Goal: Task Accomplishment & Management: Manage account settings

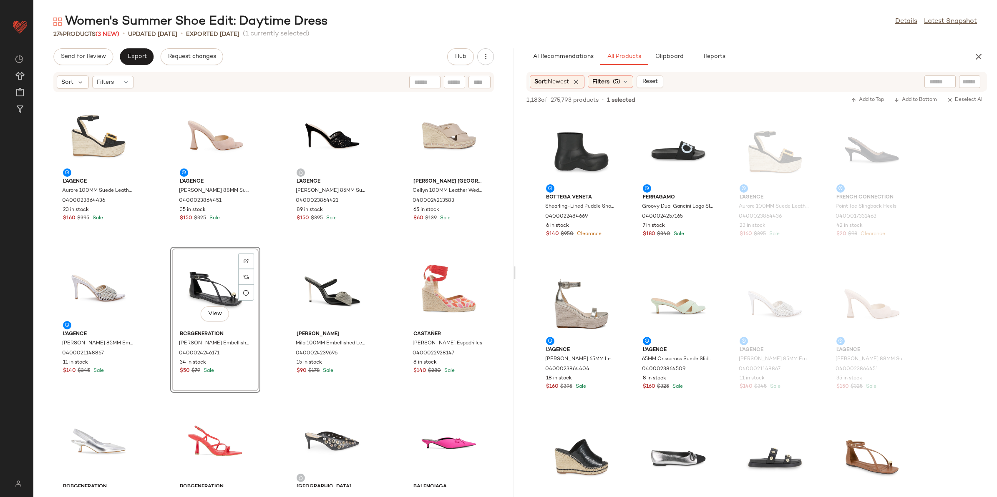
scroll to position [2763, 0]
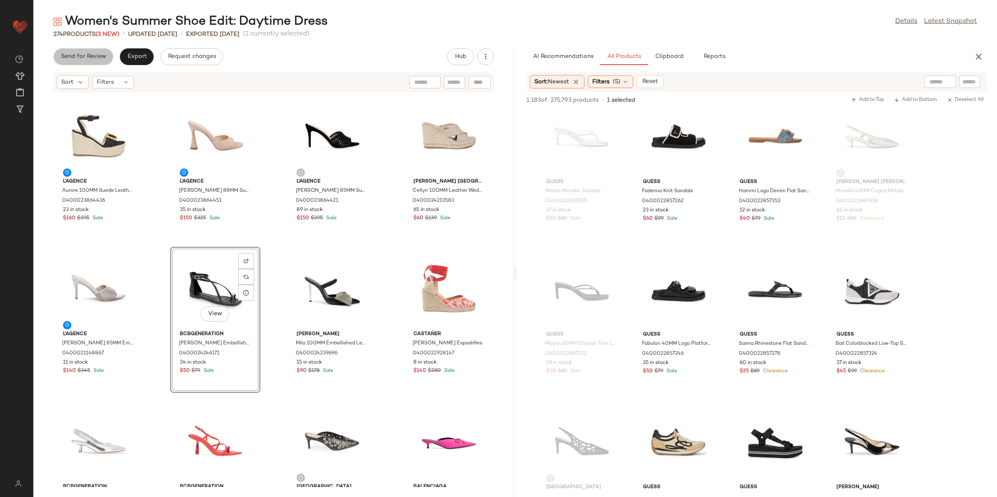
click at [75, 58] on span "Send for Review" at bounding box center [82, 56] width 45 height 7
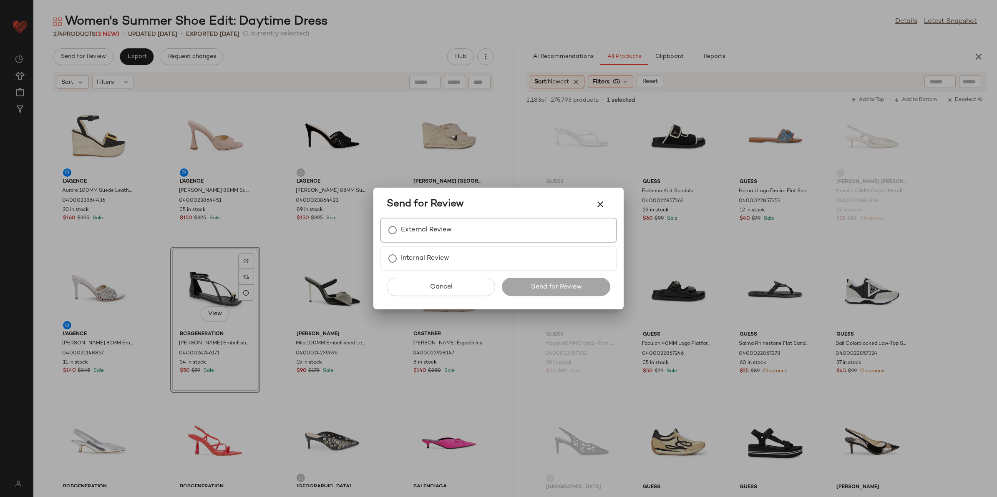
click at [472, 236] on div "External Review" at bounding box center [498, 230] width 237 height 25
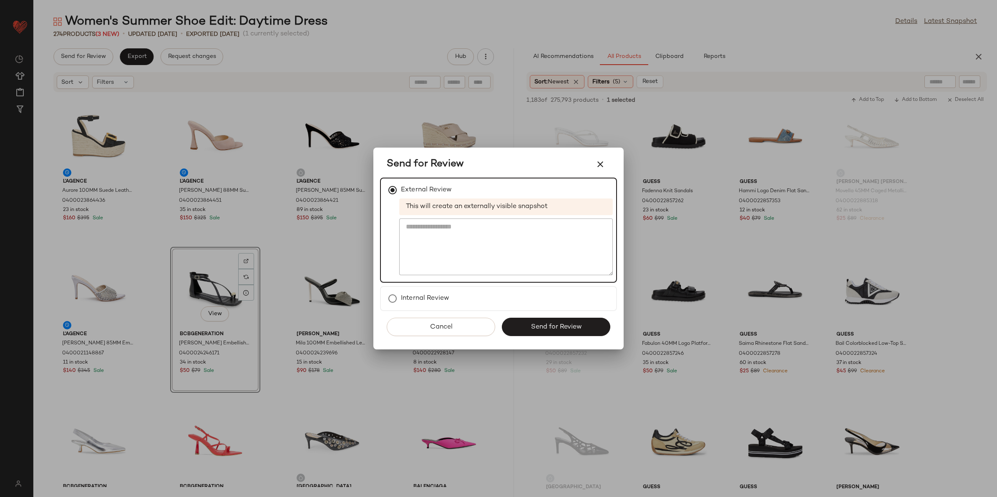
click at [530, 325] on span "Send for Review" at bounding box center [555, 327] width 51 height 8
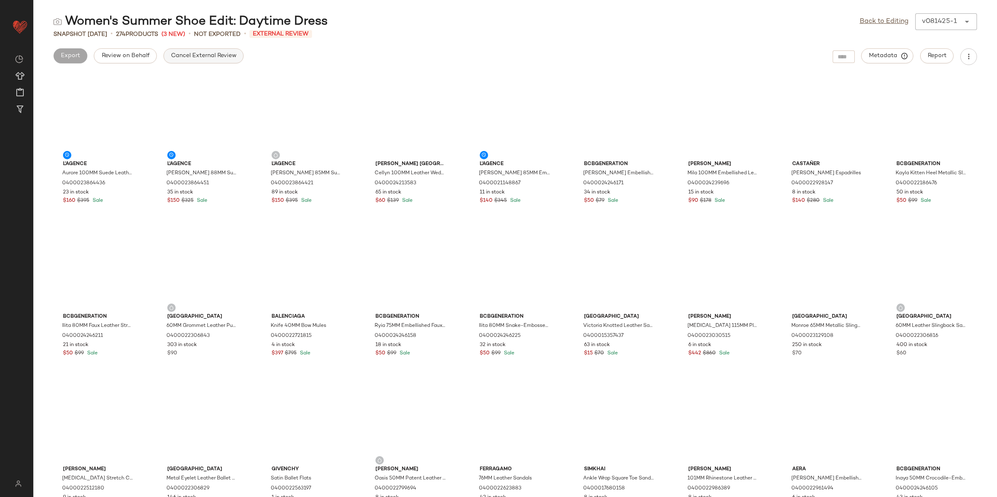
click at [189, 57] on span "Cancel External Review" at bounding box center [204, 56] width 66 height 7
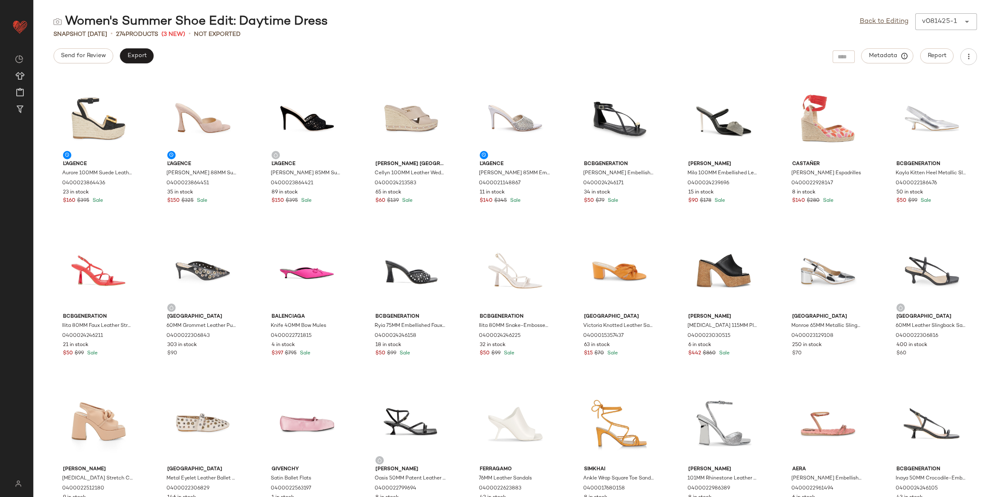
drag, startPoint x: 872, startPoint y: 22, endPoint x: 814, endPoint y: 34, distance: 59.2
click at [872, 21] on link "Back to Editing" at bounding box center [883, 22] width 49 height 10
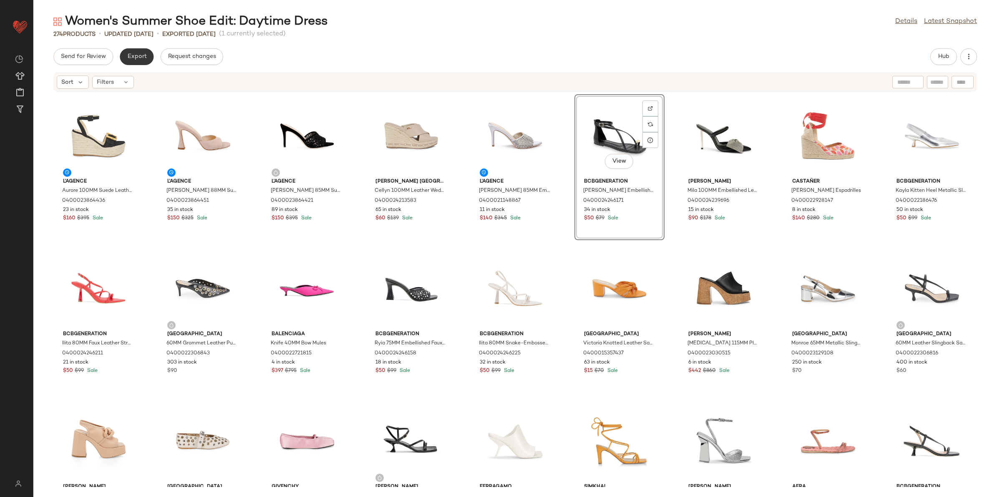
click at [140, 59] on span "Export" at bounding box center [137, 56] width 20 height 7
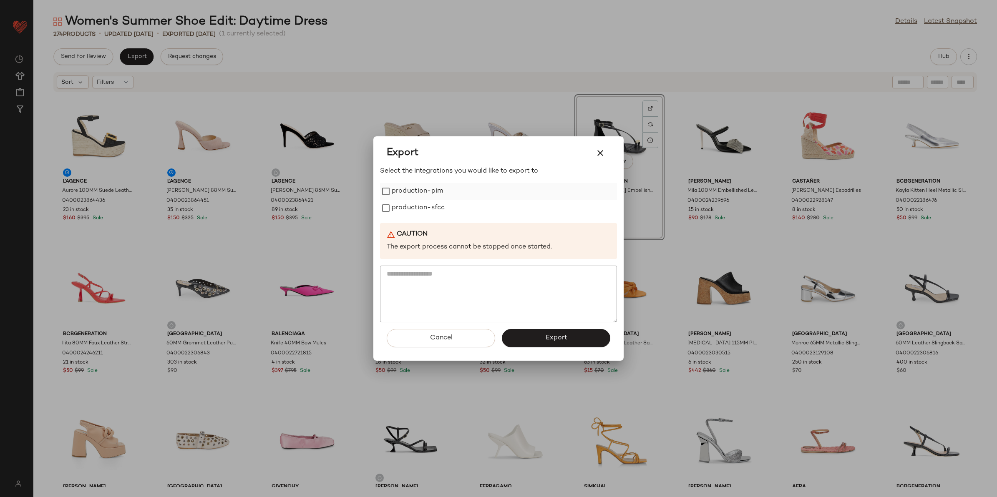
click at [421, 194] on label "production-pim" at bounding box center [417, 191] width 51 height 17
click at [419, 209] on label "production-sfcc" at bounding box center [418, 208] width 53 height 17
click at [520, 344] on button "Export" at bounding box center [556, 338] width 108 height 18
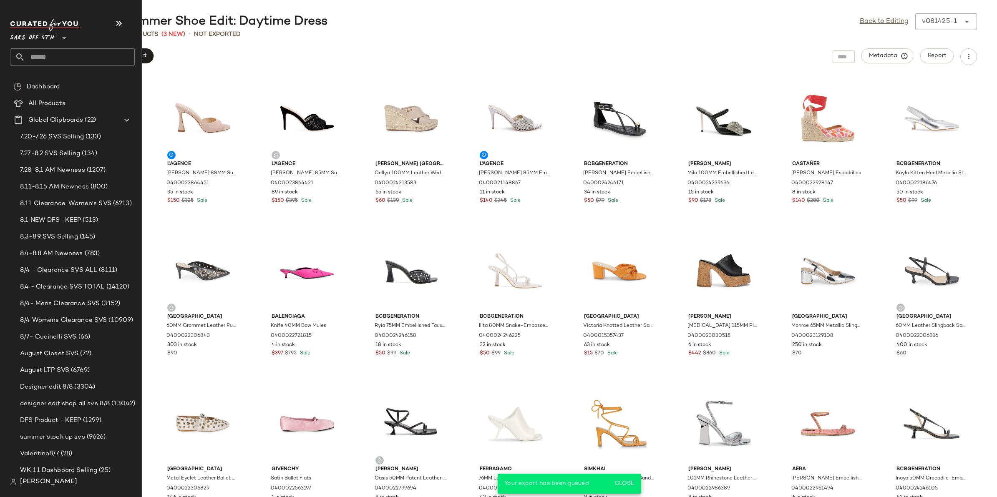
click at [45, 57] on input "text" at bounding box center [80, 57] width 110 height 18
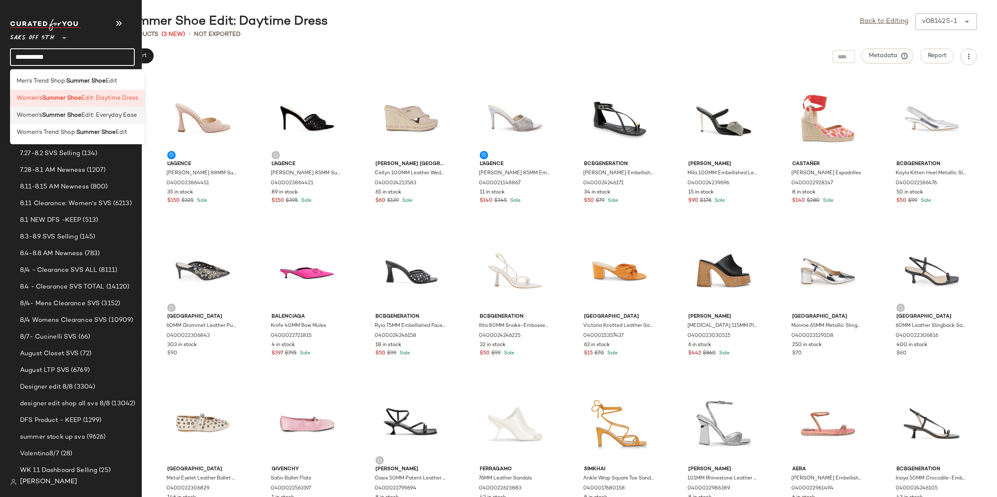
type input "**********"
click at [53, 118] on b "Summer Shoe" at bounding box center [61, 115] width 39 height 9
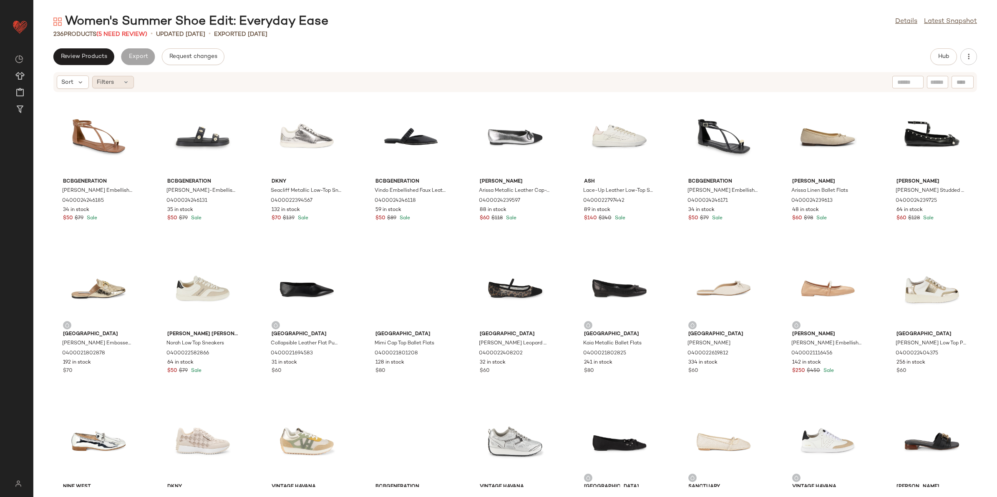
click at [98, 85] on span "Filters" at bounding box center [105, 82] width 17 height 9
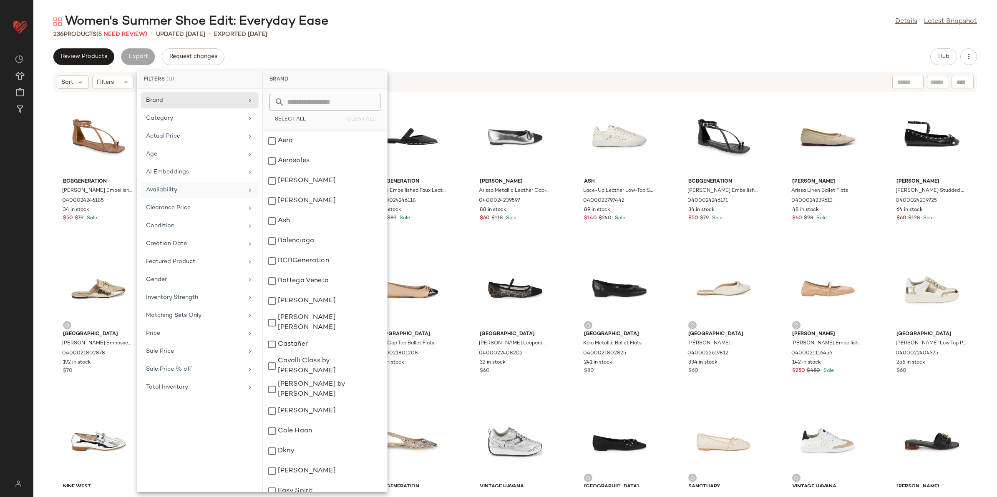
click at [174, 200] on div "Availability" at bounding box center [200, 208] width 118 height 16
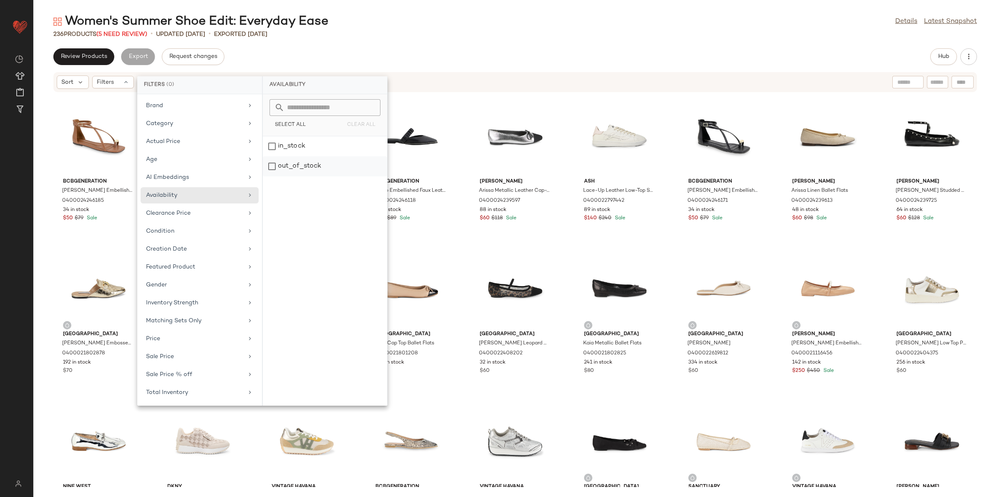
click at [284, 167] on div "out_of_stock" at bounding box center [325, 166] width 124 height 20
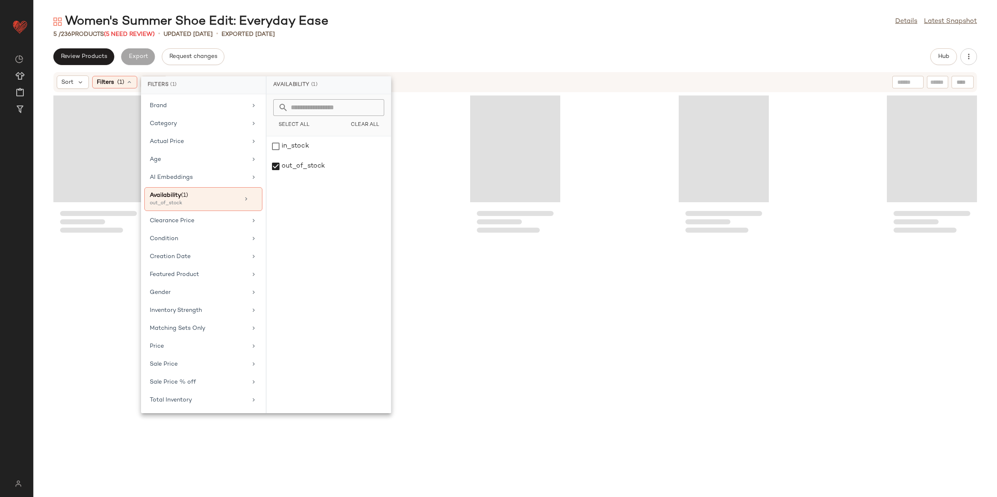
click at [367, 31] on div "5 / 236 Products (5 Need Review) • updated [DATE] • Exported [DATE]" at bounding box center [514, 34] width 963 height 8
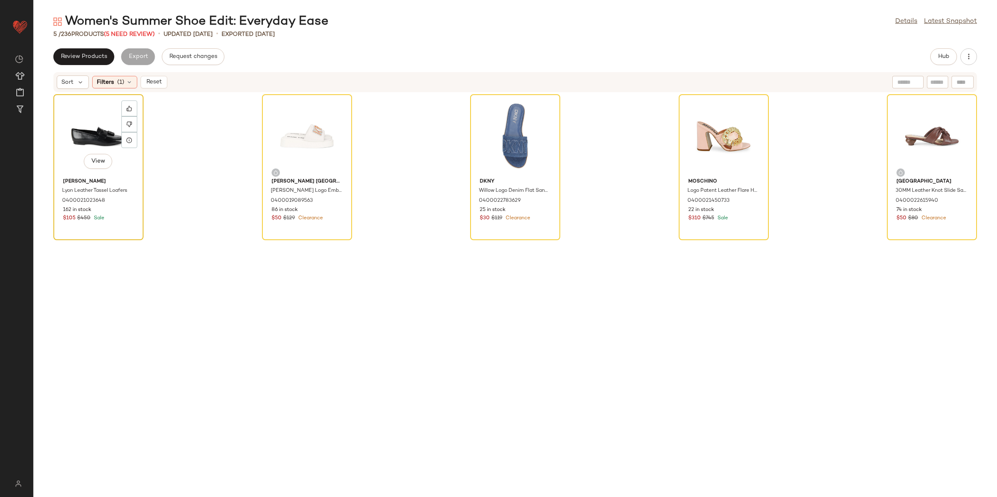
click at [100, 113] on div "View" at bounding box center [98, 136] width 84 height 78
click at [924, 121] on div "View" at bounding box center [931, 136] width 84 height 78
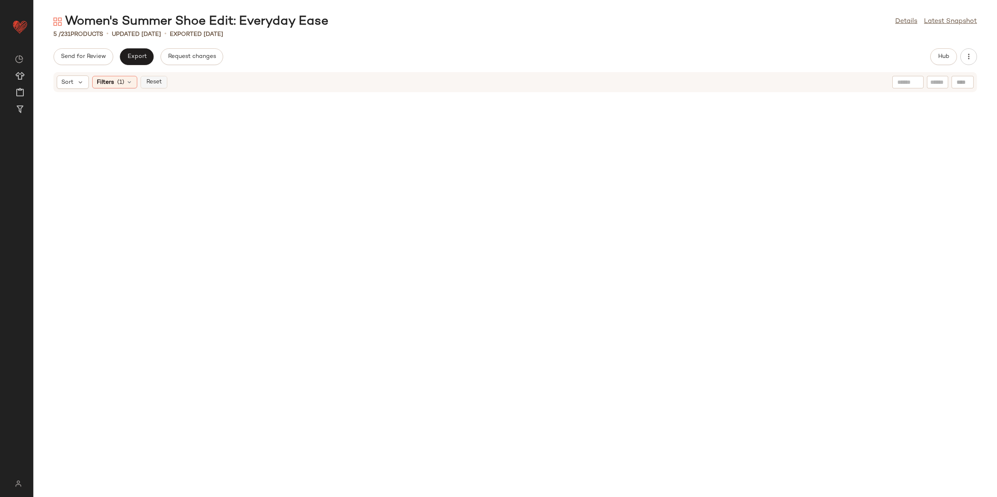
click at [153, 83] on span "Reset" at bounding box center [154, 82] width 16 height 7
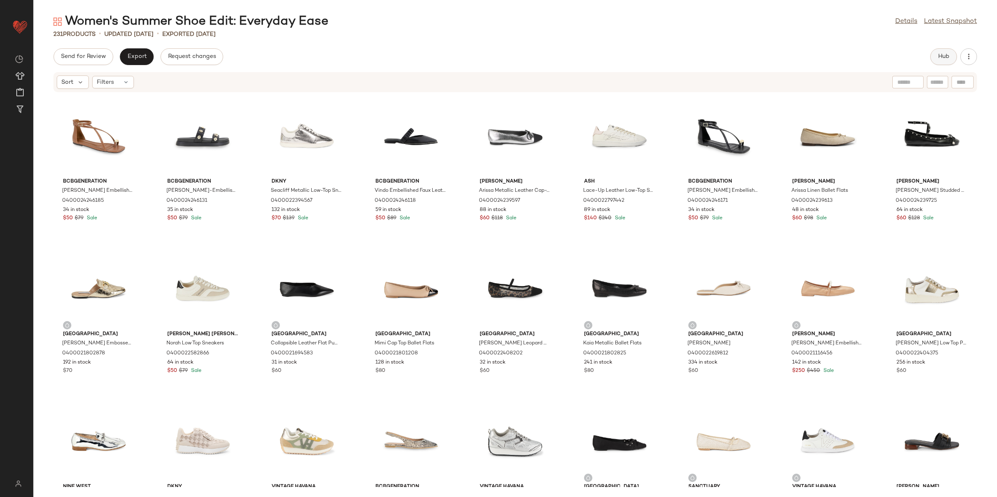
click at [936, 58] on button "Hub" at bounding box center [943, 56] width 27 height 17
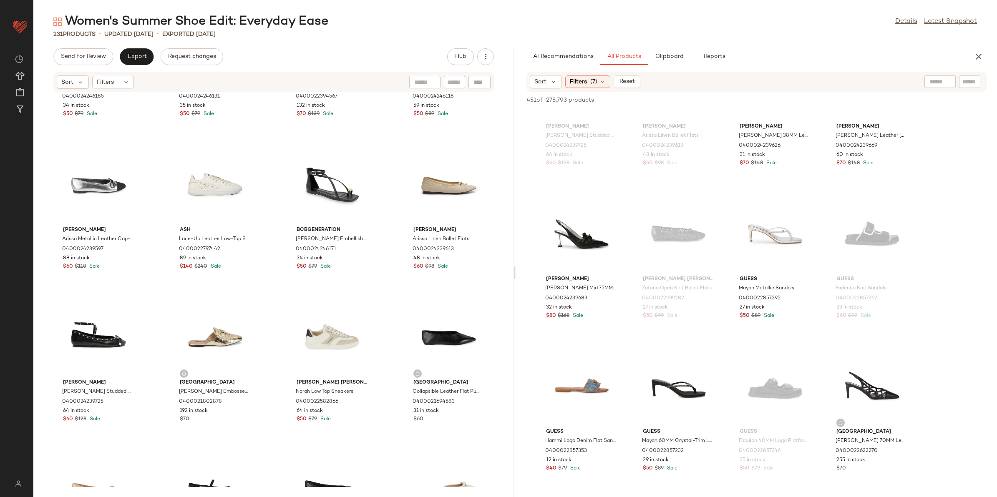
scroll to position [208, 0]
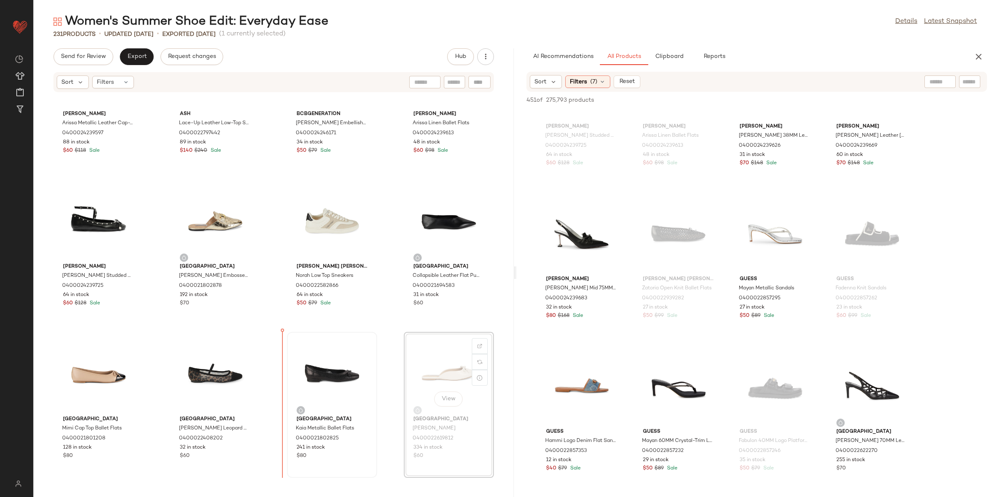
scroll to position [234, 0]
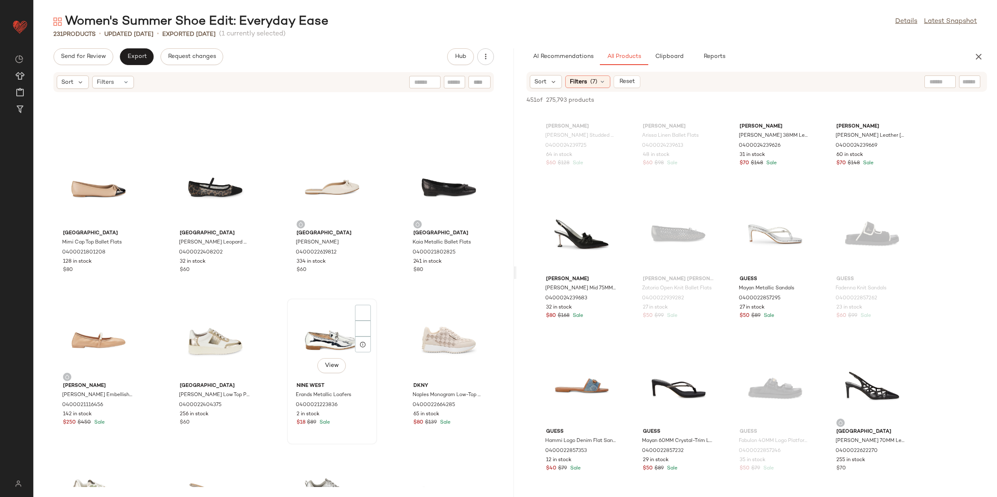
scroll to position [547, 0]
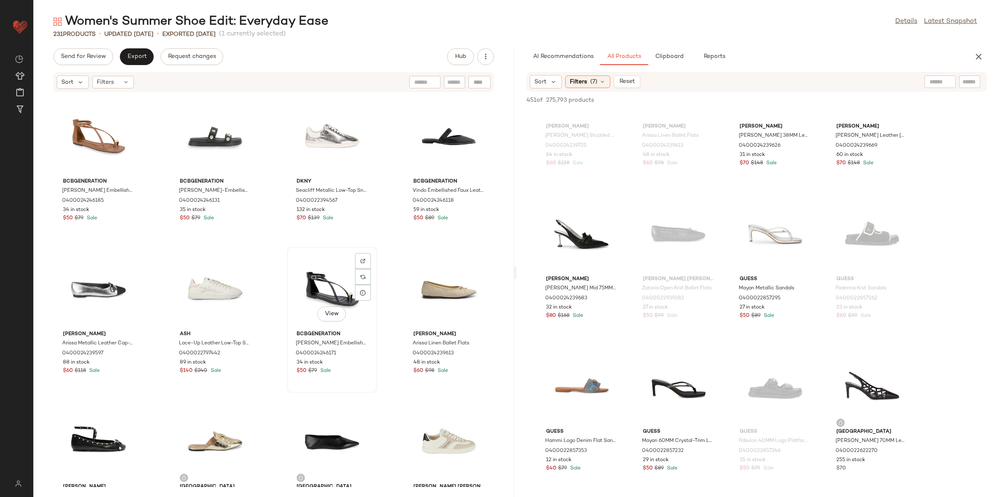
click at [332, 272] on div "View" at bounding box center [332, 289] width 84 height 78
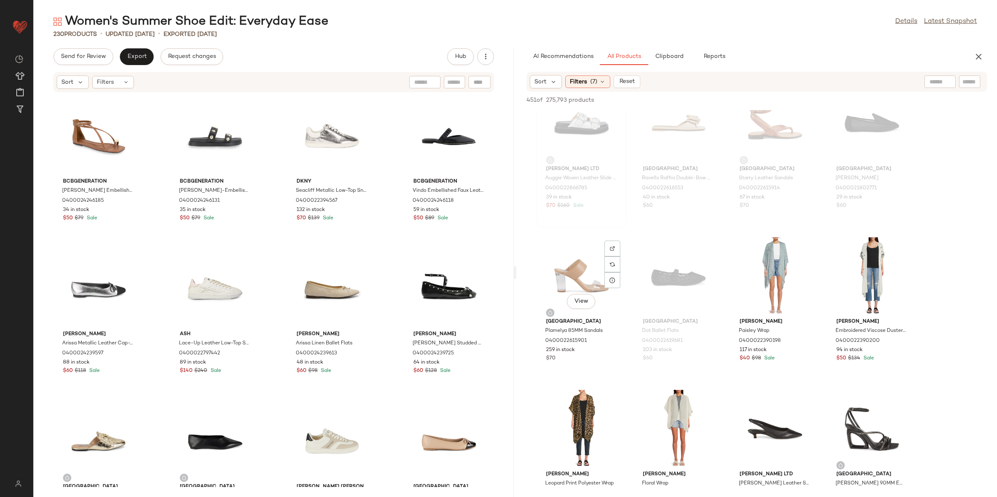
scroll to position [2189, 0]
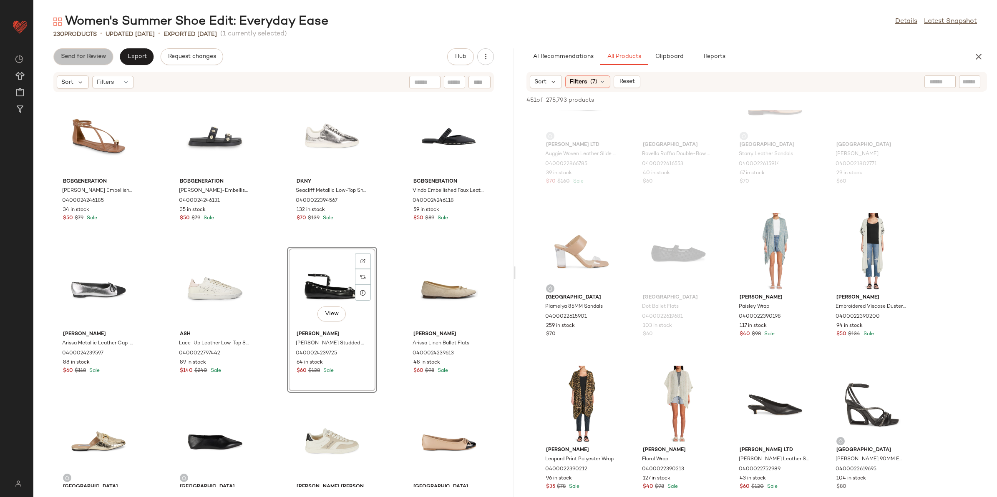
click at [83, 60] on span "Send for Review" at bounding box center [82, 56] width 45 height 7
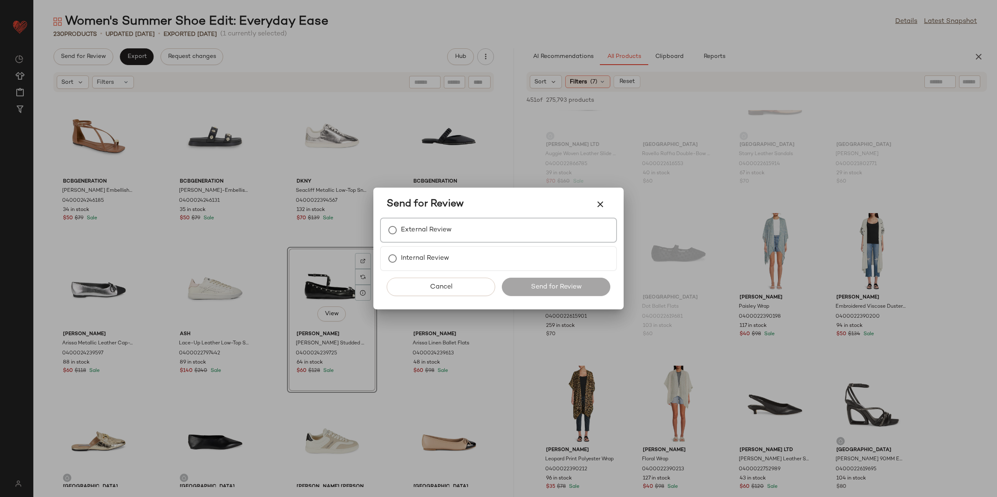
click at [414, 237] on div "External Review" at bounding box center [498, 230] width 237 height 25
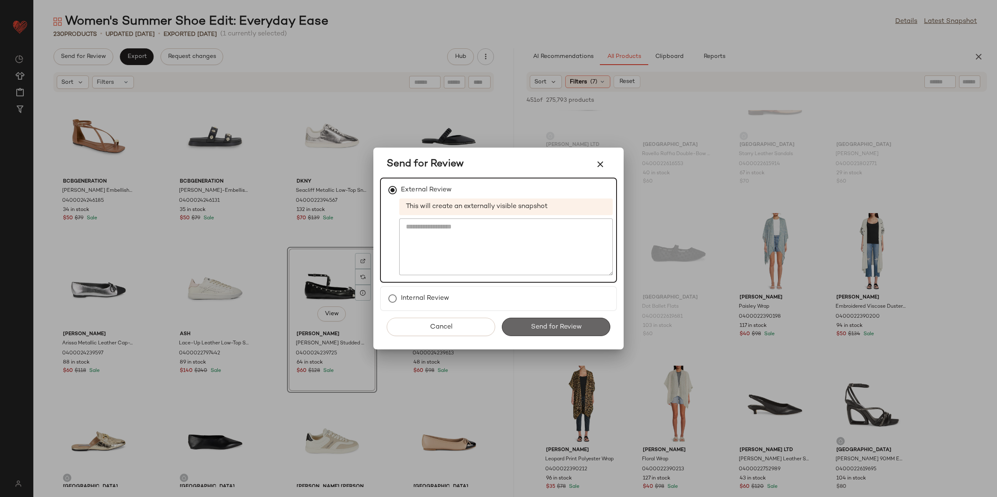
click at [522, 329] on button "Send for Review" at bounding box center [556, 327] width 108 height 18
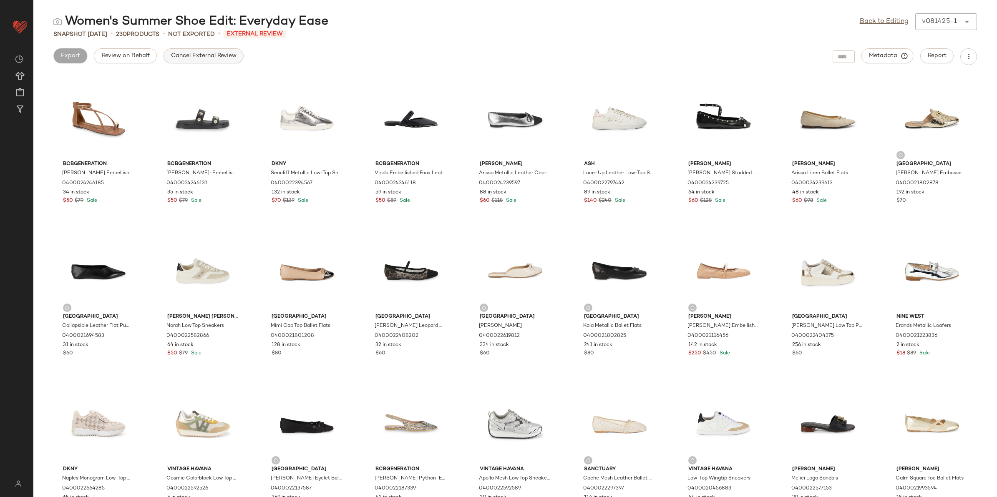
click at [198, 56] on span "Cancel External Review" at bounding box center [204, 56] width 66 height 7
click at [883, 19] on link "Back to Editing" at bounding box center [883, 22] width 49 height 10
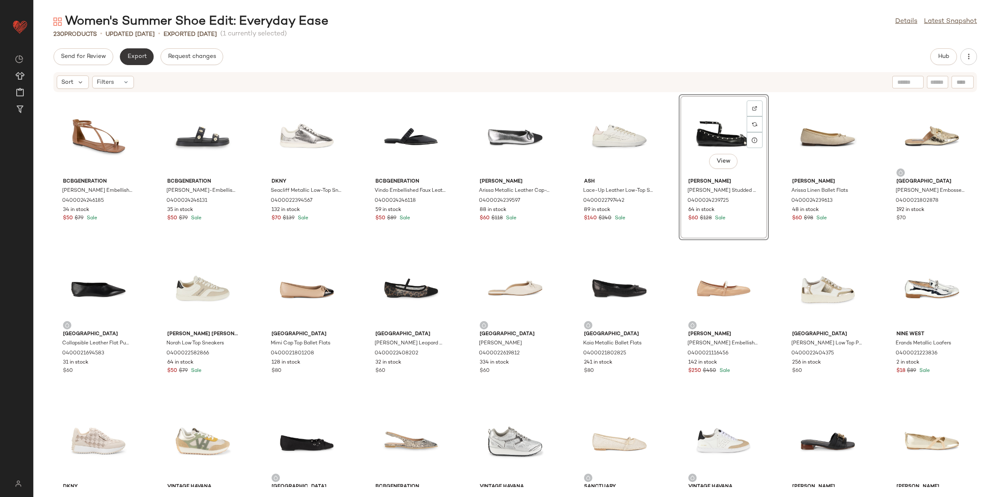
click at [140, 60] on span "Export" at bounding box center [137, 56] width 20 height 7
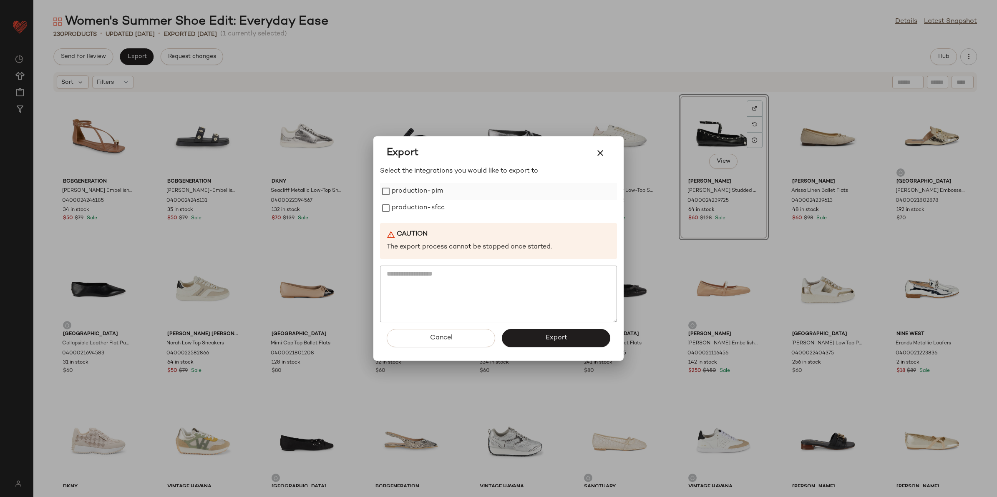
click at [428, 196] on label "production-pim" at bounding box center [417, 191] width 51 height 17
click at [425, 201] on label "production-sfcc" at bounding box center [418, 208] width 53 height 17
click at [539, 343] on button "Export" at bounding box center [556, 338] width 108 height 18
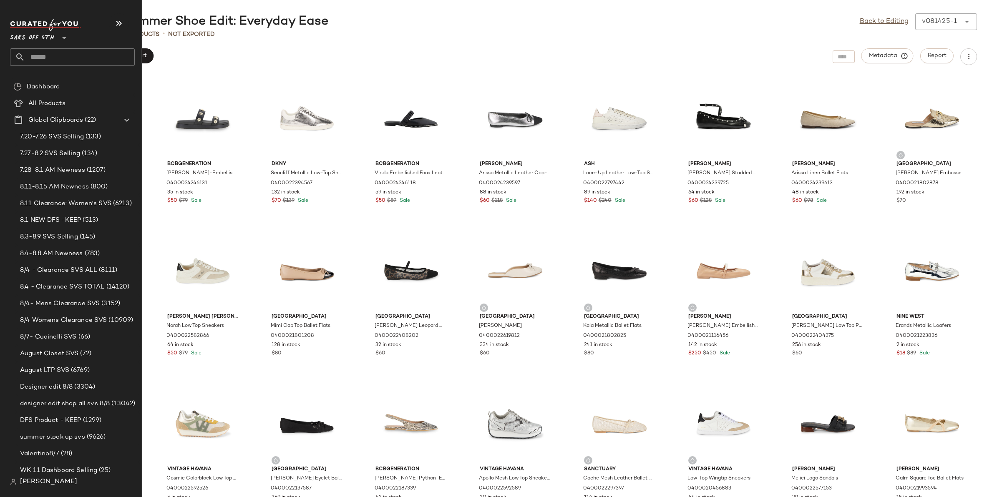
click at [53, 55] on input "text" at bounding box center [80, 57] width 110 height 18
type input "*"
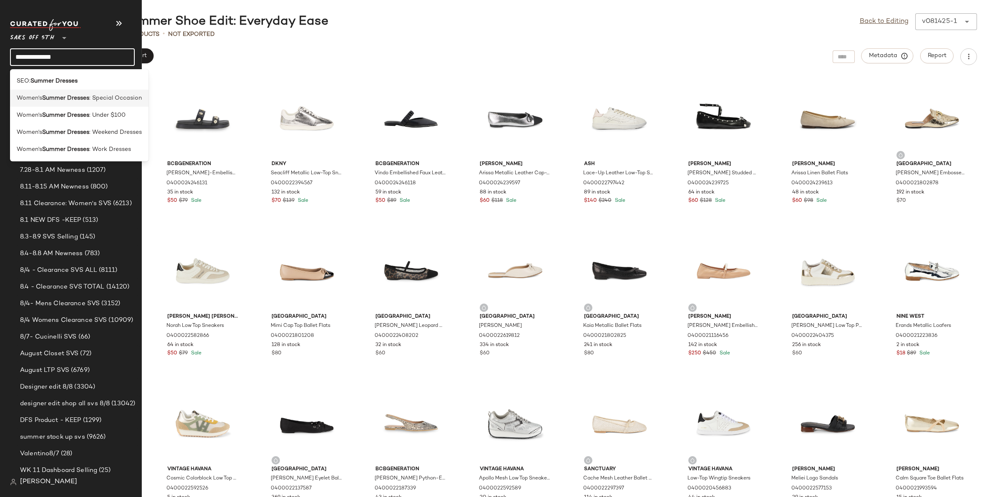
type input "**********"
click at [45, 98] on b "Summer Dresses" at bounding box center [65, 98] width 47 height 9
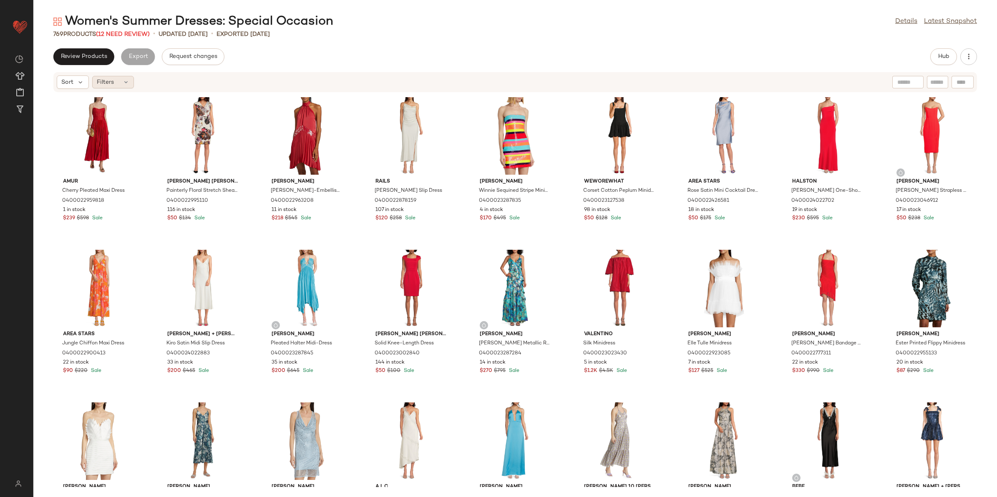
click at [99, 81] on span "Filters" at bounding box center [105, 82] width 17 height 9
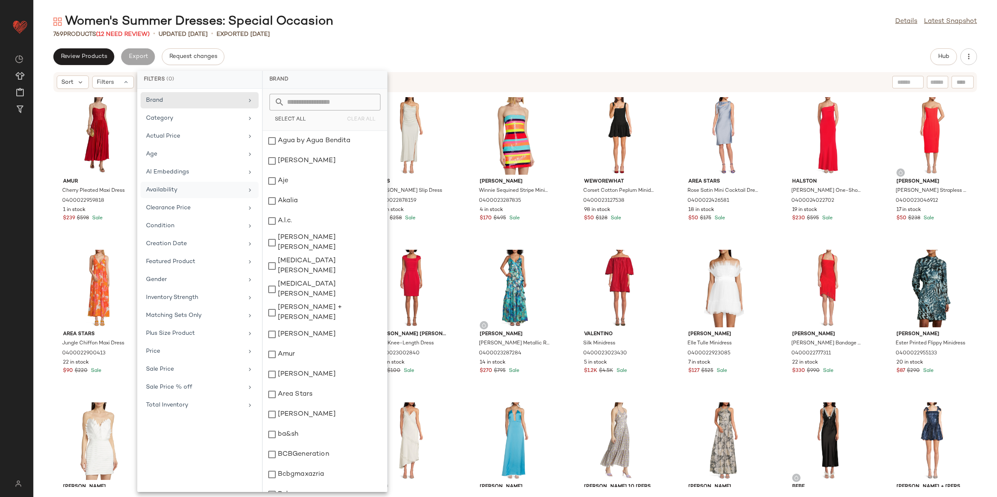
click at [193, 193] on div "Availability" at bounding box center [194, 190] width 97 height 9
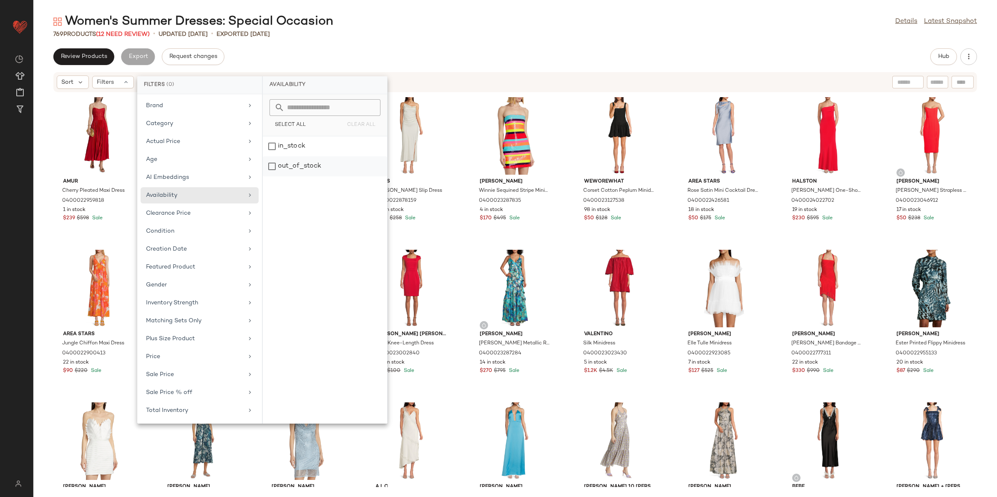
click at [301, 162] on div "out_of_stock" at bounding box center [325, 166] width 124 height 20
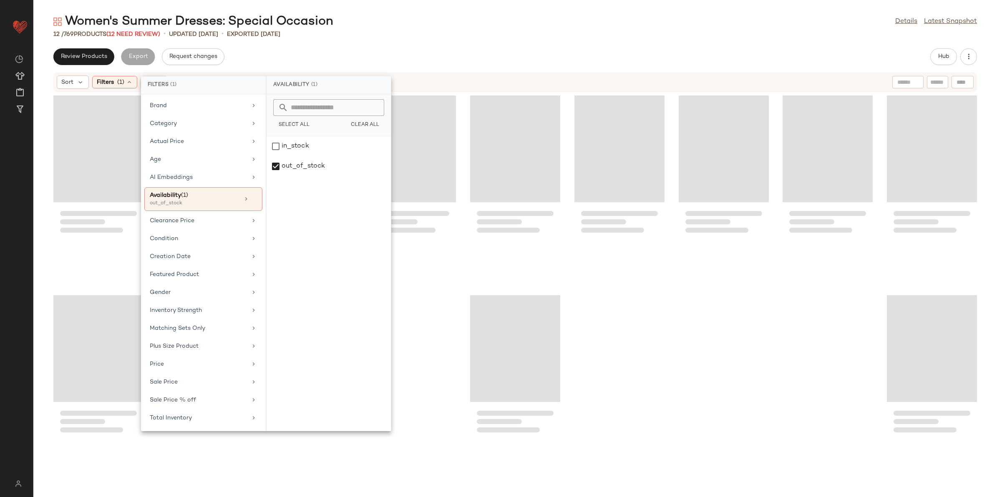
click at [426, 20] on div "Women's Summer Dresses: Special Occasion Details Latest Snapshot" at bounding box center [514, 21] width 963 height 17
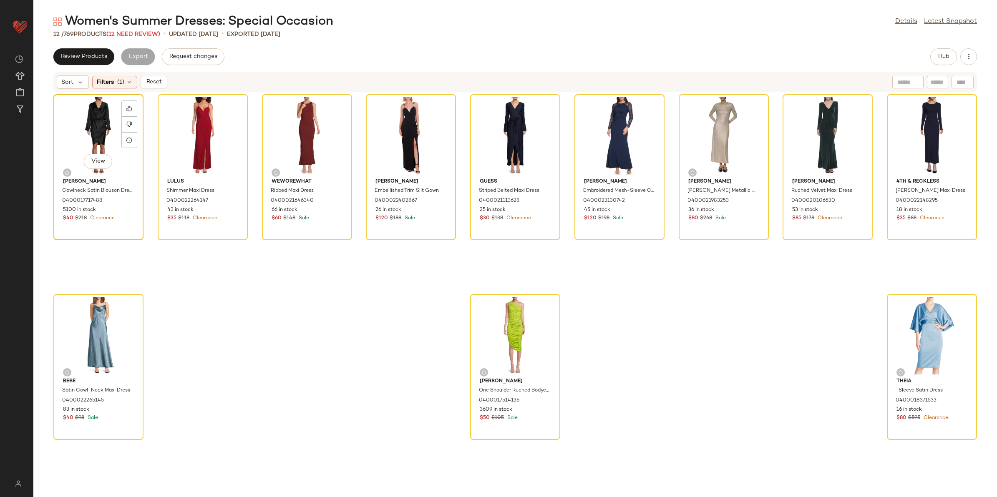
click at [92, 120] on div "View" at bounding box center [98, 136] width 84 height 78
click at [916, 334] on div "View" at bounding box center [931, 336] width 84 height 78
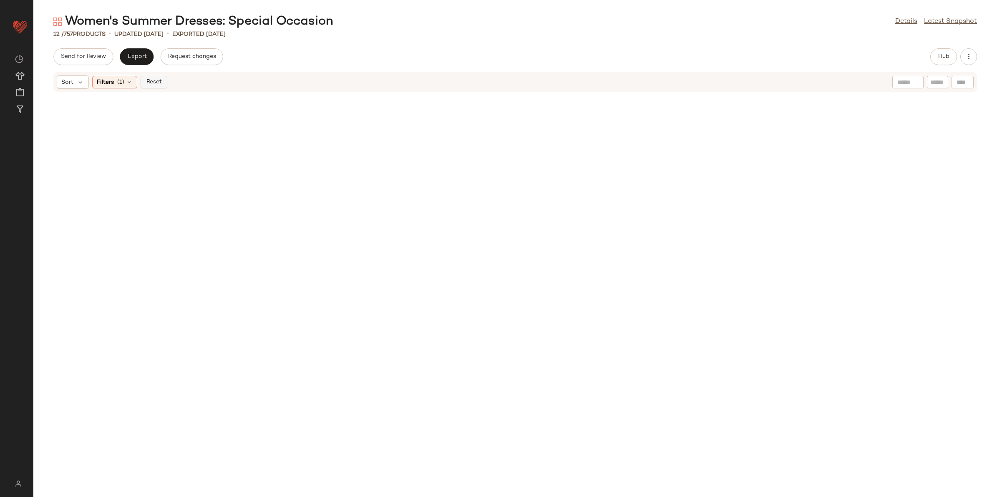
click at [163, 80] on button "Reset" at bounding box center [154, 82] width 27 height 13
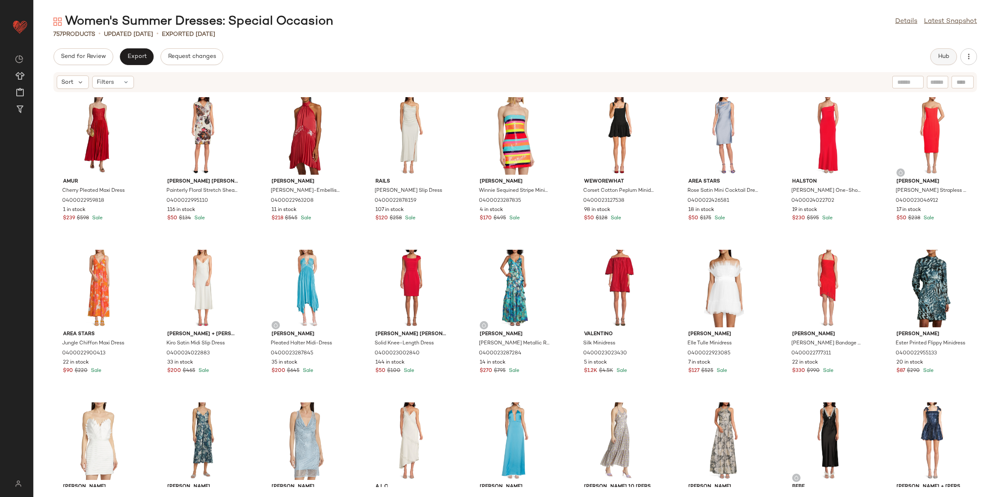
click at [943, 55] on span "Hub" at bounding box center [943, 56] width 12 height 7
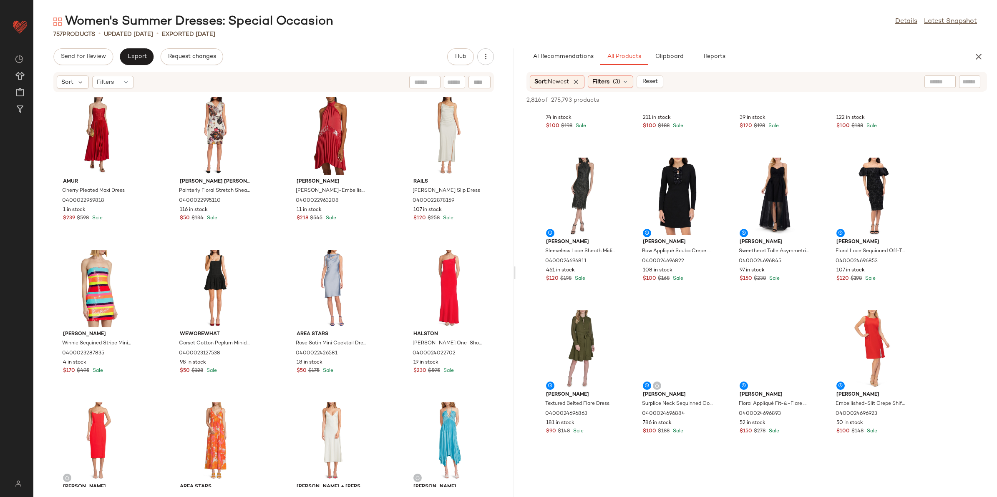
scroll to position [417, 0]
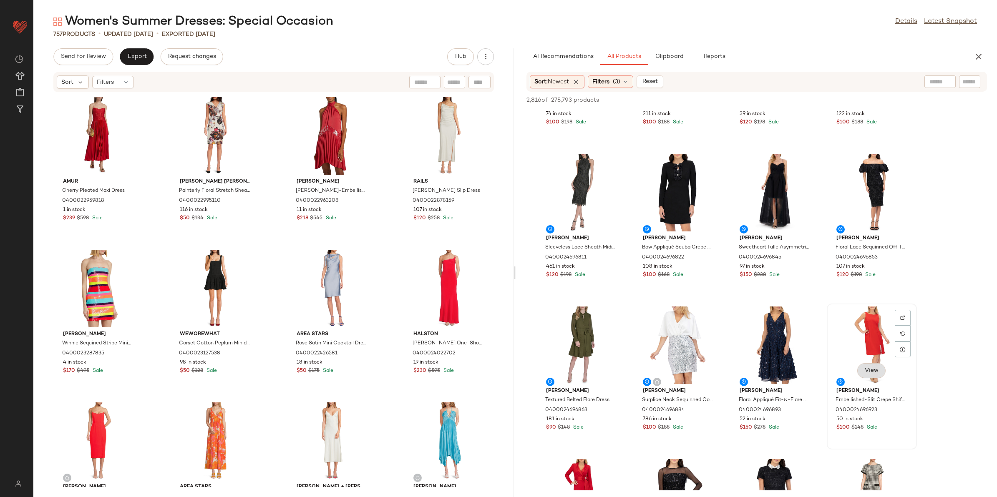
click at [880, 367] on button "View" at bounding box center [871, 370] width 28 height 15
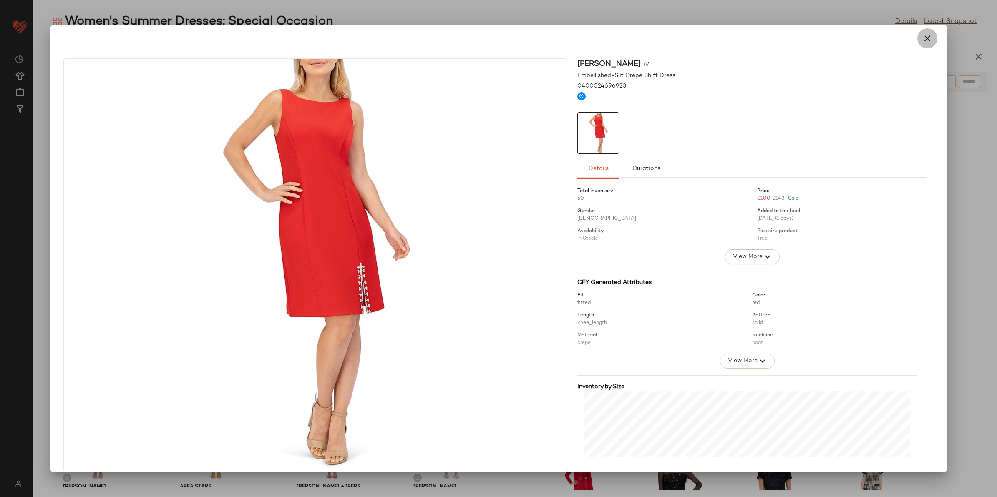
click at [929, 40] on button "button" at bounding box center [927, 38] width 20 height 20
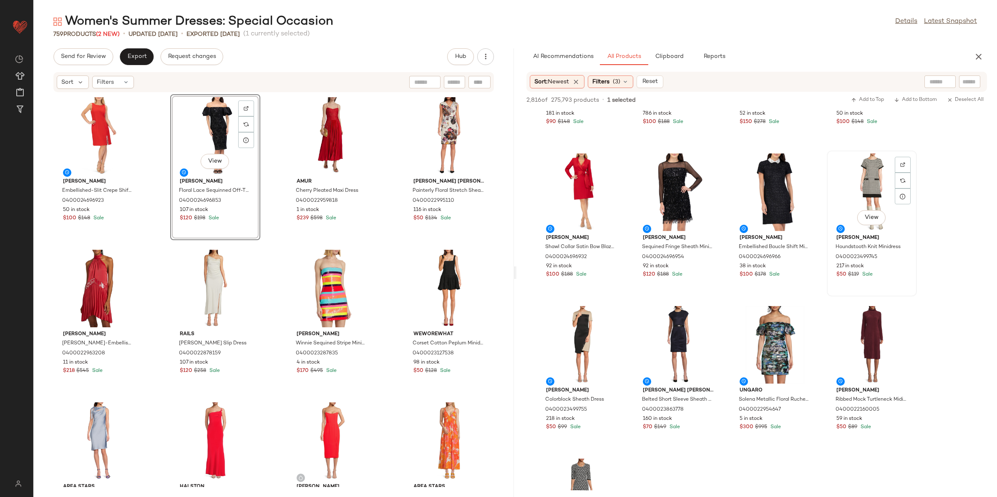
scroll to position [730, 0]
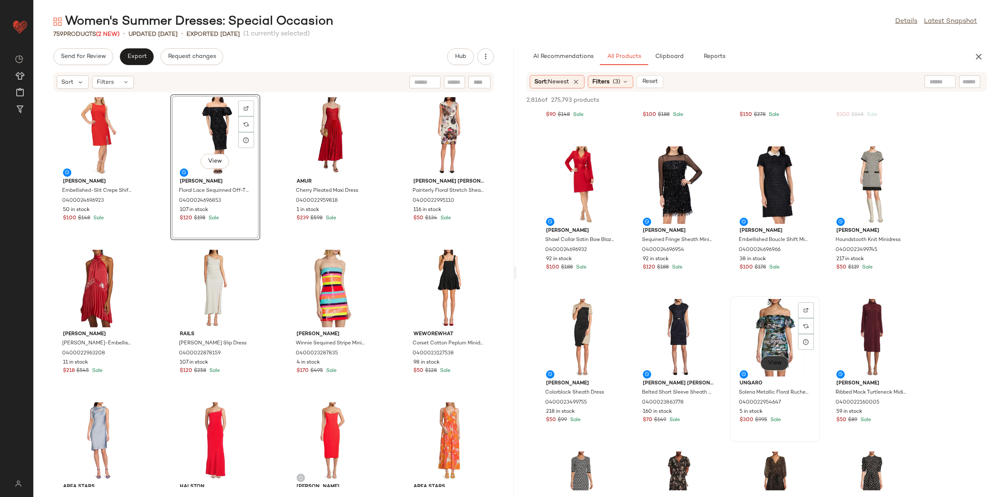
click at [772, 366] on button "View" at bounding box center [774, 363] width 28 height 15
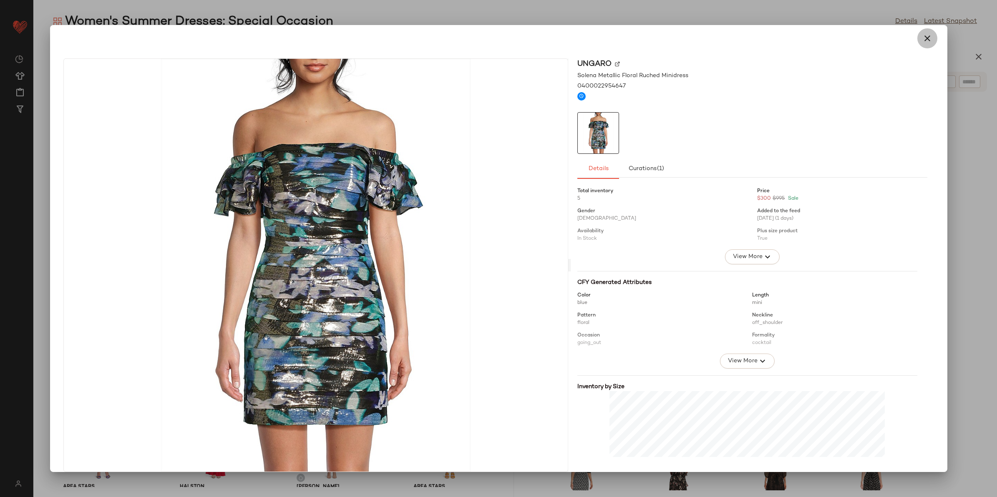
click at [917, 38] on button "button" at bounding box center [927, 38] width 20 height 20
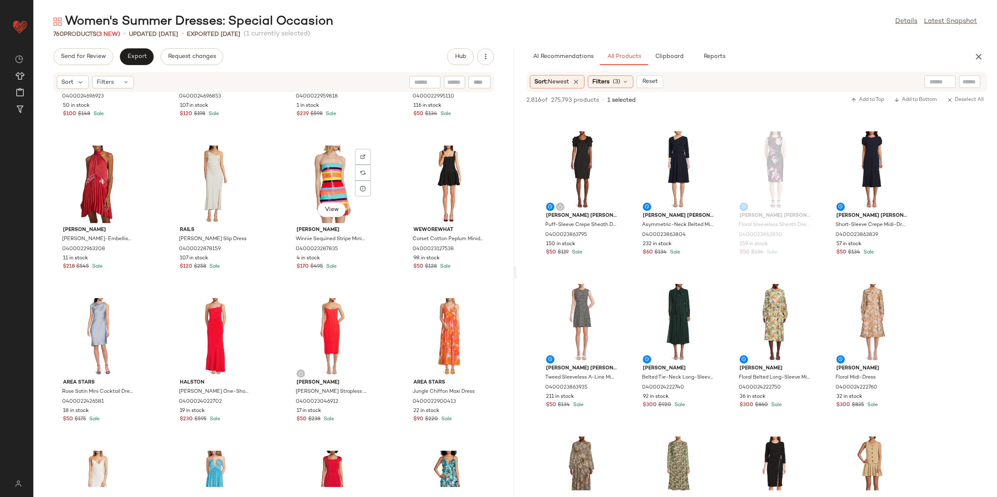
scroll to position [0, 0]
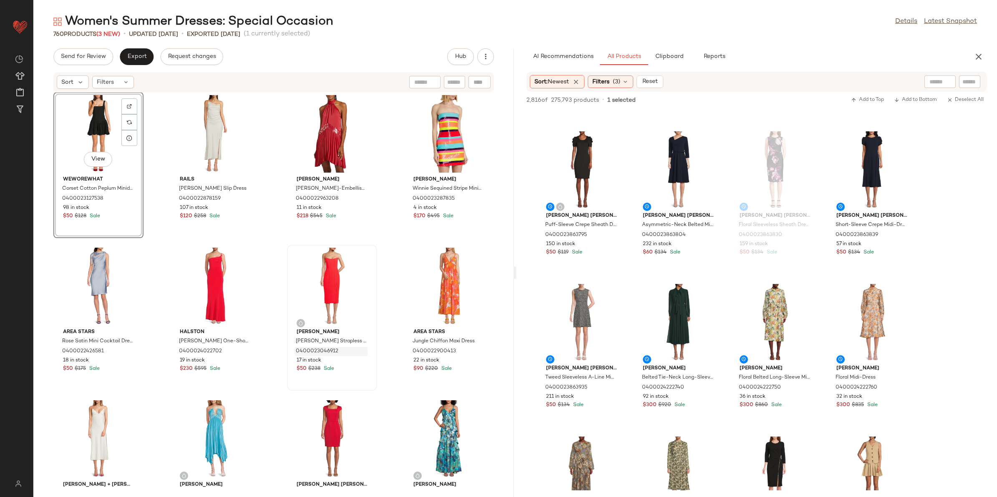
scroll to position [156, 0]
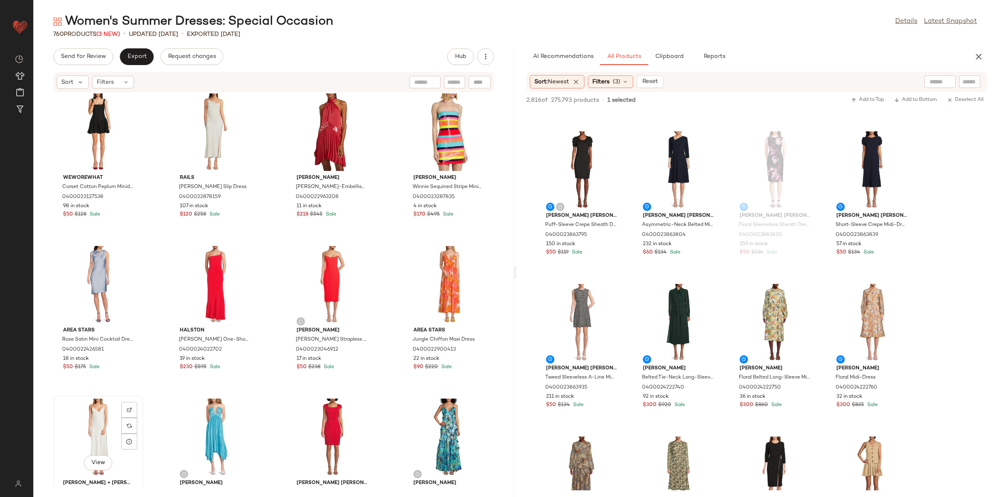
scroll to position [157, 0]
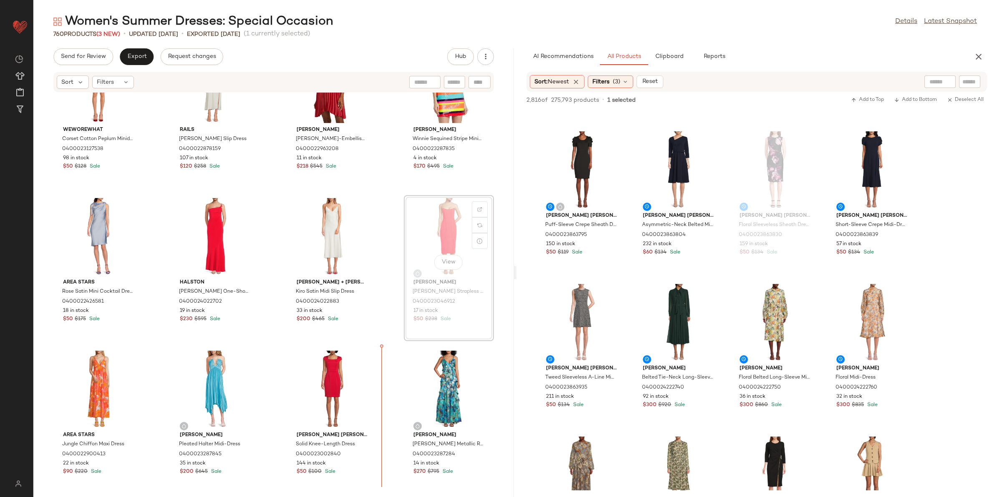
scroll to position [253, 0]
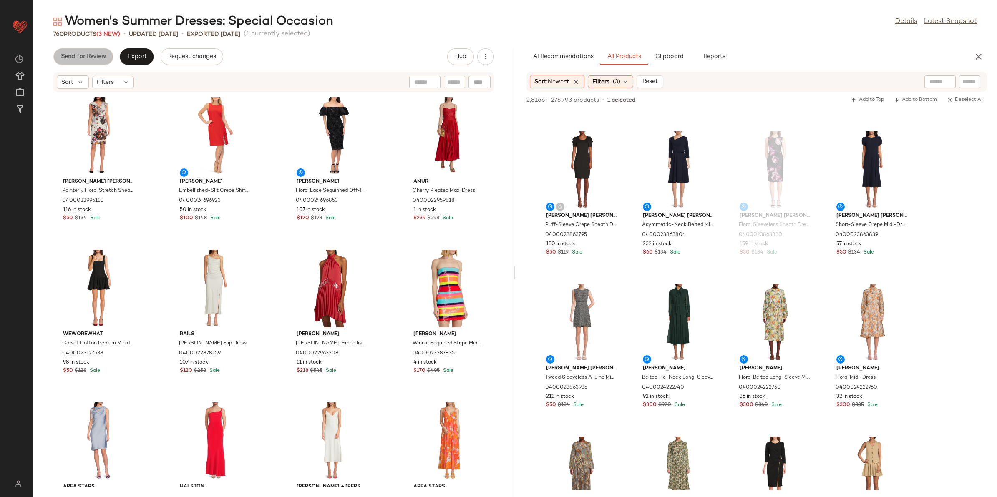
click at [75, 53] on span "Send for Review" at bounding box center [82, 56] width 45 height 7
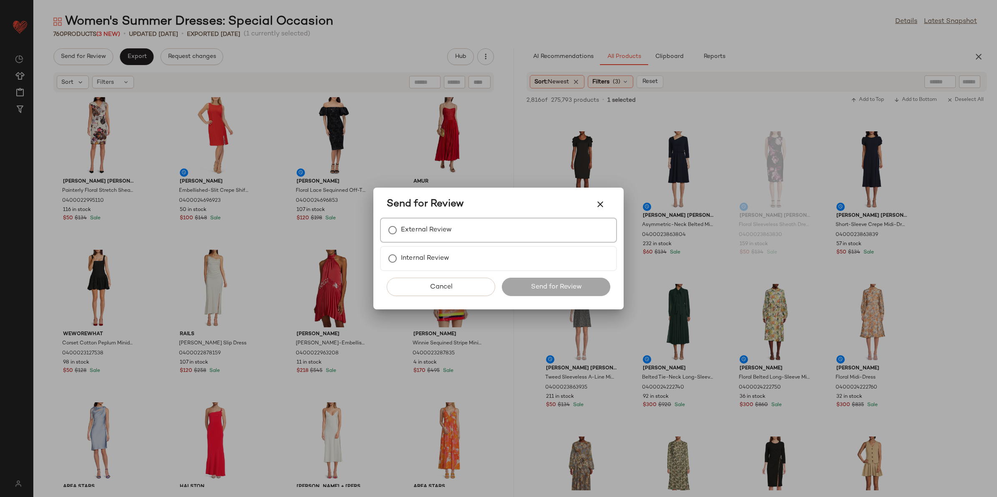
click at [427, 226] on label "External Review" at bounding box center [426, 230] width 51 height 17
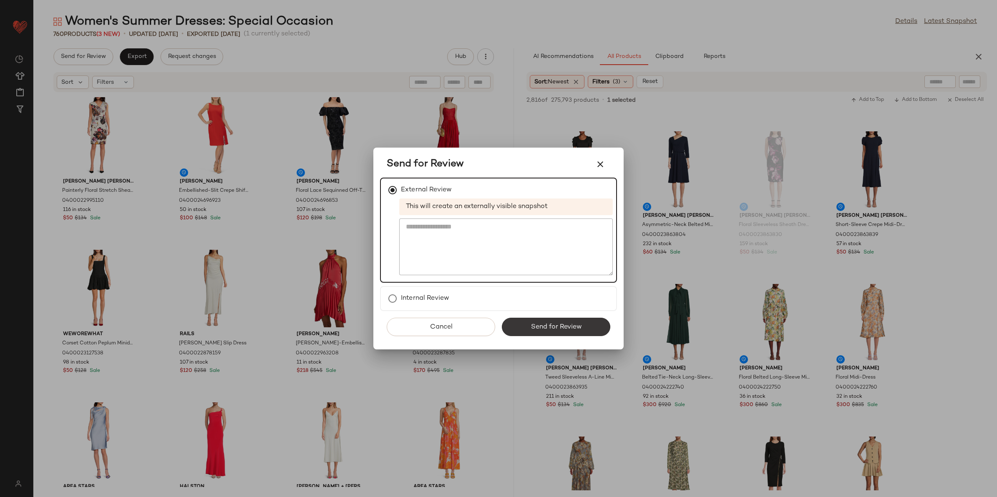
click at [527, 318] on button "Send for Review" at bounding box center [556, 327] width 108 height 18
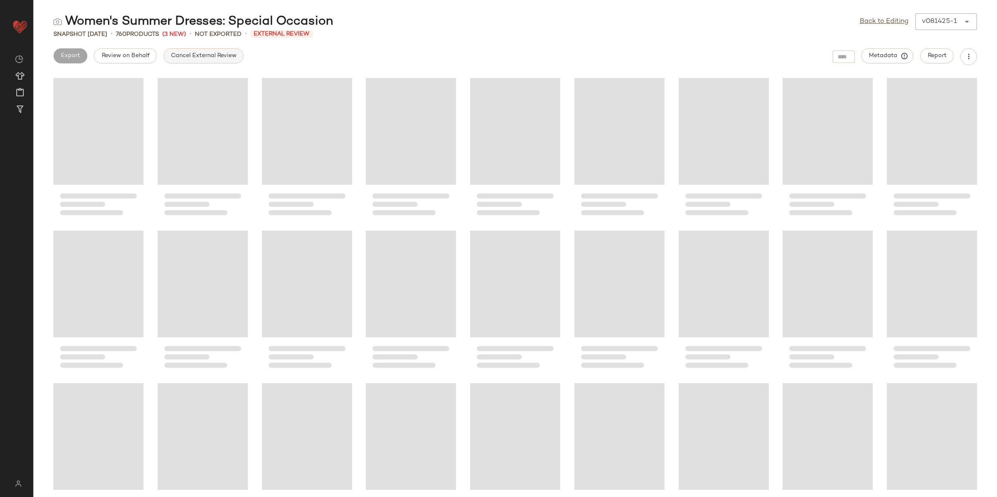
click at [212, 57] on span "Cancel External Review" at bounding box center [204, 56] width 66 height 7
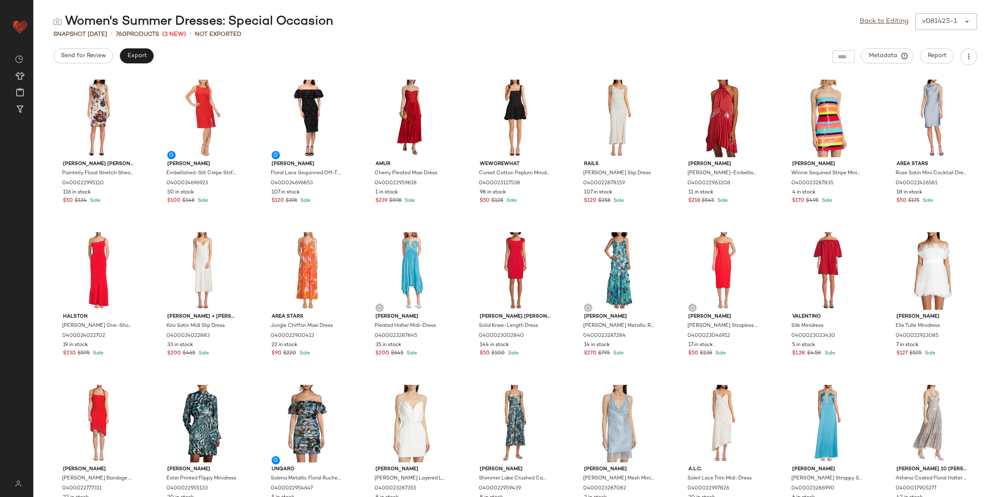
drag, startPoint x: 866, startPoint y: 18, endPoint x: 854, endPoint y: 23, distance: 13.3
click at [866, 18] on link "Back to Editing" at bounding box center [883, 22] width 49 height 10
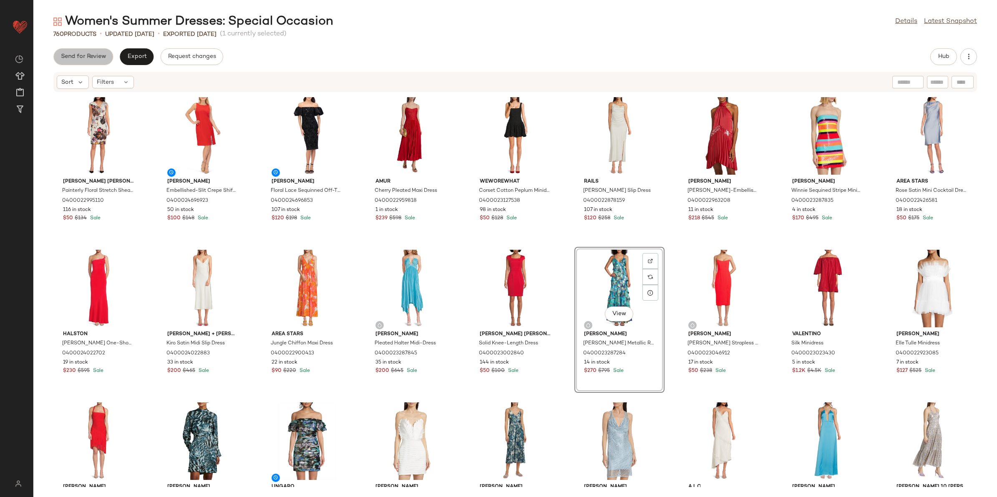
click at [94, 54] on span "Send for Review" at bounding box center [82, 56] width 45 height 7
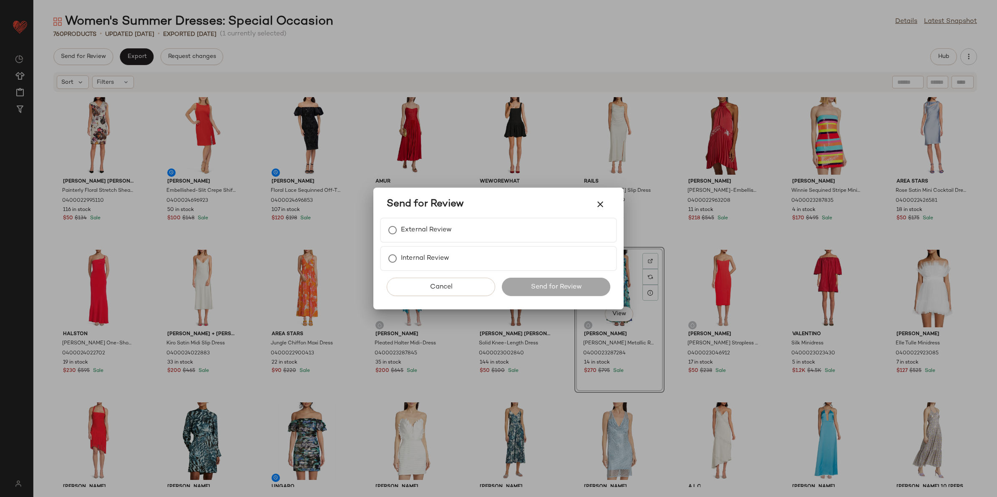
drag, startPoint x: 429, startPoint y: 171, endPoint x: 429, endPoint y: 166, distance: 5.4
click at [429, 166] on div at bounding box center [498, 248] width 997 height 497
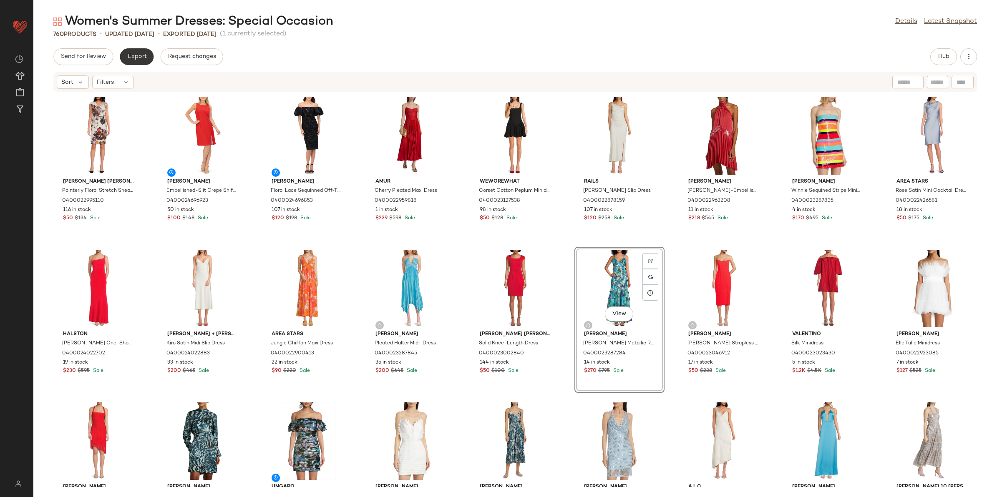
click at [131, 55] on span "Export" at bounding box center [137, 56] width 20 height 7
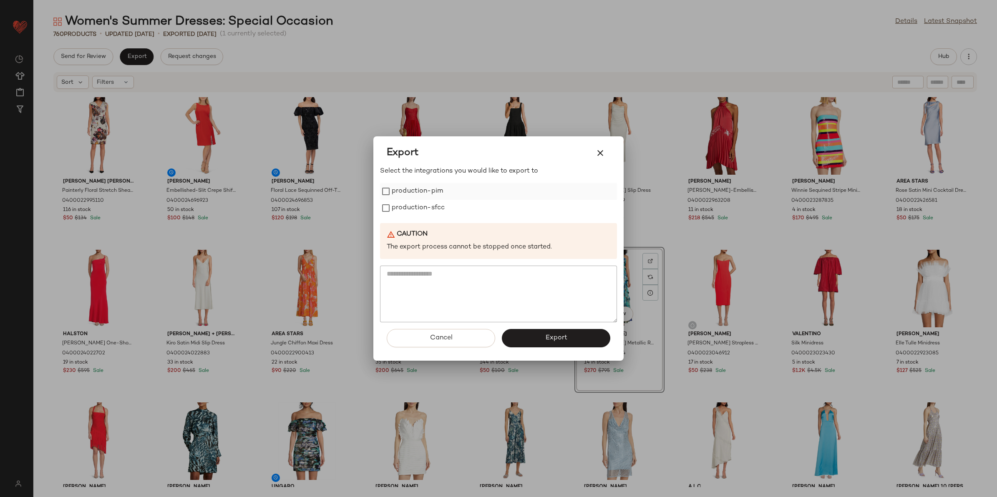
click at [428, 186] on label "production-pim" at bounding box center [417, 191] width 51 height 17
drag, startPoint x: 426, startPoint y: 201, endPoint x: 429, endPoint y: 210, distance: 9.5
click at [426, 201] on label "production-sfcc" at bounding box center [418, 208] width 53 height 17
click at [530, 337] on button "Export" at bounding box center [556, 338] width 108 height 18
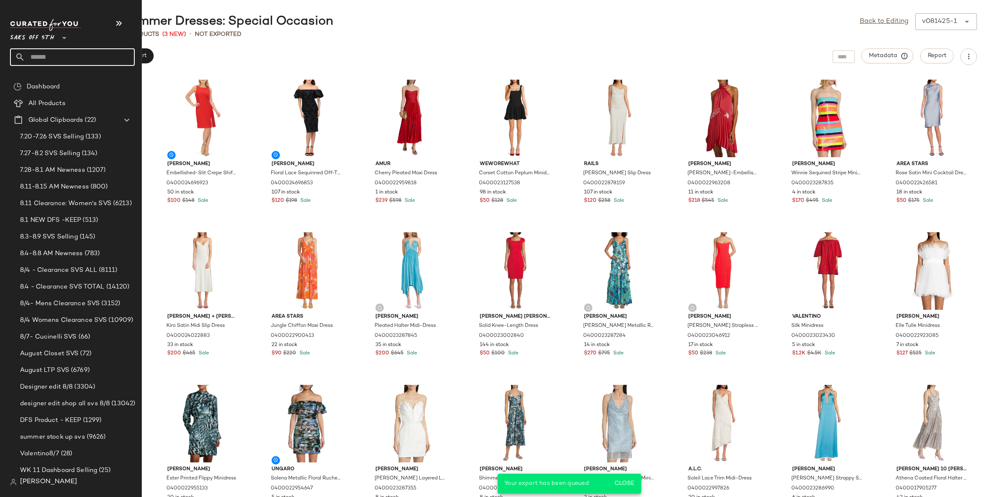
click at [43, 57] on input "text" at bounding box center [80, 57] width 110 height 18
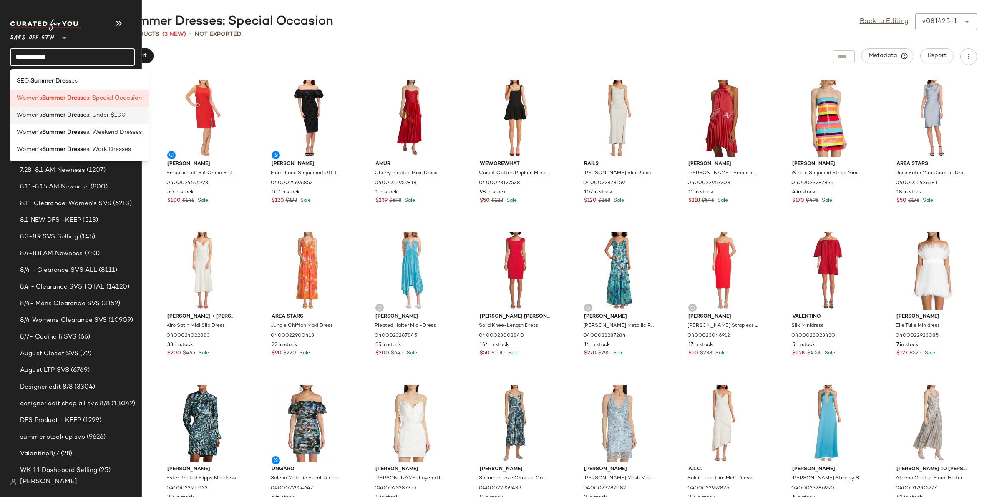
type input "**********"
click at [63, 113] on b "Summer Dress" at bounding box center [62, 115] width 41 height 9
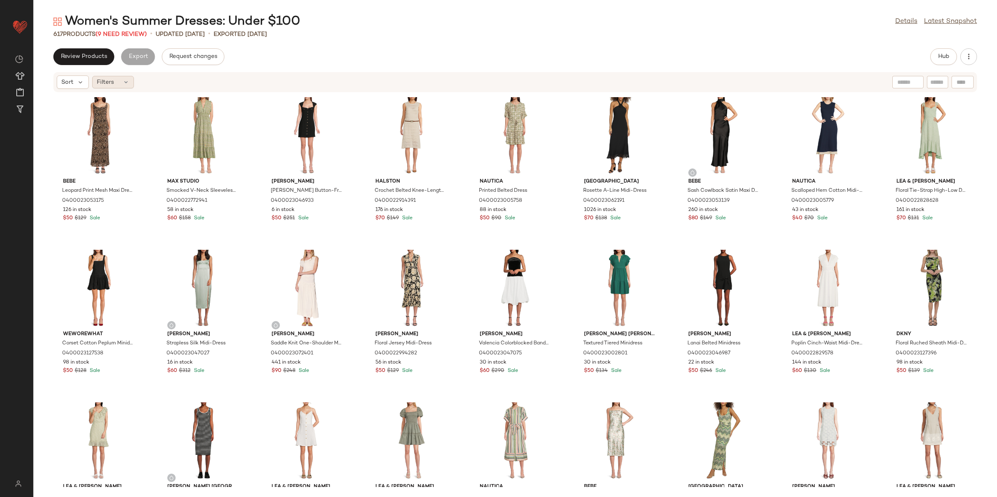
click at [113, 83] on span "Filters" at bounding box center [105, 82] width 17 height 9
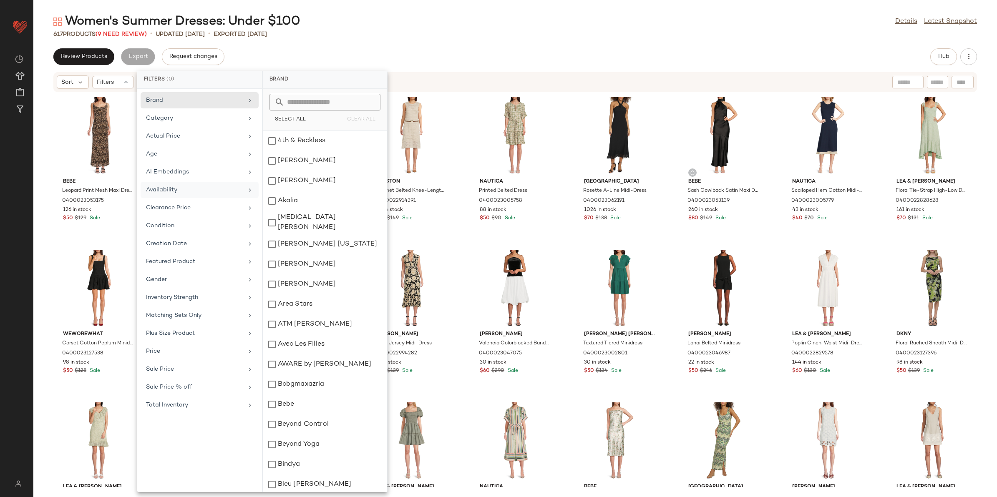
click at [181, 192] on div "Availability" at bounding box center [194, 190] width 97 height 9
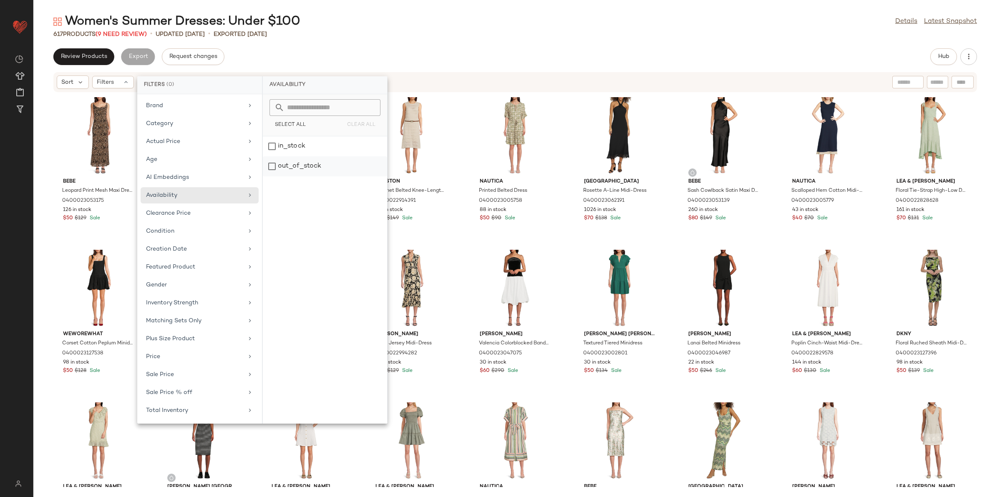
click at [278, 168] on div "out_of_stock" at bounding box center [325, 166] width 124 height 20
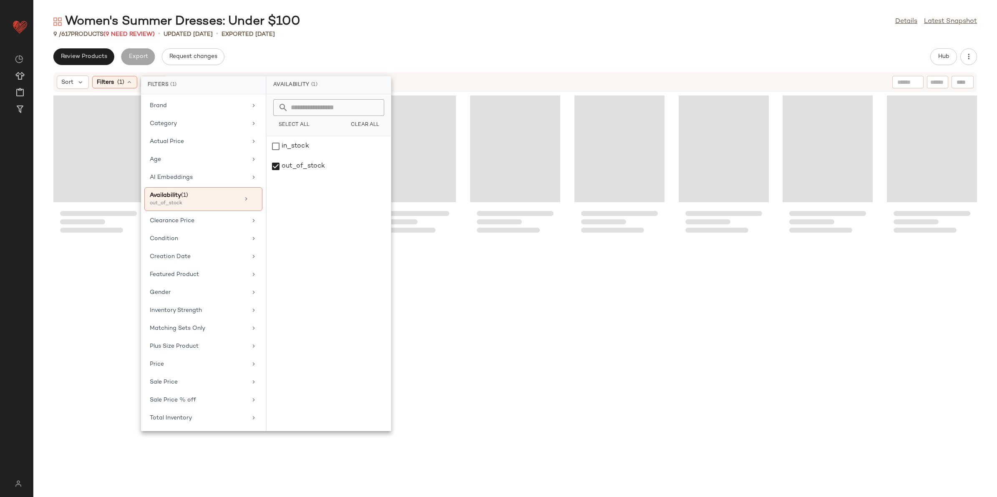
click at [372, 19] on div "Women's Summer Dresses: Under $100 Details Latest Snapshot" at bounding box center [514, 21] width 963 height 17
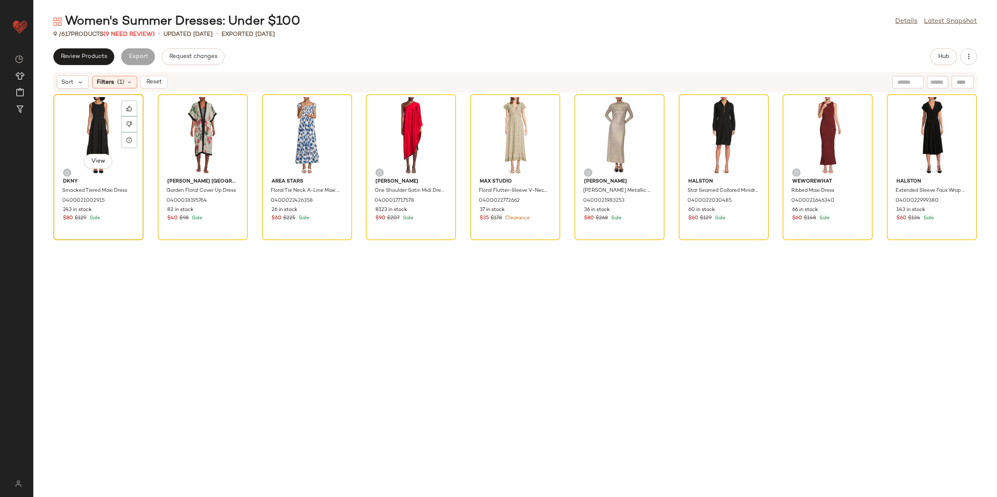
click at [90, 117] on div "View" at bounding box center [98, 136] width 84 height 78
click at [919, 111] on div "View" at bounding box center [931, 136] width 84 height 78
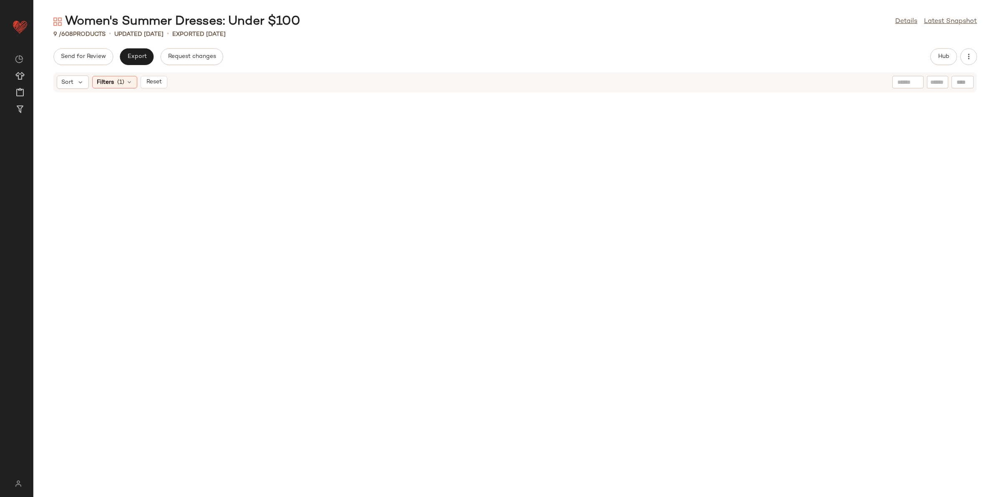
click at [151, 85] on button "Reset" at bounding box center [154, 82] width 27 height 13
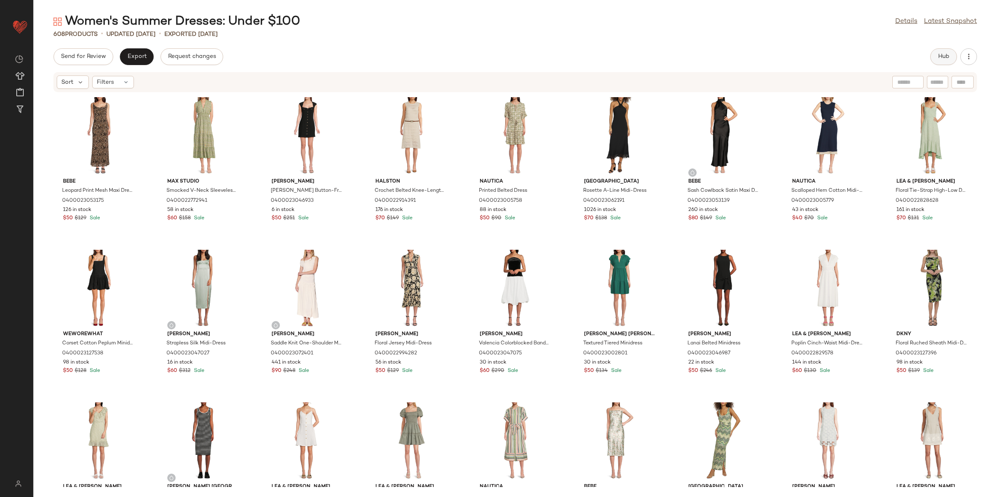
click at [945, 62] on button "Hub" at bounding box center [943, 56] width 27 height 17
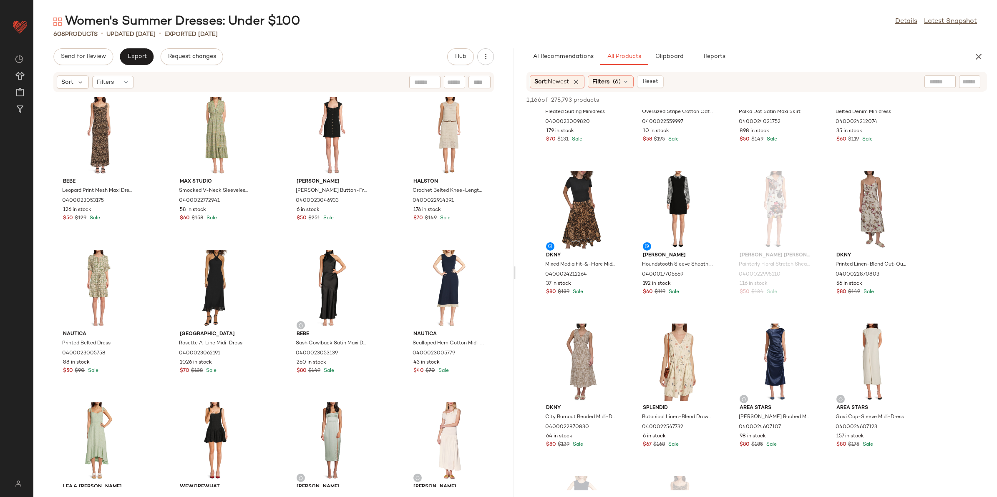
scroll to position [990, 0]
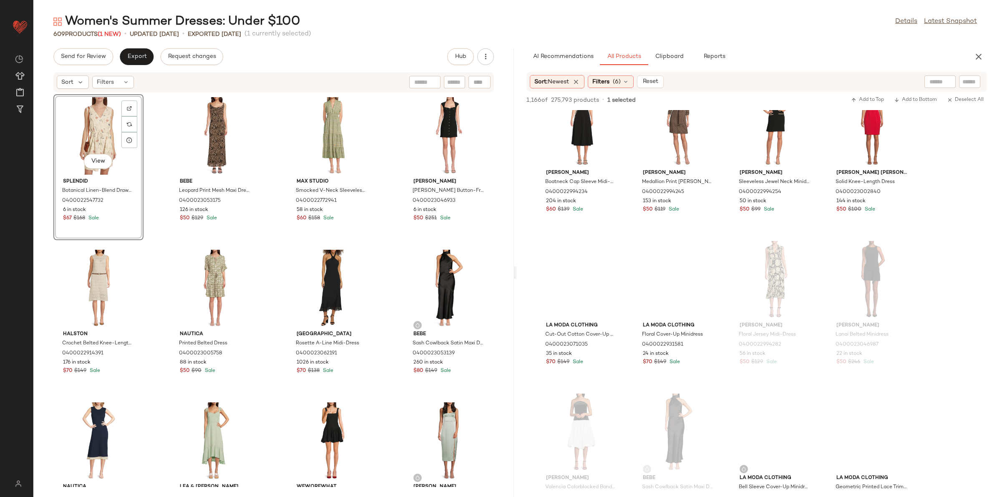
scroll to position [2502, 0]
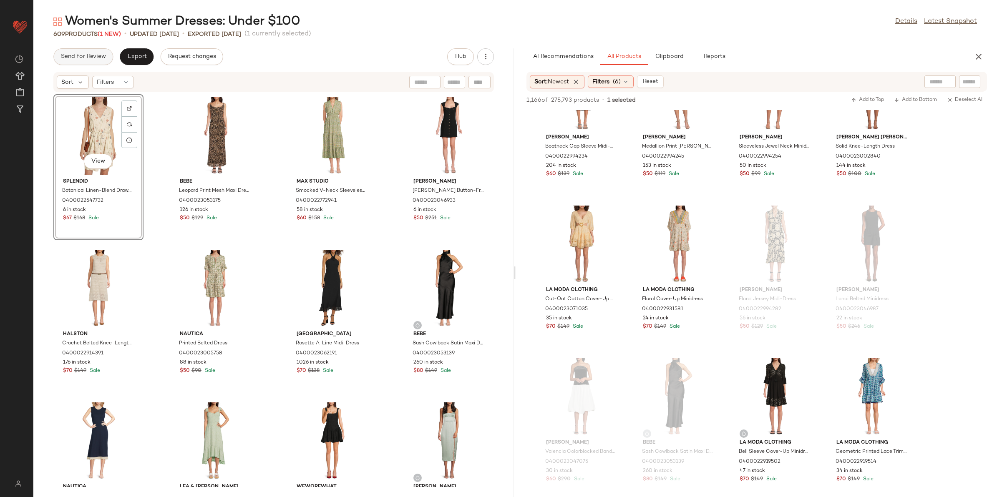
click at [71, 57] on span "Send for Review" at bounding box center [82, 56] width 45 height 7
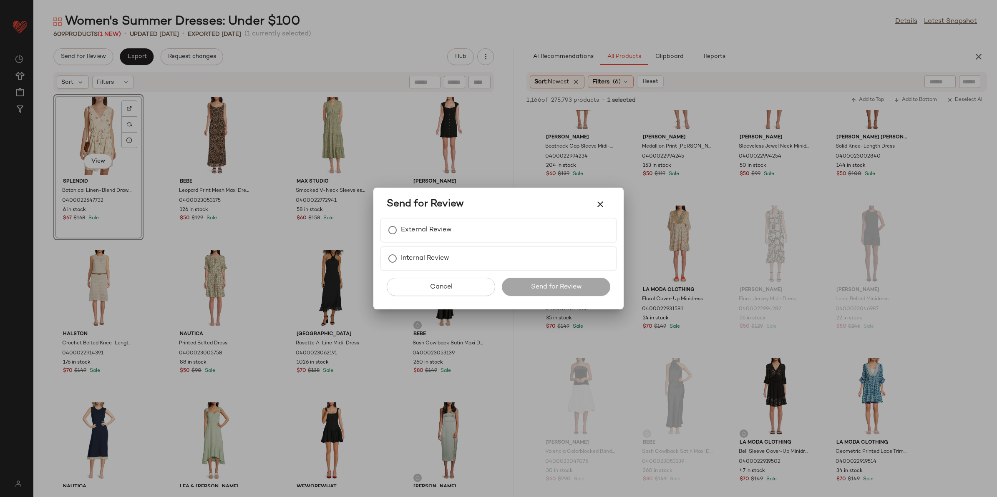
click at [511, 140] on div at bounding box center [498, 248] width 997 height 497
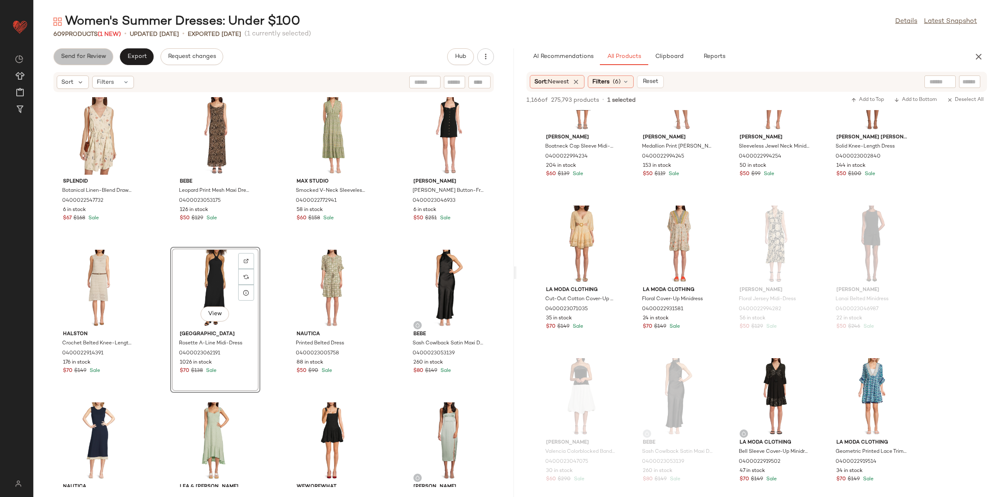
click at [93, 55] on span "Send for Review" at bounding box center [82, 56] width 45 height 7
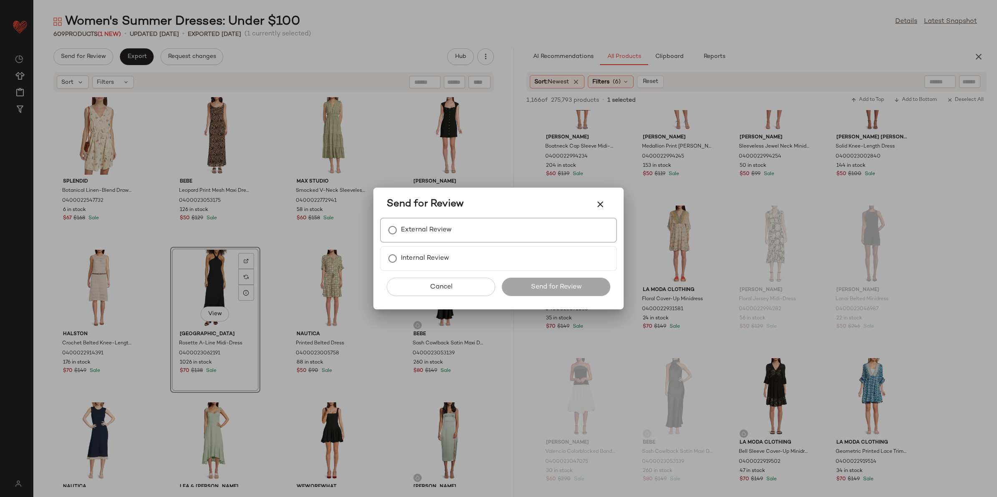
click at [415, 232] on label "External Review" at bounding box center [426, 230] width 51 height 17
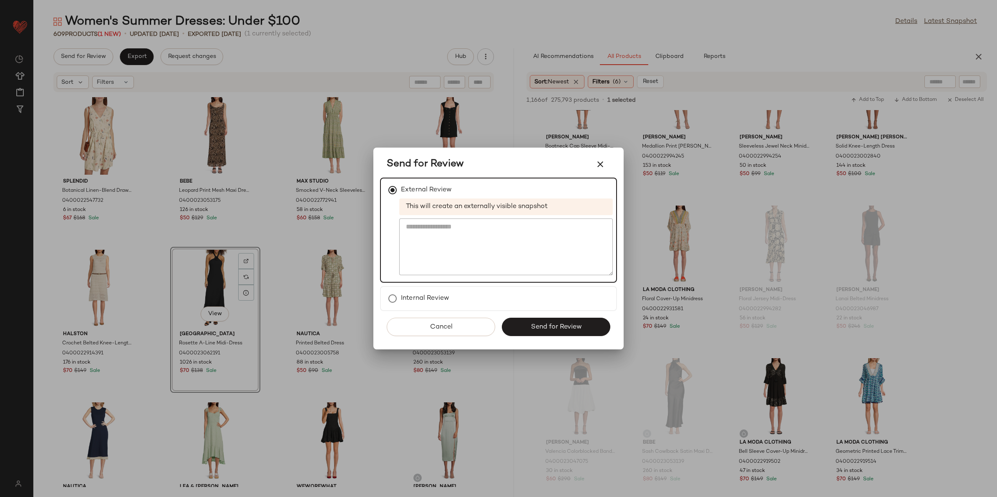
click at [533, 313] on div "Cancel Send for Review" at bounding box center [498, 330] width 237 height 38
click at [533, 320] on button "Send for Review" at bounding box center [556, 327] width 108 height 18
click at [534, 327] on div "Send for Review" at bounding box center [556, 327] width 108 height 18
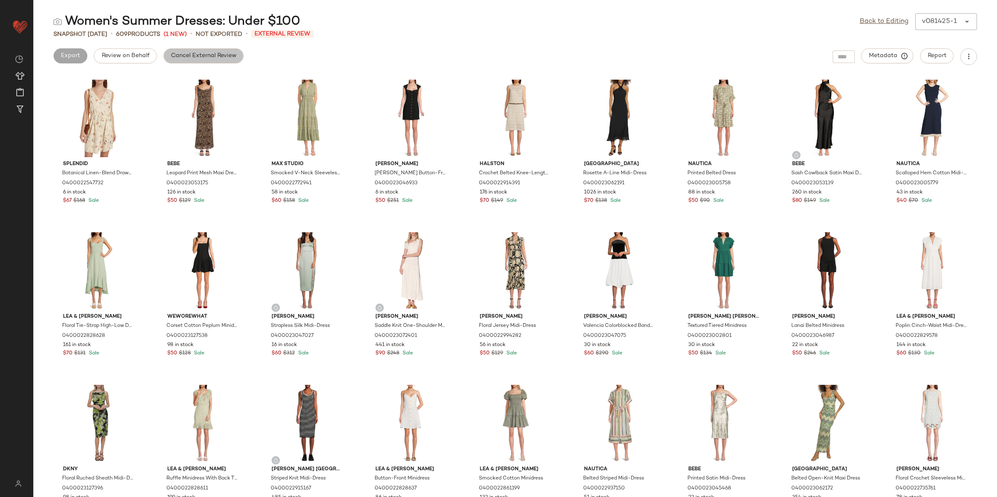
click at [171, 60] on button "Cancel External Review" at bounding box center [203, 55] width 80 height 15
click at [874, 22] on link "Back to Editing" at bounding box center [883, 22] width 49 height 10
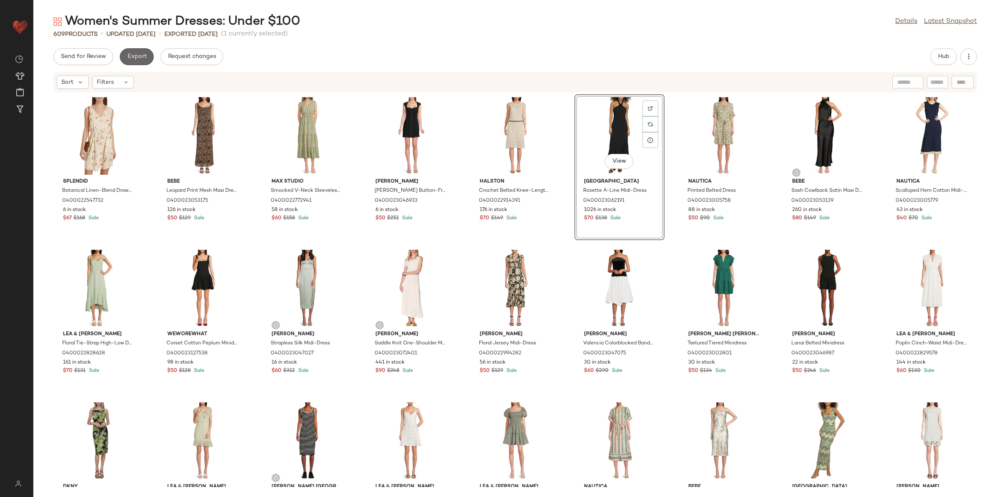
click at [136, 58] on span "Export" at bounding box center [137, 56] width 20 height 7
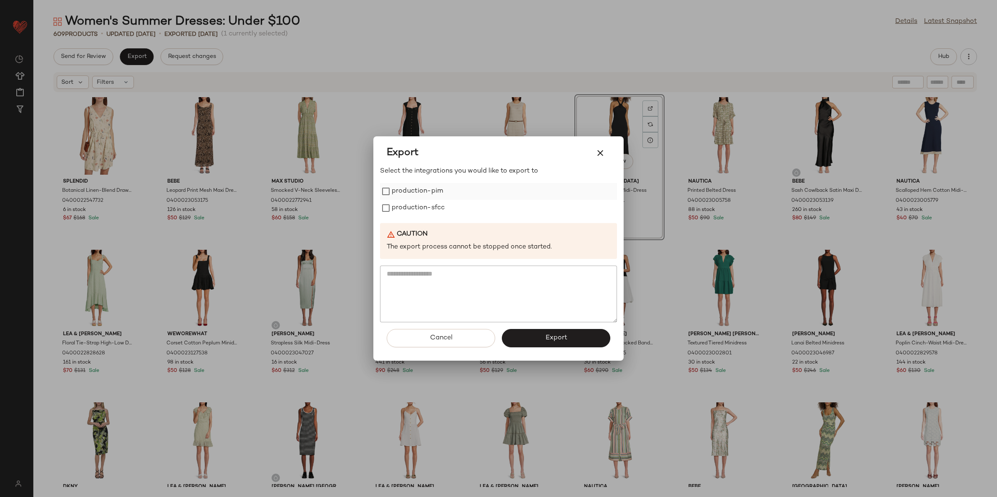
click at [443, 196] on div "production-pim" at bounding box center [498, 191] width 237 height 17
click at [402, 193] on label "production-pim" at bounding box center [417, 191] width 51 height 17
click at [399, 207] on label "production-sfcc" at bounding box center [418, 208] width 53 height 17
click at [522, 334] on button "Export" at bounding box center [556, 338] width 108 height 18
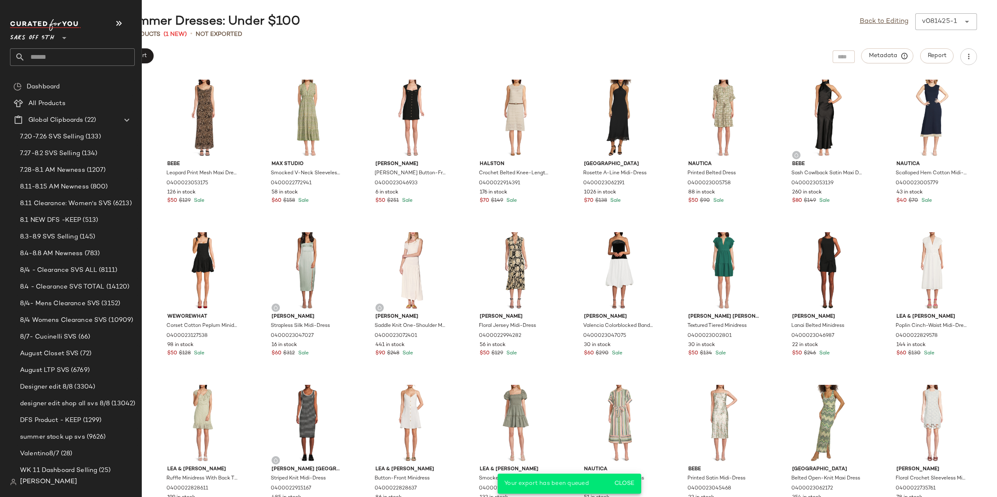
click at [33, 60] on input "text" at bounding box center [80, 57] width 110 height 18
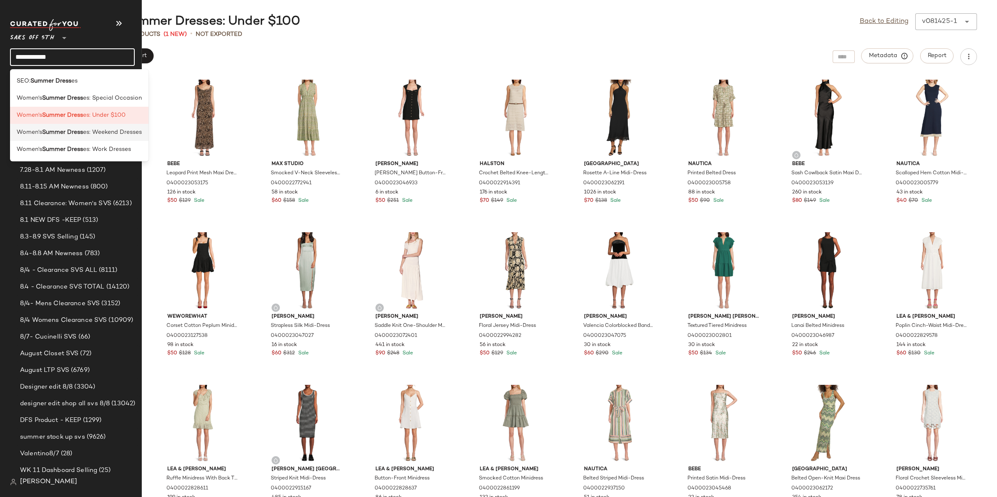
type input "**********"
click at [72, 129] on b "Summer Dress" at bounding box center [62, 132] width 41 height 9
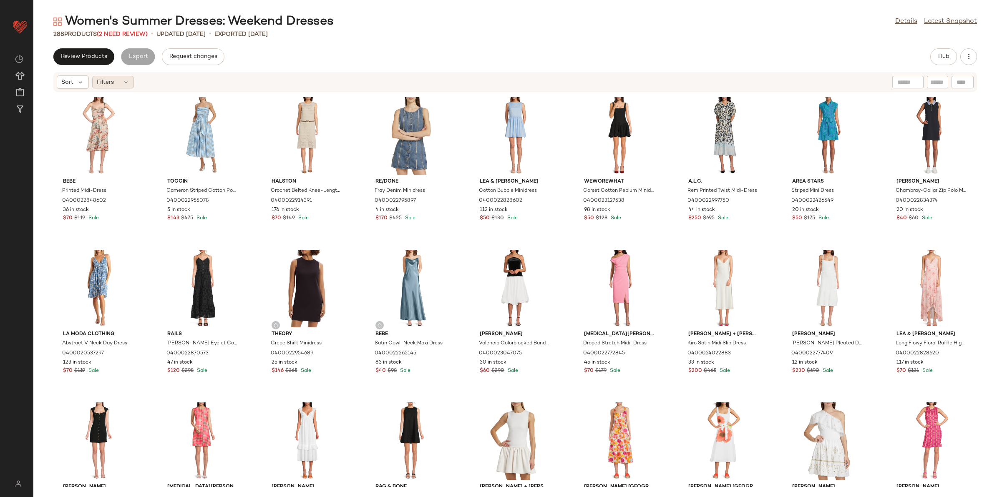
click at [109, 80] on span "Filters" at bounding box center [105, 82] width 17 height 9
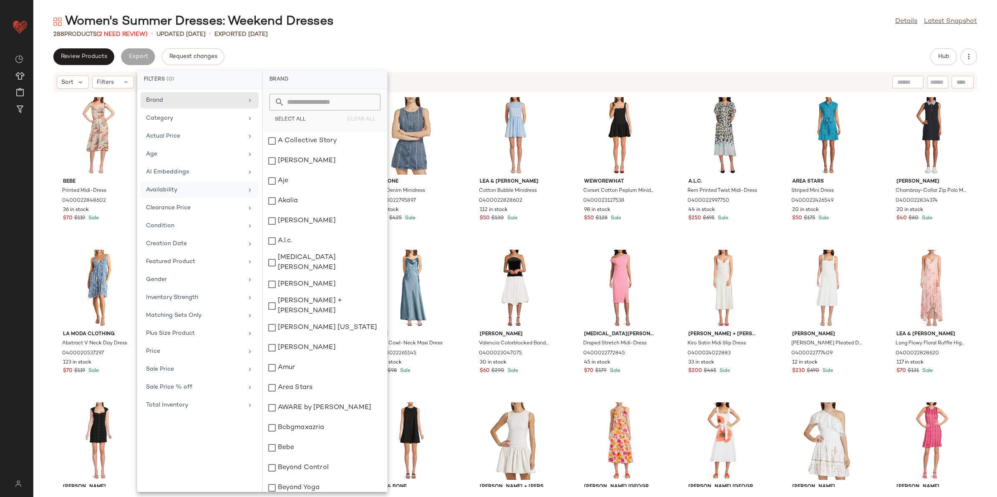
click at [182, 200] on div "Availability" at bounding box center [200, 208] width 118 height 16
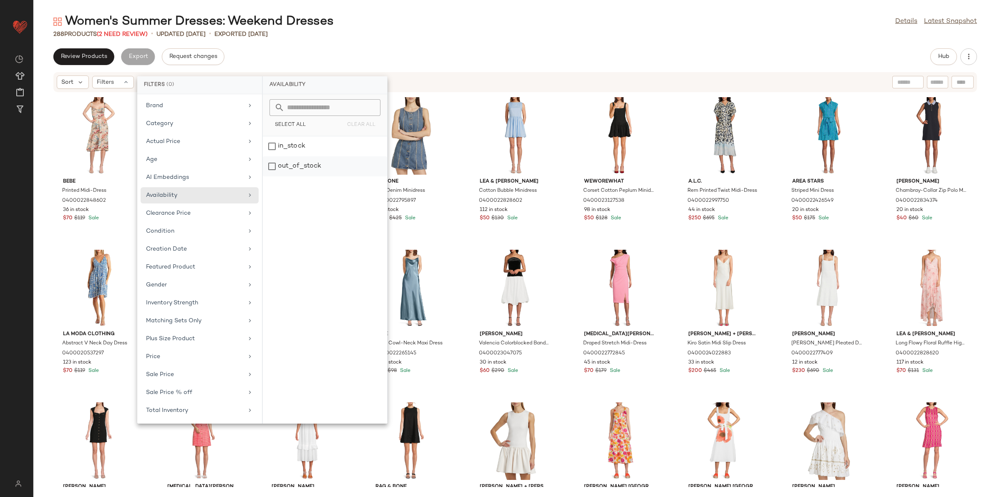
click at [276, 169] on div "out_of_stock" at bounding box center [325, 166] width 124 height 20
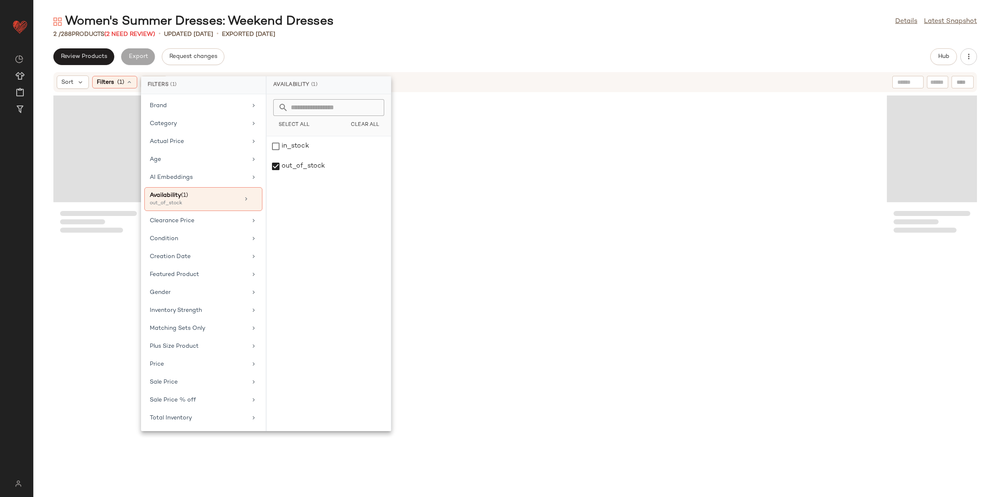
click at [377, 38] on div "2 / 288 Products (2 Need Review) • updated Aug 12th • Exported Aug 12th" at bounding box center [514, 34] width 963 height 8
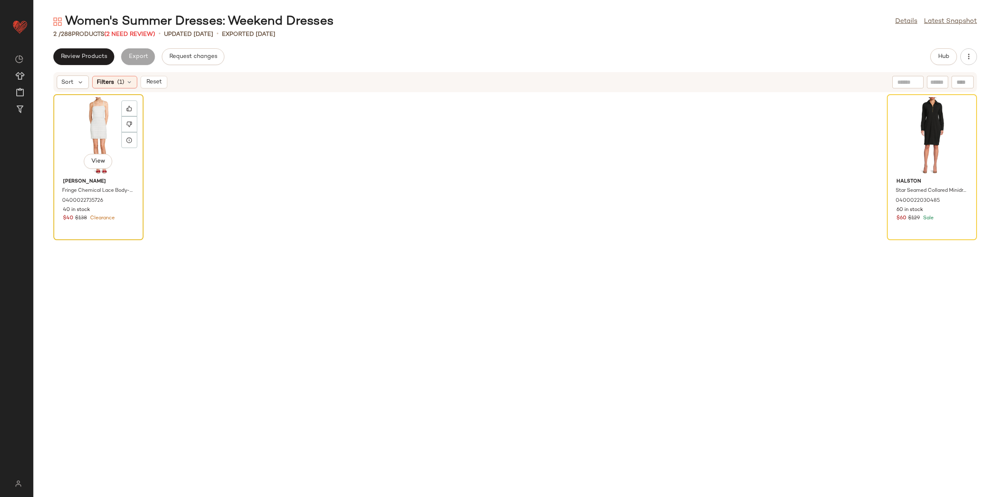
click at [78, 126] on div "View" at bounding box center [98, 136] width 84 height 78
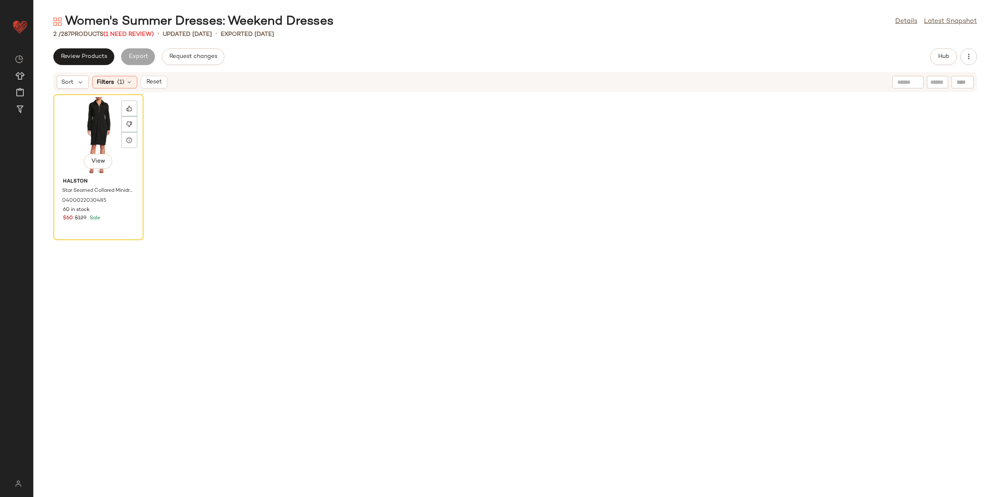
click at [78, 126] on div "View" at bounding box center [98, 136] width 84 height 78
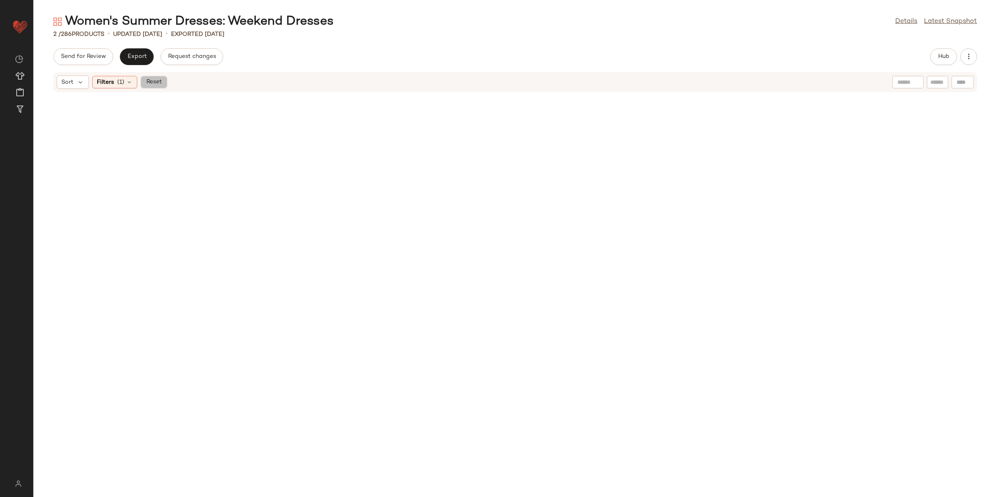
click at [157, 83] on span "Reset" at bounding box center [154, 82] width 16 height 7
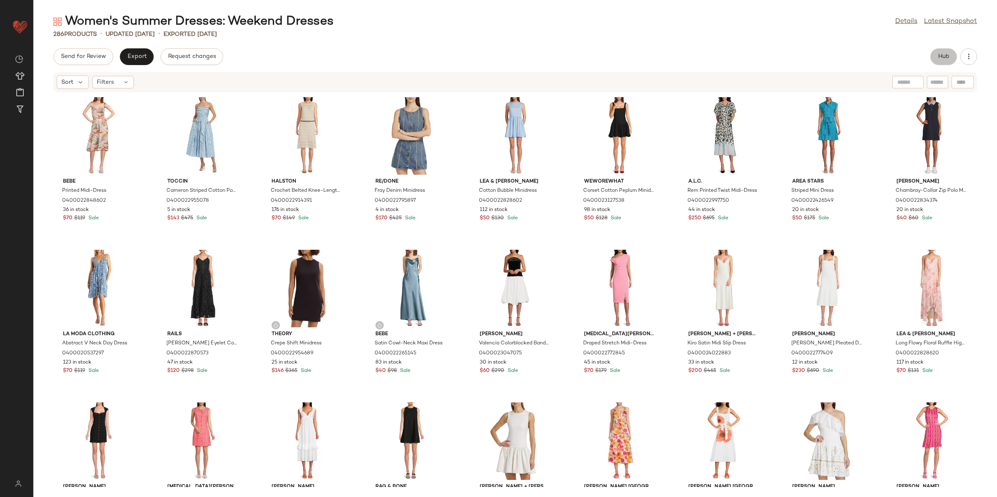
click at [947, 57] on span "Hub" at bounding box center [943, 56] width 12 height 7
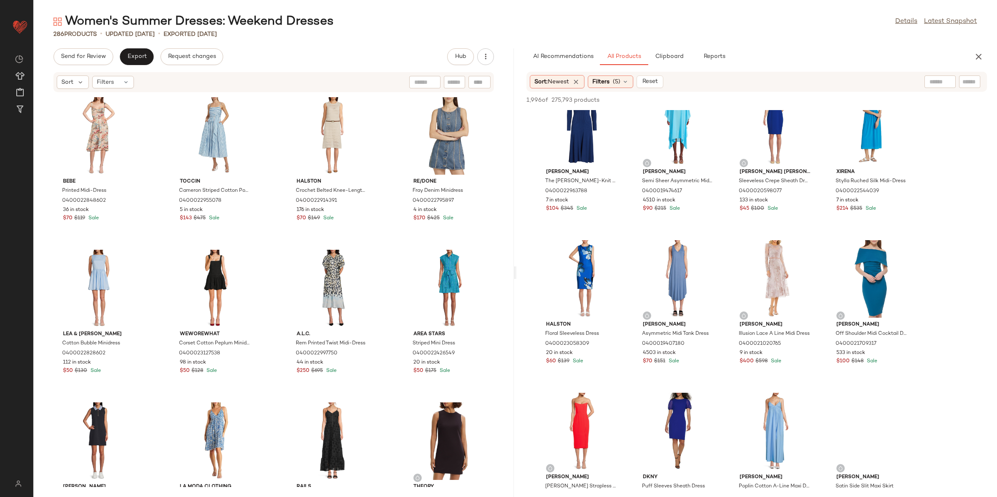
scroll to position [365, 0]
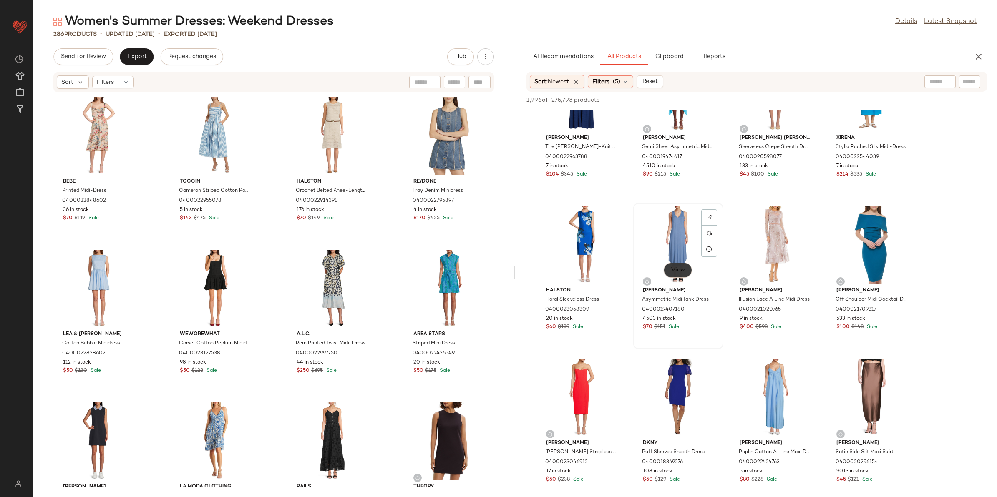
click at [676, 264] on button "View" at bounding box center [677, 270] width 28 height 15
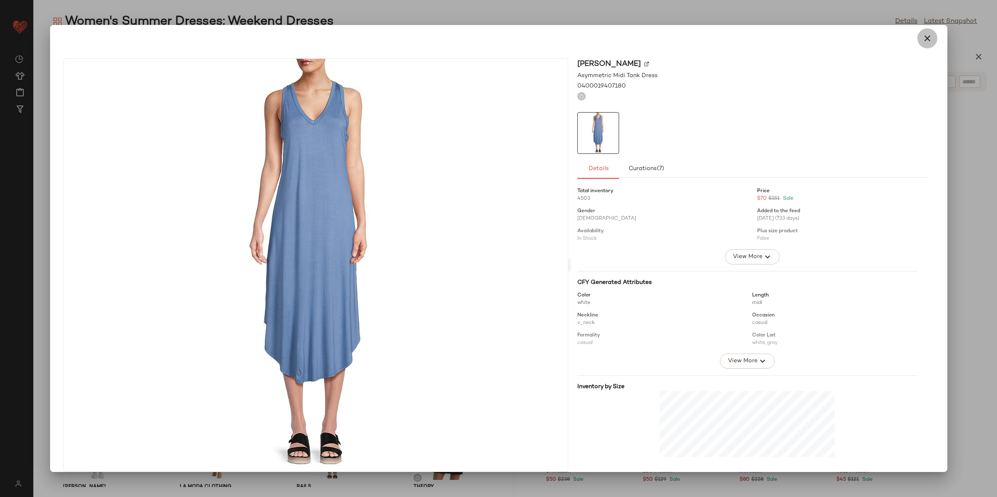
click at [925, 35] on icon "button" at bounding box center [927, 38] width 10 height 10
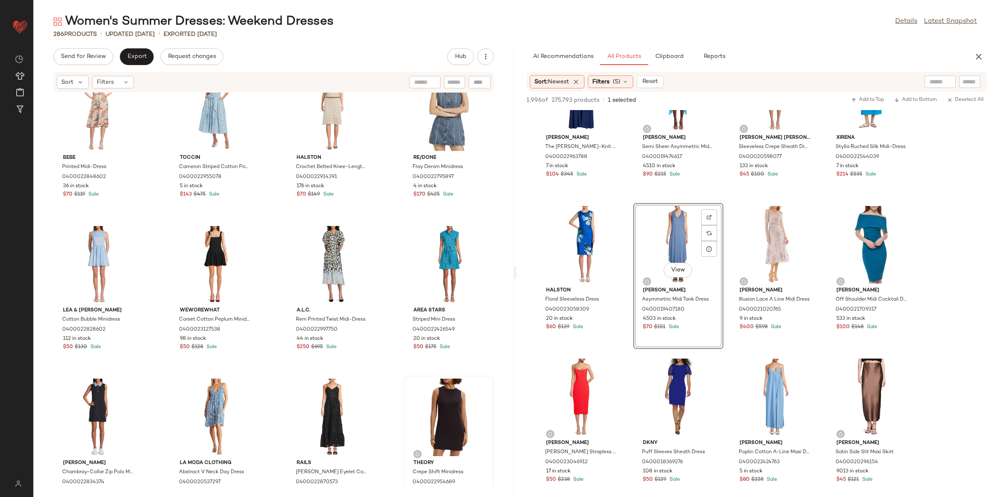
scroll to position [33, 0]
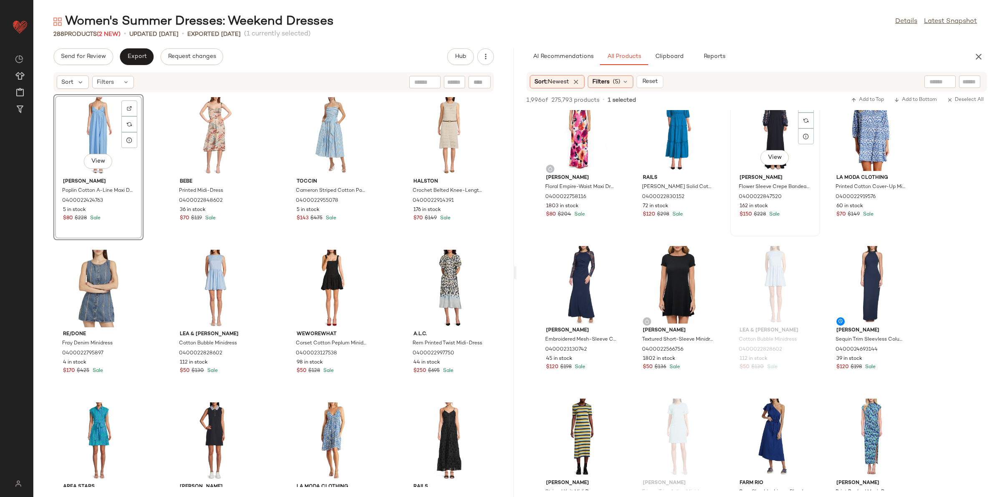
scroll to position [1407, 0]
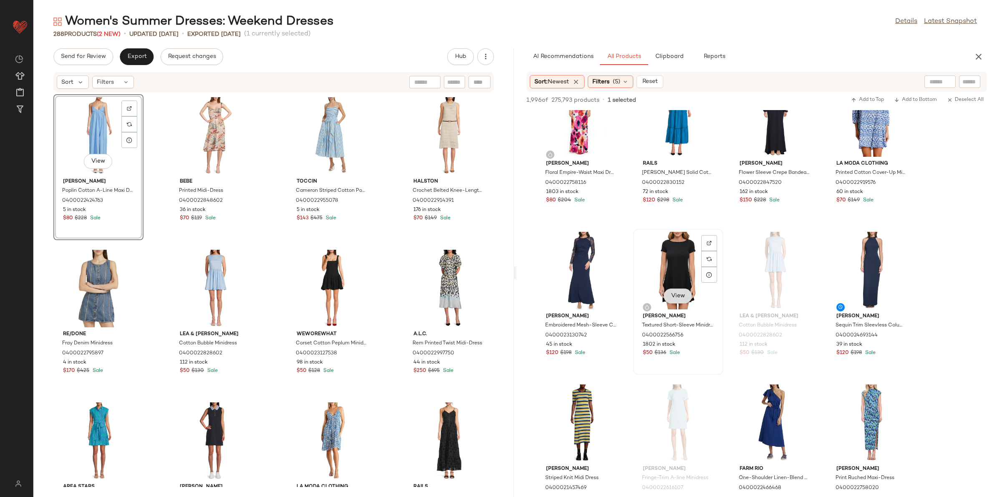
click at [668, 291] on button "View" at bounding box center [677, 296] width 28 height 15
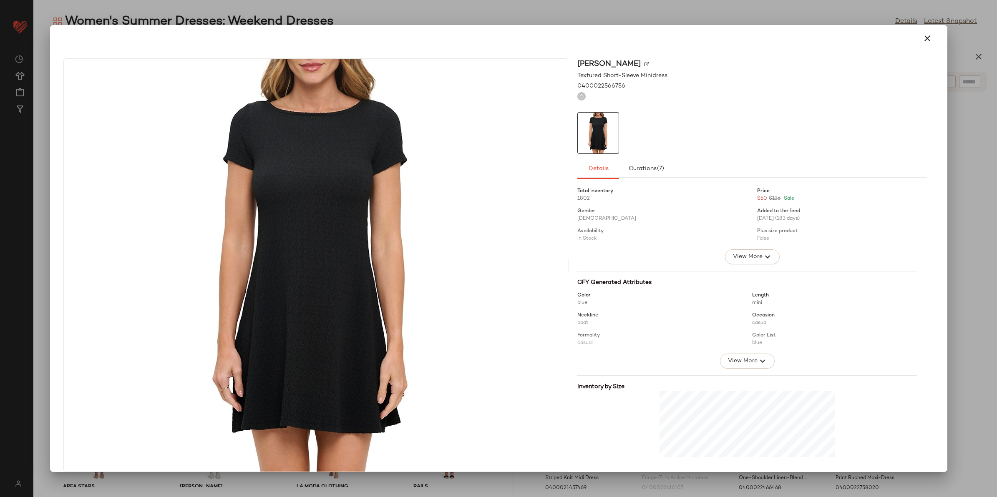
click at [937, 40] on div at bounding box center [498, 38] width 890 height 27
click at [925, 38] on icon "button" at bounding box center [927, 38] width 10 height 10
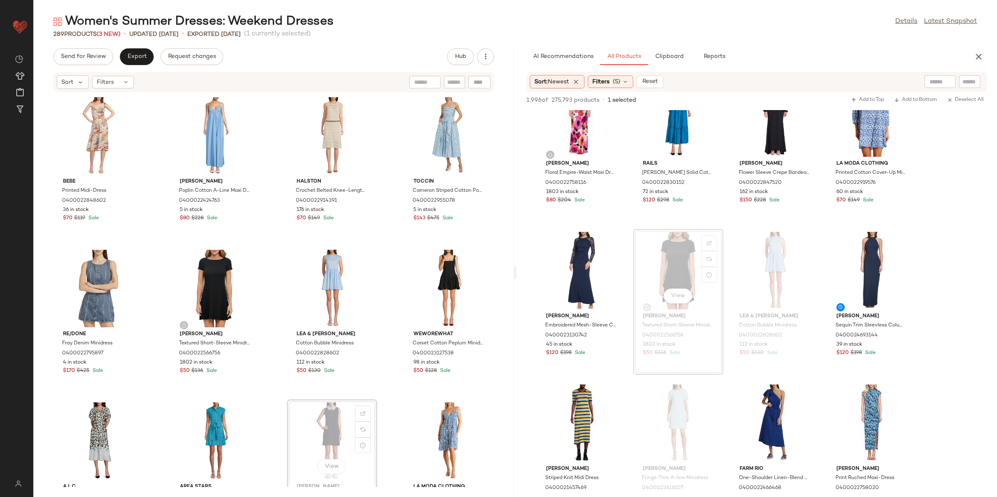
scroll to position [1, 0]
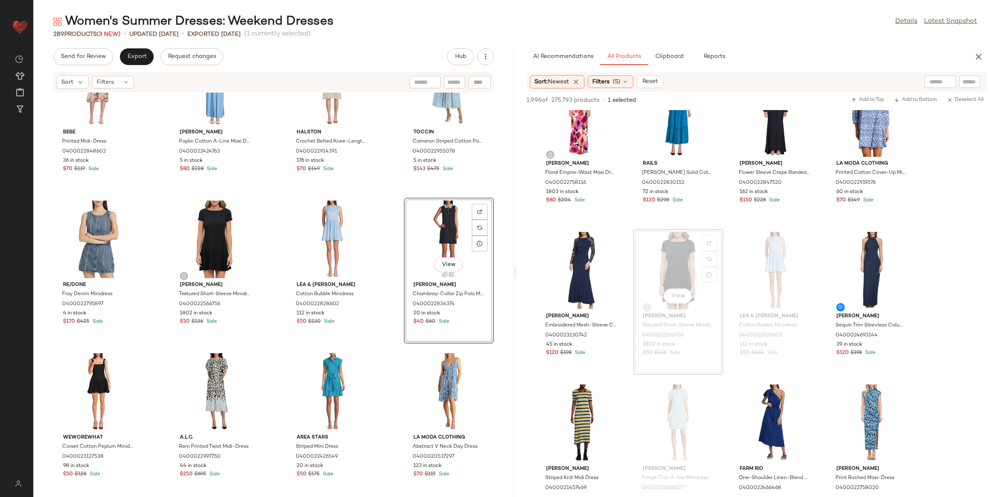
scroll to position [157, 0]
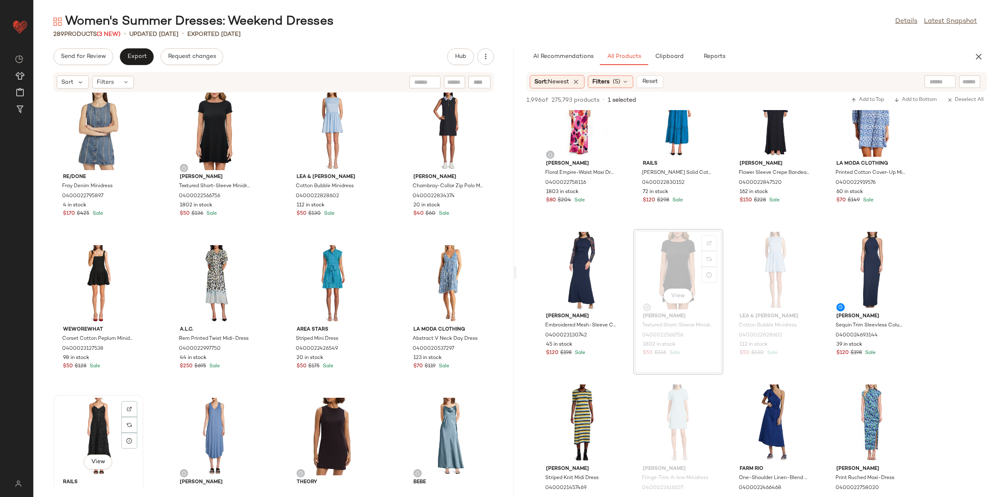
scroll to position [159, 0]
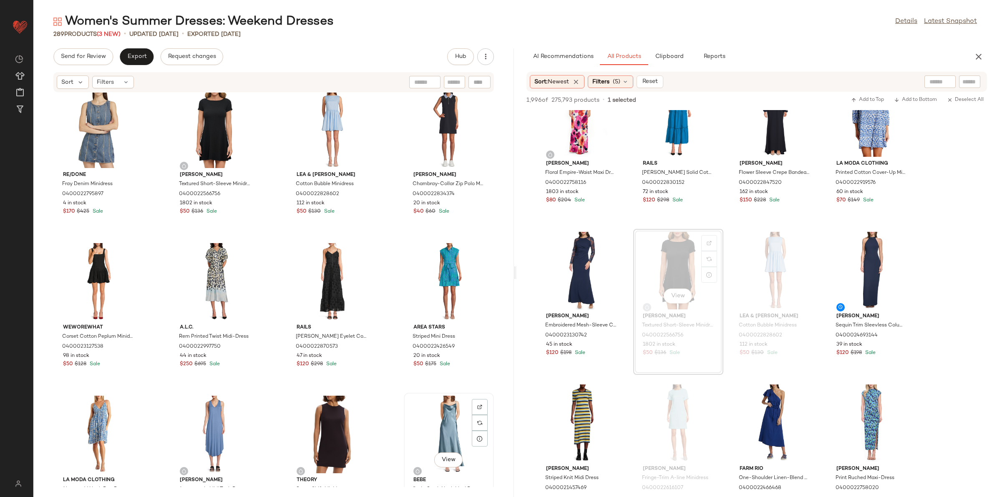
click at [432, 435] on div "View" at bounding box center [449, 435] width 84 height 78
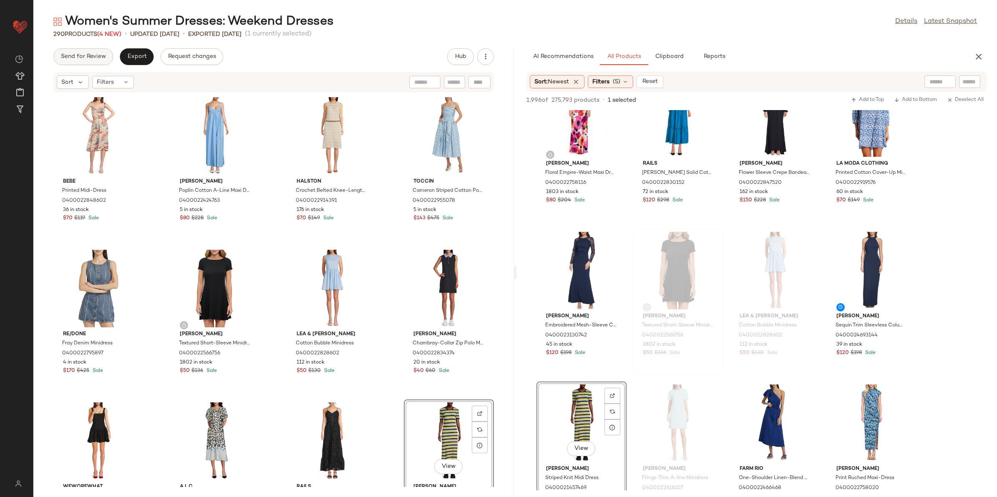
click at [91, 55] on span "Send for Review" at bounding box center [82, 56] width 45 height 7
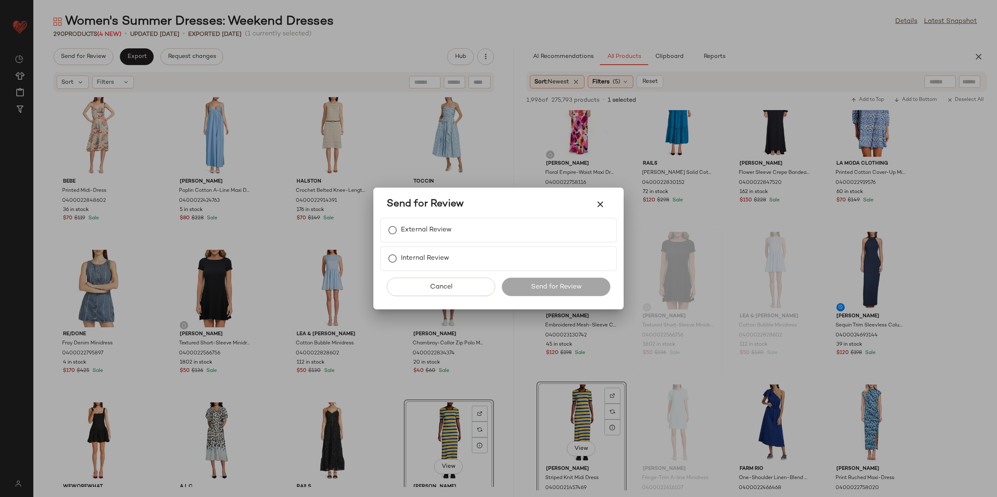
click at [392, 214] on div "Send for Review" at bounding box center [499, 204] width 224 height 20
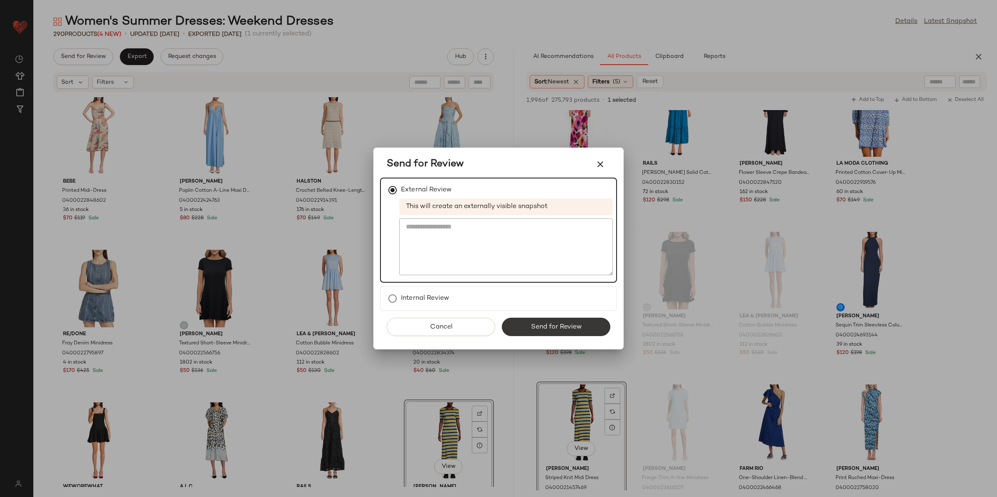
click at [557, 323] on span "Send for Review" at bounding box center [555, 327] width 51 height 8
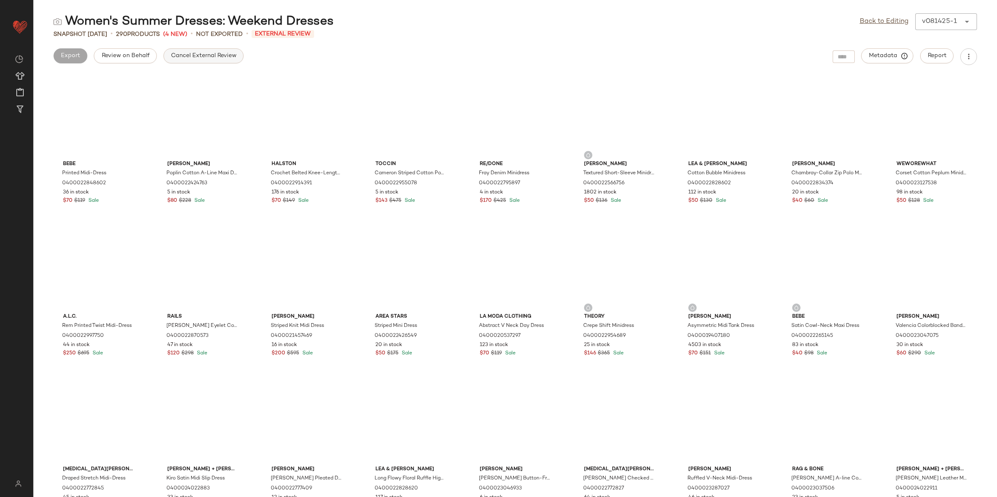
click at [181, 56] on span "Cancel External Review" at bounding box center [204, 56] width 66 height 7
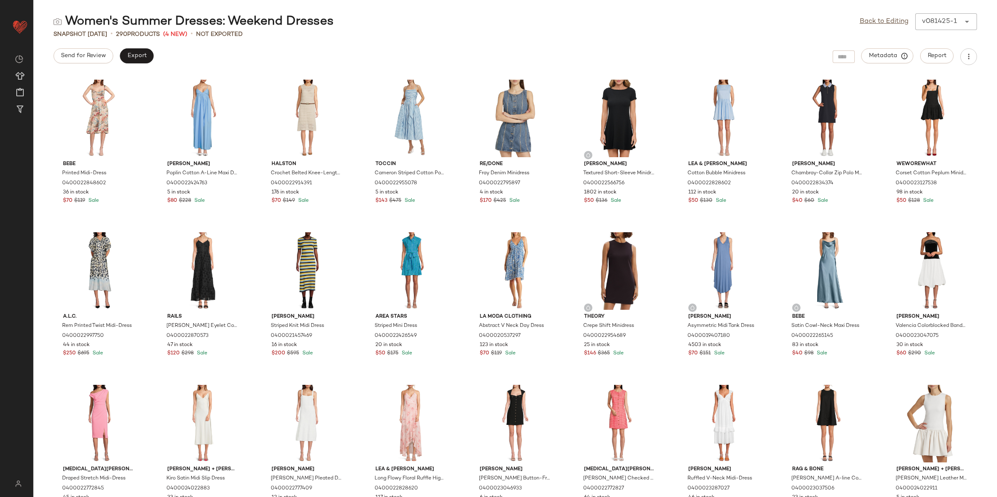
drag, startPoint x: 869, startPoint y: 20, endPoint x: 668, endPoint y: 3, distance: 200.9
click at [869, 20] on link "Back to Editing" at bounding box center [883, 22] width 49 height 10
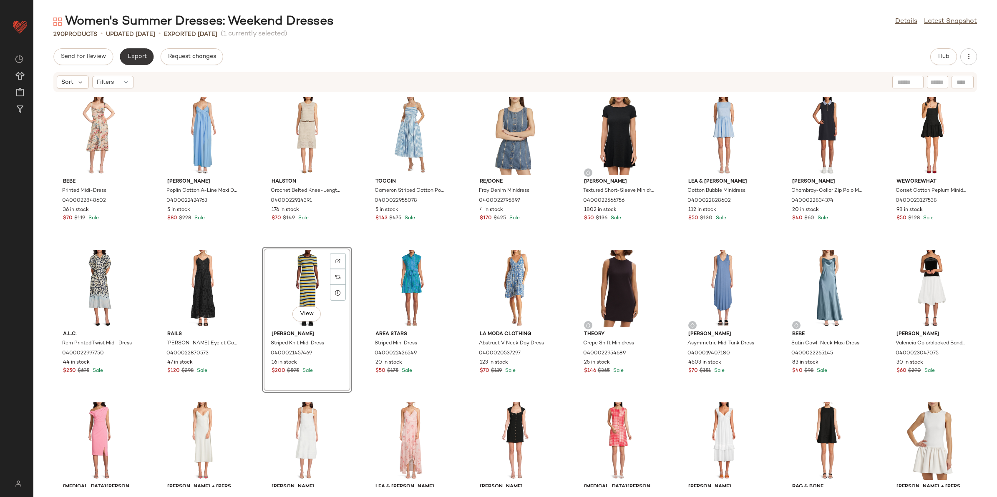
click at [138, 58] on span "Export" at bounding box center [137, 56] width 20 height 7
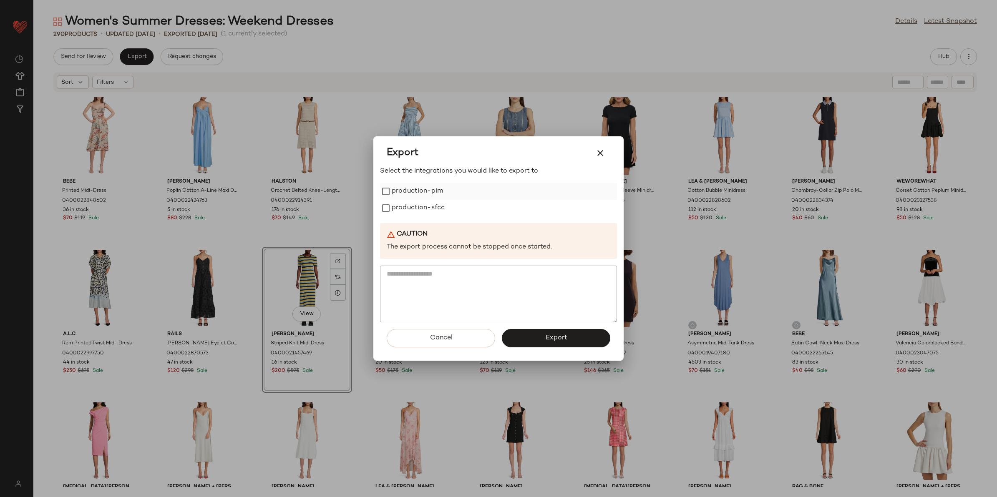
click at [423, 191] on label "production-pim" at bounding box center [417, 191] width 51 height 17
click at [418, 206] on label "production-sfcc" at bounding box center [418, 208] width 53 height 17
click at [546, 347] on button "Export" at bounding box center [556, 338] width 108 height 18
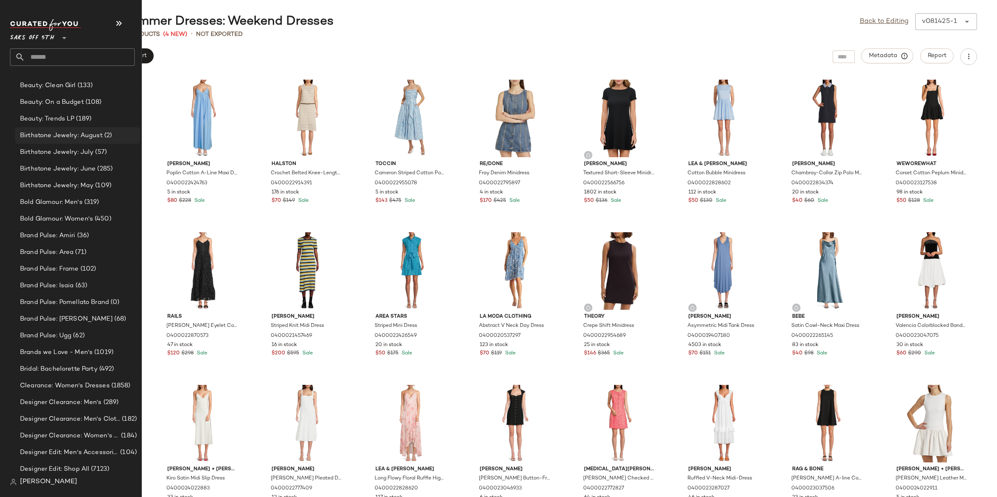
scroll to position [469, 0]
click at [40, 60] on input "text" at bounding box center [80, 57] width 110 height 18
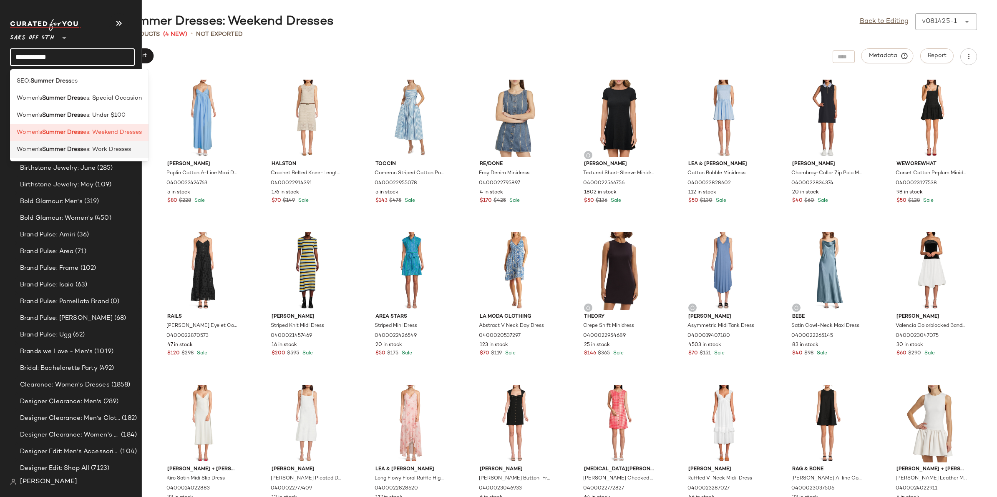
type input "**********"
click at [87, 153] on span "es: Work Dresses" at bounding box center [107, 149] width 48 height 9
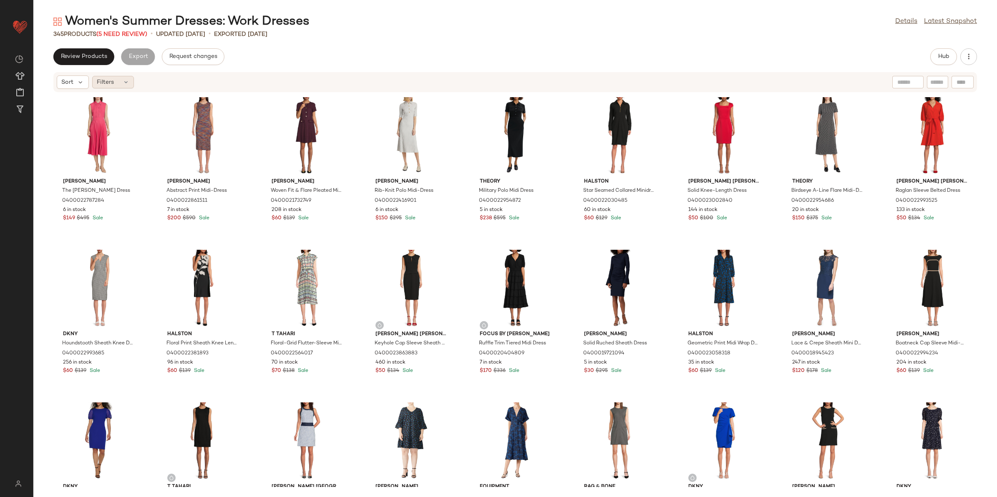
click at [127, 80] on icon at bounding box center [126, 82] width 7 height 7
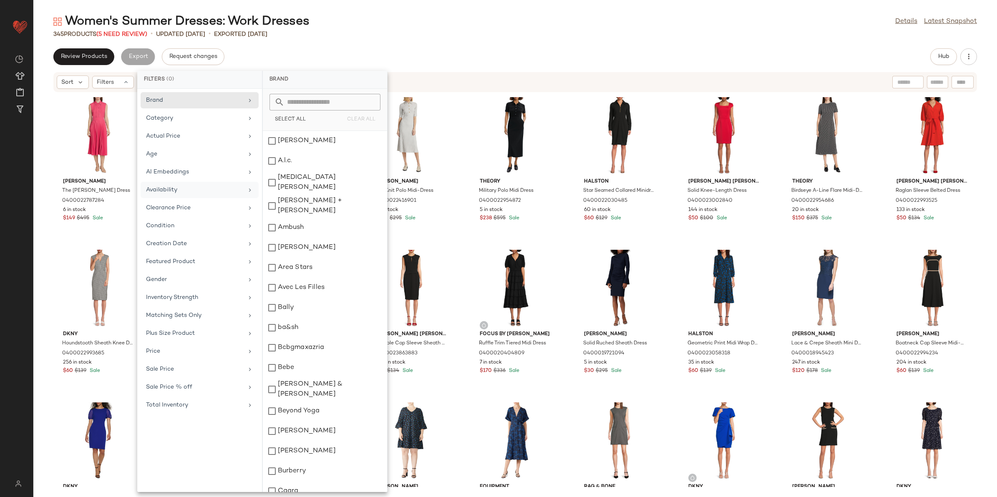
click at [166, 190] on div "Availability" at bounding box center [194, 190] width 97 height 9
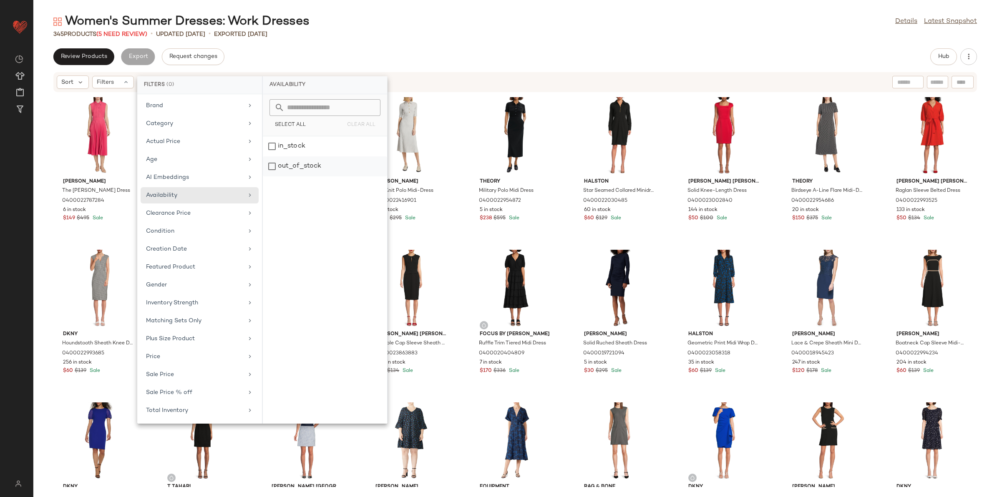
click at [281, 167] on div "out_of_stock" at bounding box center [325, 166] width 124 height 20
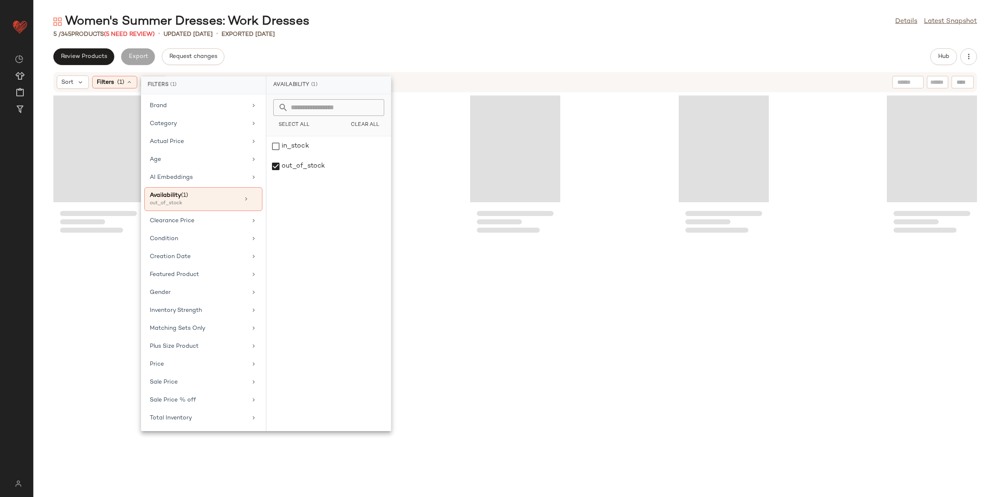
click at [354, 40] on div "Women's Summer Dresses: Work Dresses Details Latest Snapshot 5 / 345 Products (…" at bounding box center [514, 255] width 963 height 484
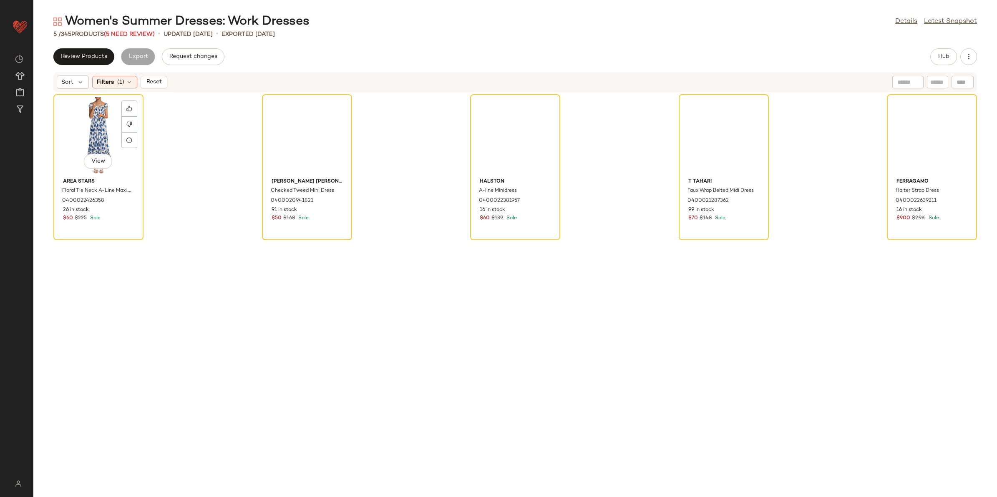
click at [103, 134] on div "View" at bounding box center [98, 136] width 84 height 78
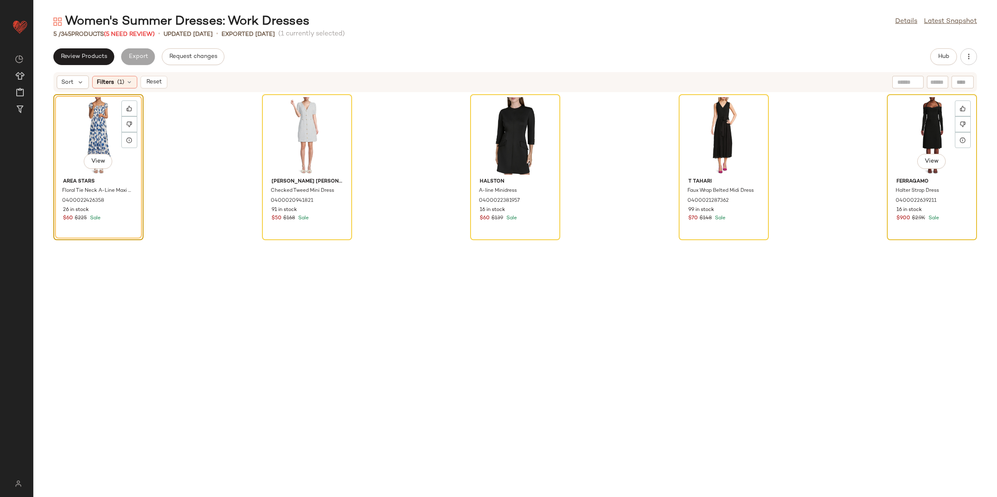
drag, startPoint x: 918, startPoint y: 124, endPoint x: 924, endPoint y: 121, distance: 6.7
click at [923, 122] on div "View" at bounding box center [931, 136] width 84 height 78
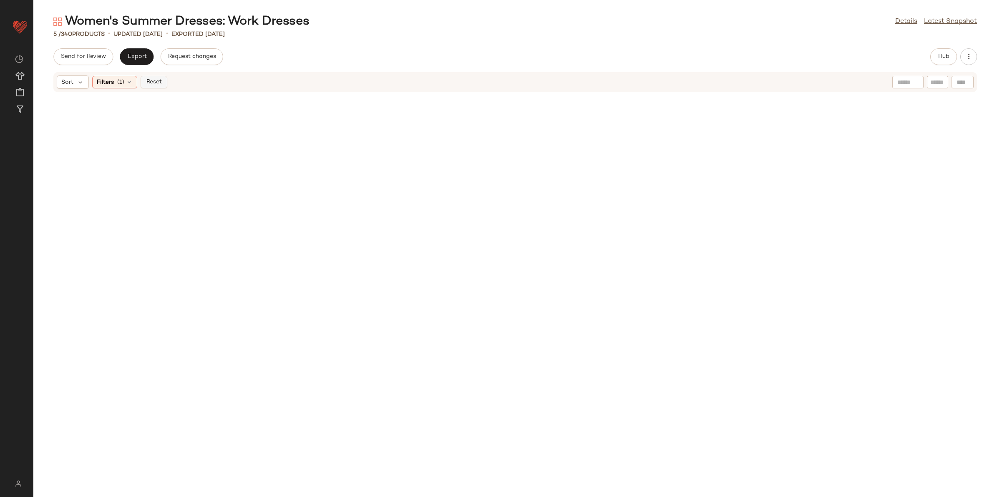
click at [160, 80] on span "Reset" at bounding box center [154, 82] width 16 height 7
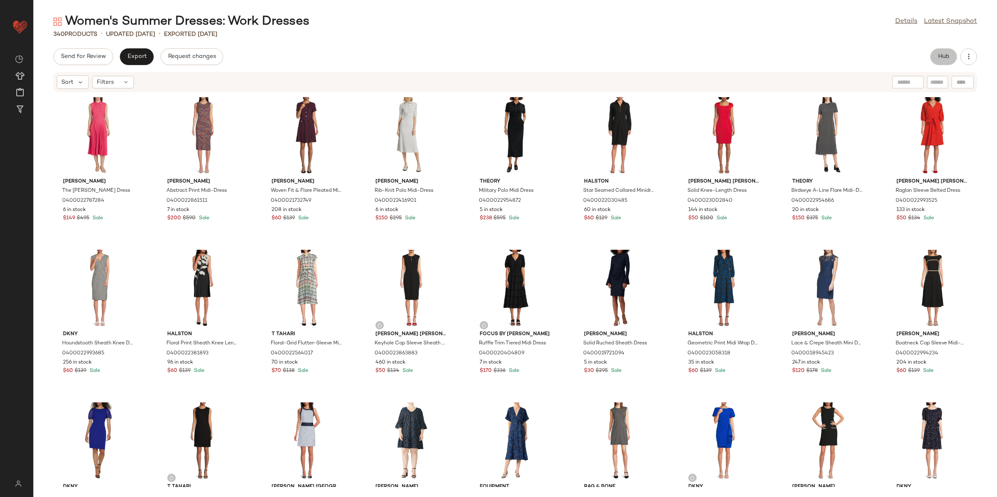
click at [944, 61] on button "Hub" at bounding box center [943, 56] width 27 height 17
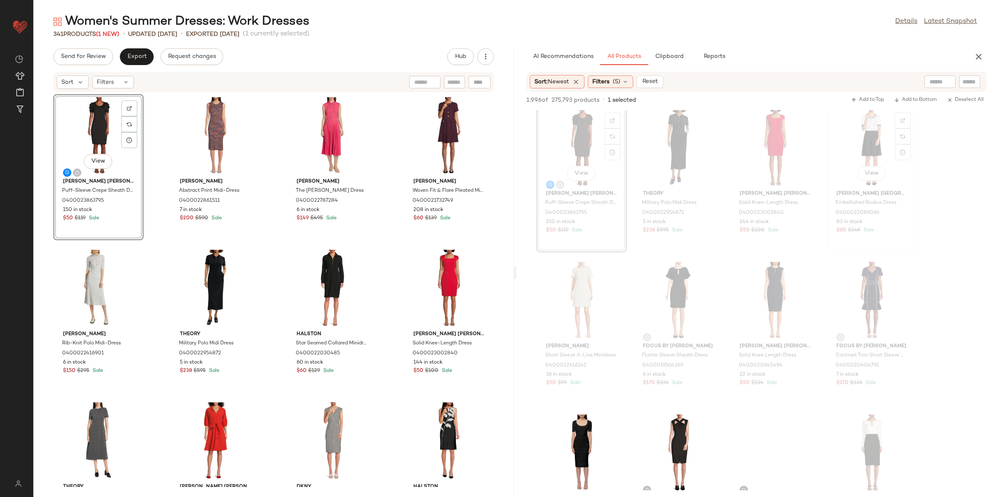
click at [910, 248] on div "View Karl Lagerfeld Paris Embellished Bodice Dress 0400022089066 83 in stock $8…" at bounding box center [871, 179] width 88 height 144
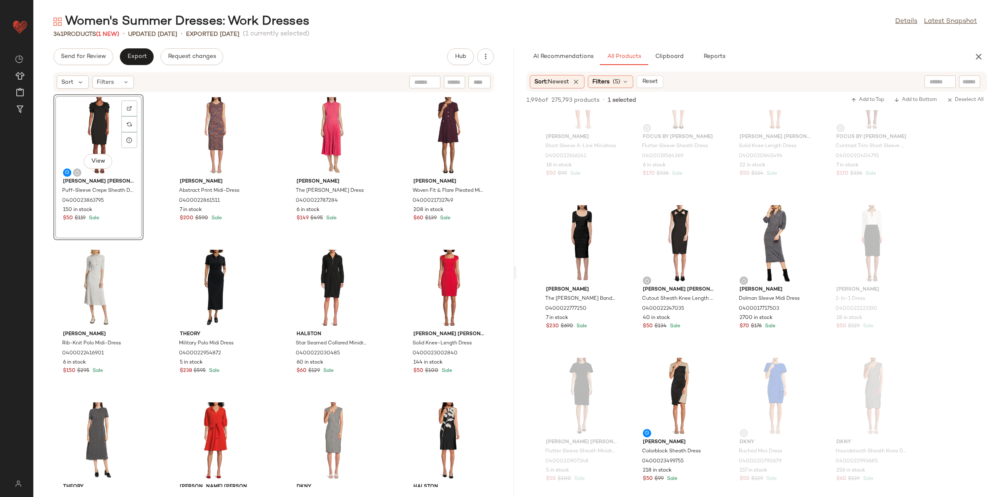
scroll to position [417, 0]
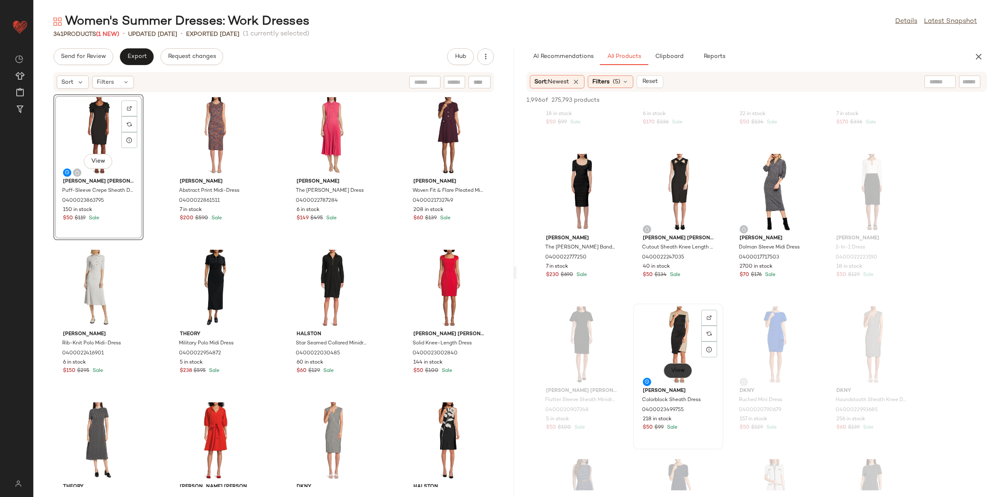
click at [676, 366] on button "View" at bounding box center [677, 370] width 28 height 15
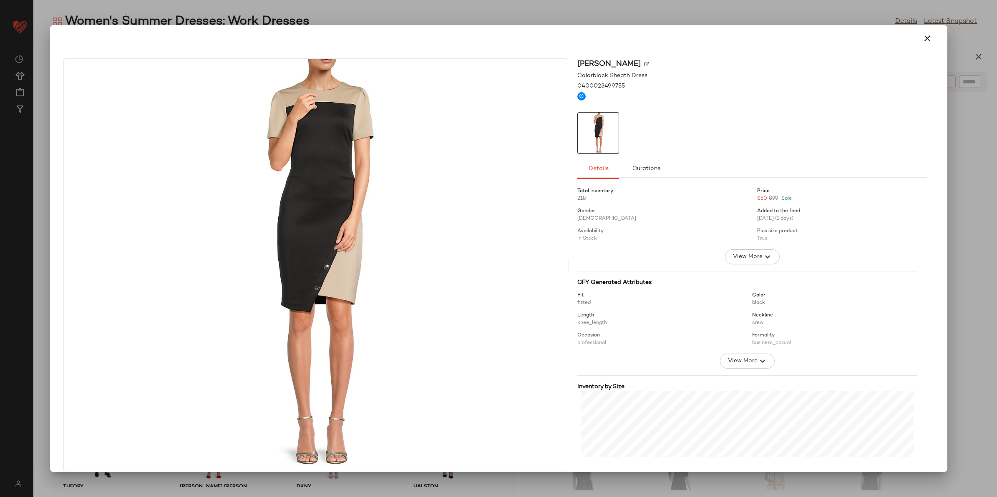
drag, startPoint x: 922, startPoint y: 41, endPoint x: 908, endPoint y: 69, distance: 31.3
click at [922, 40] on icon "button" at bounding box center [927, 38] width 10 height 10
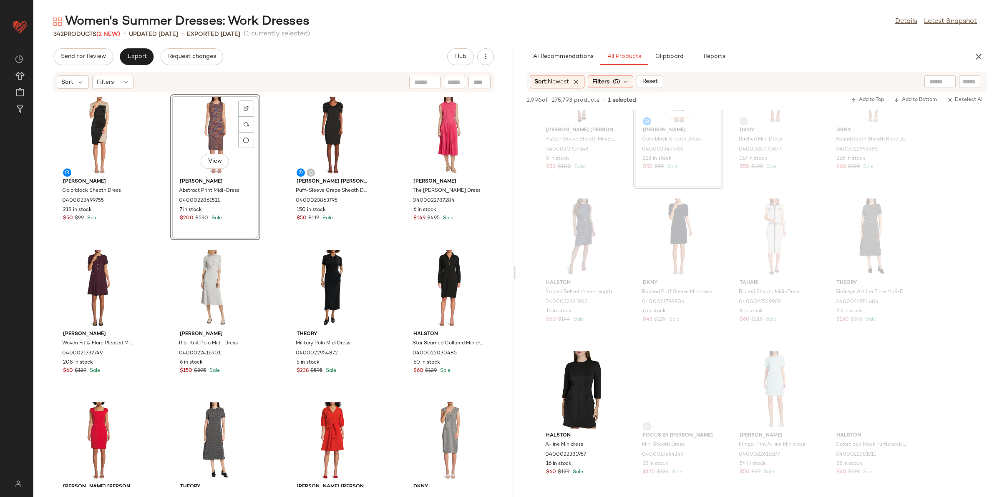
scroll to position [730, 0]
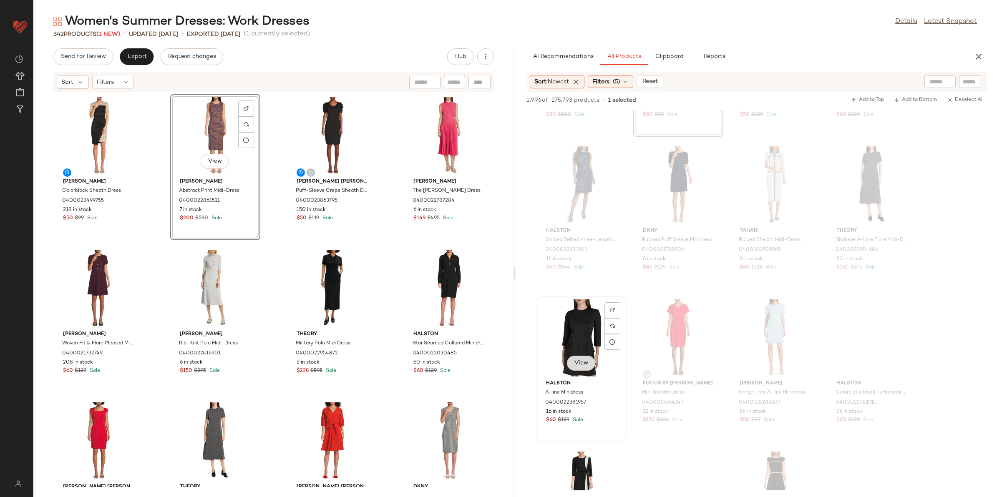
click at [576, 369] on button "View" at bounding box center [581, 363] width 28 height 15
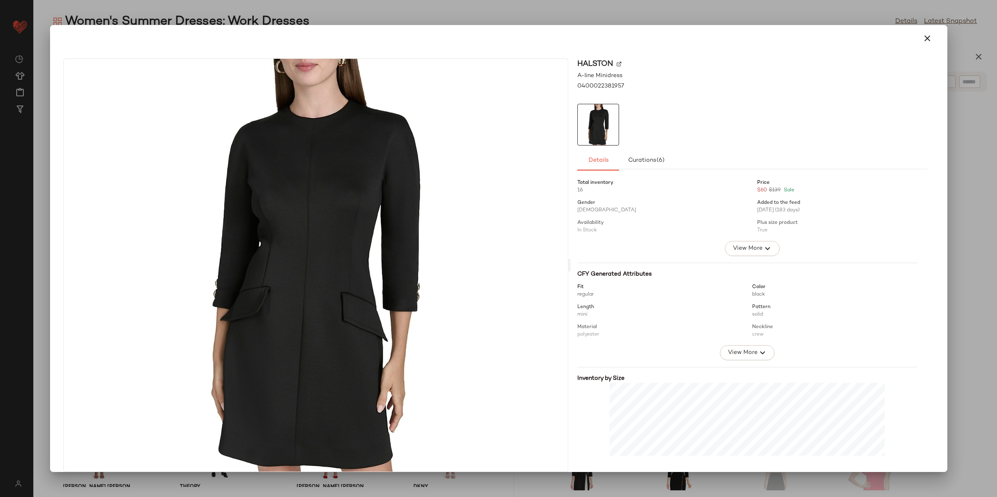
click at [908, 40] on div at bounding box center [498, 38] width 877 height 20
click at [922, 34] on icon "button" at bounding box center [927, 38] width 10 height 10
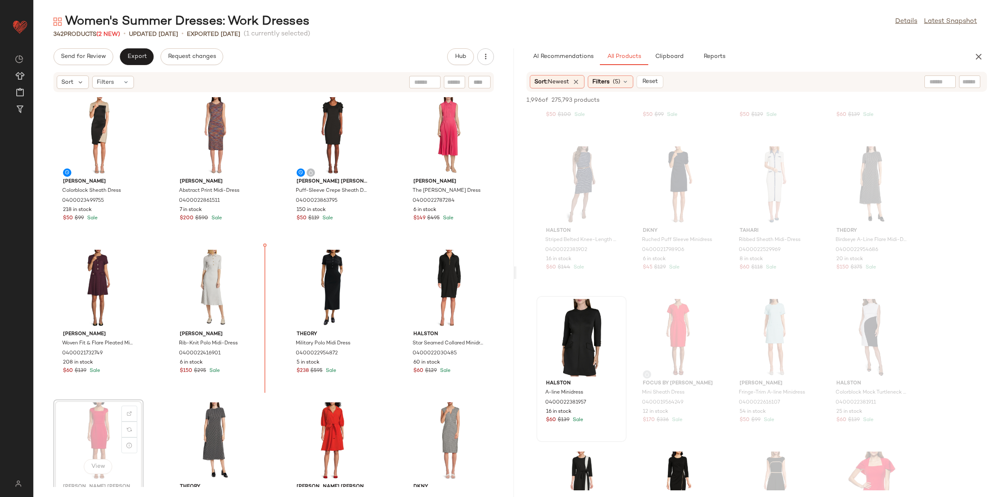
scroll to position [0, 0]
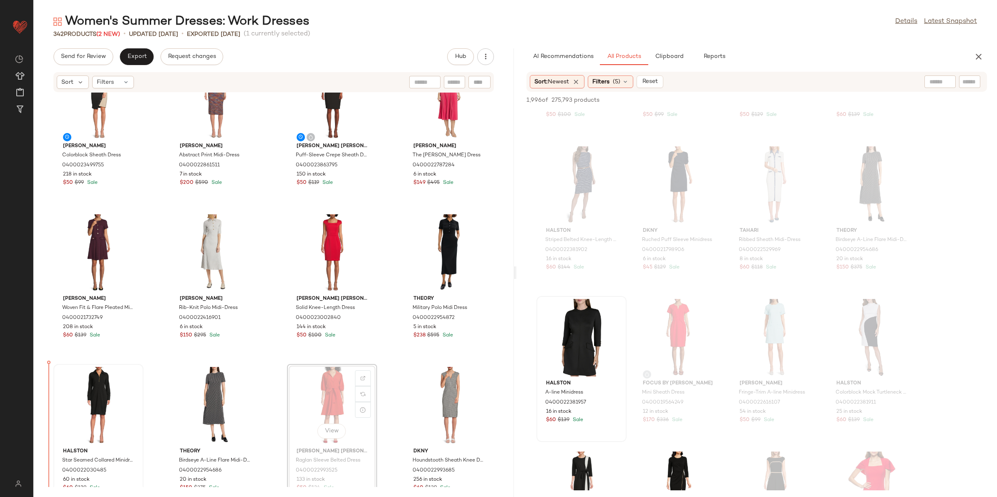
scroll to position [40, 0]
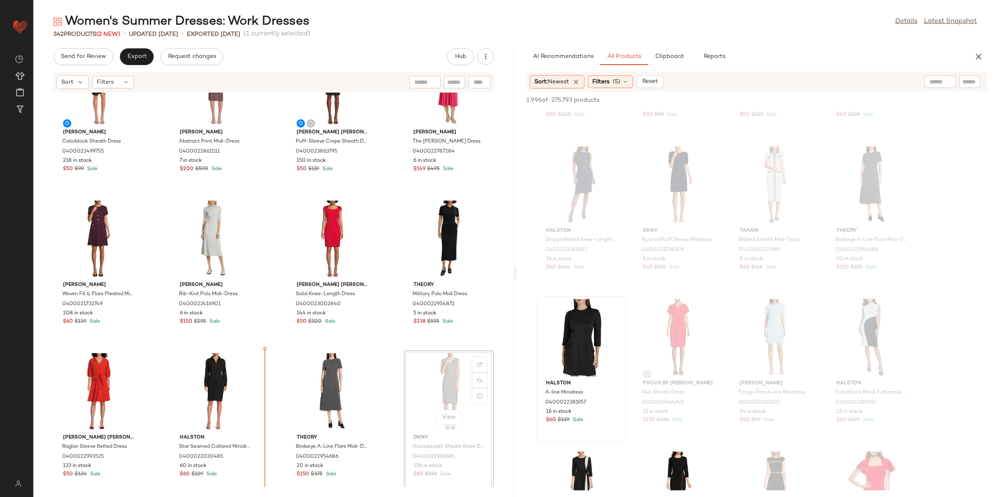
scroll to position [49, 0]
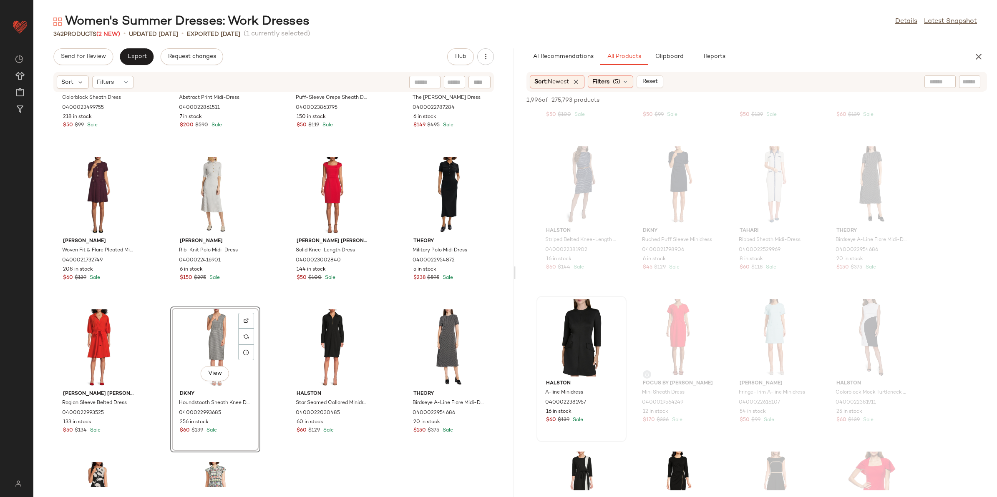
scroll to position [153, 0]
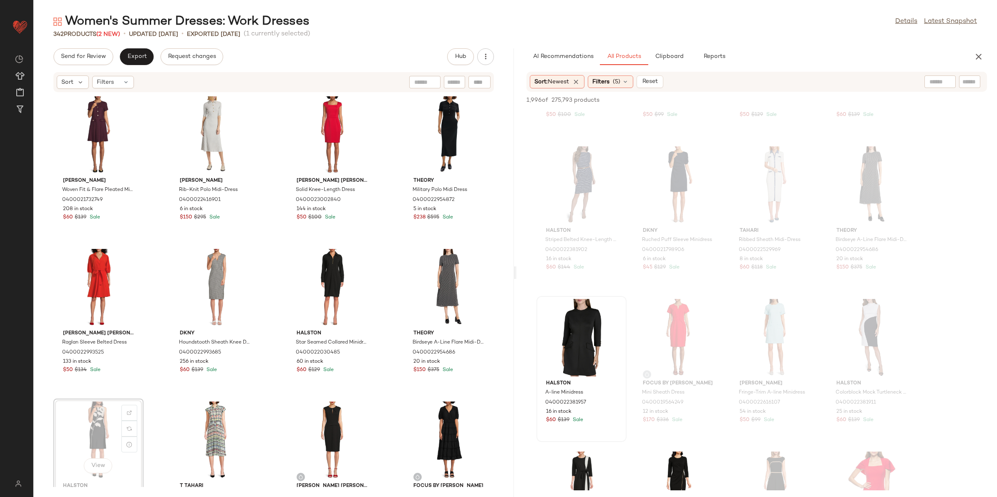
scroll to position [156, 0]
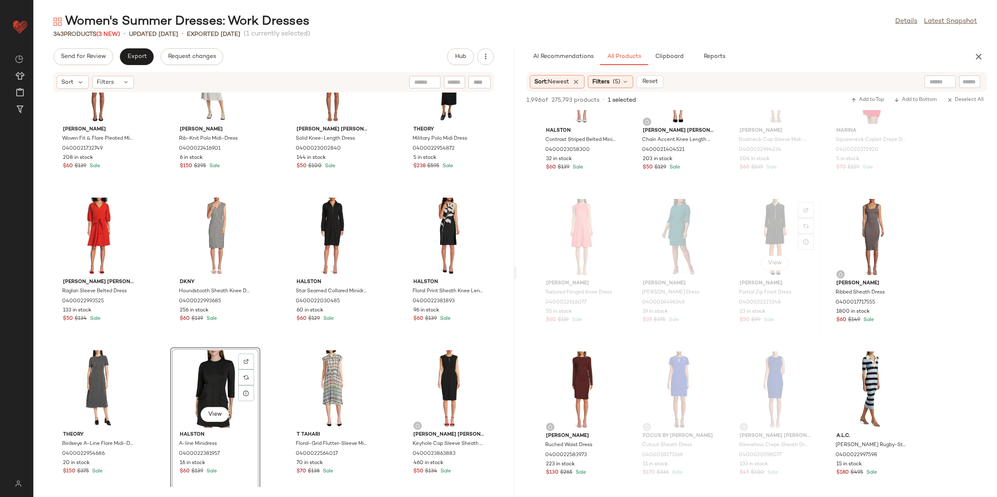
scroll to position [1147, 0]
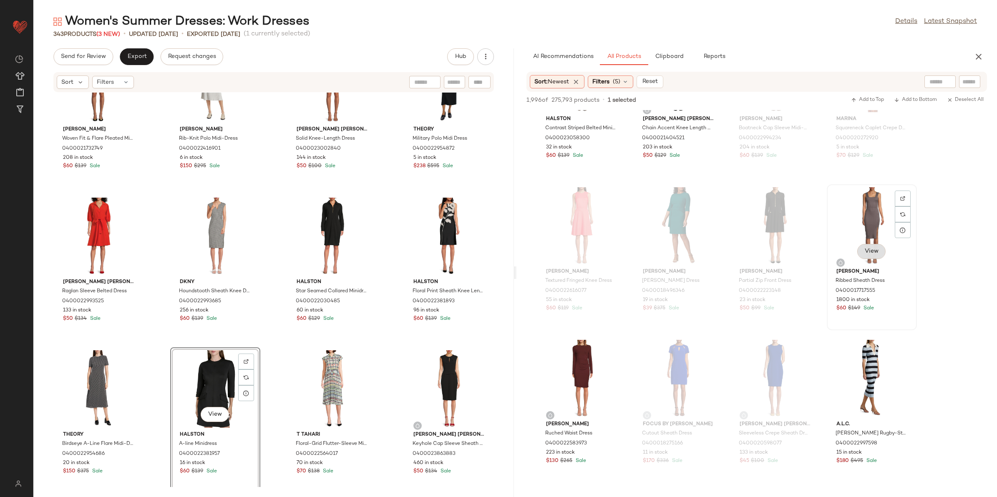
click at [868, 249] on span "View" at bounding box center [871, 251] width 14 height 7
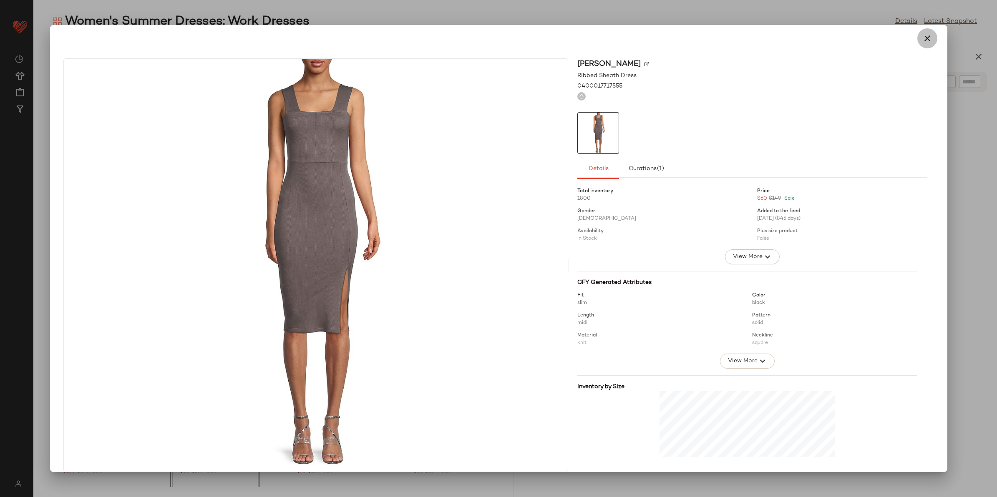
click at [922, 34] on icon "button" at bounding box center [927, 38] width 10 height 10
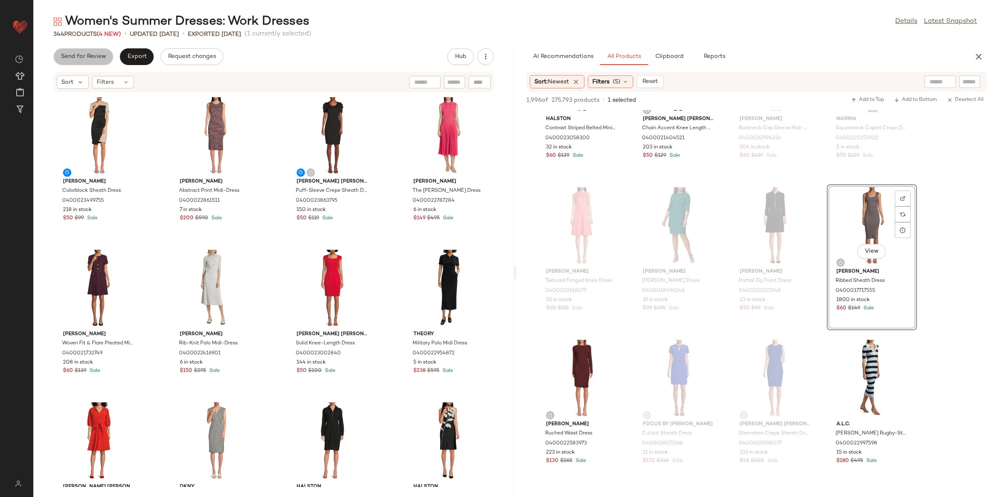
click at [84, 55] on span "Send for Review" at bounding box center [82, 56] width 45 height 7
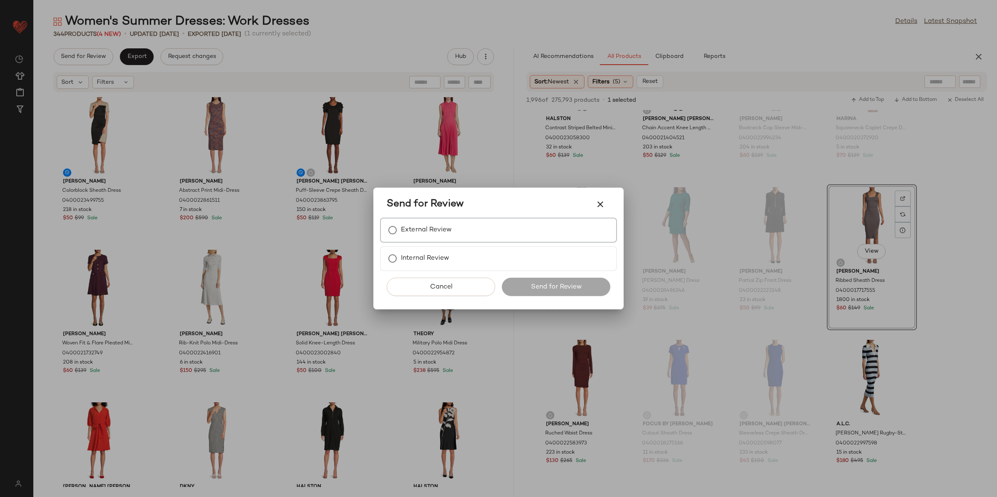
click at [434, 227] on label "External Review" at bounding box center [426, 230] width 51 height 17
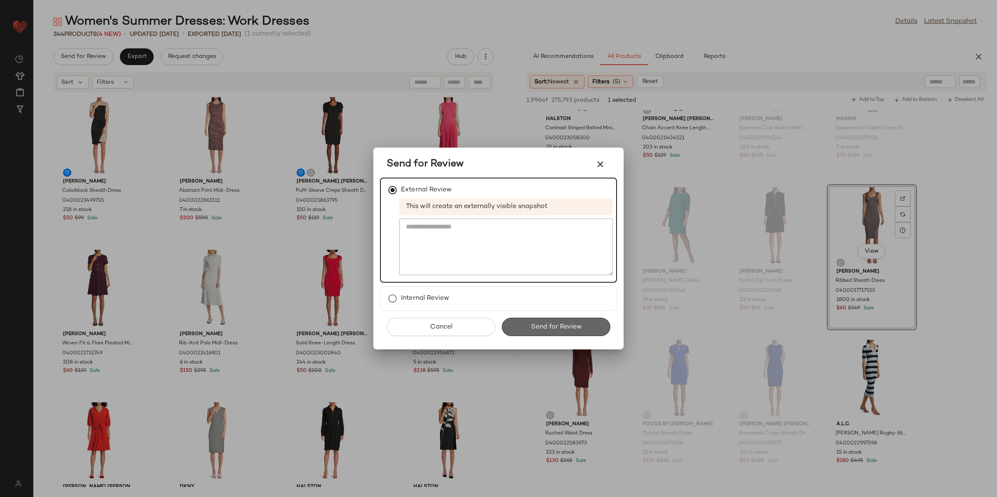
click at [517, 323] on button "Send for Review" at bounding box center [556, 327] width 108 height 18
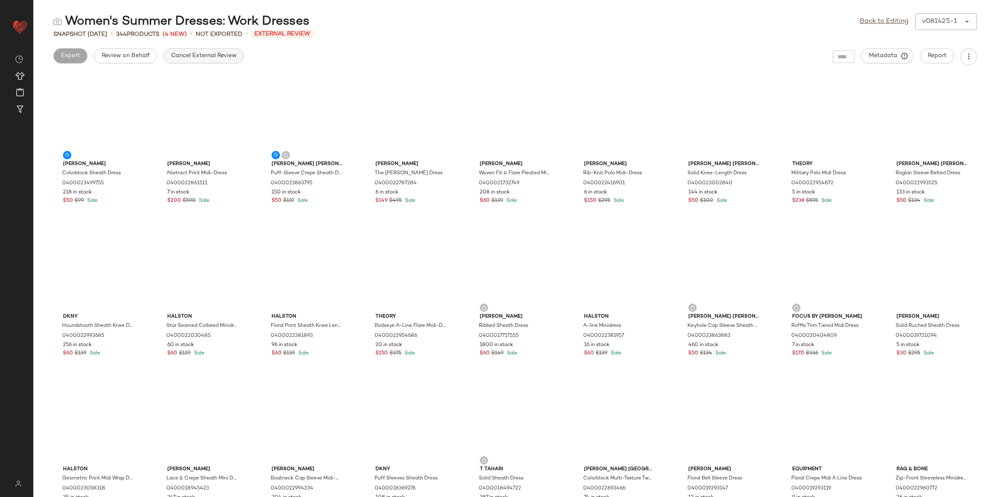
click at [186, 55] on span "Cancel External Review" at bounding box center [204, 56] width 66 height 7
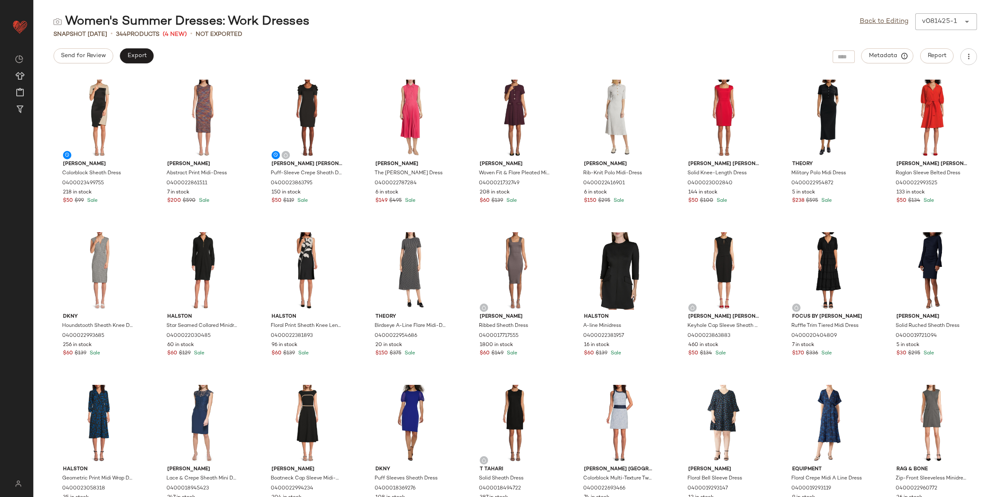
click at [857, 19] on div "Women's Summer Dresses: Work Dresses Back to Editing v081425-1 ******" at bounding box center [514, 21] width 963 height 17
click at [859, 21] on link "Back to Editing" at bounding box center [883, 22] width 49 height 10
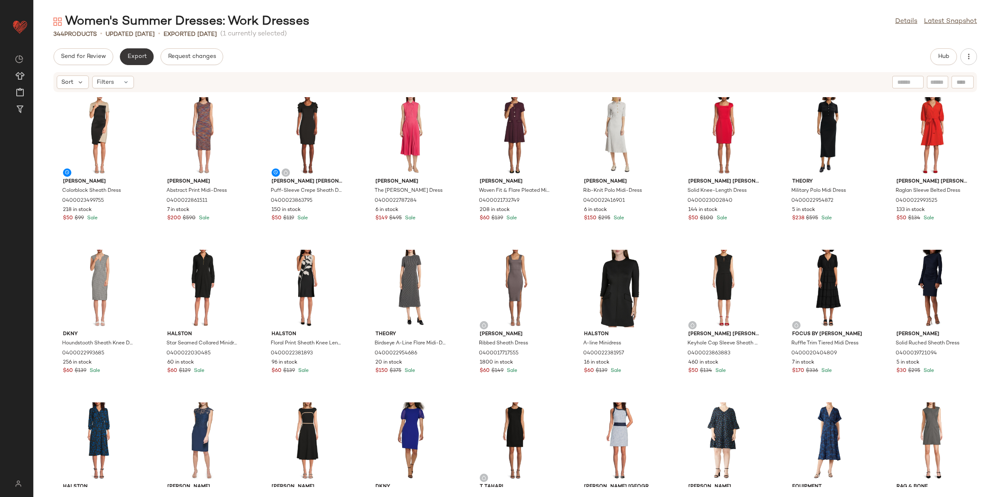
click at [142, 59] on span "Export" at bounding box center [137, 56] width 20 height 7
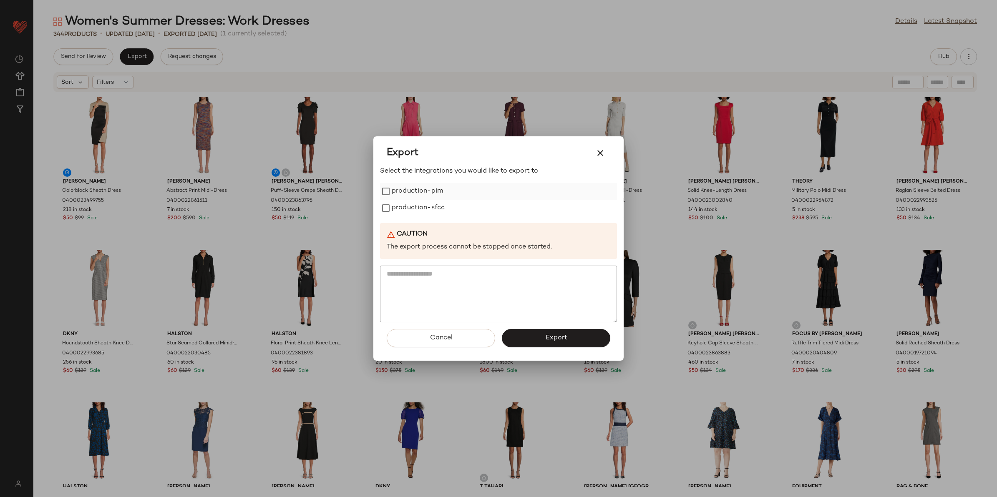
click at [428, 193] on label "production-pim" at bounding box center [417, 191] width 51 height 17
click at [418, 210] on label "production-sfcc" at bounding box center [418, 208] width 53 height 17
click at [543, 332] on button "Export" at bounding box center [556, 338] width 108 height 18
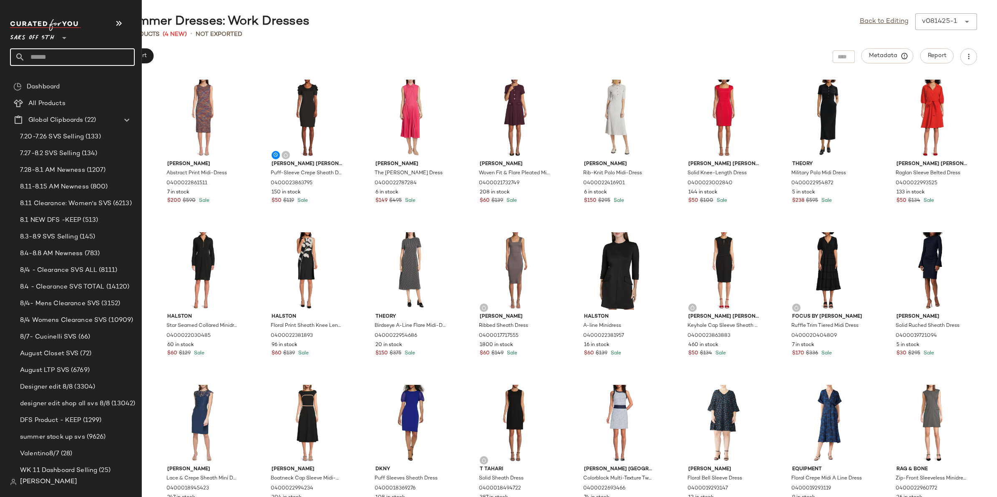
click at [30, 57] on input "text" at bounding box center [80, 57] width 110 height 18
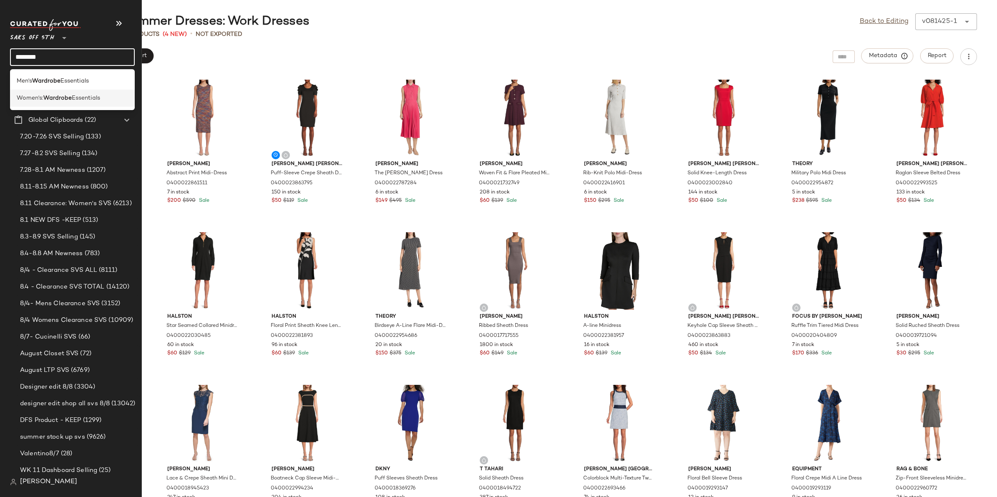
type input "********"
click at [58, 97] on b "Wardrobe" at bounding box center [57, 98] width 28 height 9
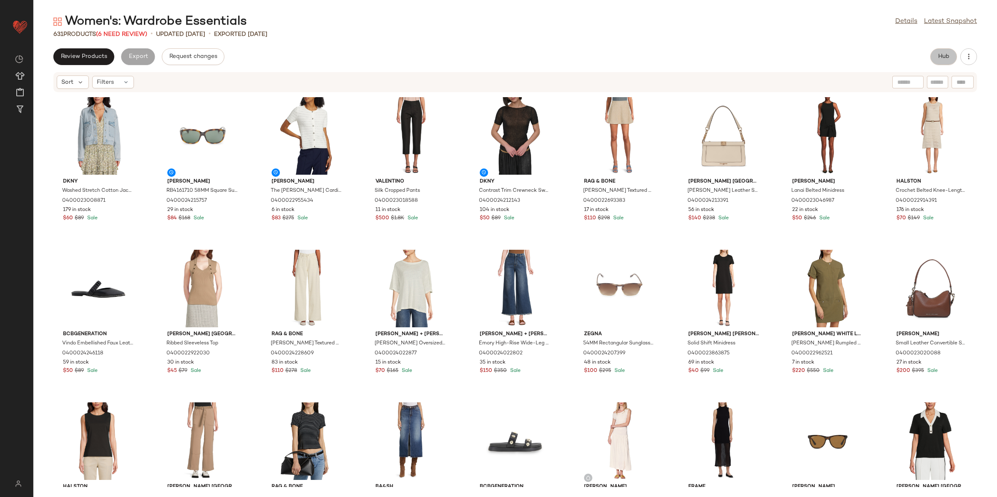
click at [938, 58] on span "Hub" at bounding box center [943, 56] width 12 height 7
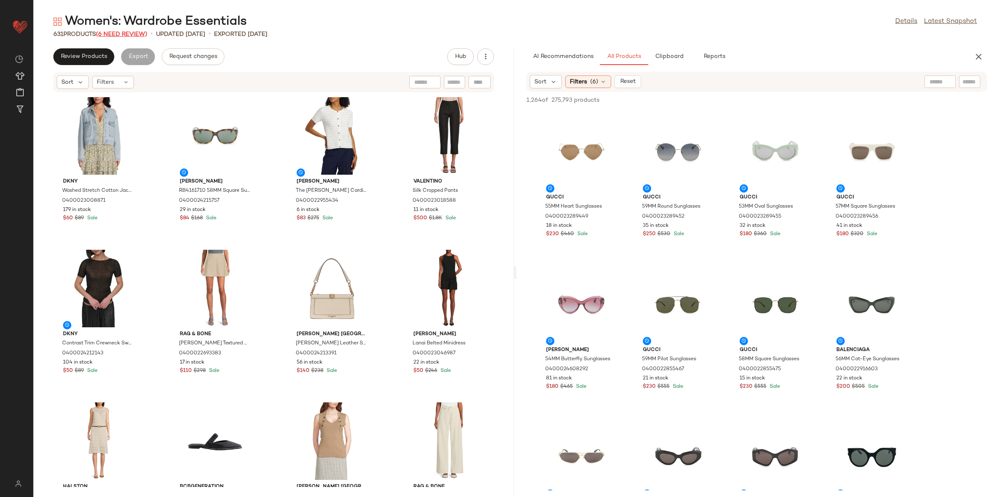
click at [128, 33] on span "(6 Need Review)" at bounding box center [121, 34] width 51 height 6
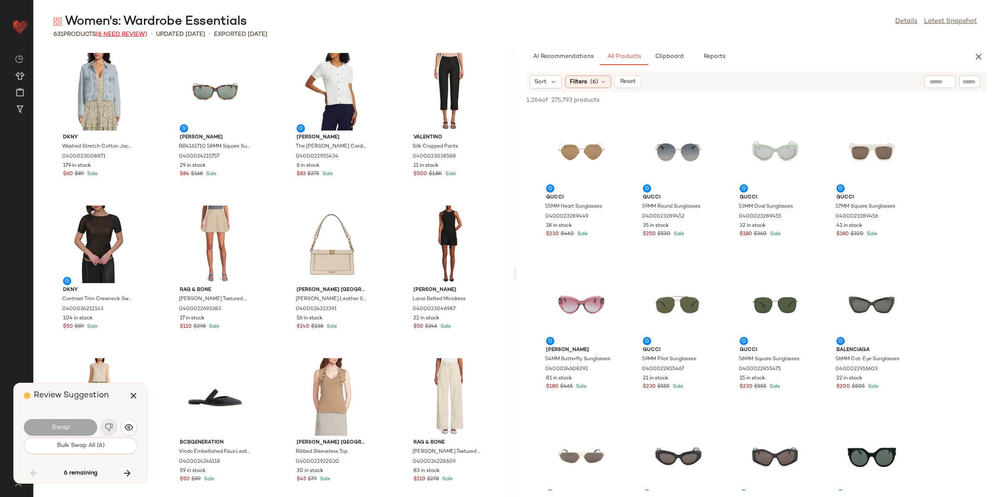
scroll to position [11293, 0]
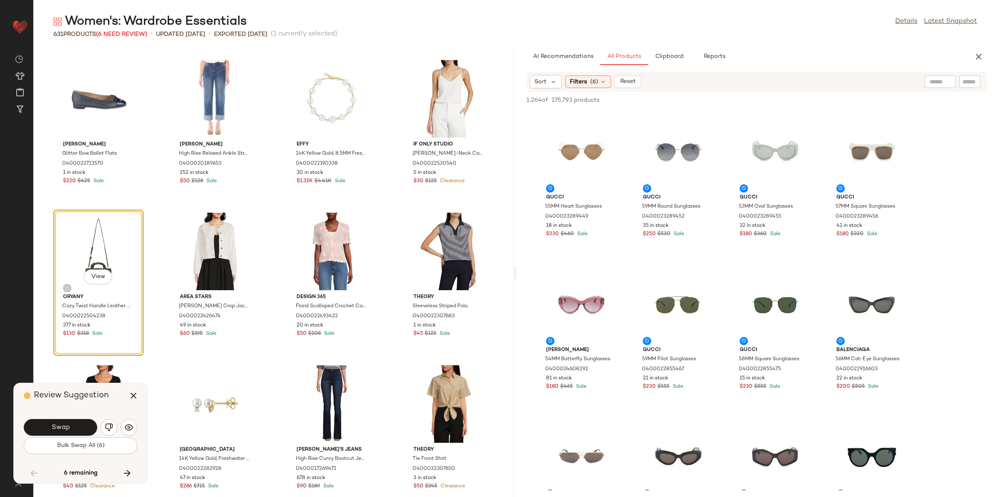
click at [105, 405] on div "Review Suggestion" at bounding box center [84, 395] width 120 height 25
click at [132, 394] on icon "button" at bounding box center [133, 396] width 10 height 10
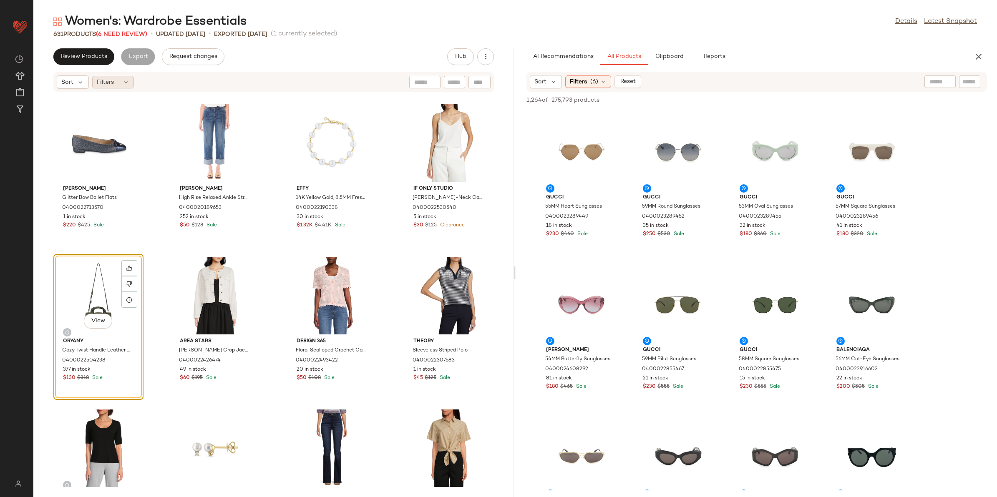
click at [118, 82] on div "Filters" at bounding box center [113, 82] width 42 height 13
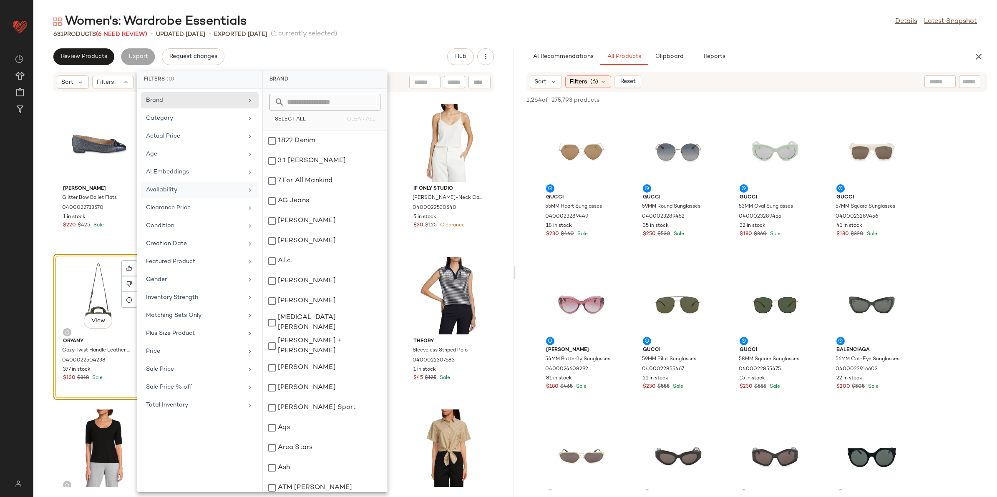
click at [176, 200] on div "Availability" at bounding box center [200, 208] width 118 height 16
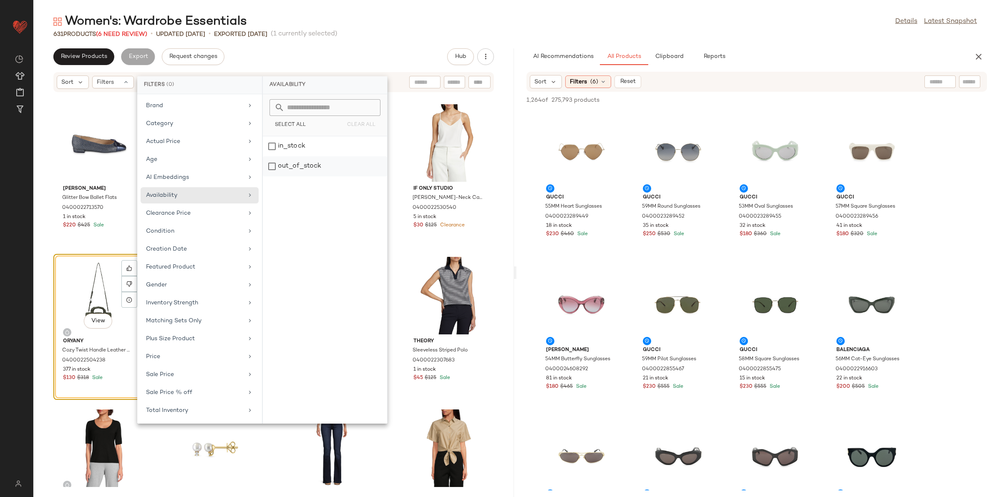
click at [299, 169] on div "out_of_stock" at bounding box center [325, 166] width 124 height 20
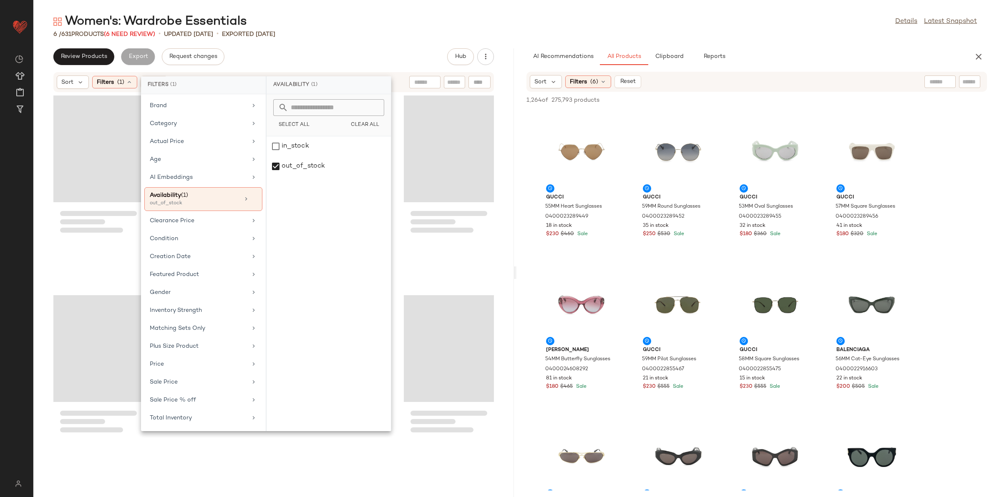
click at [399, 32] on div "6 / 631 Products (6 Need Review) • updated Aug 12th • Exported Aug 12th" at bounding box center [514, 34] width 963 height 8
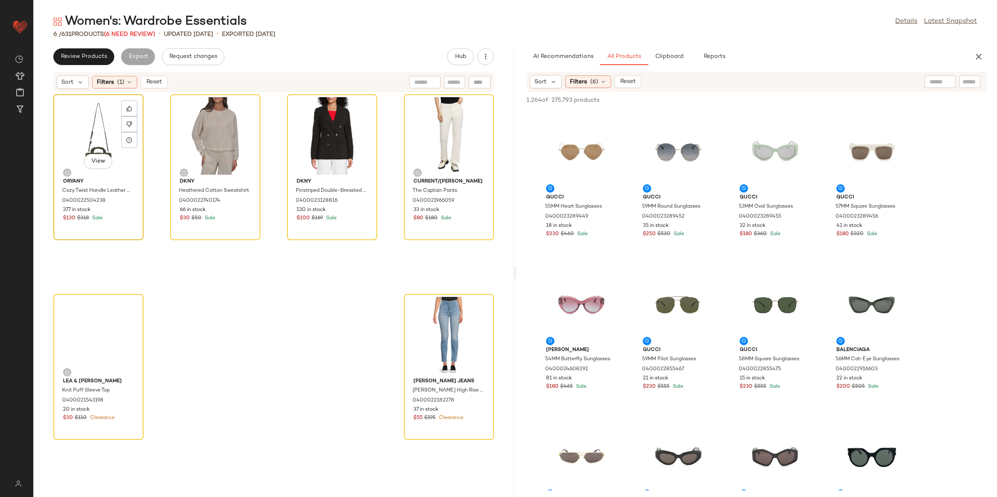
click at [110, 122] on div "View" at bounding box center [98, 136] width 84 height 78
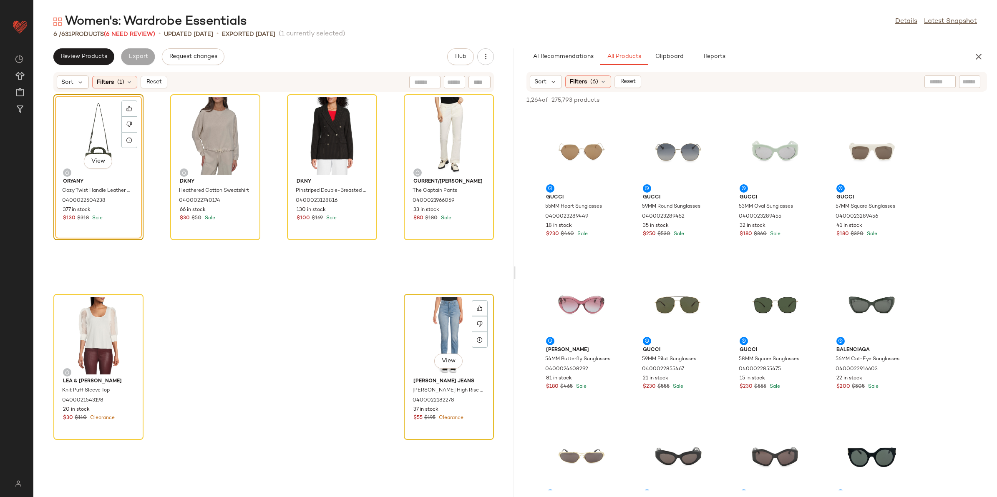
click at [419, 324] on div "View" at bounding box center [449, 336] width 84 height 78
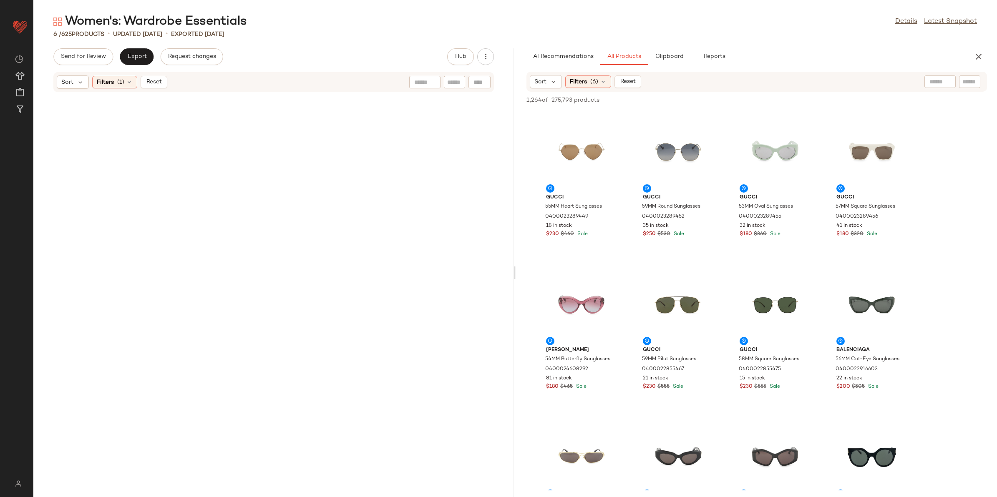
click at [152, 90] on div "Sort Filters (1) Reset" at bounding box center [273, 82] width 440 height 20
click at [152, 85] on span "Reset" at bounding box center [154, 82] width 16 height 7
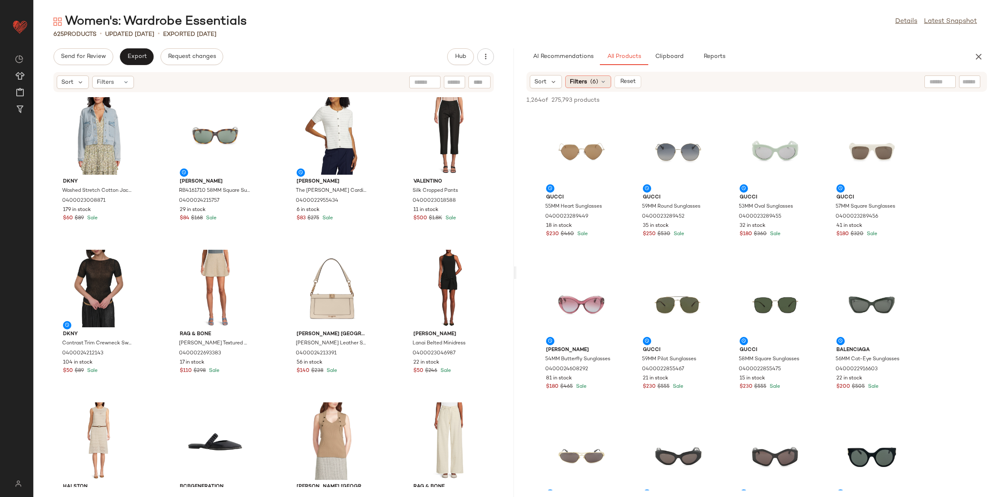
click at [597, 78] on span "(6)" at bounding box center [594, 82] width 8 height 9
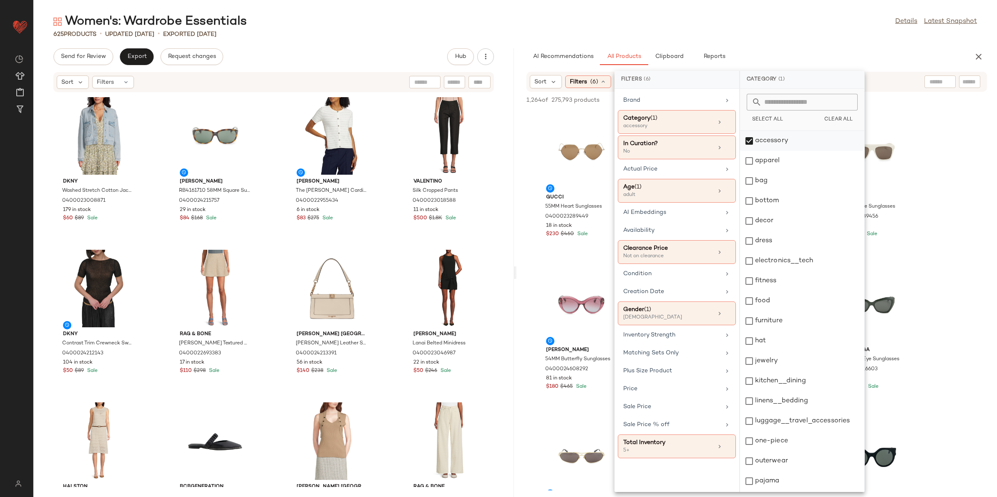
click at [781, 143] on div "accessory" at bounding box center [802, 141] width 124 height 20
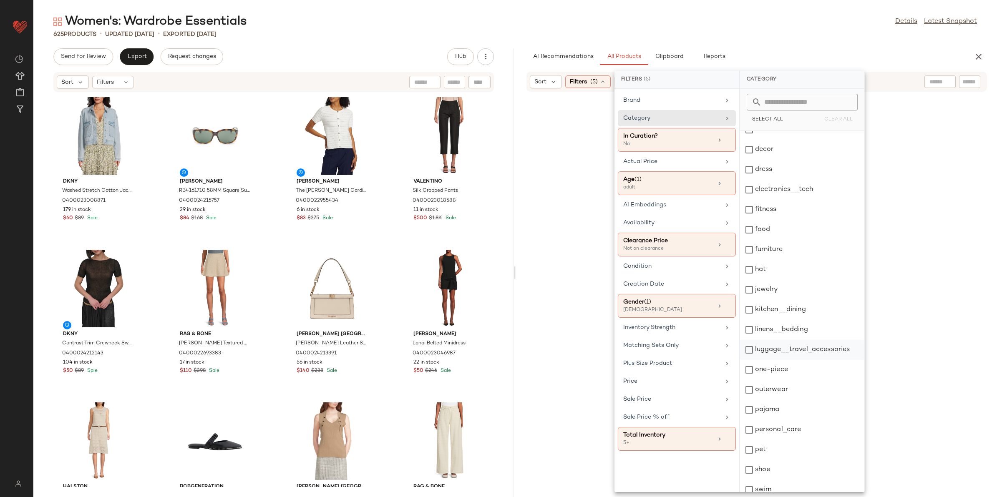
scroll to position [138, 0]
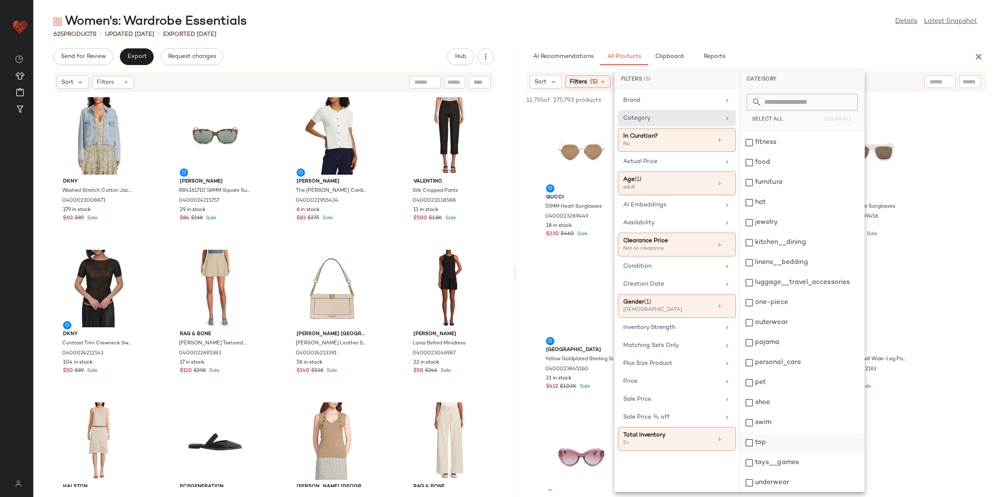
click at [765, 434] on div "top" at bounding box center [802, 443] width 124 height 20
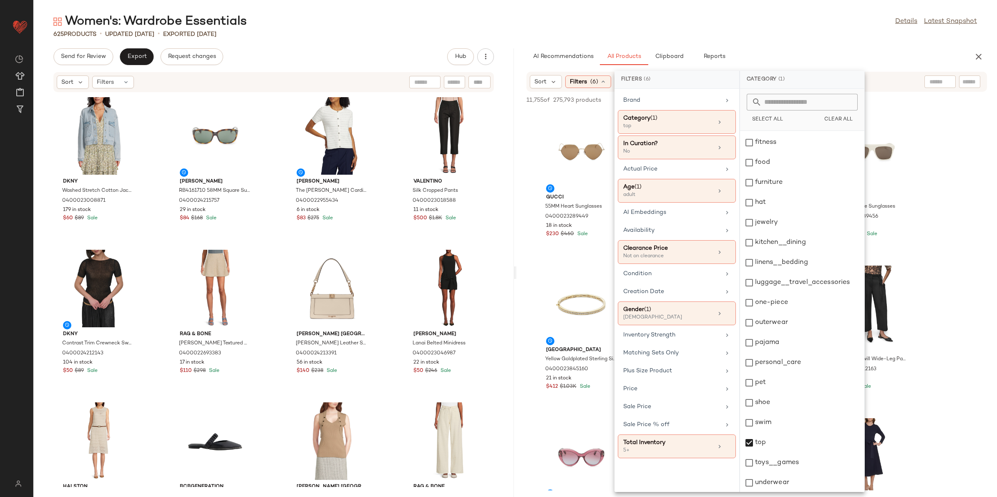
click at [771, 36] on div "625 Products • updated Aug 14th • Exported Aug 12th" at bounding box center [514, 34] width 963 height 8
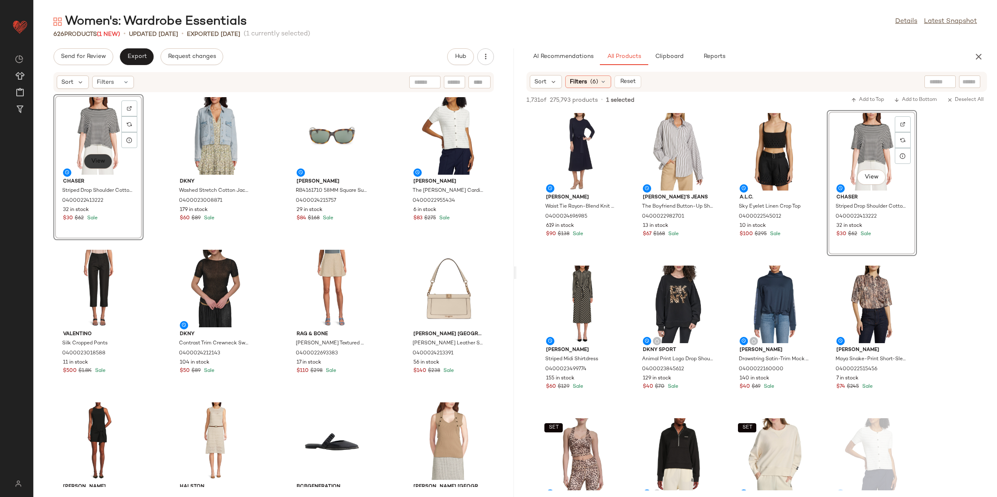
click at [98, 161] on span "View" at bounding box center [98, 161] width 14 height 7
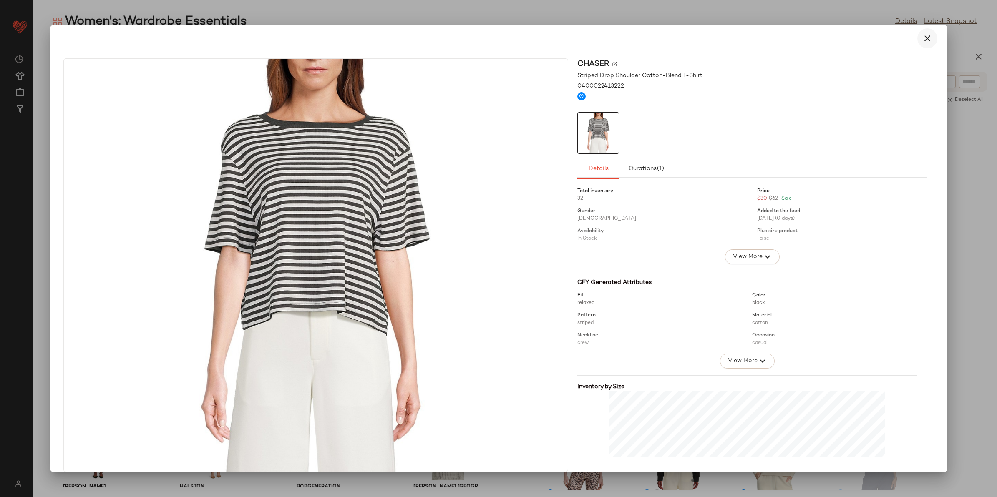
click at [924, 29] on button "button" at bounding box center [927, 38] width 20 height 20
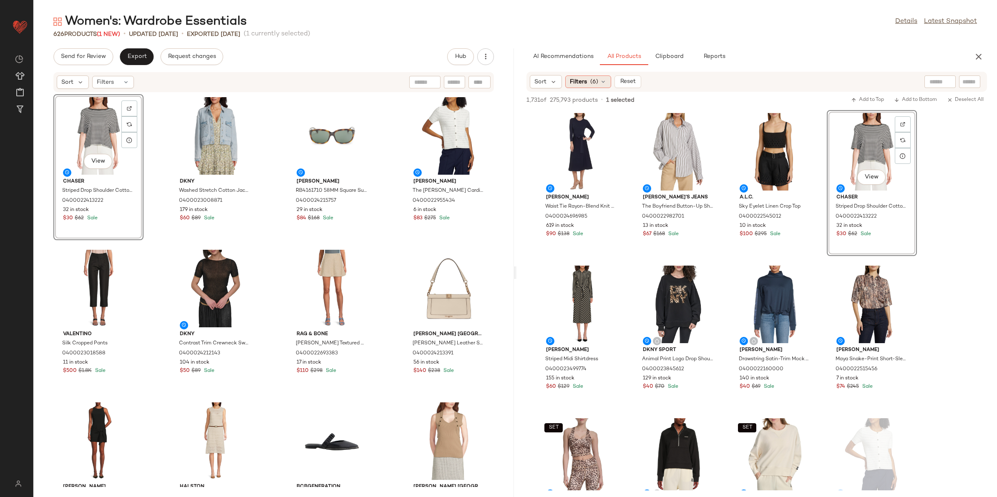
click at [588, 85] on div "Filters (6)" at bounding box center [588, 81] width 46 height 13
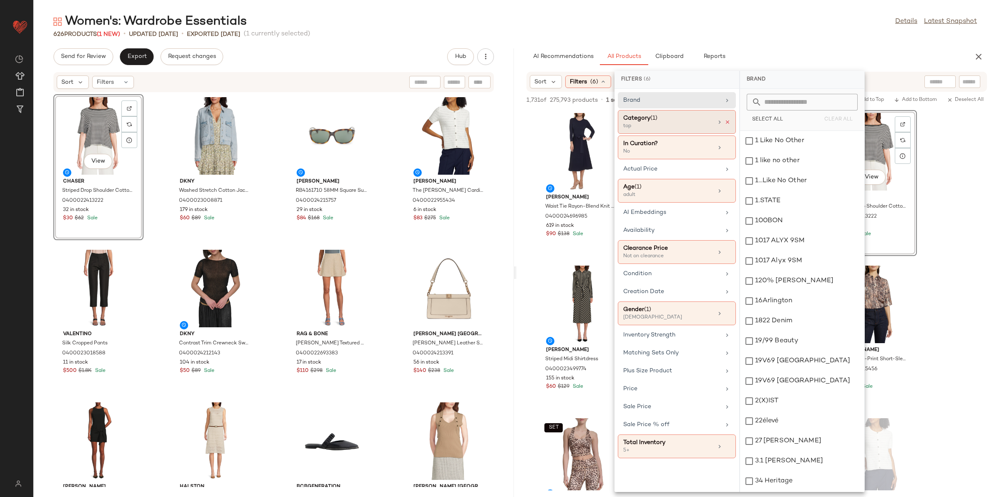
click at [730, 121] on icon at bounding box center [727, 122] width 6 height 6
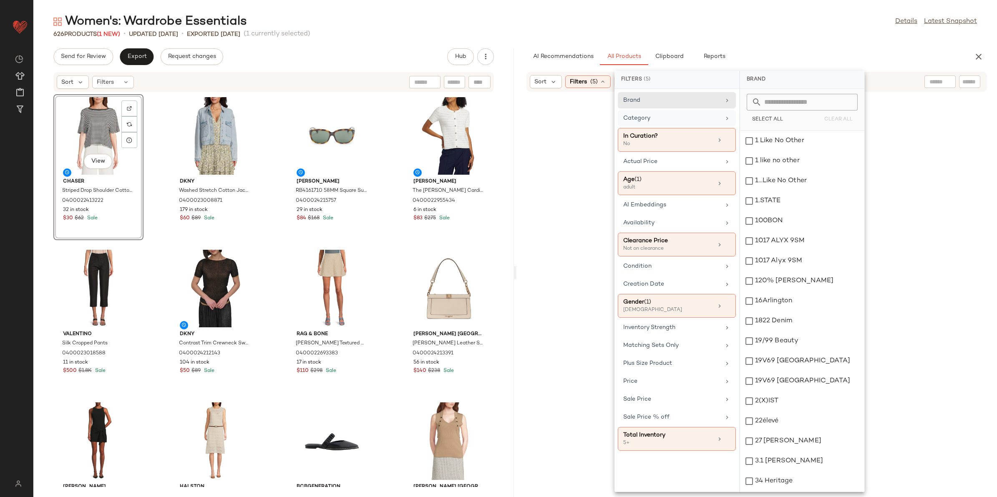
click at [726, 119] on icon at bounding box center [726, 118] width 7 height 7
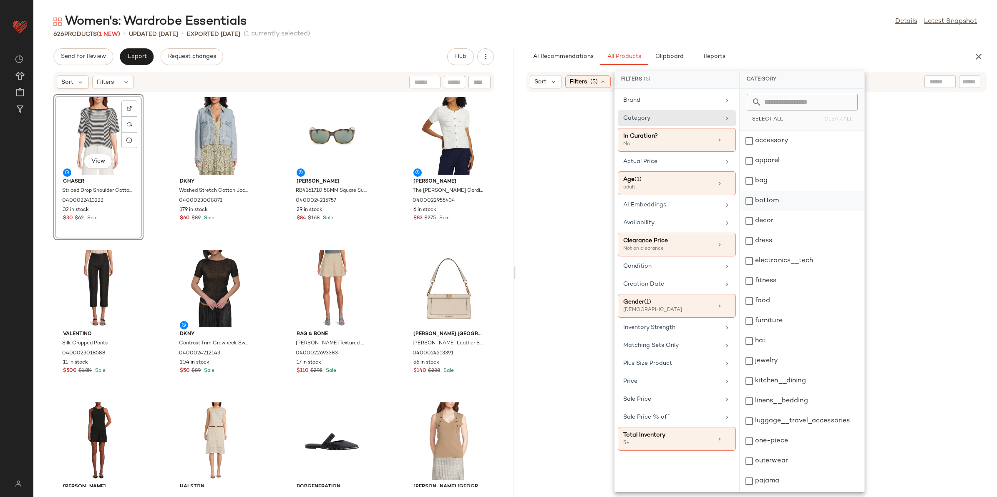
click at [756, 201] on div "bottom" at bounding box center [802, 201] width 124 height 20
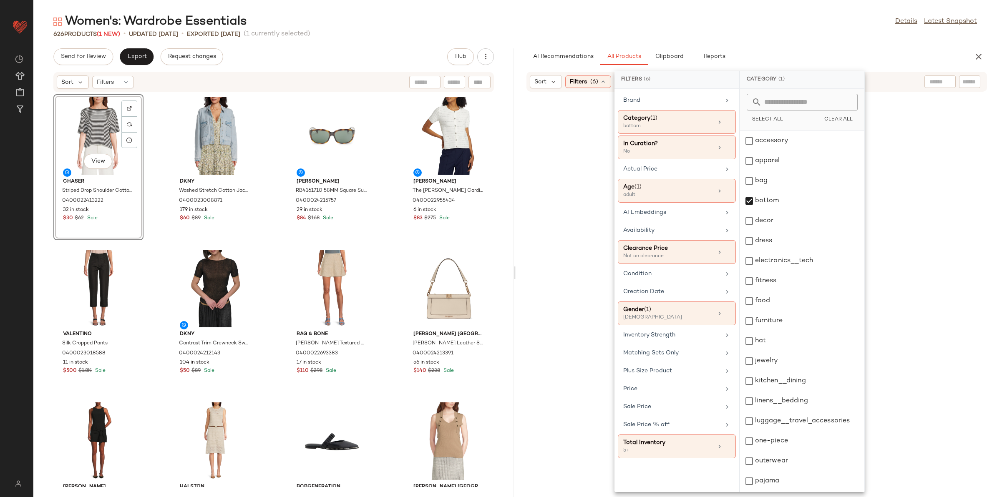
click at [738, 27] on div "Women's: Wardrobe Essentials Details Latest Snapshot" at bounding box center [514, 21] width 963 height 17
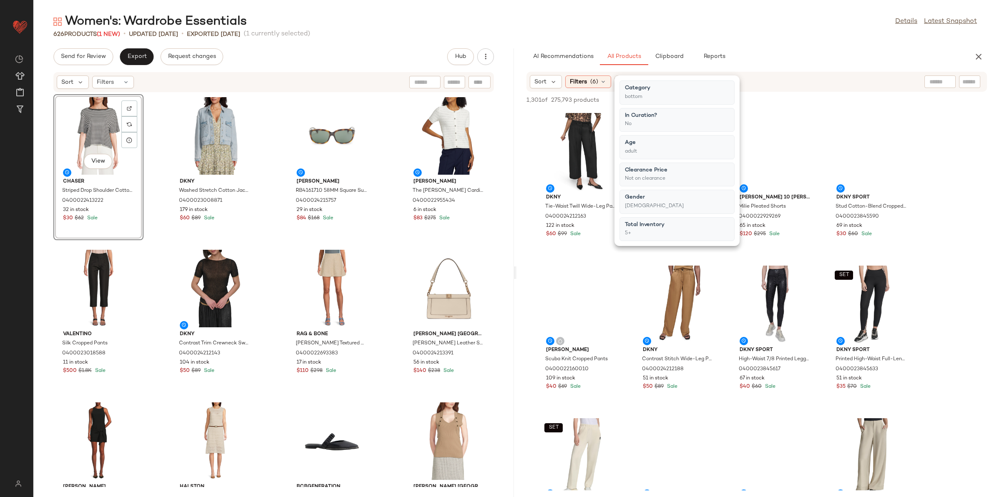
click at [736, 20] on div "Women's: Wardrobe Essentials Details Latest Snapshot" at bounding box center [514, 21] width 963 height 17
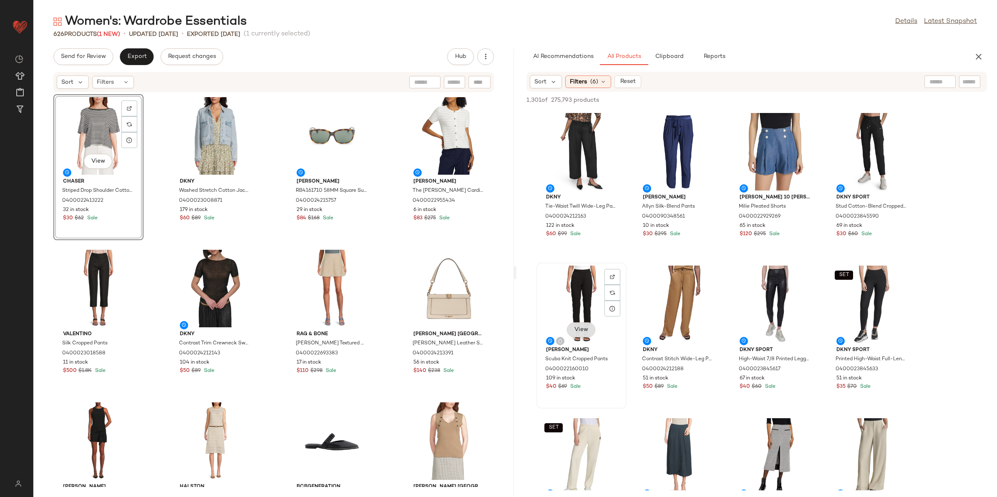
click at [586, 328] on span "View" at bounding box center [581, 330] width 14 height 7
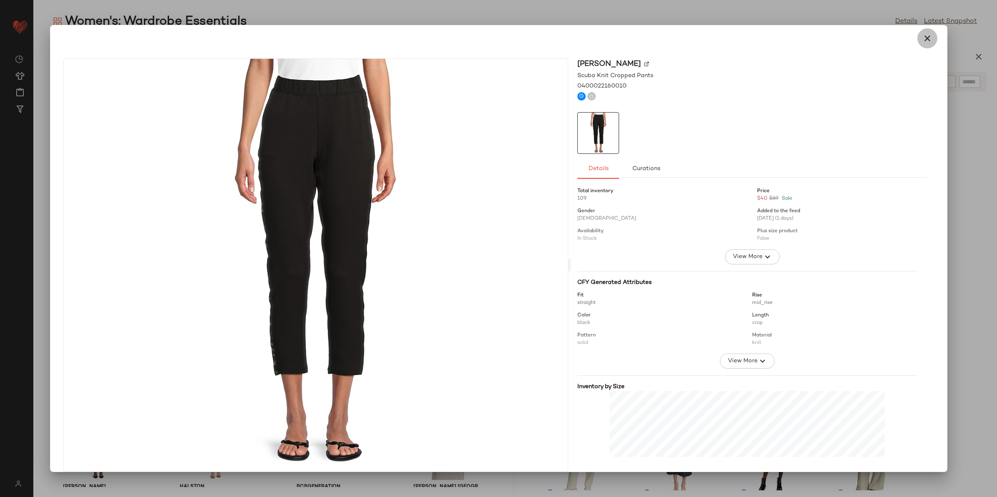
click at [922, 37] on icon "button" at bounding box center [927, 38] width 10 height 10
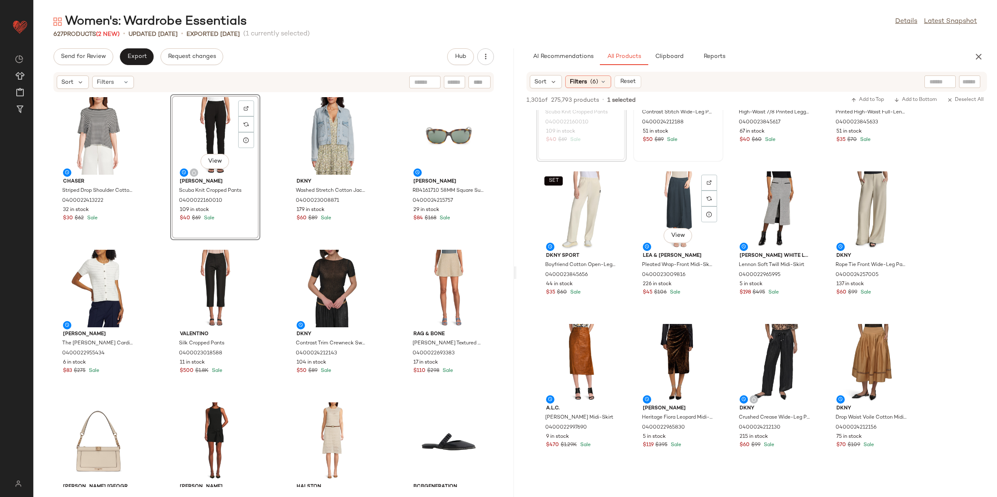
scroll to position [313, 0]
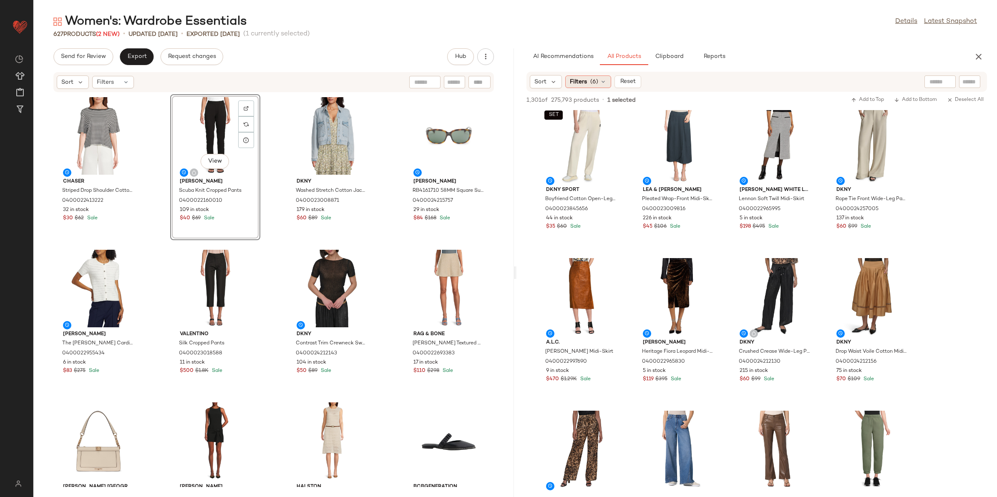
click at [575, 78] on span "Filters" at bounding box center [578, 82] width 17 height 9
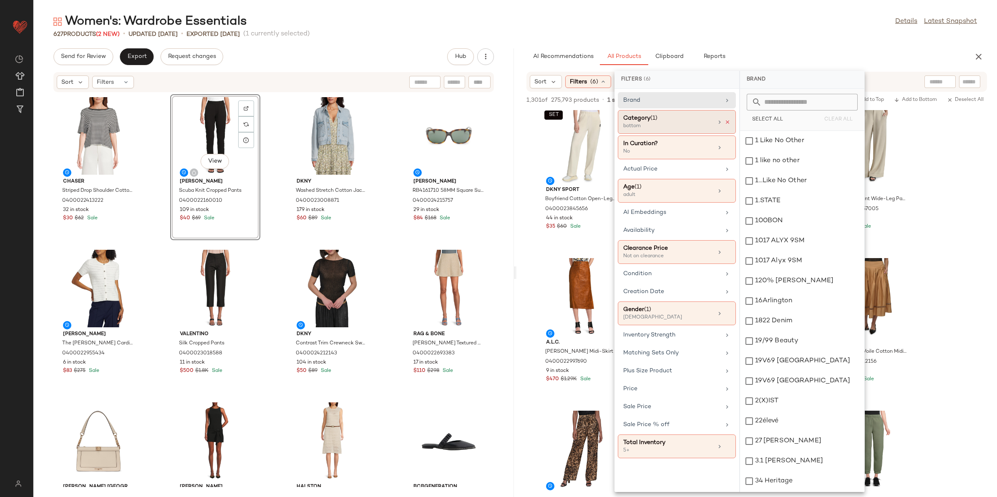
click at [728, 124] on icon at bounding box center [727, 122] width 6 height 6
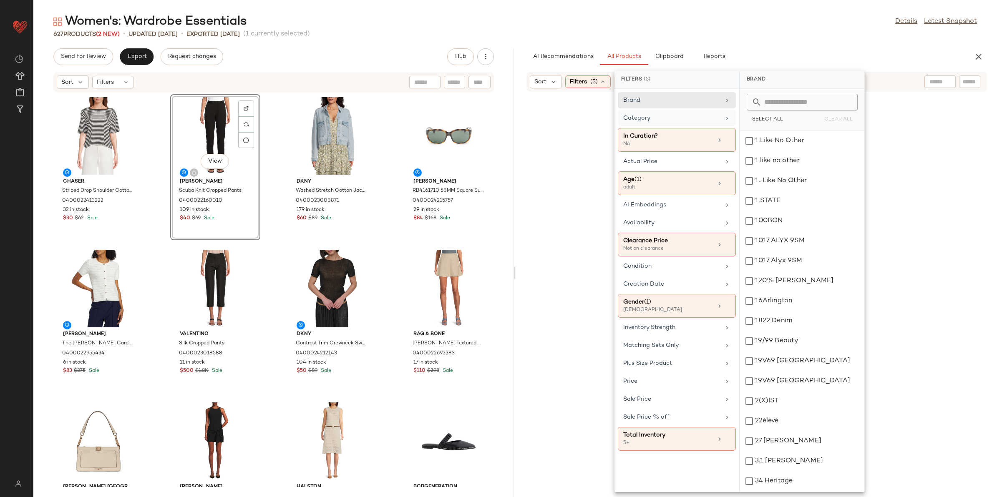
click at [723, 121] on icon at bounding box center [726, 118] width 7 height 7
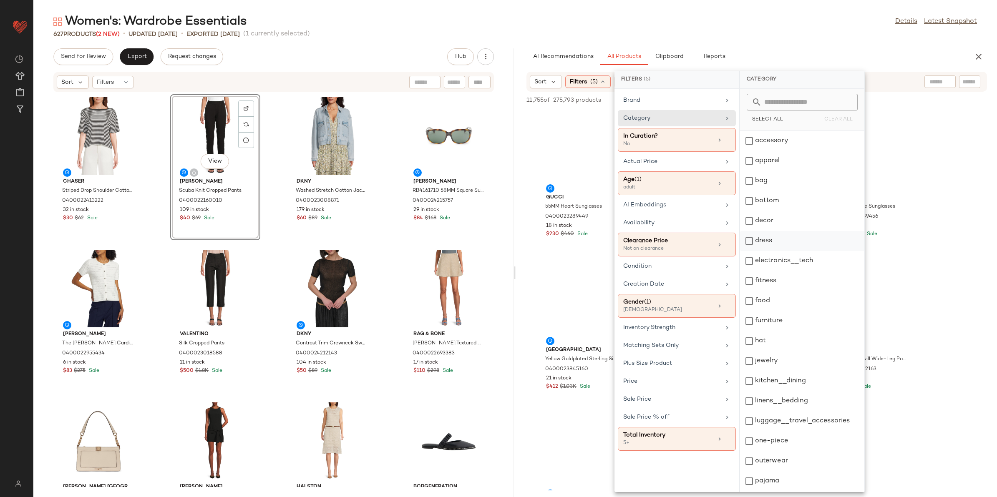
click at [789, 245] on div "dress" at bounding box center [802, 241] width 124 height 20
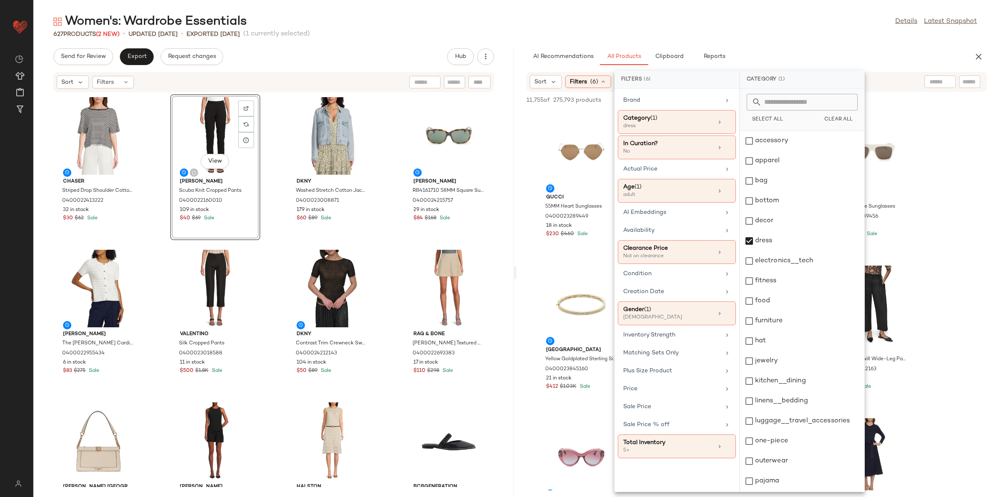
click at [765, 28] on div "Women's: Wardrobe Essentials Details Latest Snapshot" at bounding box center [514, 21] width 963 height 17
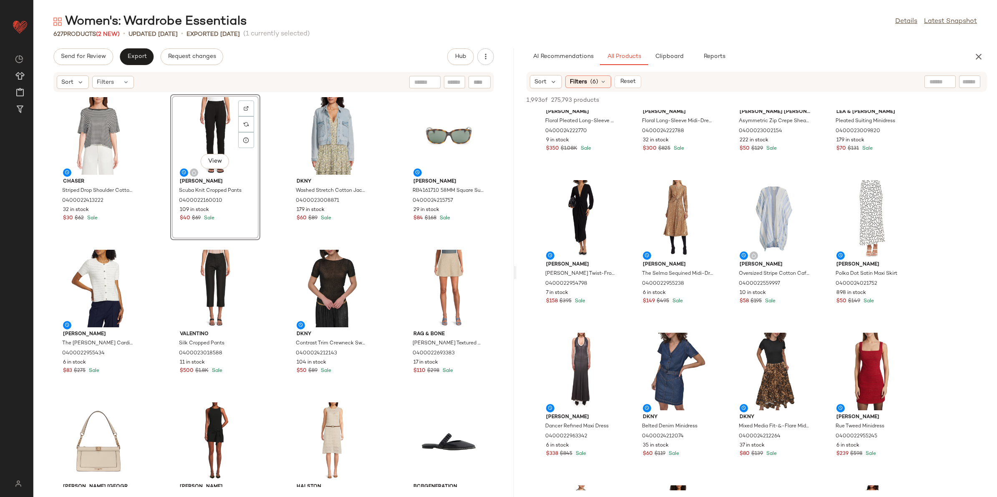
scroll to position [1981, 0]
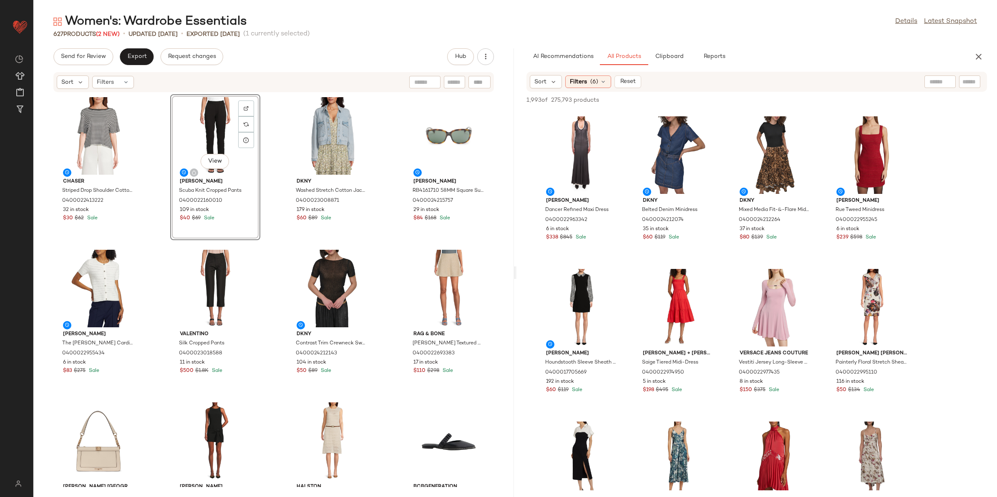
click at [937, 79] on input "text" at bounding box center [939, 82] width 21 height 9
type input "*********"
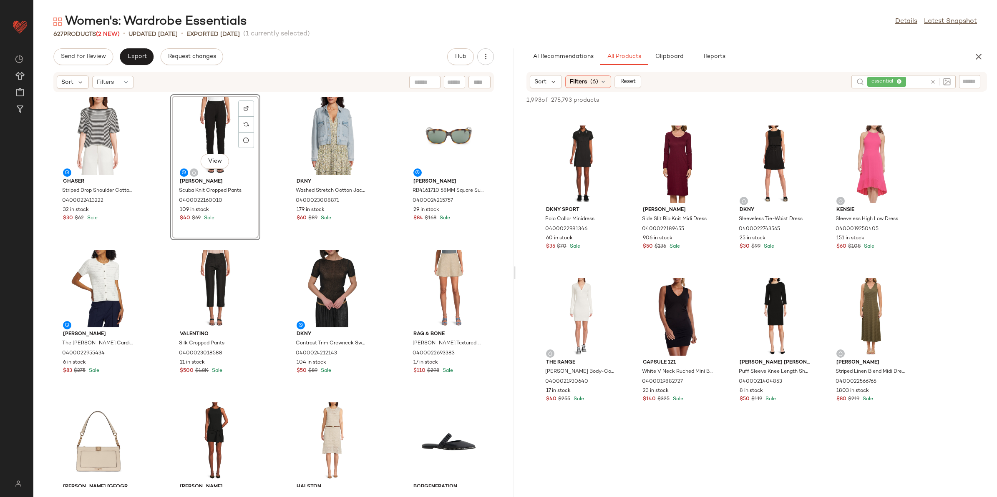
scroll to position [156, 0]
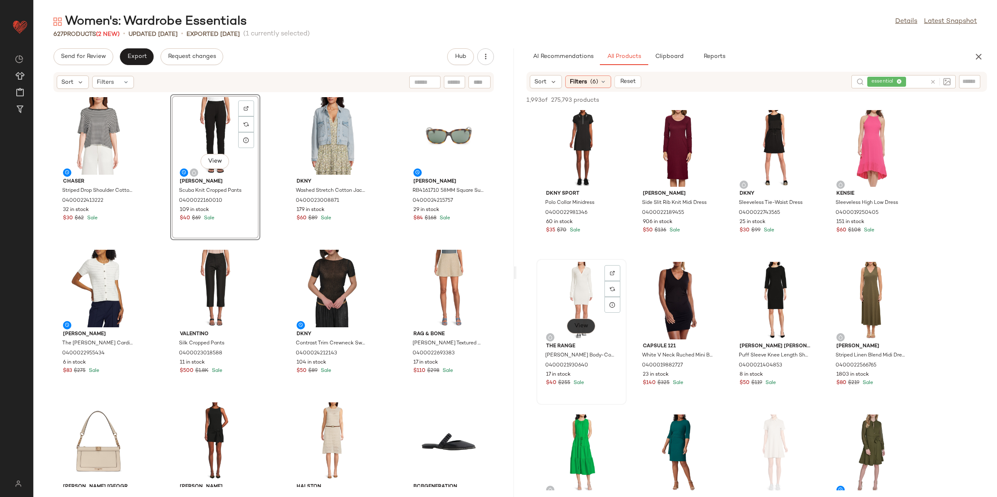
click at [584, 323] on span "View" at bounding box center [581, 326] width 14 height 7
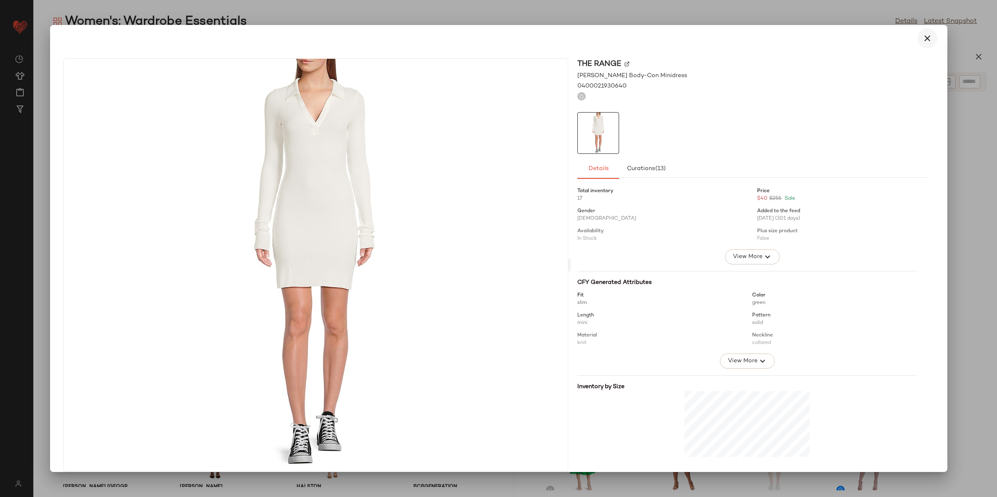
click at [926, 40] on icon "button" at bounding box center [927, 38] width 10 height 10
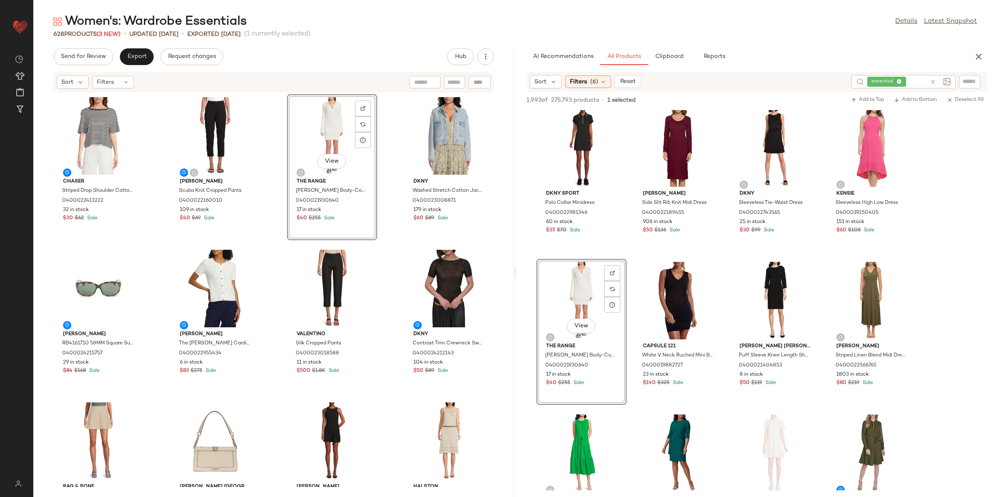
click at [934, 80] on icon at bounding box center [932, 82] width 6 height 6
click at [589, 83] on div "Filters (6)" at bounding box center [588, 81] width 46 height 13
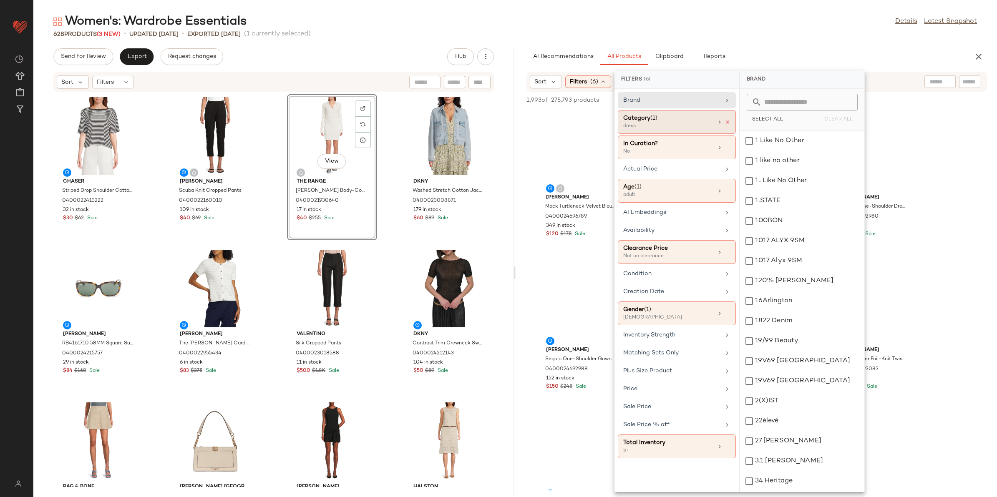
click at [726, 121] on icon at bounding box center [727, 122] width 6 height 6
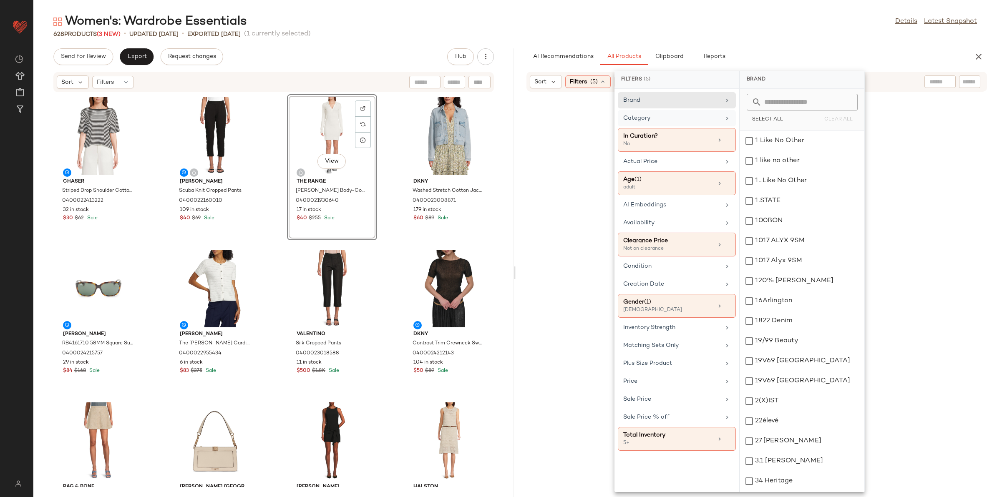
click at [715, 121] on div "Category" at bounding box center [671, 118] width 97 height 9
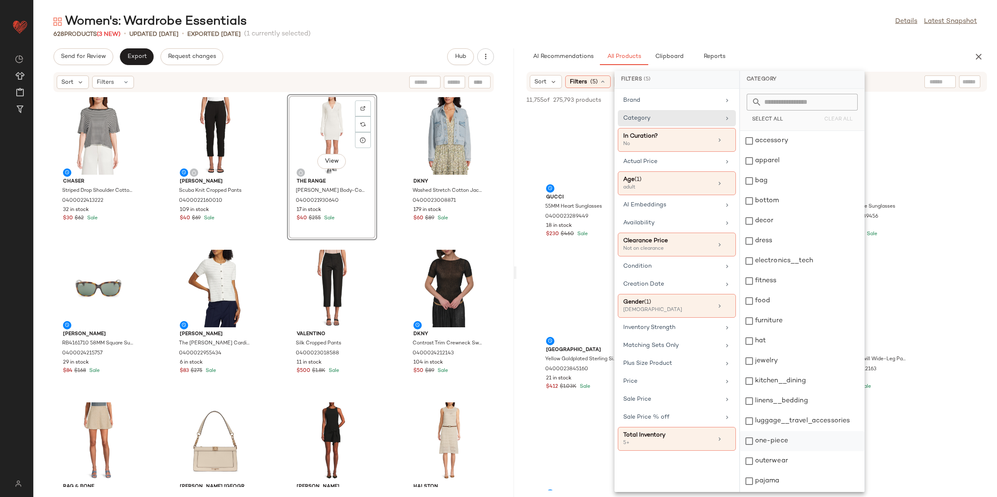
scroll to position [138, 0]
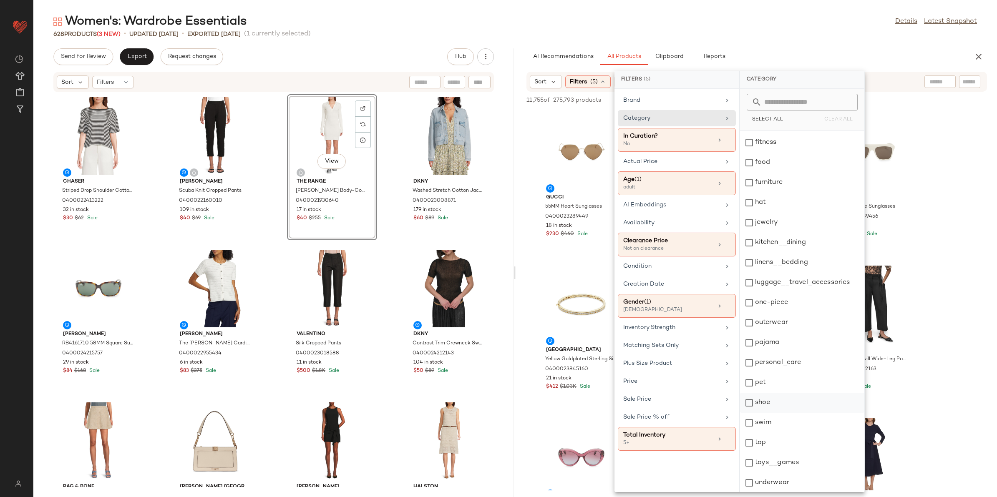
click at [770, 404] on div "shoe" at bounding box center [802, 403] width 124 height 20
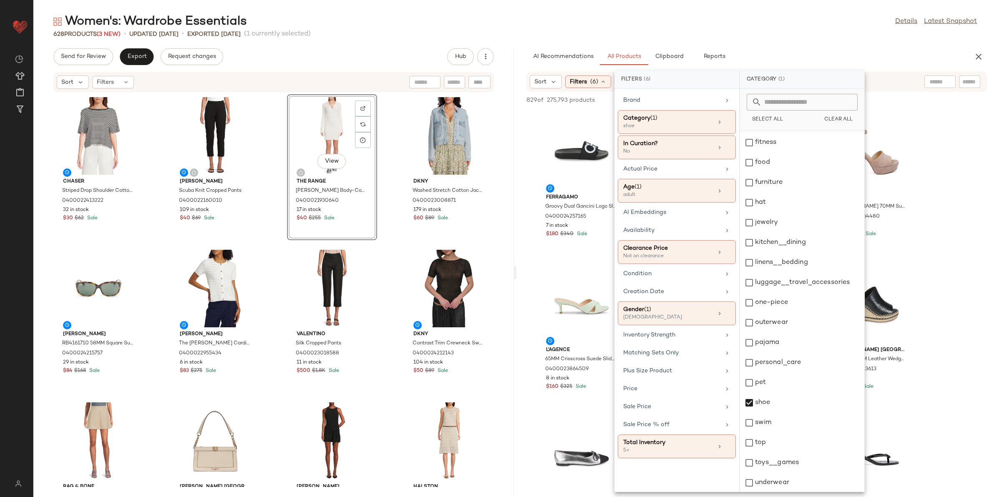
click at [770, 34] on div "628 Products (3 New) • updated Aug 14th • Exported Aug 12th (1 currently select…" at bounding box center [514, 34] width 963 height 8
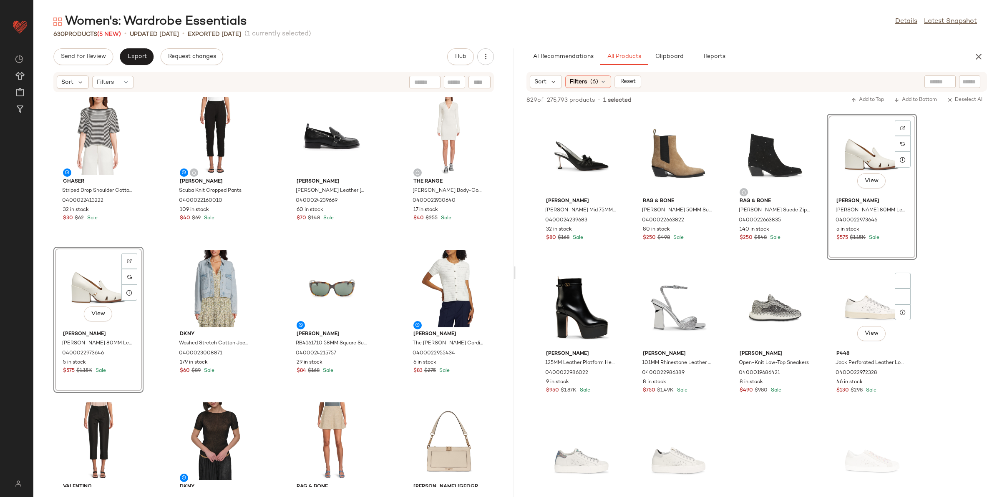
scroll to position [1564, 0]
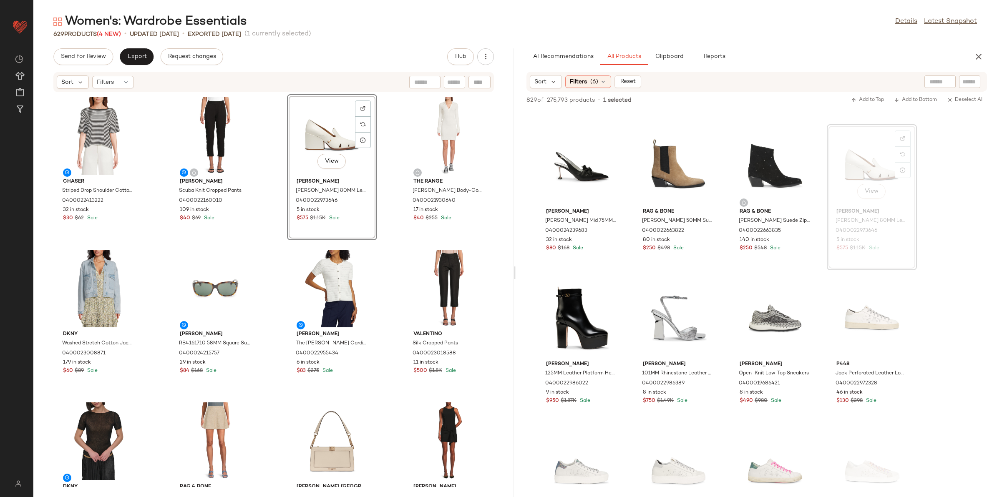
scroll to position [1512, 0]
click at [297, 117] on div "View" at bounding box center [332, 136] width 84 height 78
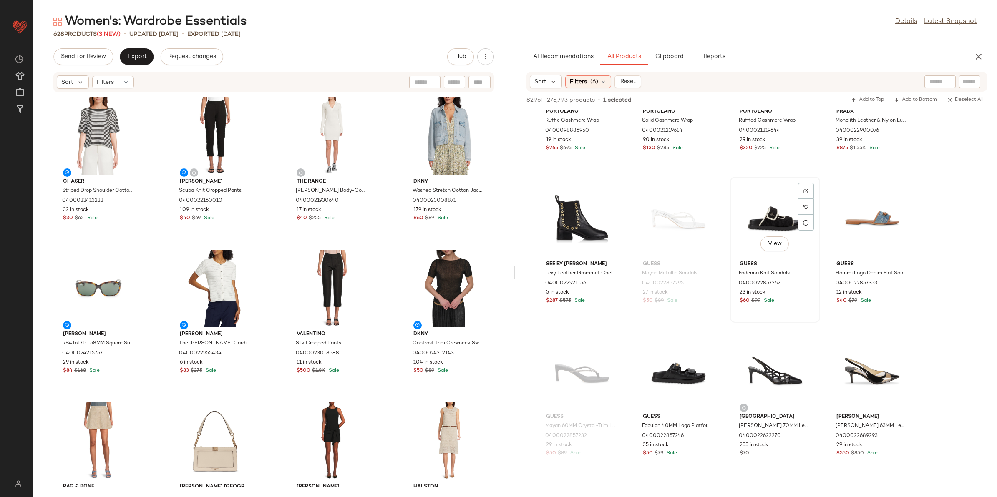
scroll to position [2554, 0]
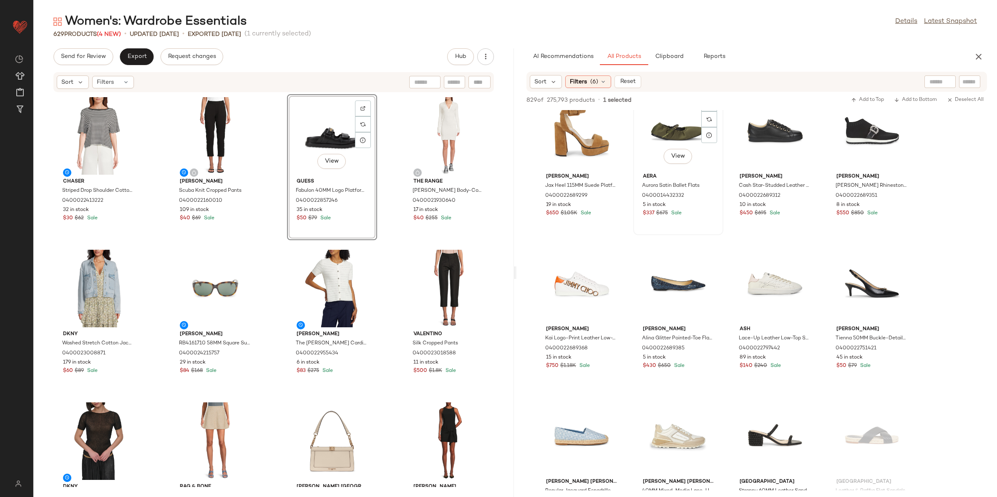
scroll to position [3284, 0]
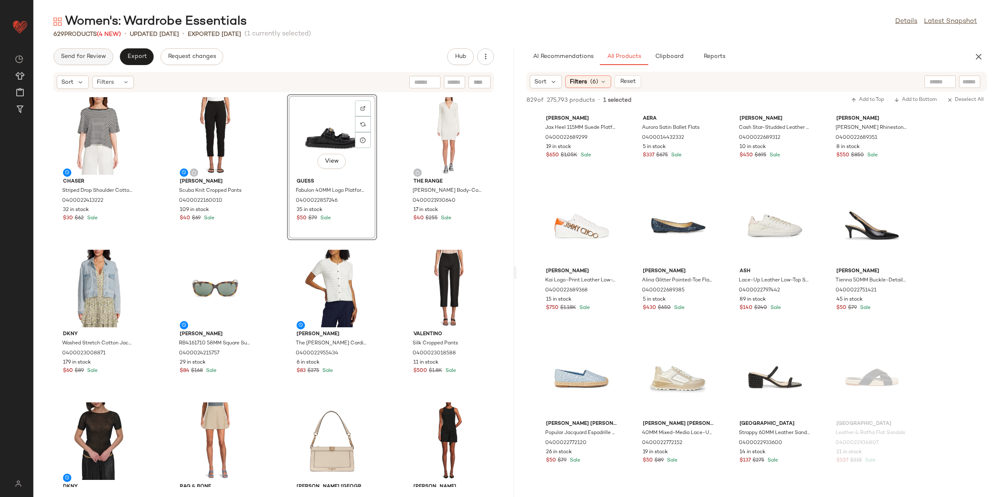
click at [88, 53] on span "Send for Review" at bounding box center [82, 56] width 45 height 7
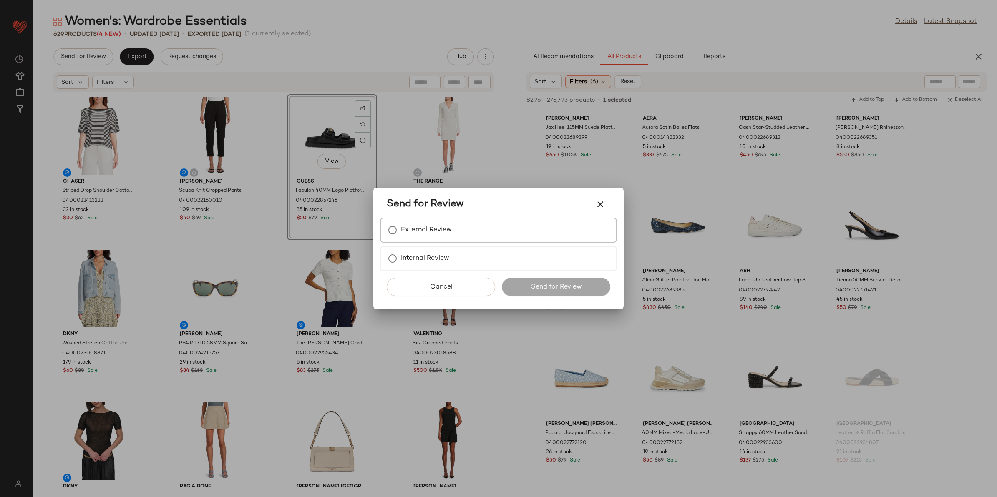
click at [431, 219] on div "External Review" at bounding box center [498, 230] width 237 height 25
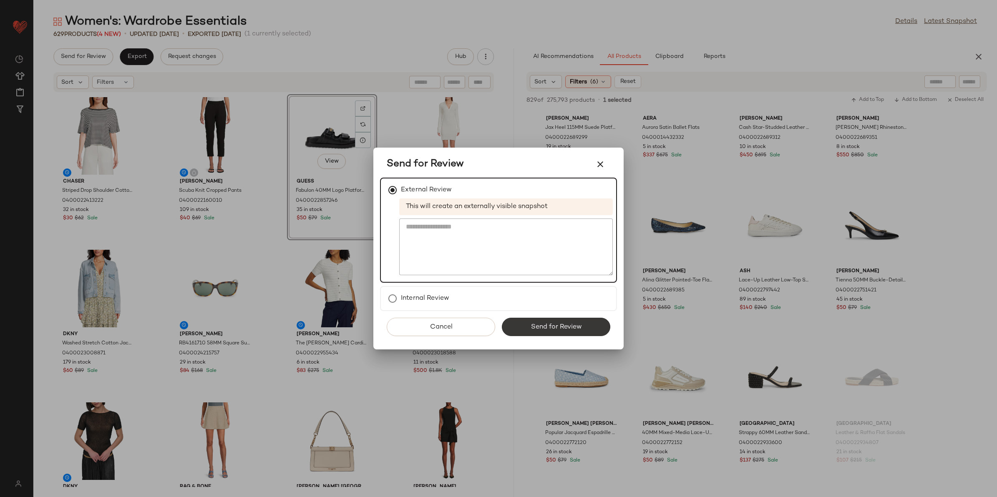
click at [554, 334] on button "Send for Review" at bounding box center [556, 327] width 108 height 18
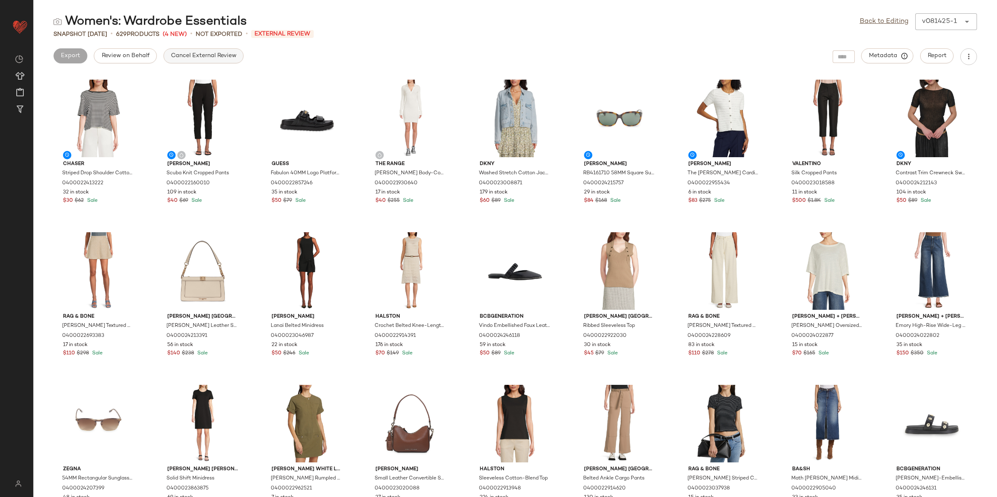
click at [169, 54] on button "Cancel External Review" at bounding box center [203, 55] width 80 height 15
click at [893, 22] on link "Back to Editing" at bounding box center [883, 22] width 49 height 10
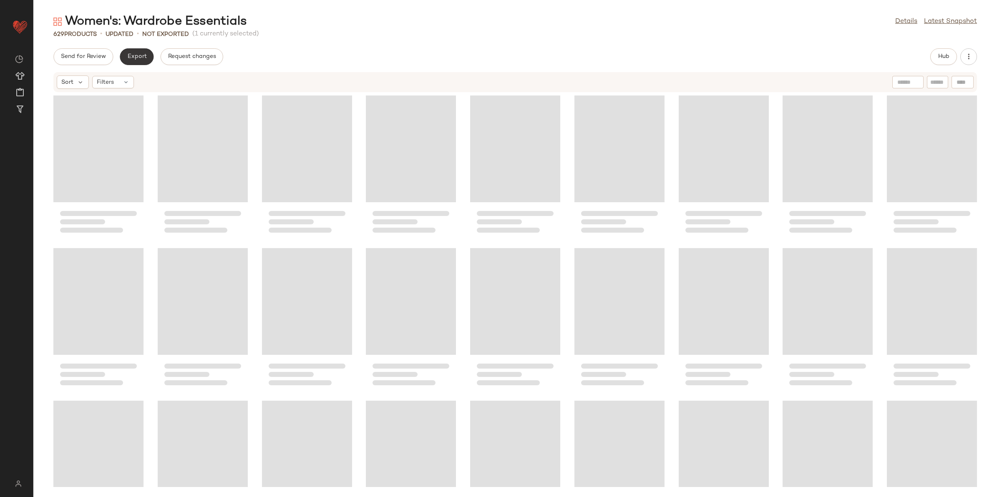
click at [139, 52] on button "Export" at bounding box center [137, 56] width 34 height 17
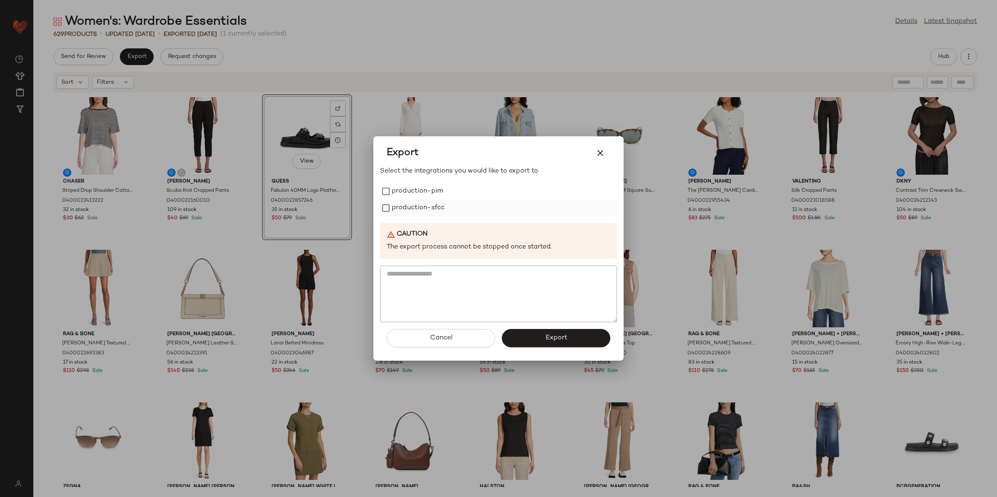
click at [428, 201] on label "production-sfcc" at bounding box center [418, 208] width 53 height 17
click at [416, 187] on label "production-pim" at bounding box center [417, 191] width 51 height 17
click at [555, 342] on span "Export" at bounding box center [556, 338] width 22 height 8
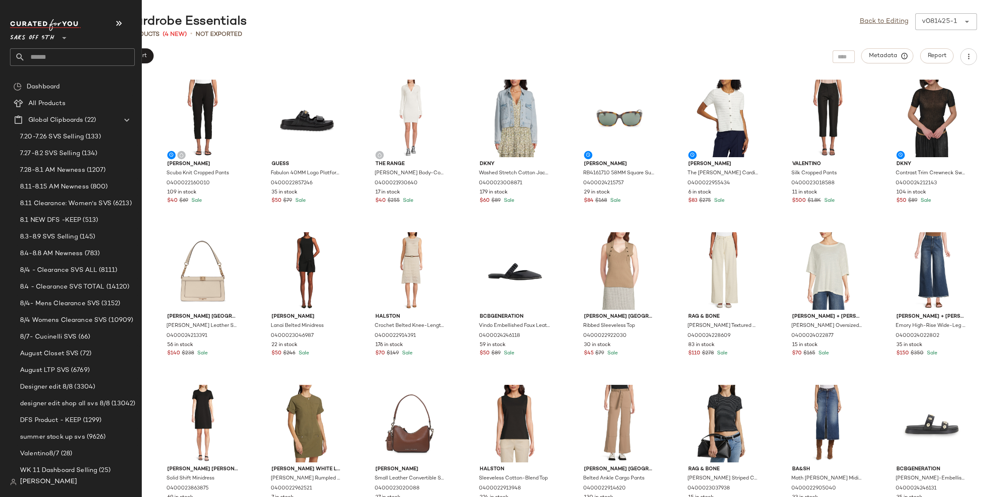
click at [70, 57] on input "text" at bounding box center [80, 57] width 110 height 18
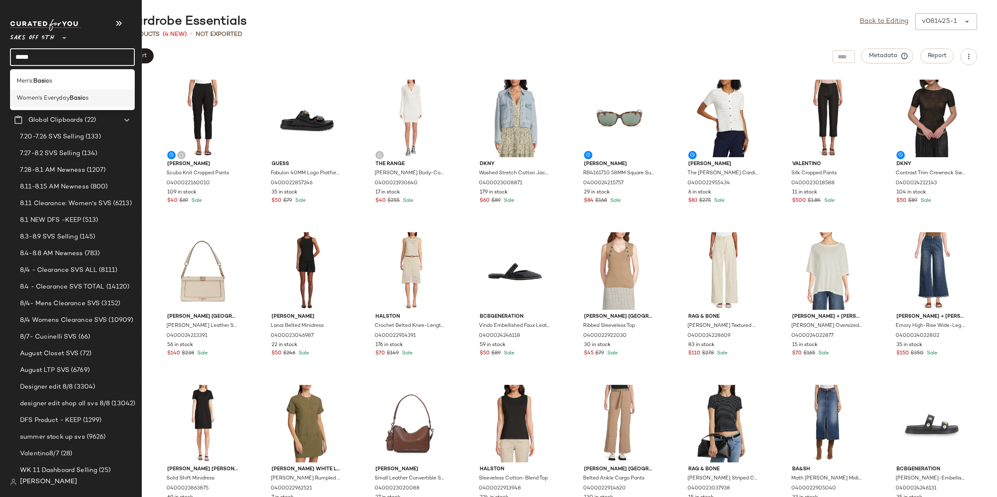
type input "*****"
click at [57, 100] on span "Women's Everyday" at bounding box center [43, 98] width 53 height 9
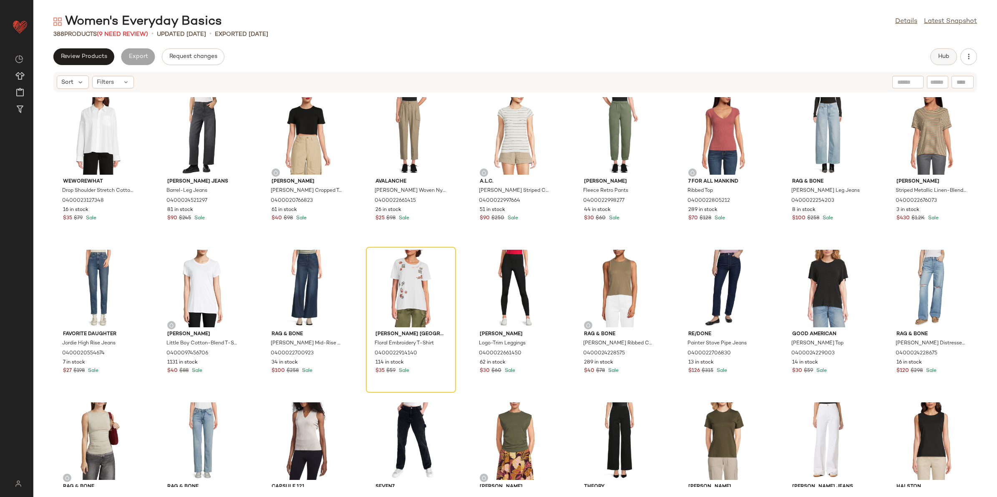
click at [949, 61] on button "Hub" at bounding box center [943, 56] width 27 height 17
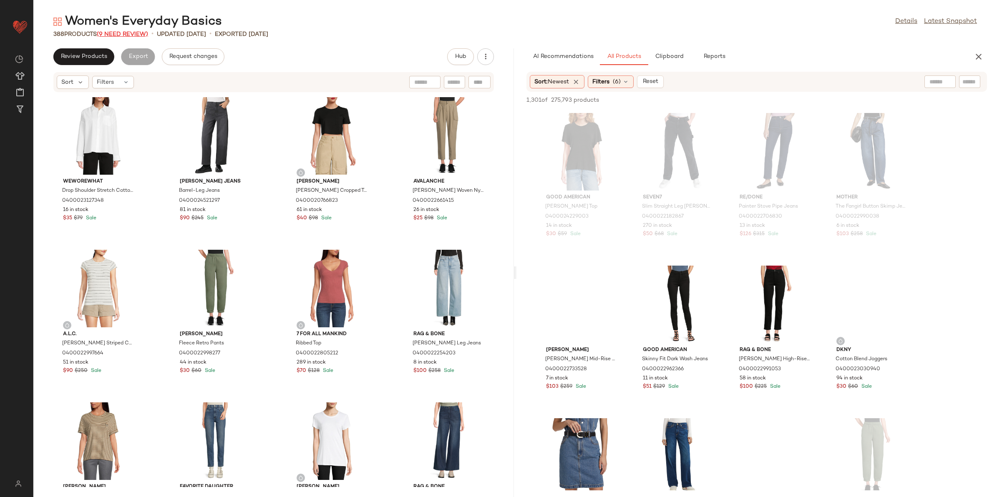
click at [130, 35] on span "(9 Need Review)" at bounding box center [122, 34] width 51 height 6
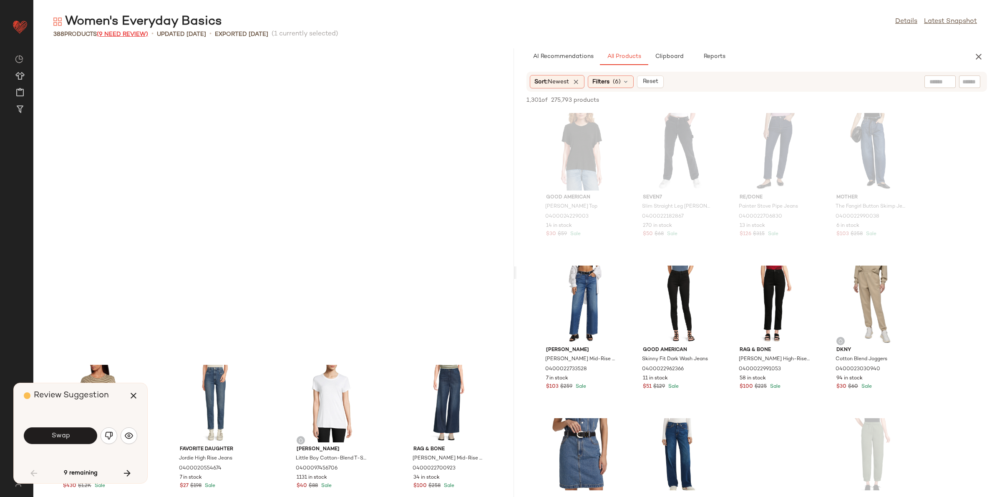
scroll to position [312, 0]
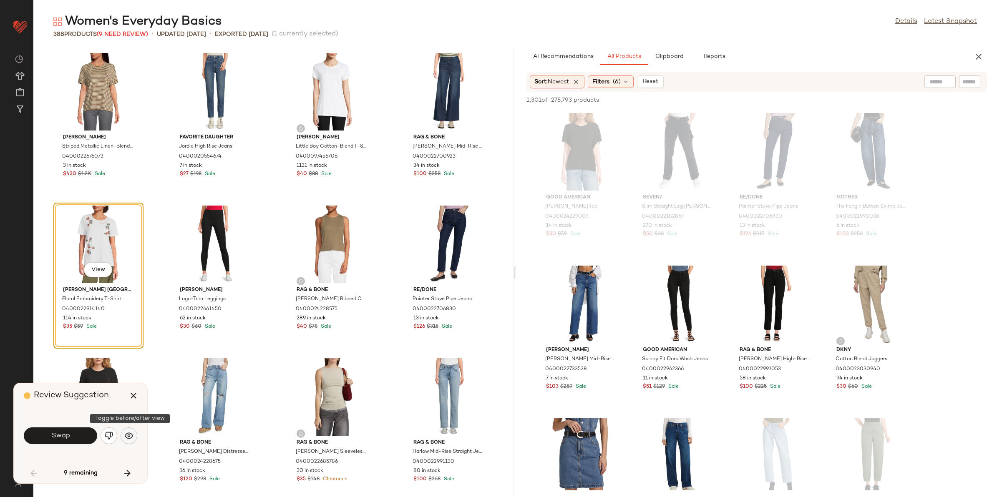
click at [133, 437] on img "button" at bounding box center [129, 436] width 8 height 8
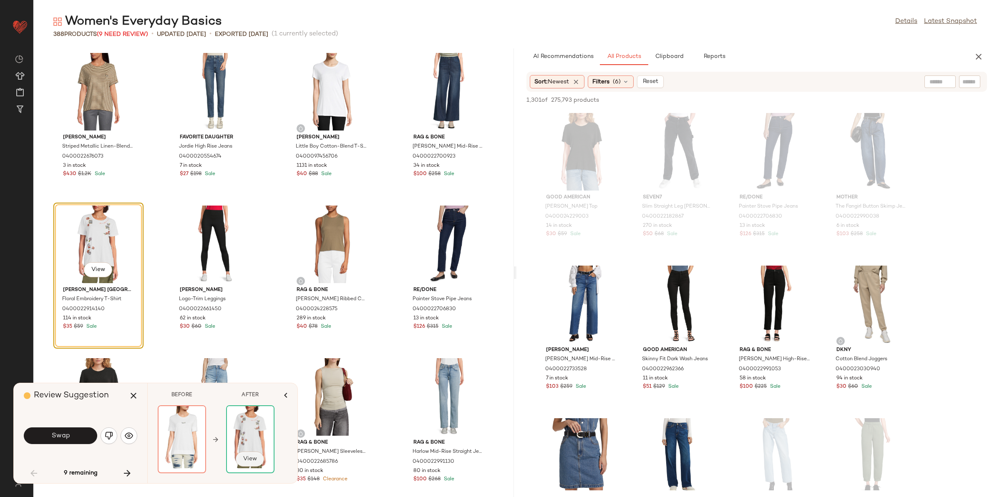
click at [257, 453] on button "View" at bounding box center [250, 459] width 28 height 15
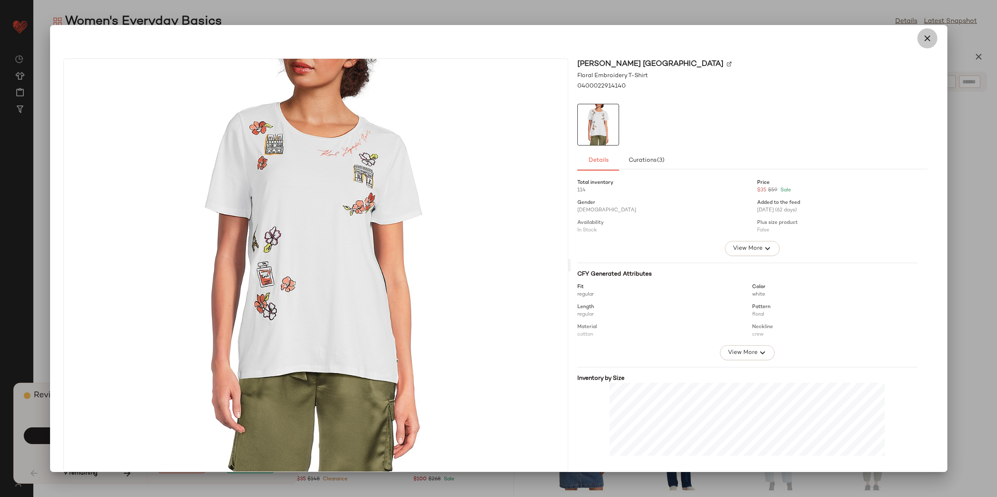
drag, startPoint x: 919, startPoint y: 38, endPoint x: 915, endPoint y: 38, distance: 4.2
click at [922, 38] on icon "button" at bounding box center [927, 38] width 10 height 10
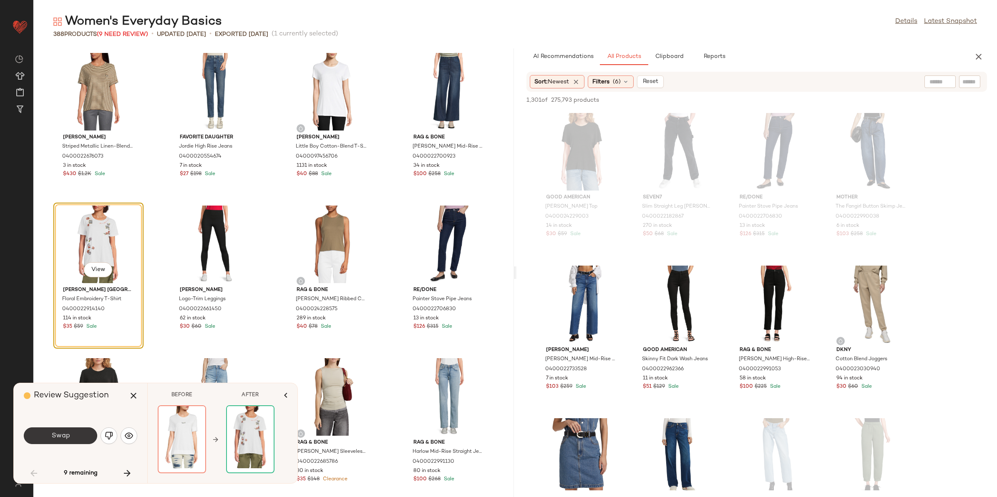
click at [71, 435] on button "Swap" at bounding box center [60, 435] width 73 height 17
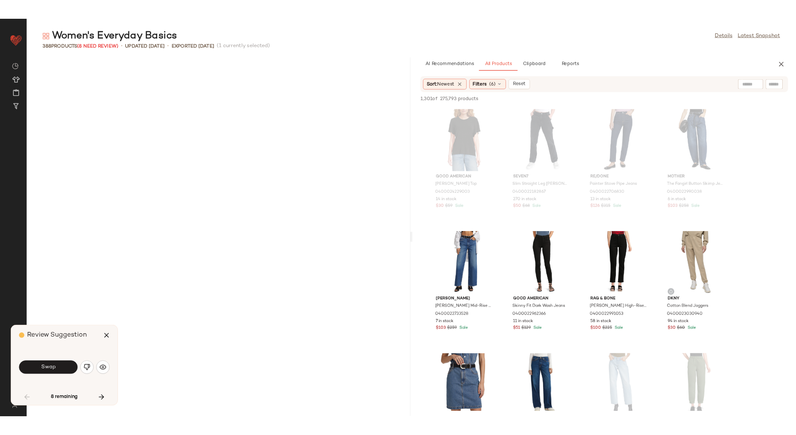
scroll to position [2289, 0]
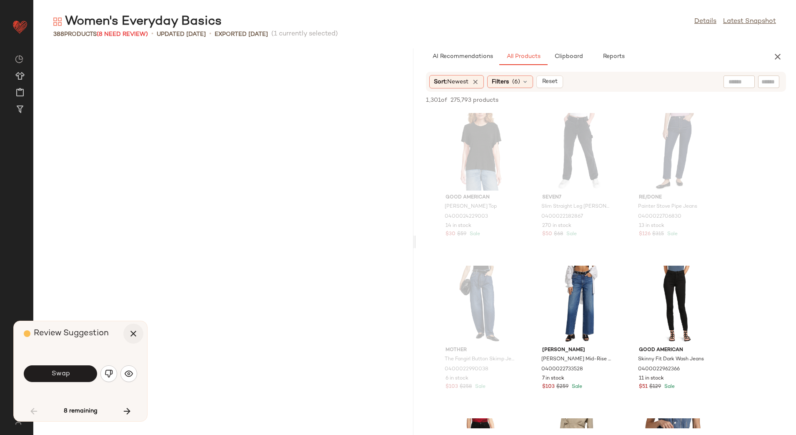
click at [136, 337] on icon "button" at bounding box center [133, 334] width 10 height 10
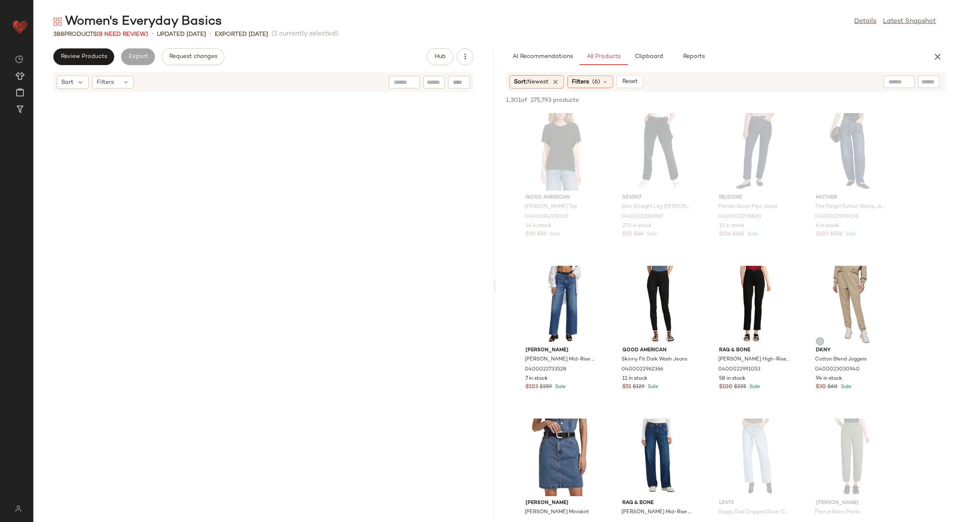
scroll to position [1373, 0]
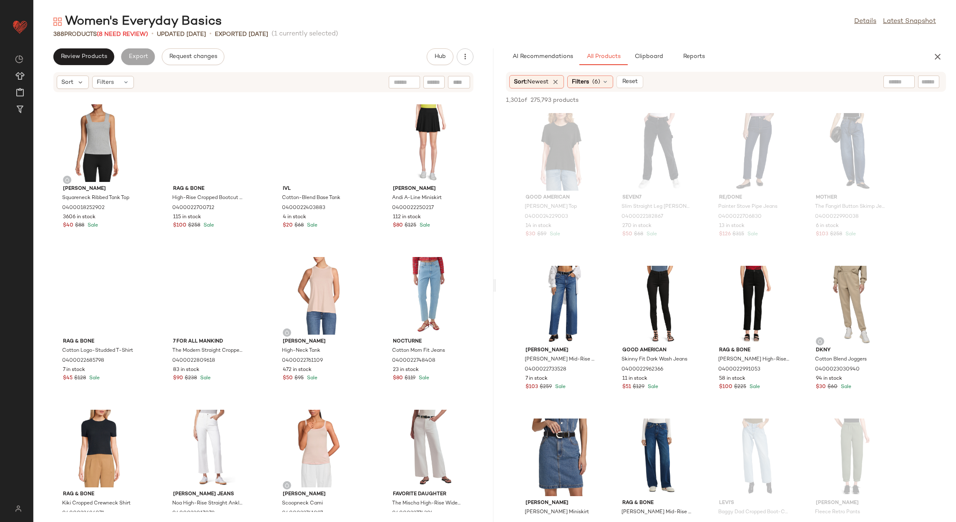
drag, startPoint x: 766, startPoint y: 1, endPoint x: 641, endPoint y: 18, distance: 125.7
click at [641, 18] on div "Women's Everyday Basics Details Latest Snapshot" at bounding box center [494, 21] width 922 height 17
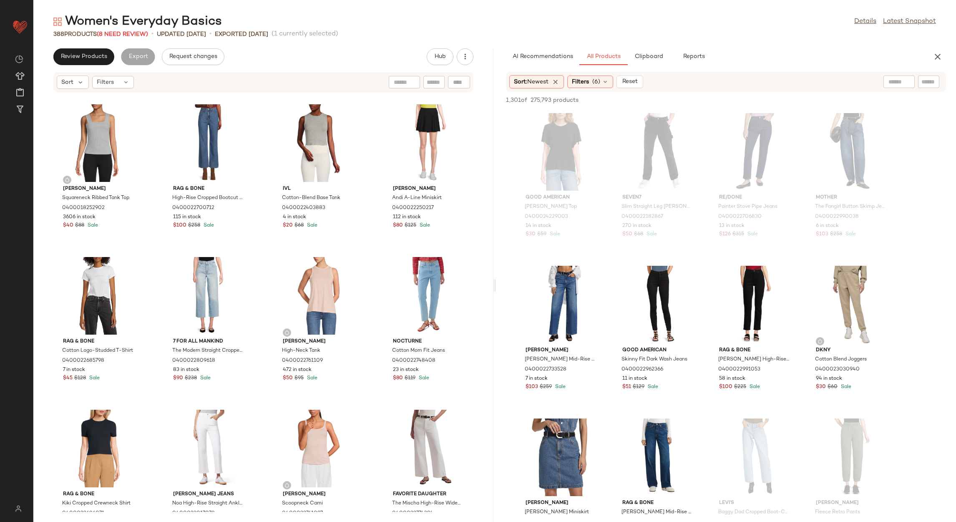
click at [136, 30] on div "388 Products (8 Need Review)" at bounding box center [100, 34] width 95 height 9
click at [138, 33] on span "(8 Need Review)" at bounding box center [122, 34] width 51 height 6
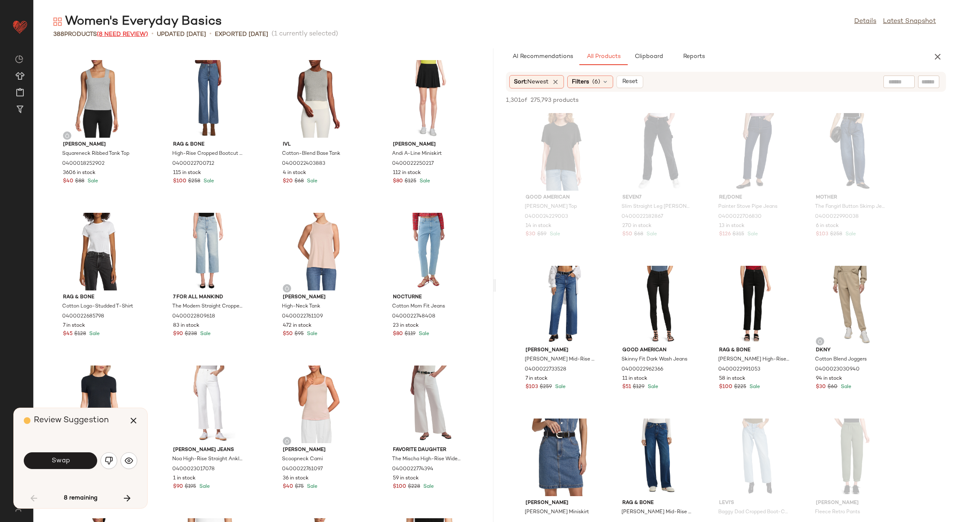
scroll to position [2289, 0]
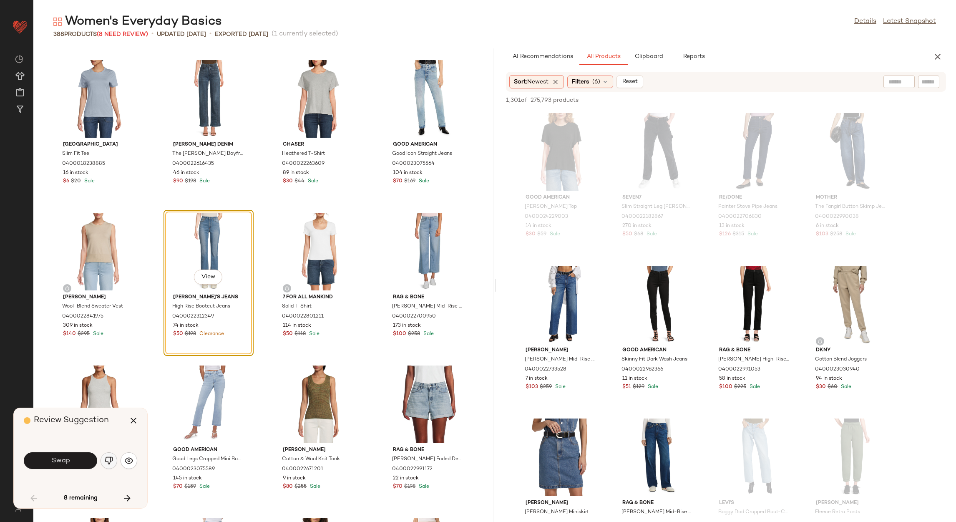
click at [105, 461] on img "button" at bounding box center [109, 460] width 8 height 8
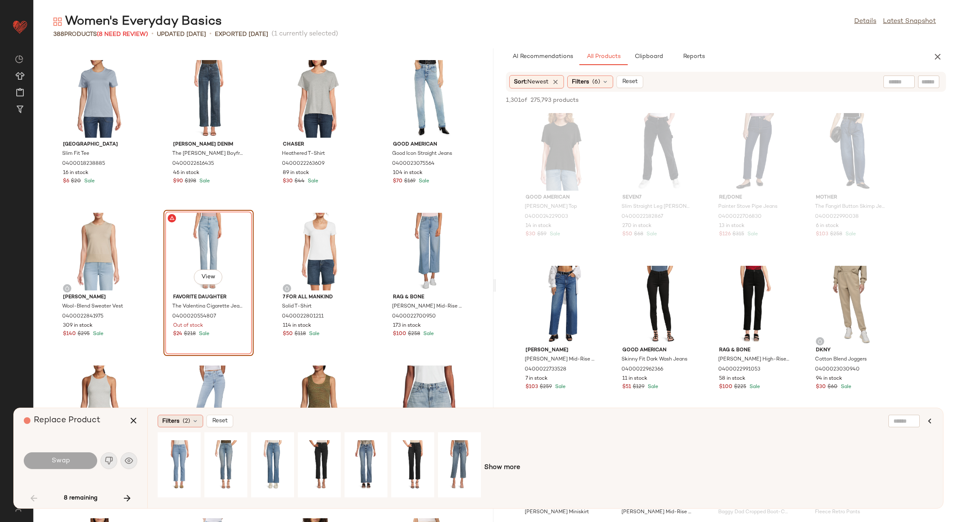
click at [186, 422] on span "(2)" at bounding box center [187, 421] width 8 height 9
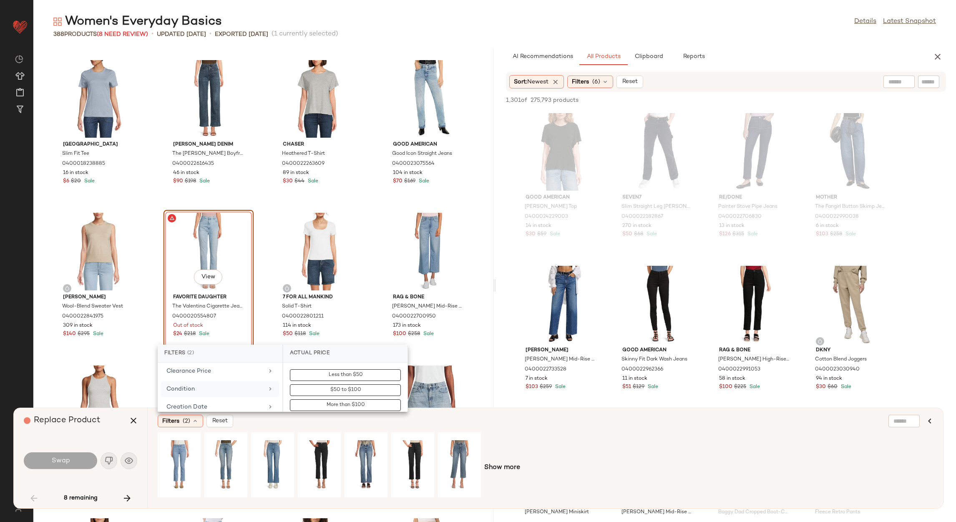
scroll to position [125, 0]
click at [222, 374] on div "Clearance Price" at bounding box center [220, 382] width 118 height 16
click at [298, 392] on button "Not on clearance" at bounding box center [345, 390] width 111 height 12
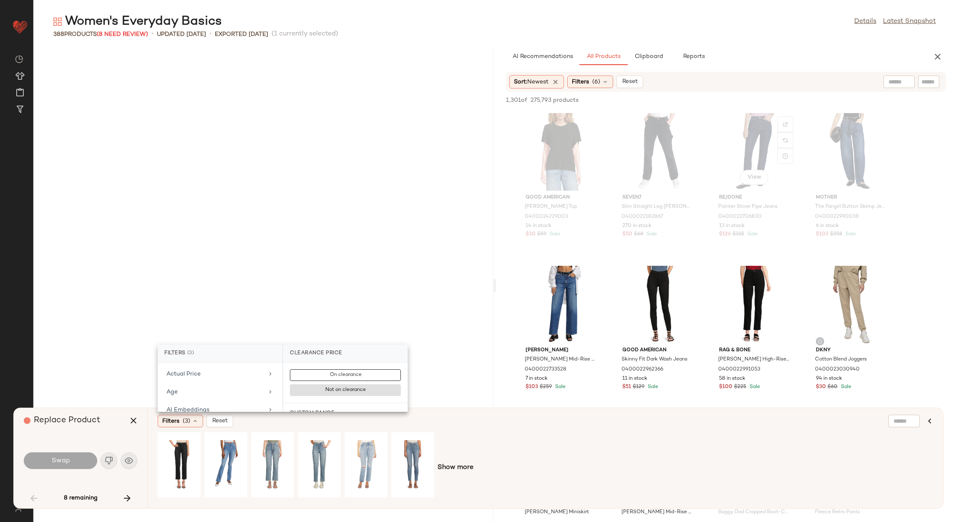
scroll to position [125, 0]
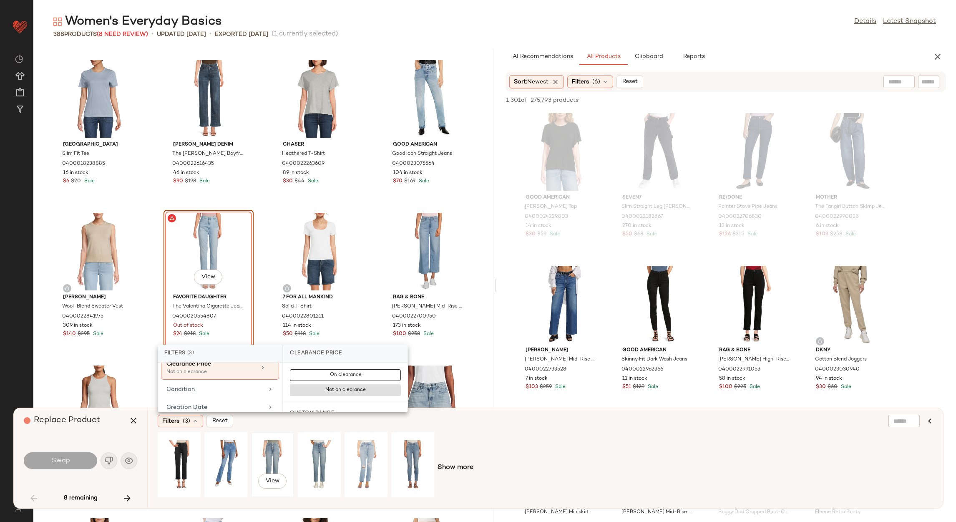
click at [282, 455] on div "View" at bounding box center [272, 464] width 37 height 59
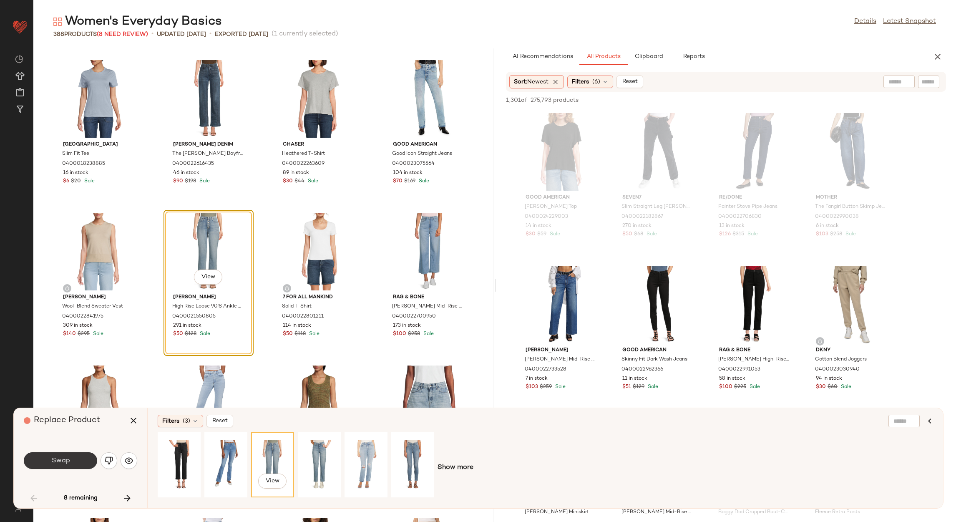
click at [68, 465] on button "Swap" at bounding box center [60, 460] width 73 height 17
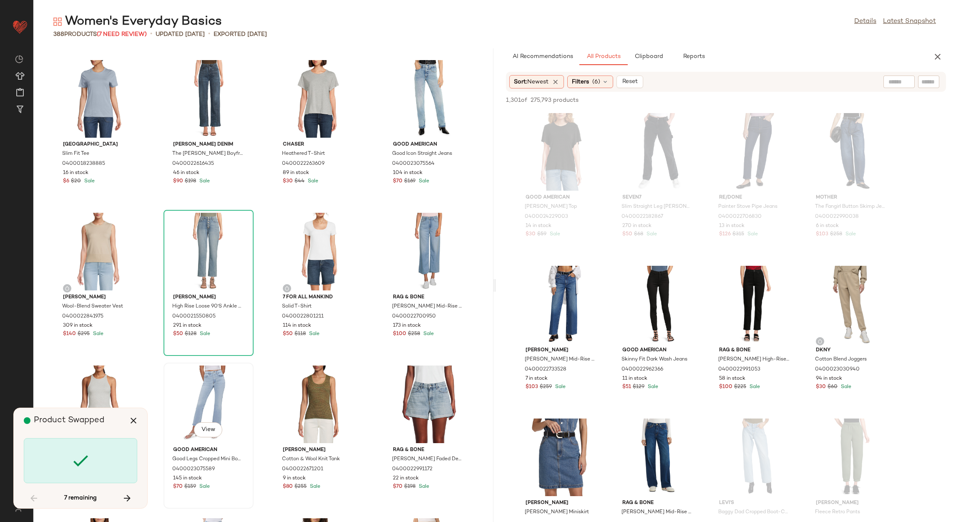
scroll to position [5494, 0]
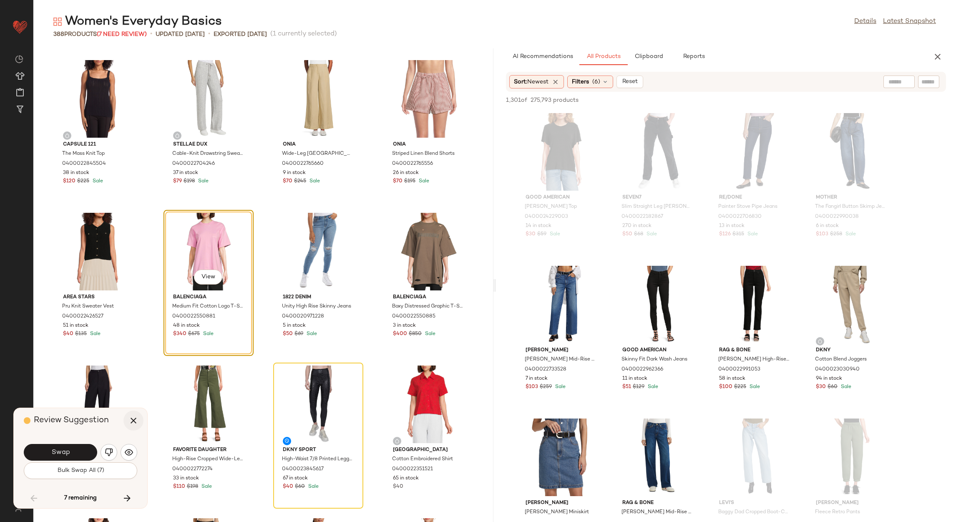
click at [130, 419] on icon "button" at bounding box center [133, 420] width 10 height 10
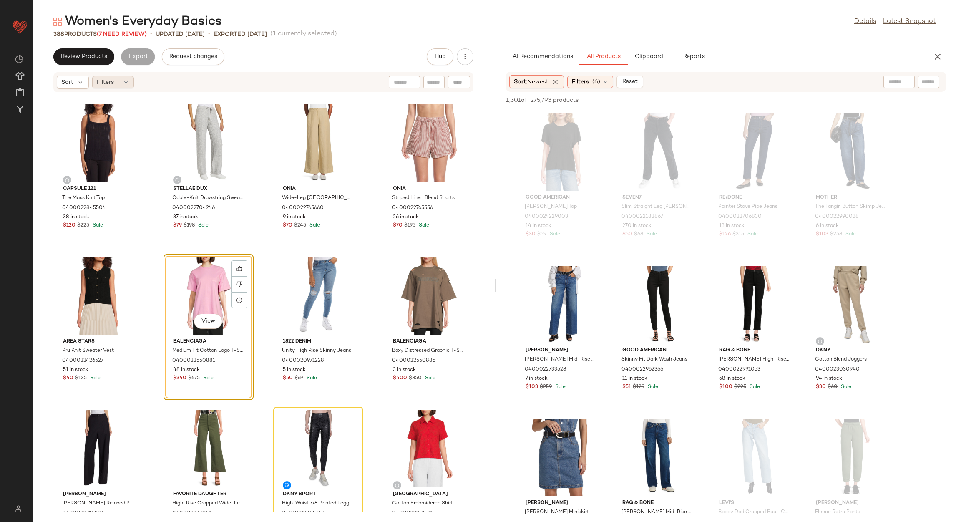
click at [111, 79] on span "Filters" at bounding box center [105, 82] width 17 height 9
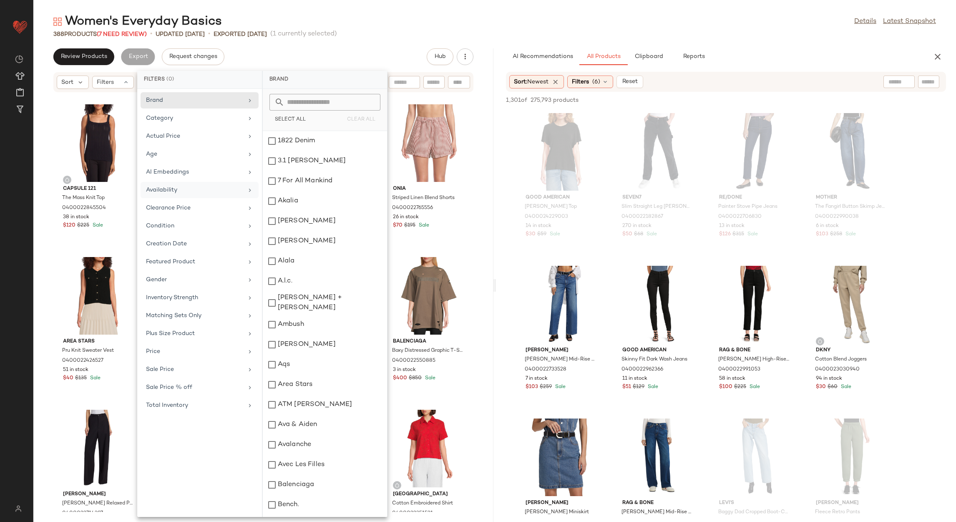
click at [191, 191] on div "Availability" at bounding box center [194, 190] width 97 height 9
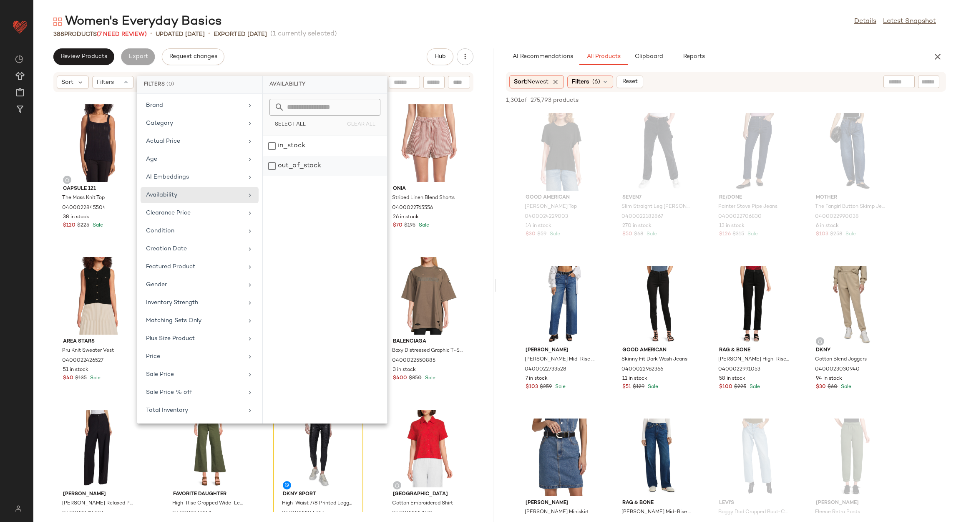
click at [311, 162] on div "out_of_stock" at bounding box center [325, 166] width 124 height 20
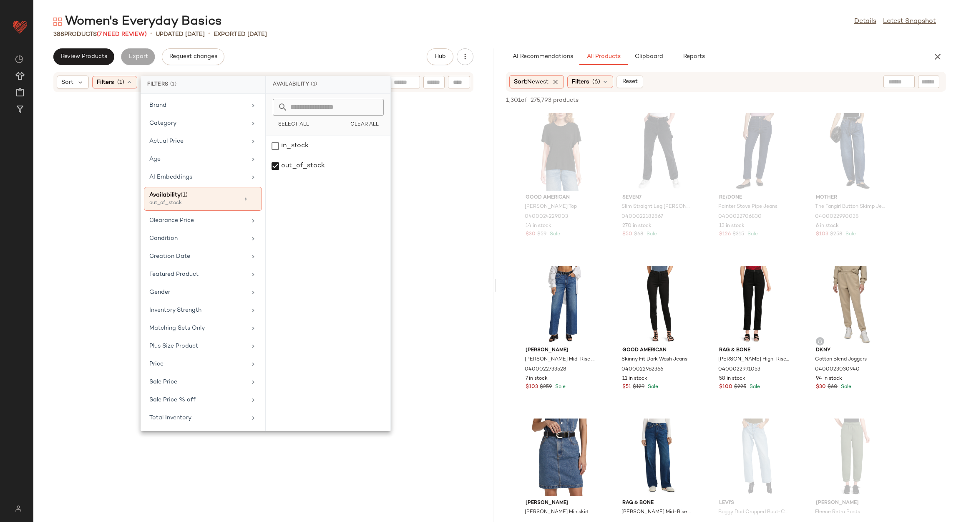
click at [309, 52] on div "Review Products Export Request changes Hub" at bounding box center [263, 56] width 420 height 17
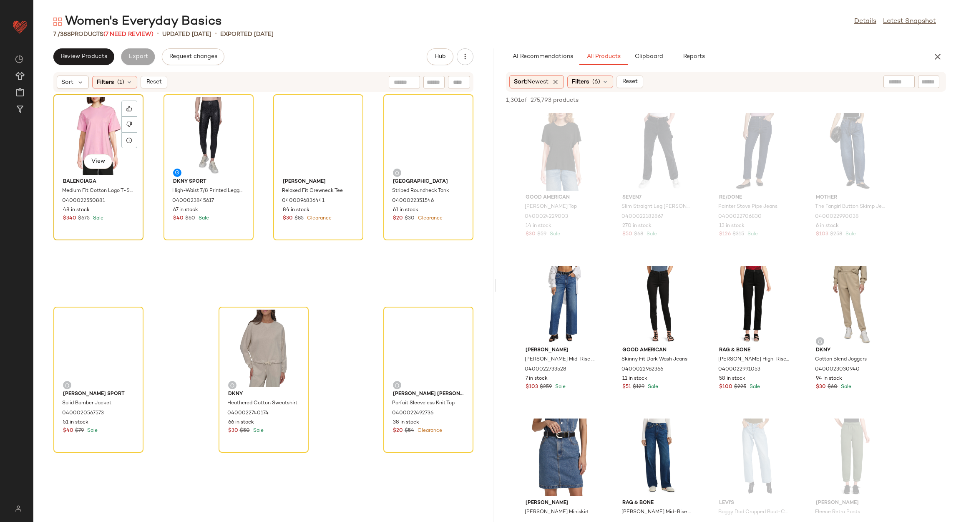
click at [94, 137] on div "View" at bounding box center [98, 136] width 84 height 78
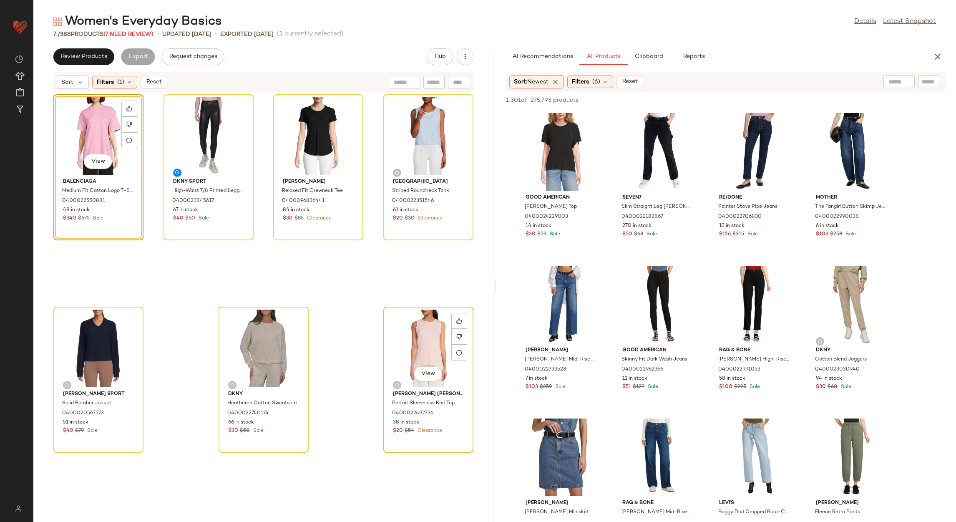
click at [419, 330] on div "View" at bounding box center [428, 348] width 84 height 78
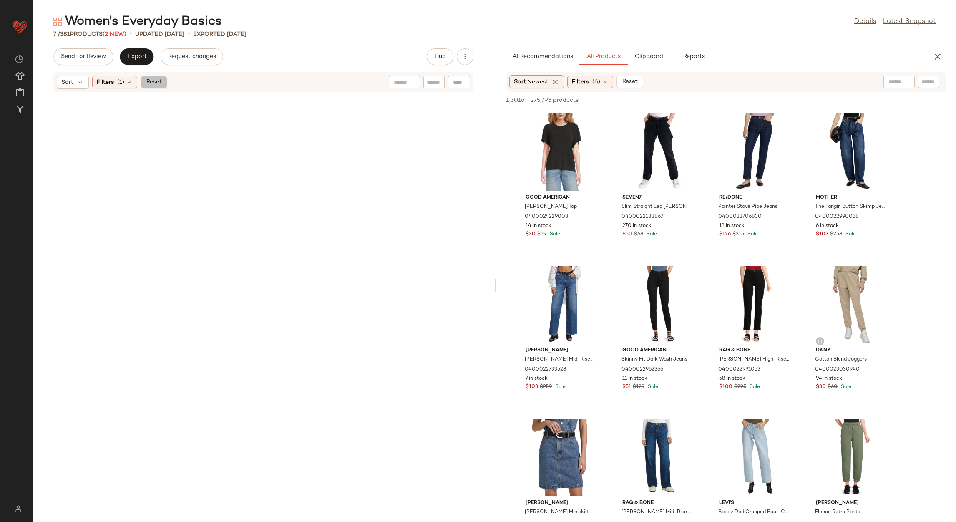
click at [157, 80] on span "Reset" at bounding box center [154, 82] width 16 height 7
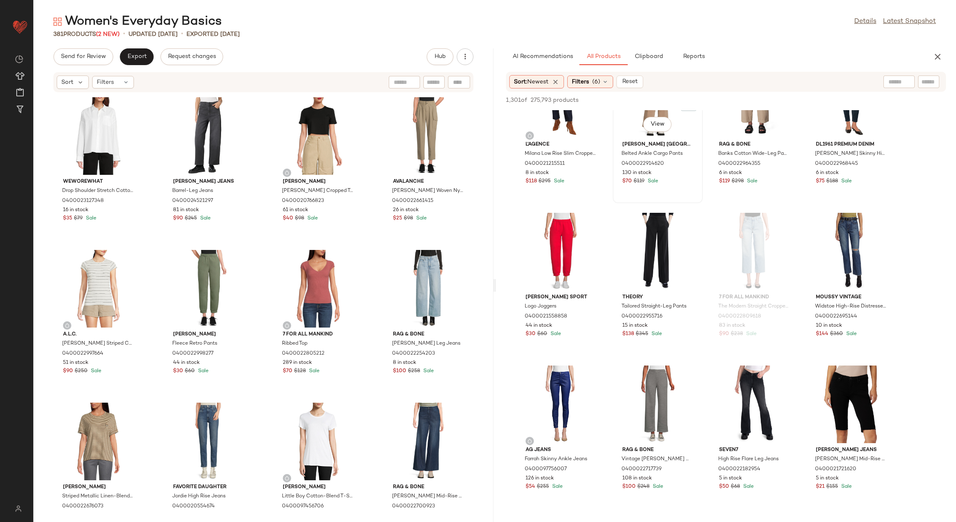
scroll to position [3503, 0]
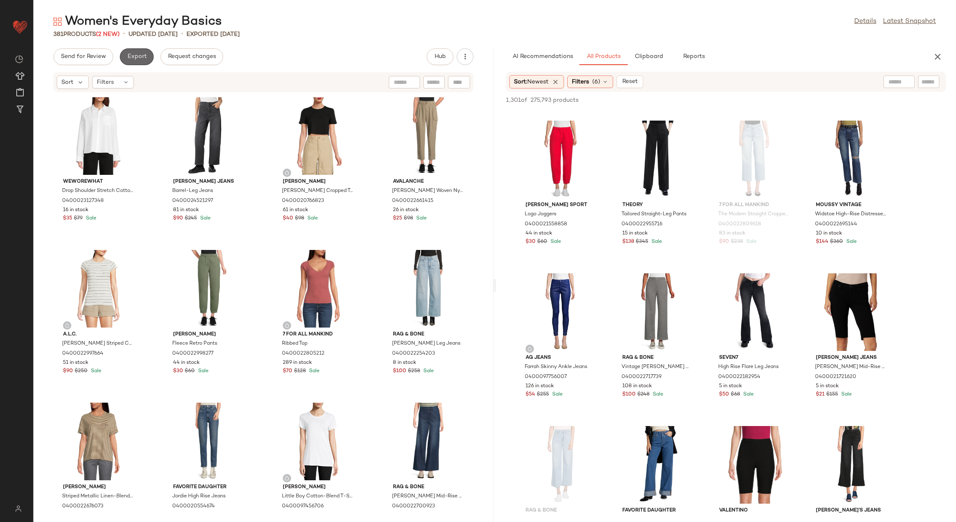
click at [121, 55] on button "Export" at bounding box center [137, 56] width 34 height 17
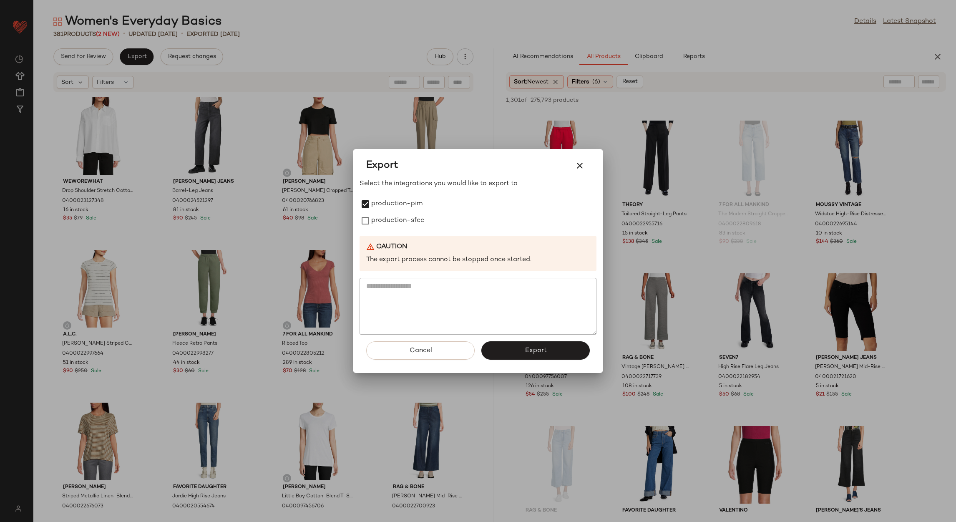
drag, startPoint x: 376, startPoint y: 226, endPoint x: 389, endPoint y: 243, distance: 21.9
click at [375, 227] on label "production-sfcc" at bounding box center [397, 220] width 53 height 17
click at [515, 349] on button "Export" at bounding box center [535, 350] width 108 height 18
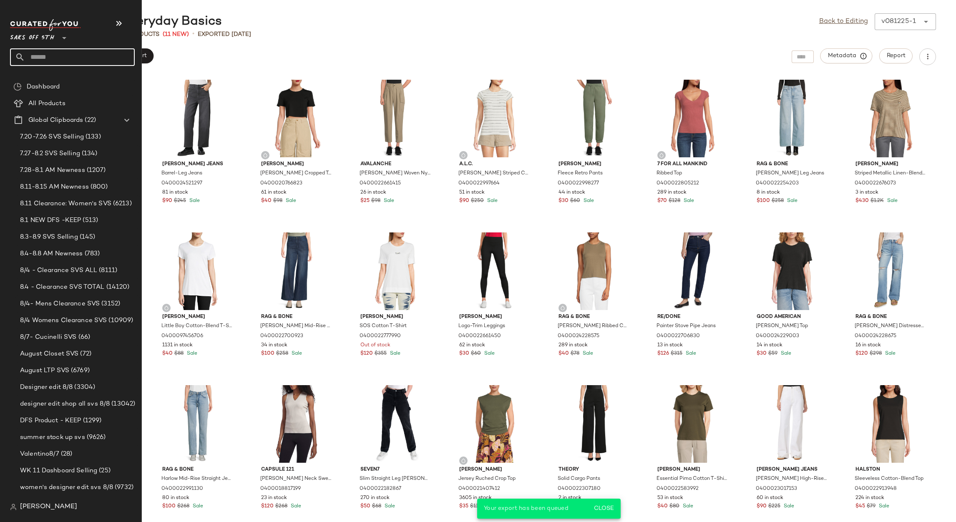
click at [40, 58] on input "text" at bounding box center [80, 57] width 110 height 18
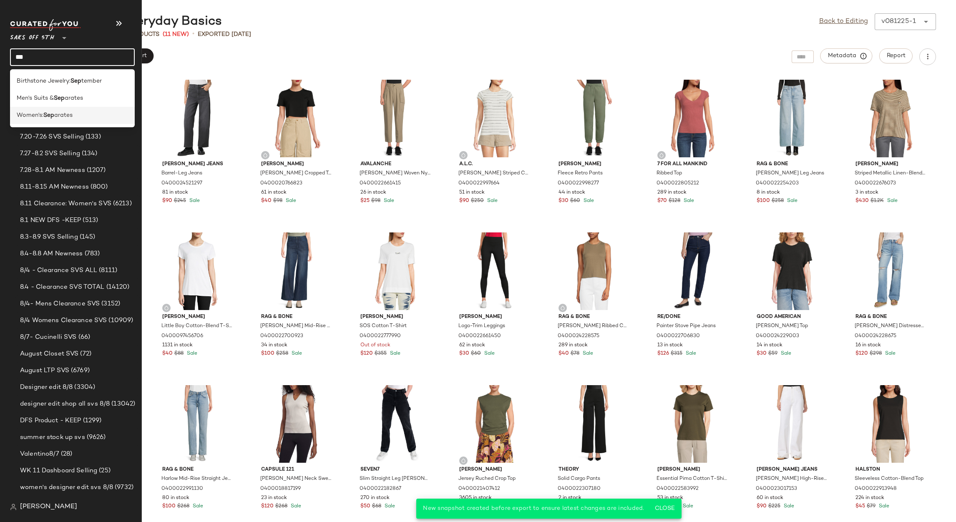
type input "***"
click at [64, 117] on span "arates" at bounding box center [63, 115] width 18 height 9
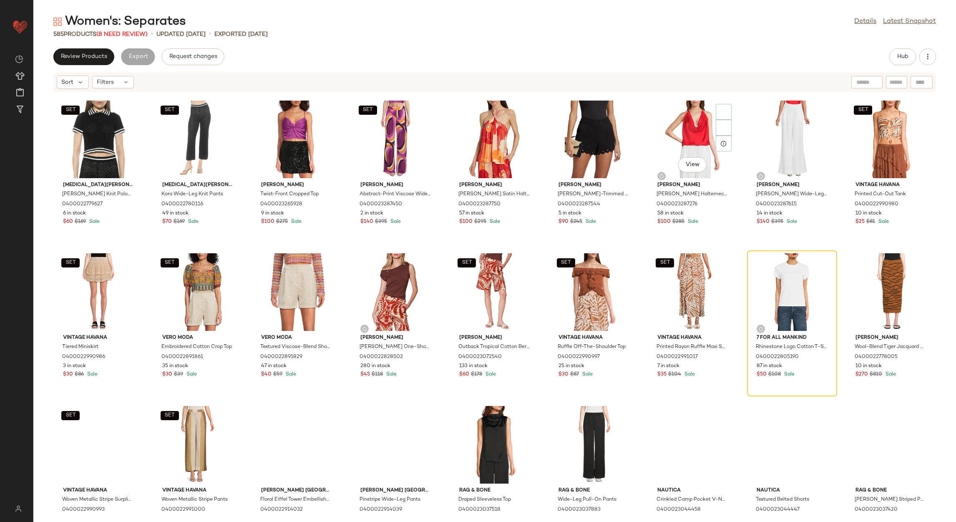
scroll to position [632, 0]
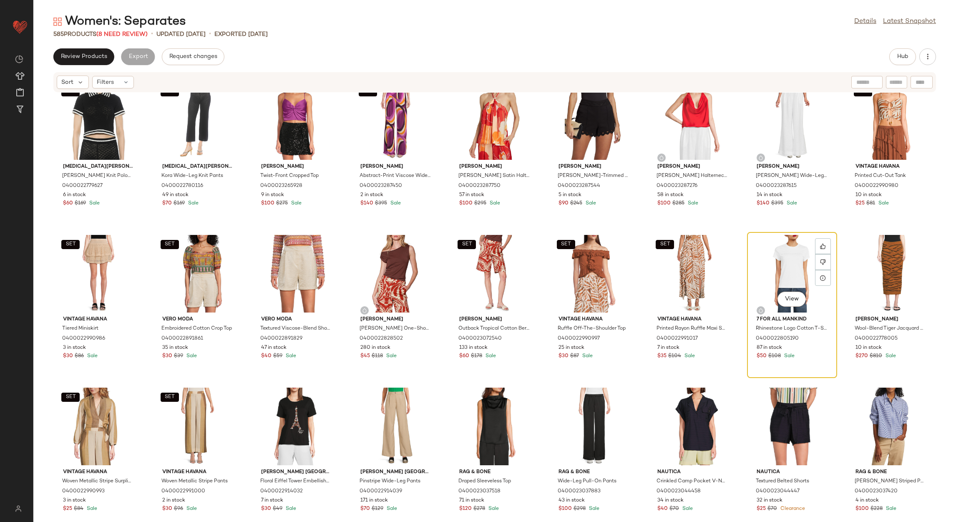
click at [775, 265] on div "View" at bounding box center [792, 274] width 84 height 78
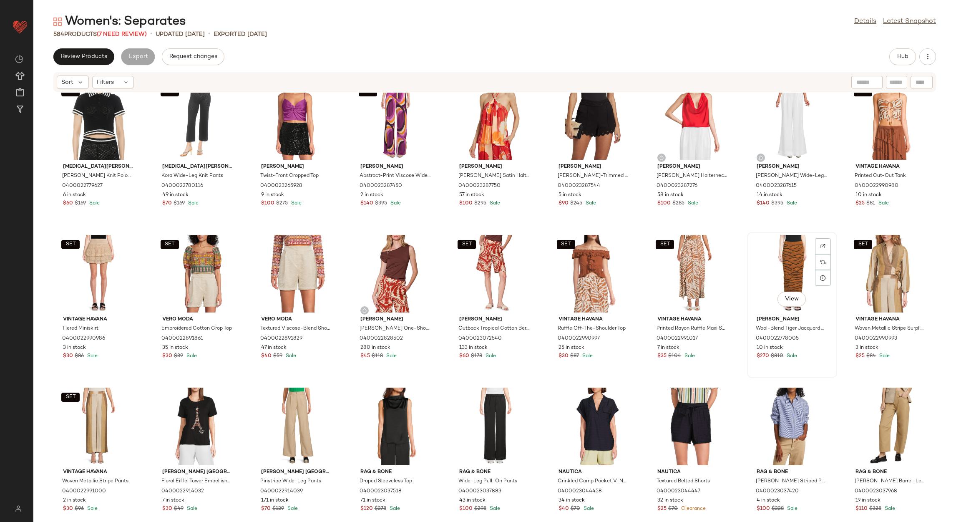
click at [774, 264] on div "View" at bounding box center [792, 274] width 84 height 78
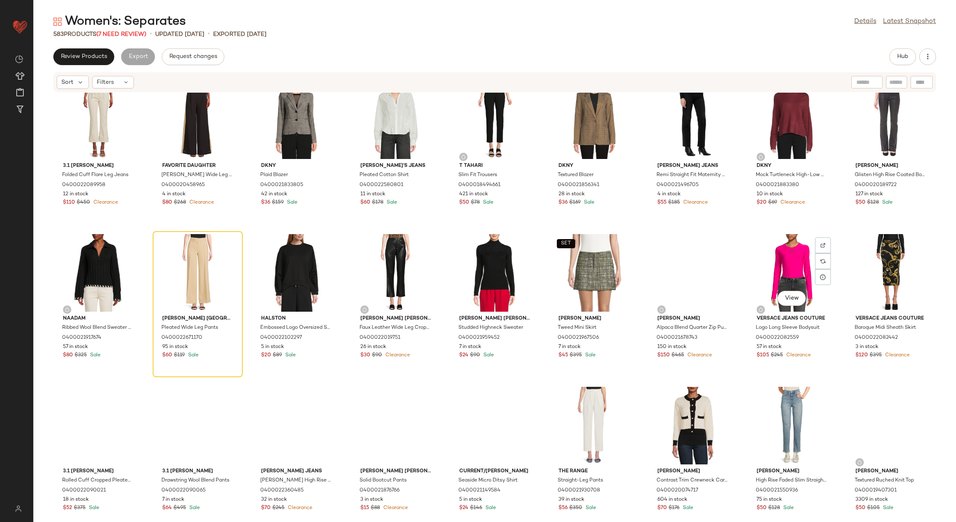
scroll to position [3572, 0]
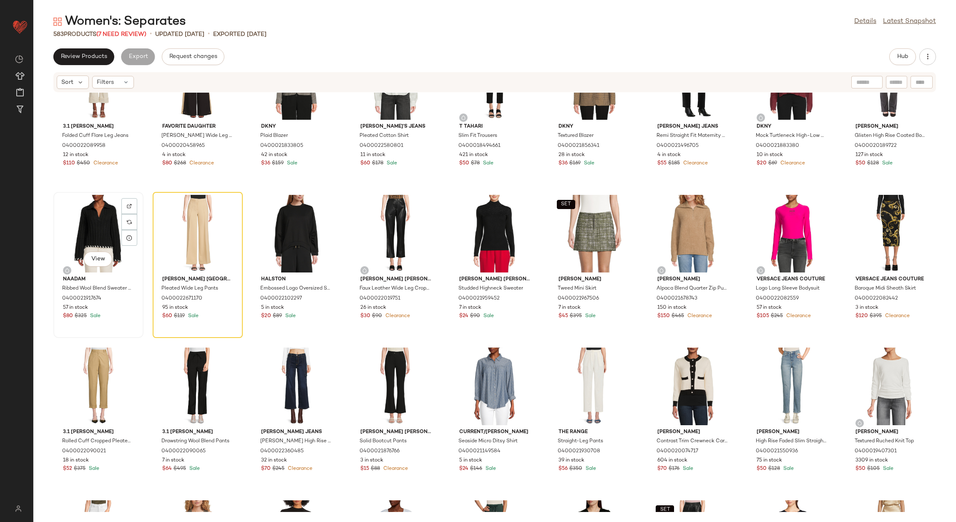
drag, startPoint x: 74, startPoint y: 242, endPoint x: 85, endPoint y: 250, distance: 14.0
click at [76, 243] on div "View" at bounding box center [98, 234] width 84 height 78
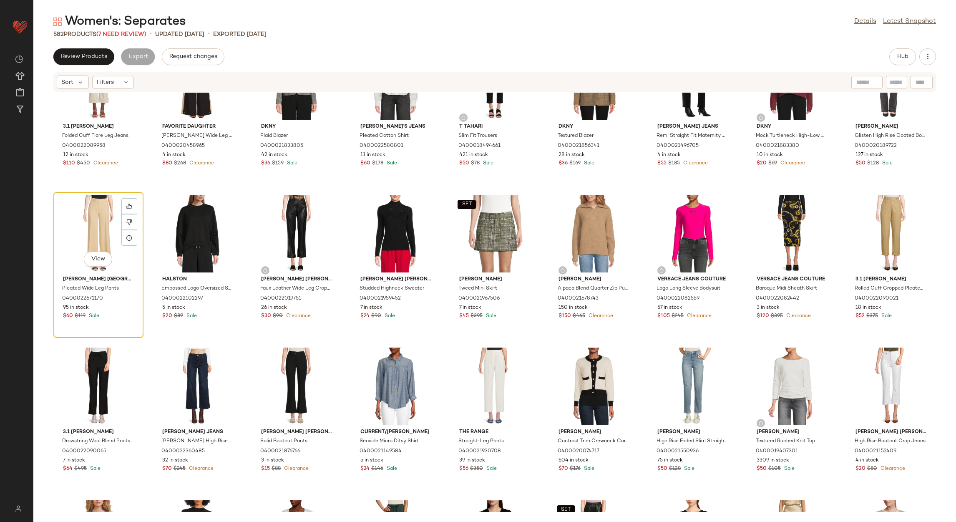
click at [105, 223] on div "View" at bounding box center [98, 234] width 84 height 78
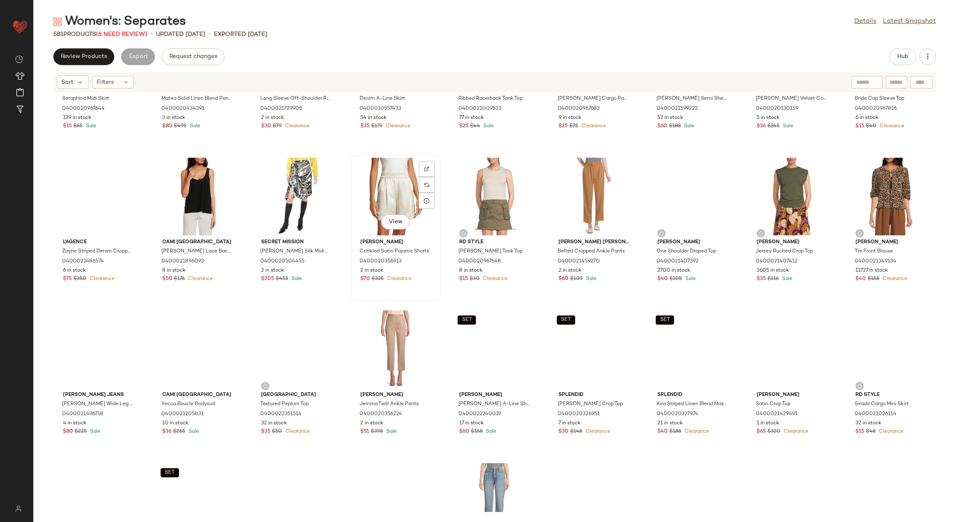
scroll to position [5136, 0]
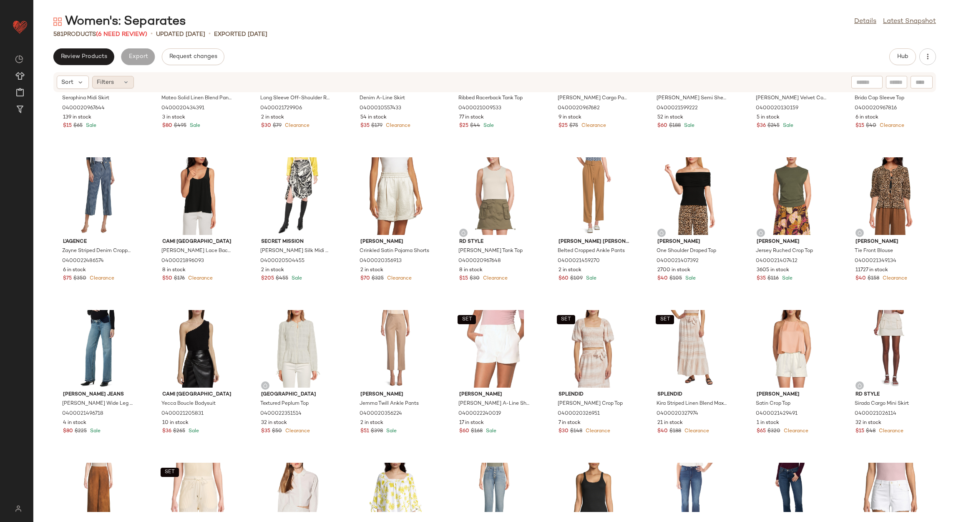
click at [116, 83] on div "Filters" at bounding box center [113, 82] width 42 height 13
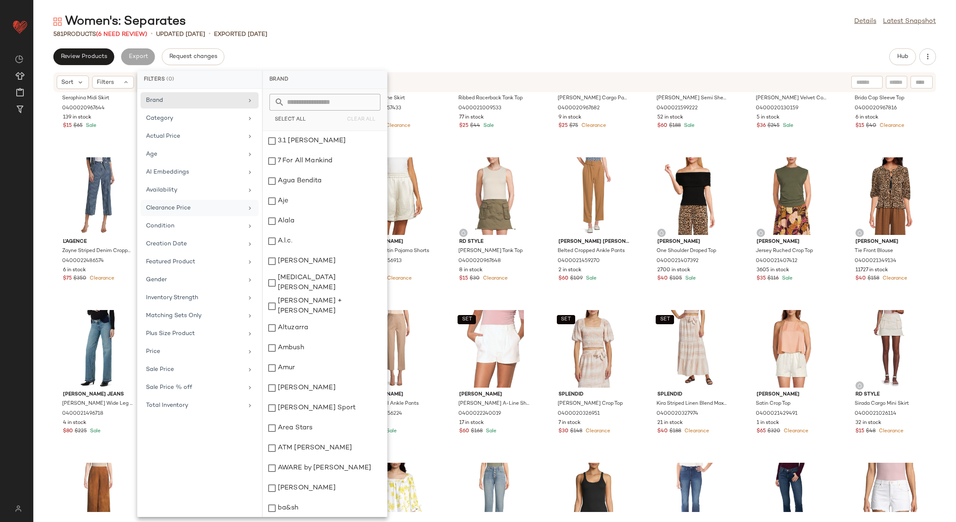
click at [200, 218] on div "Clearance Price" at bounding box center [200, 226] width 118 height 16
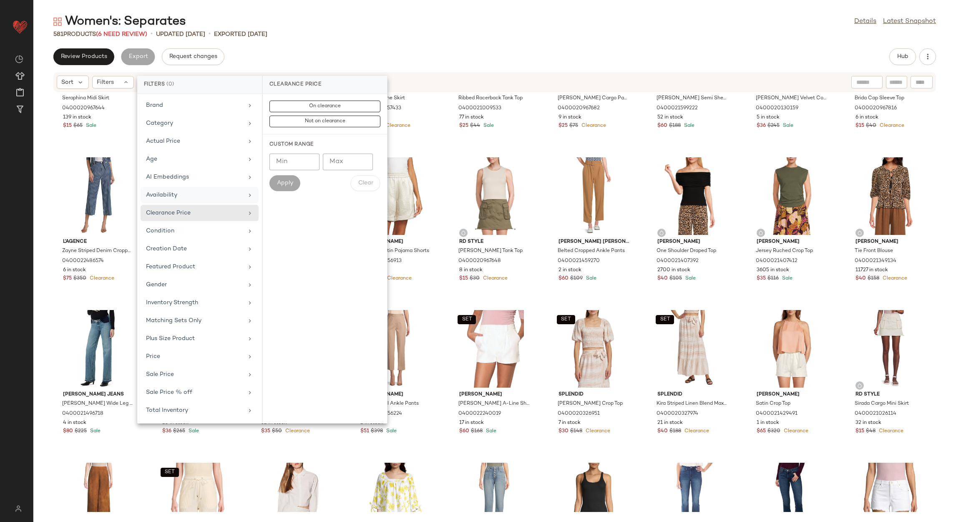
click at [209, 199] on div "Availability" at bounding box center [194, 195] width 97 height 9
click at [289, 160] on div "out_of_stock" at bounding box center [325, 166] width 124 height 20
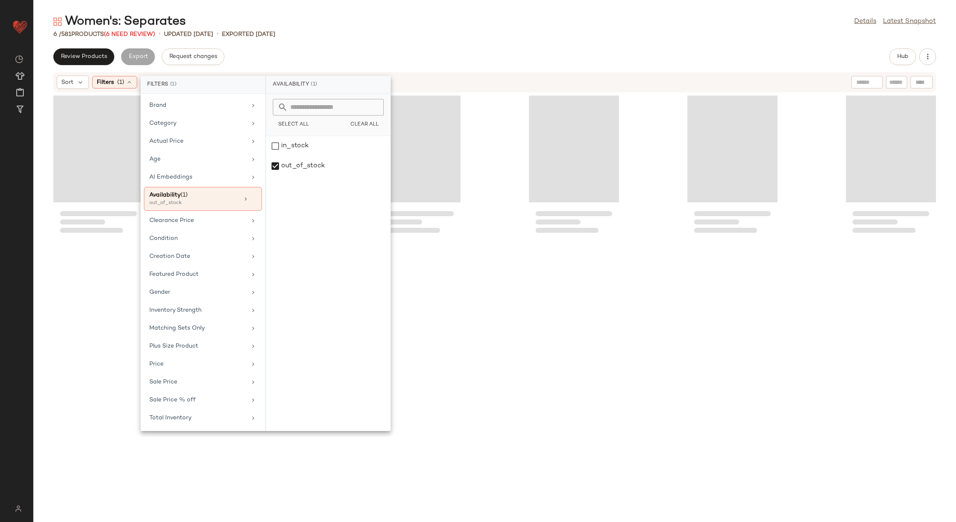
click at [384, 40] on div "Women's: Separates Details Latest Snapshot 6 / 581 Products (6 Need Review) • u…" at bounding box center [494, 267] width 922 height 508
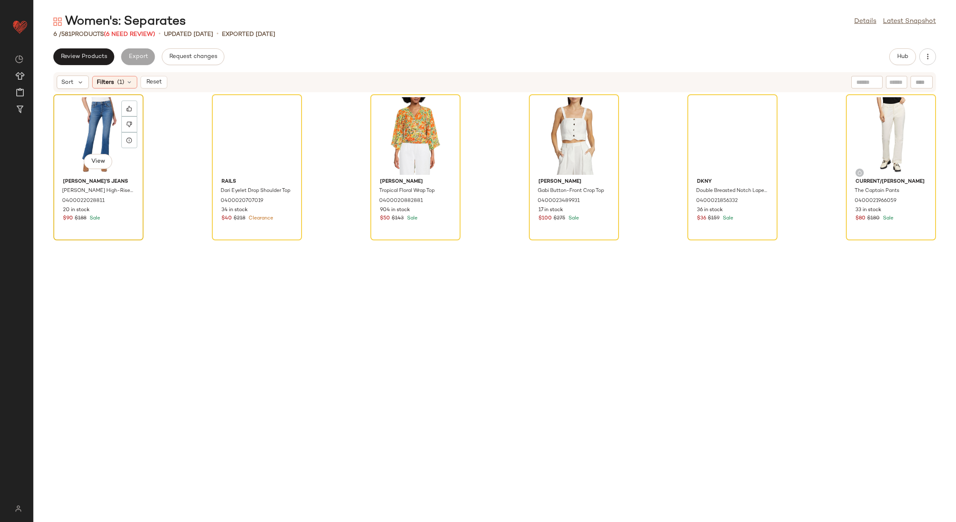
click at [65, 120] on div "View" at bounding box center [98, 136] width 84 height 78
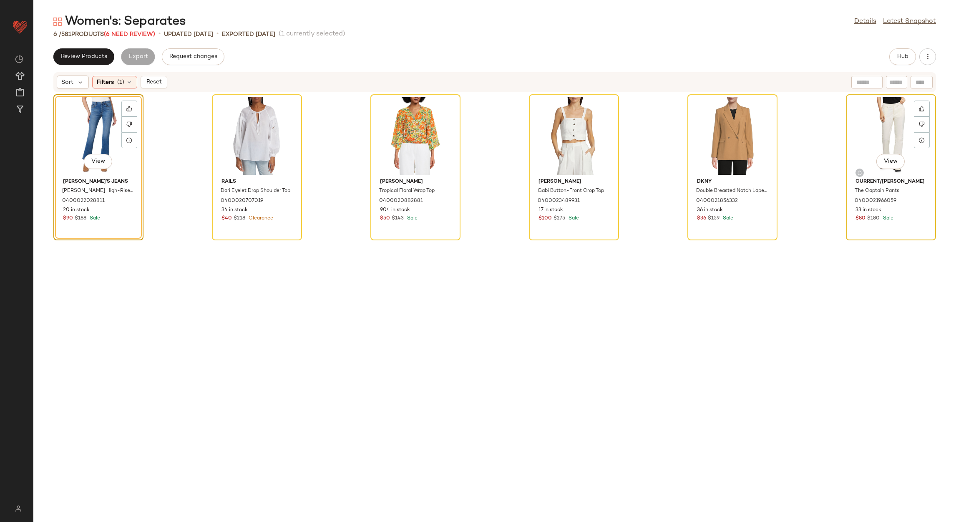
drag, startPoint x: 865, startPoint y: 121, endPoint x: 869, endPoint y: 123, distance: 4.5
click at [866, 122] on div "View" at bounding box center [891, 136] width 84 height 78
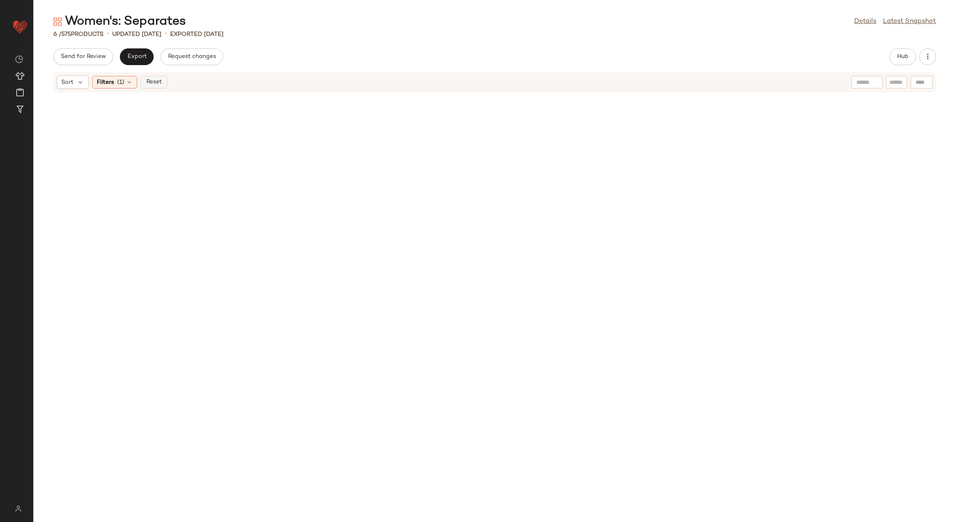
click at [153, 79] on span "Reset" at bounding box center [154, 82] width 16 height 7
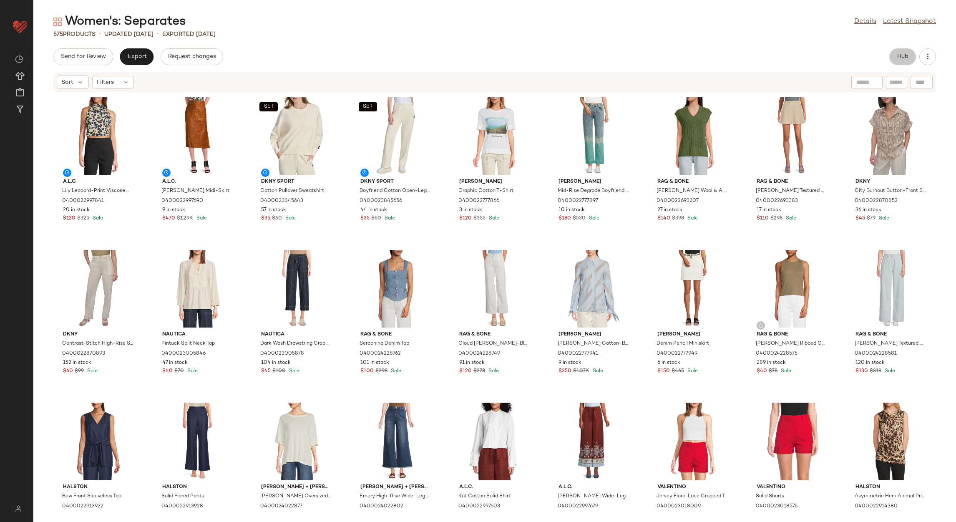
click at [889, 57] on button "Hub" at bounding box center [902, 56] width 27 height 17
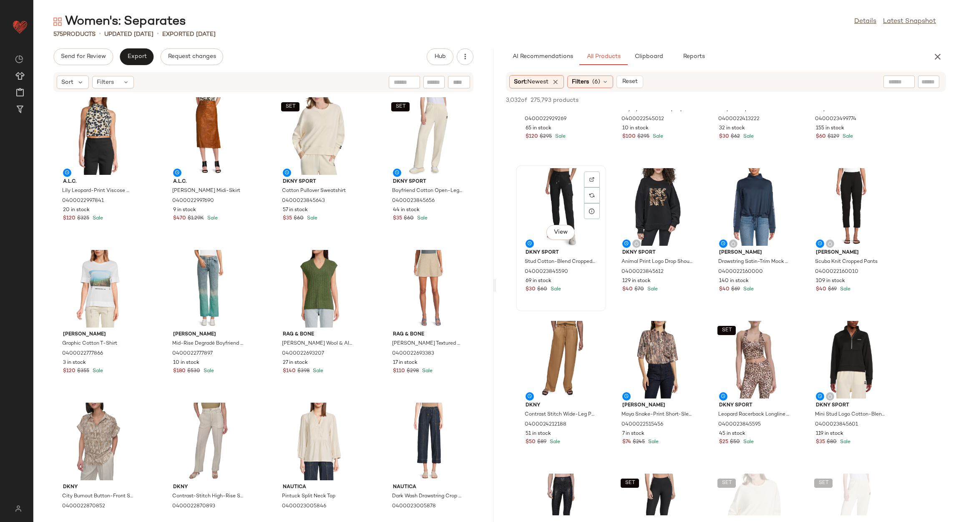
scroll to position [438, 0]
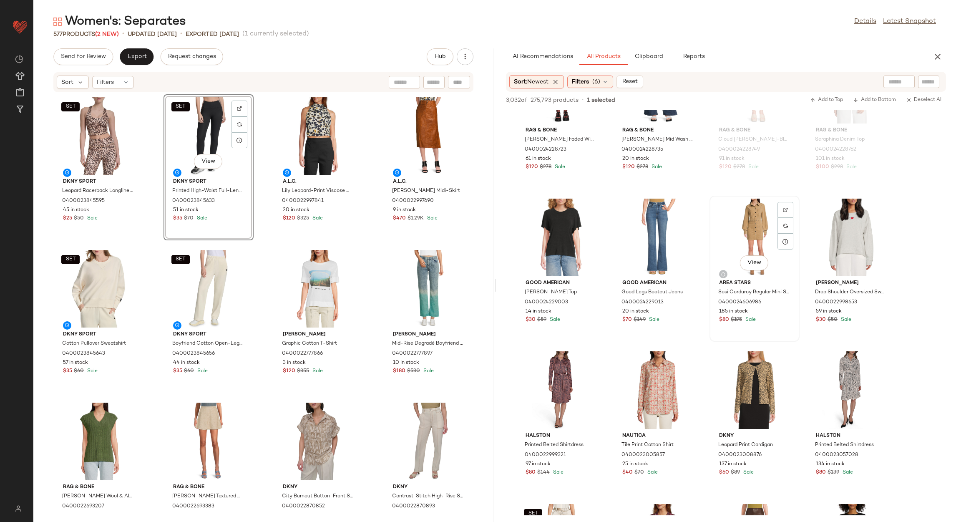
scroll to position [3002, 0]
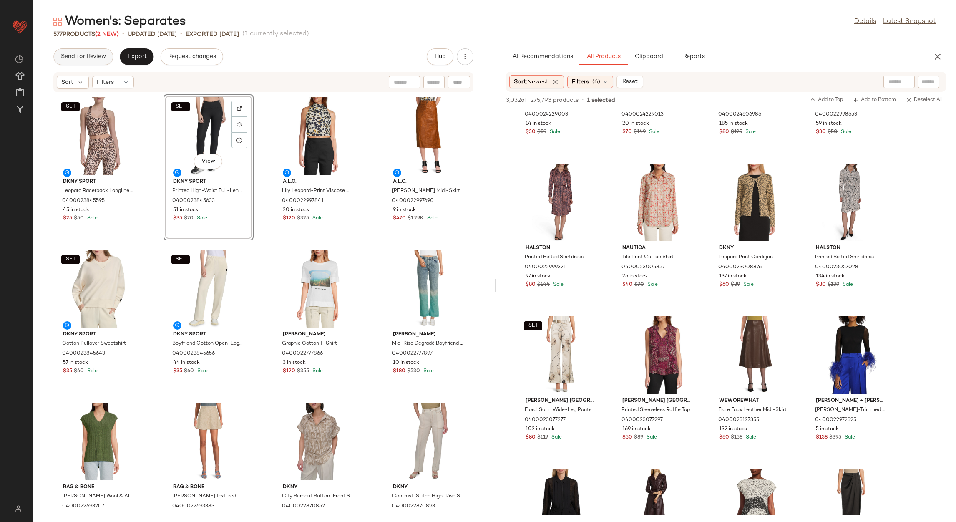
click at [94, 56] on span "Send for Review" at bounding box center [82, 56] width 45 height 7
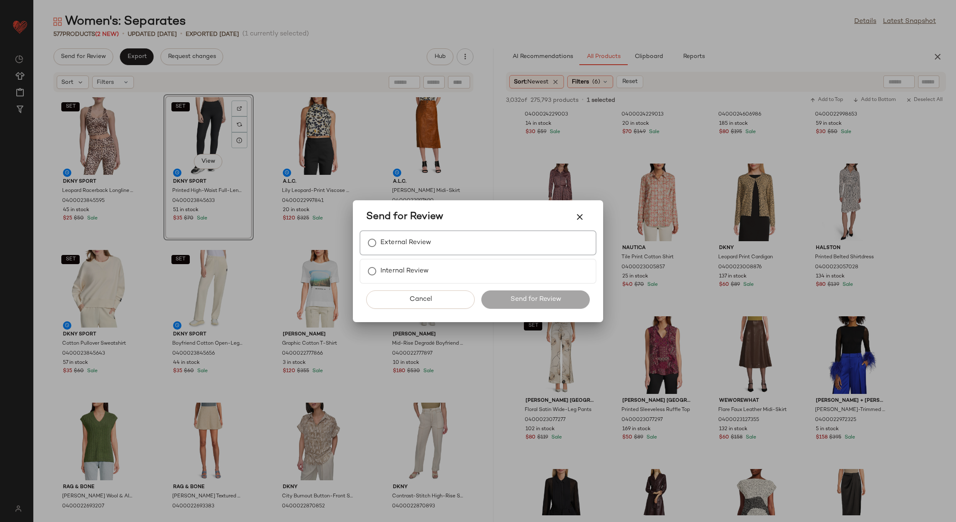
click at [401, 249] on label "External Review" at bounding box center [405, 242] width 51 height 17
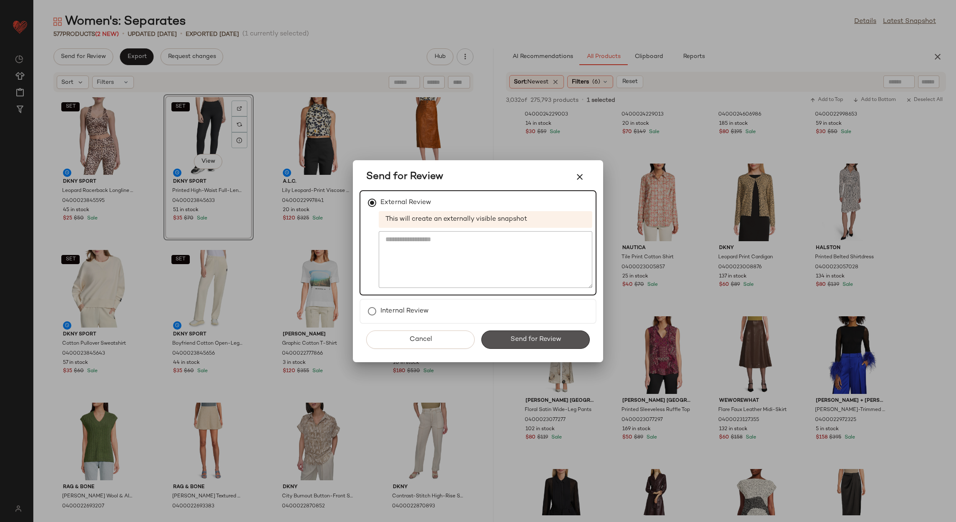
click at [501, 342] on button "Send for Review" at bounding box center [535, 339] width 108 height 18
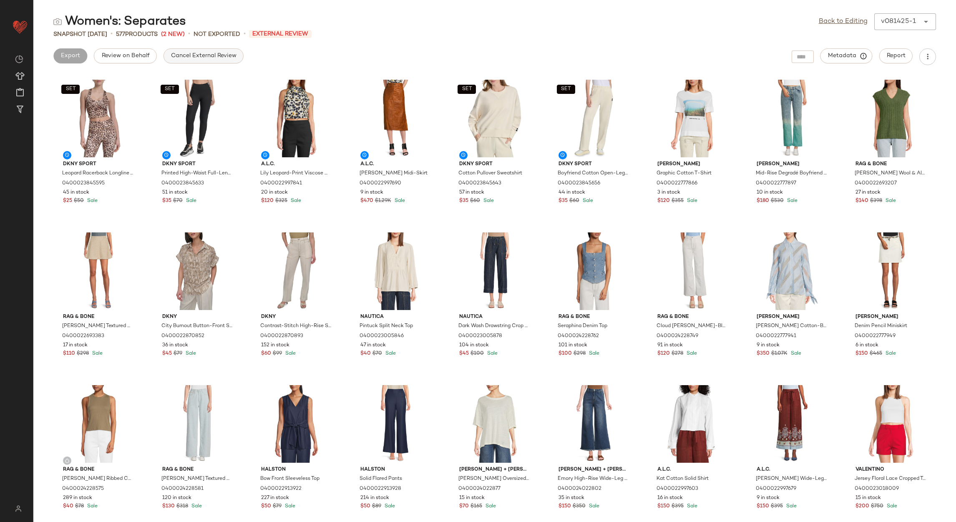
click at [175, 53] on span "Cancel External Review" at bounding box center [204, 56] width 66 height 7
click at [831, 25] on link "Back to Editing" at bounding box center [843, 22] width 49 height 10
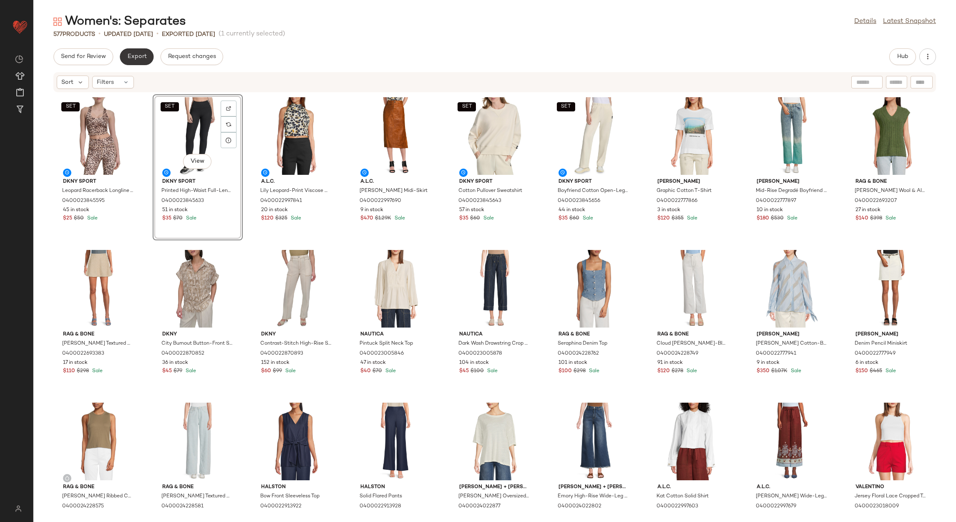
click at [149, 51] on button "Export" at bounding box center [137, 56] width 34 height 17
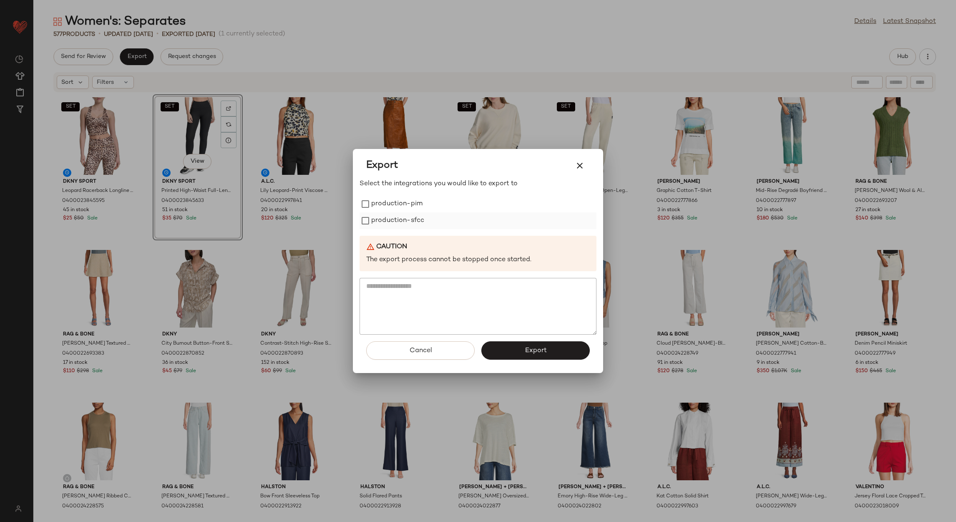
click at [410, 219] on label "production-sfcc" at bounding box center [397, 220] width 53 height 17
click at [401, 201] on label "production-pim" at bounding box center [396, 204] width 51 height 17
click at [523, 350] on button "Export" at bounding box center [535, 350] width 108 height 18
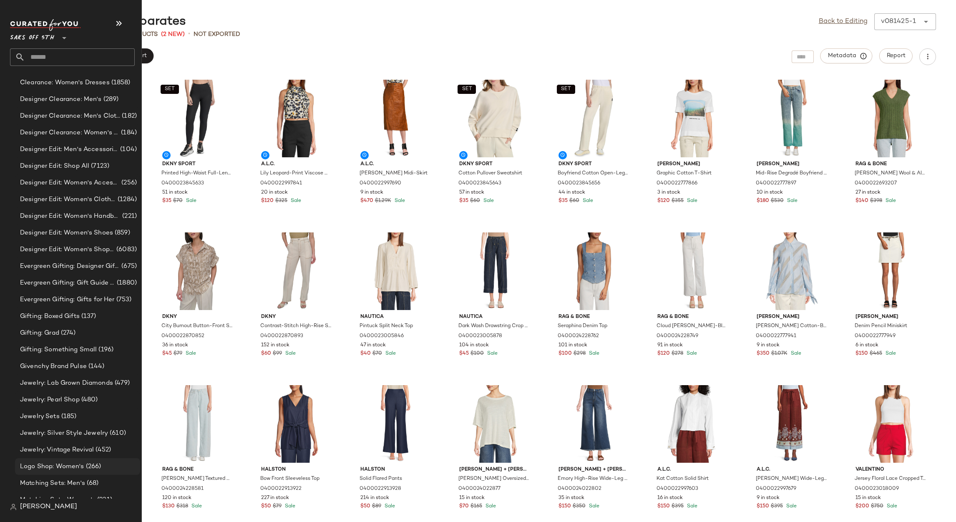
scroll to position [750, 0]
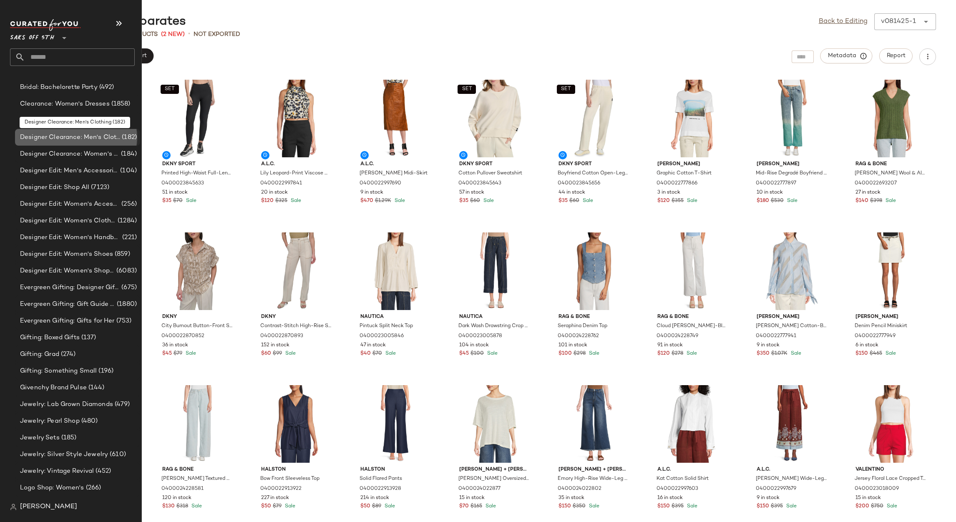
click at [91, 135] on span "Designer Clearance: Men's Clothing" at bounding box center [70, 138] width 100 height 10
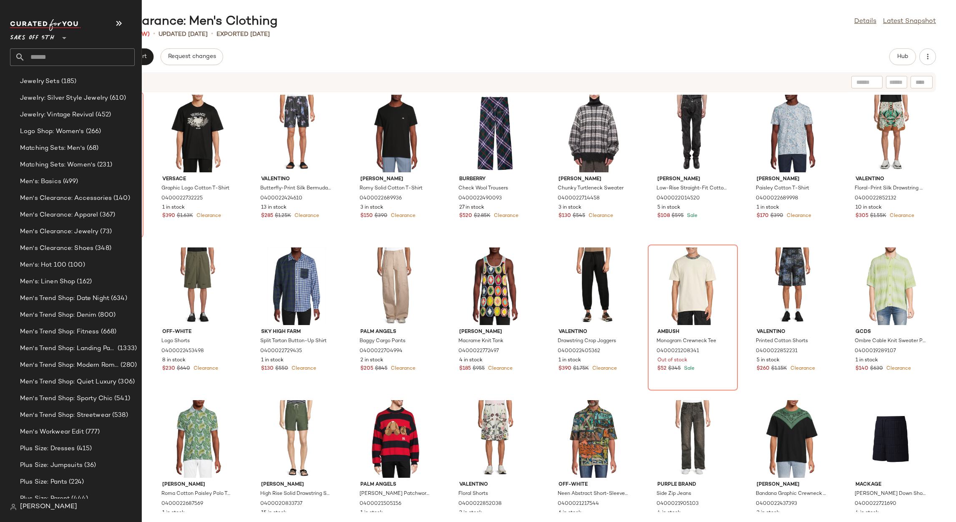
scroll to position [1125, 0]
click at [60, 197] on span "Men's Clearance: Apparel" at bounding box center [59, 196] width 78 height 10
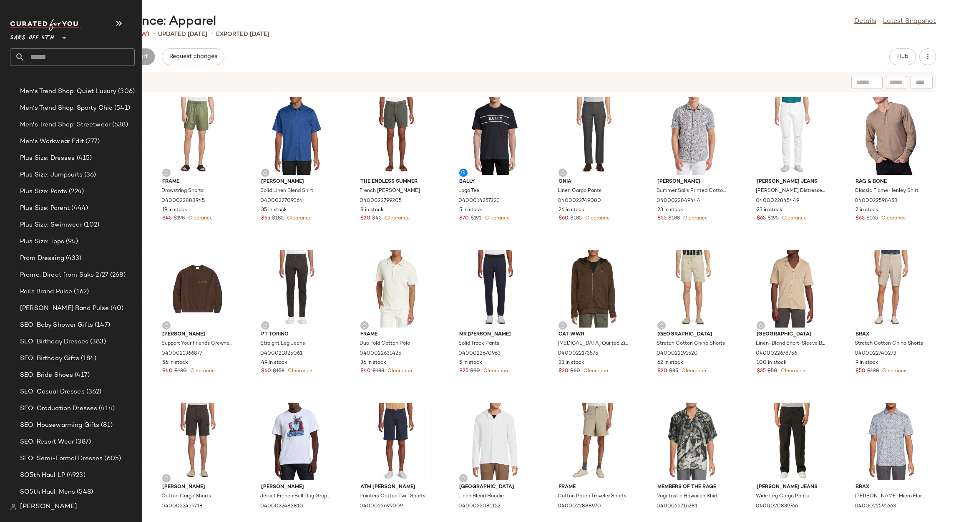
scroll to position [3348, 0]
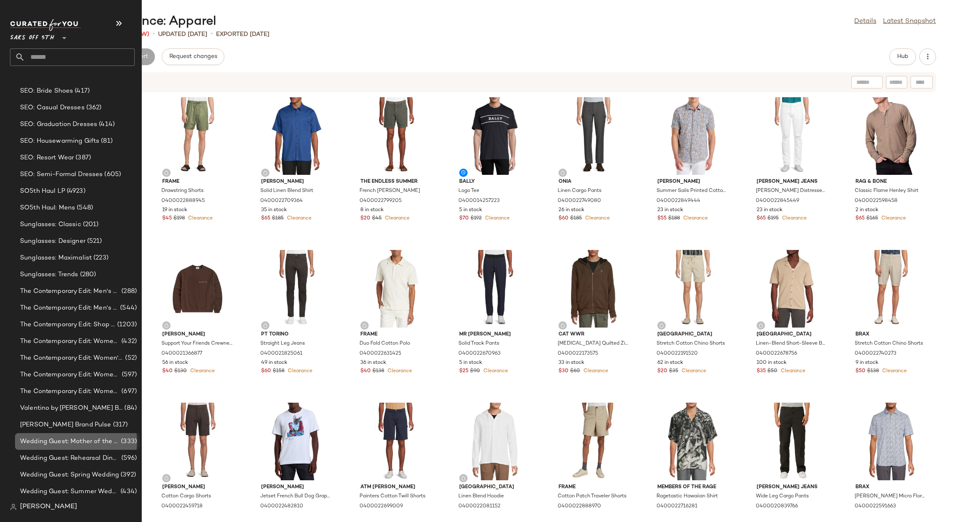
click at [52, 438] on span "Wedding Guest: Mother of the Bride or Groom" at bounding box center [69, 442] width 99 height 10
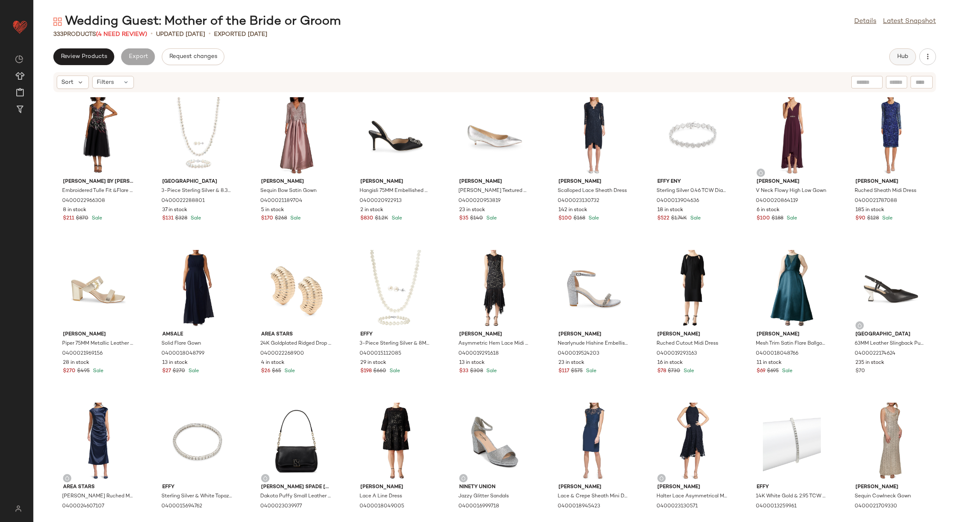
click at [895, 56] on button "Hub" at bounding box center [902, 56] width 27 height 17
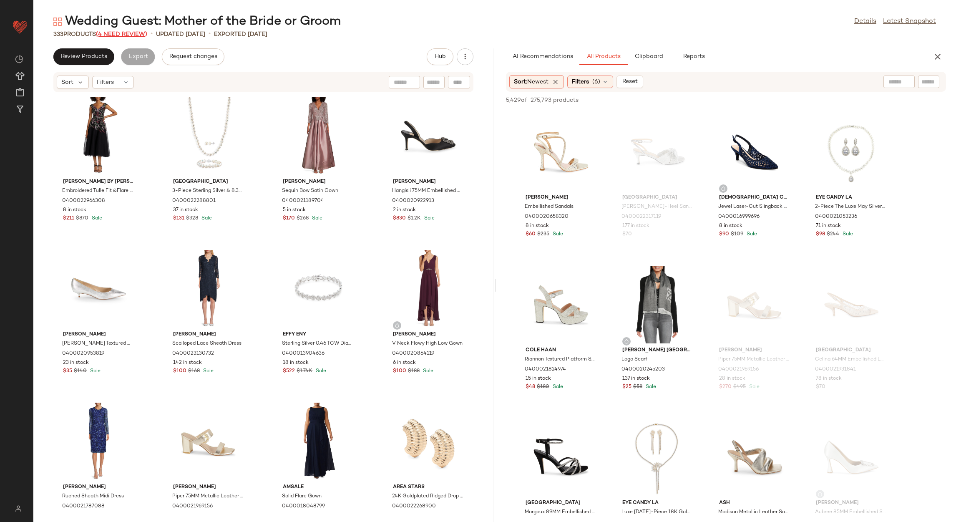
click at [129, 32] on span "(4 Need Review)" at bounding box center [121, 34] width 51 height 6
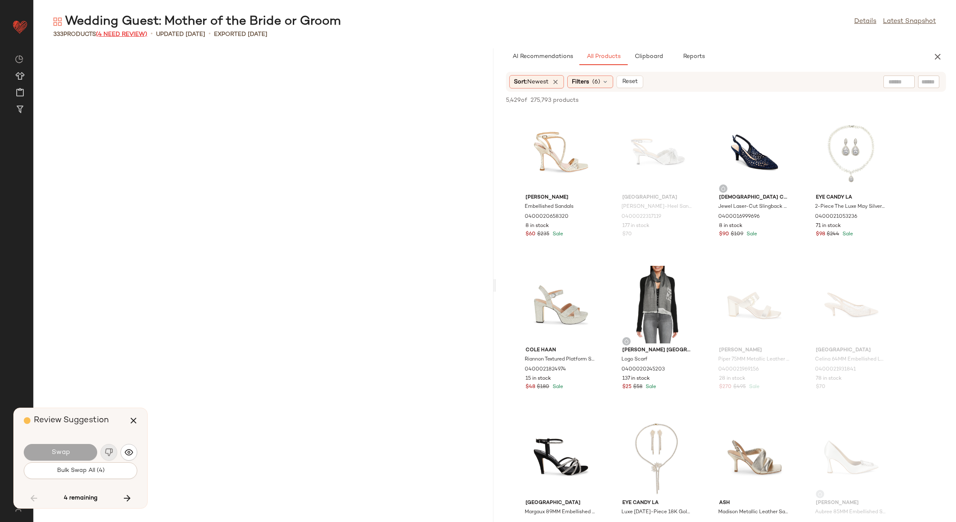
scroll to position [3052, 0]
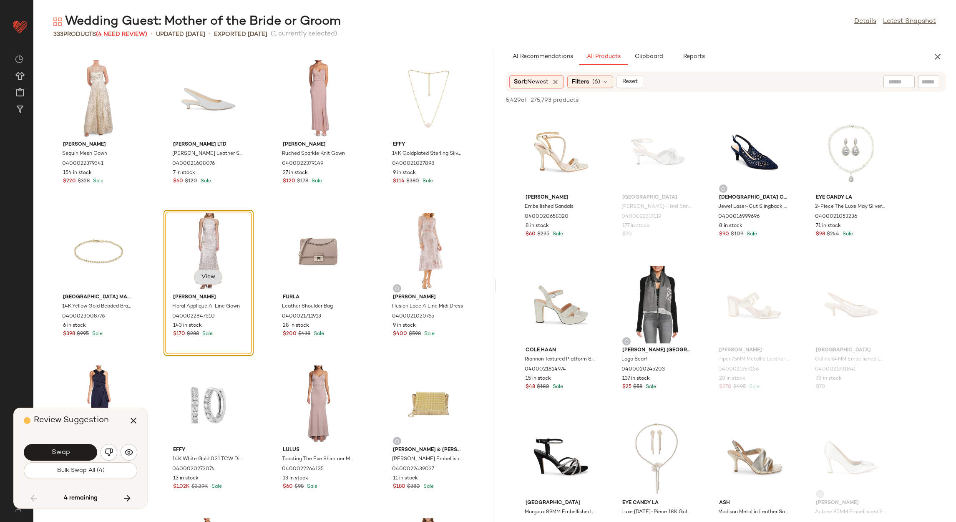
click at [209, 276] on span "View" at bounding box center [208, 277] width 14 height 7
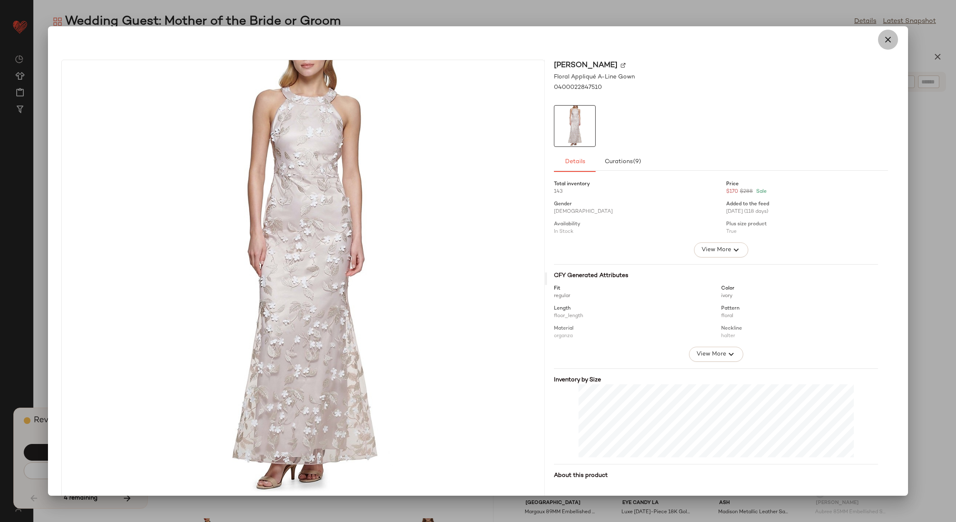
click at [878, 36] on button "button" at bounding box center [888, 40] width 20 height 20
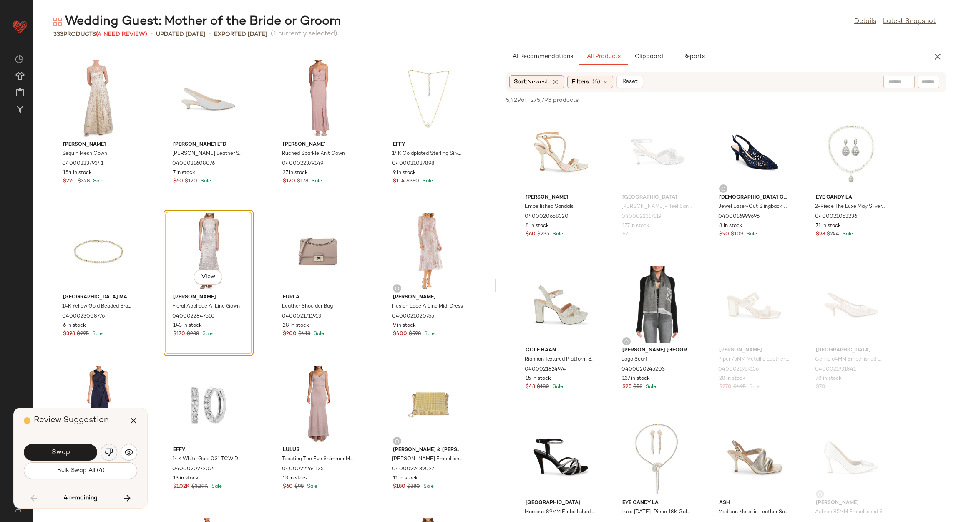
click at [107, 451] on img "button" at bounding box center [109, 452] width 8 height 8
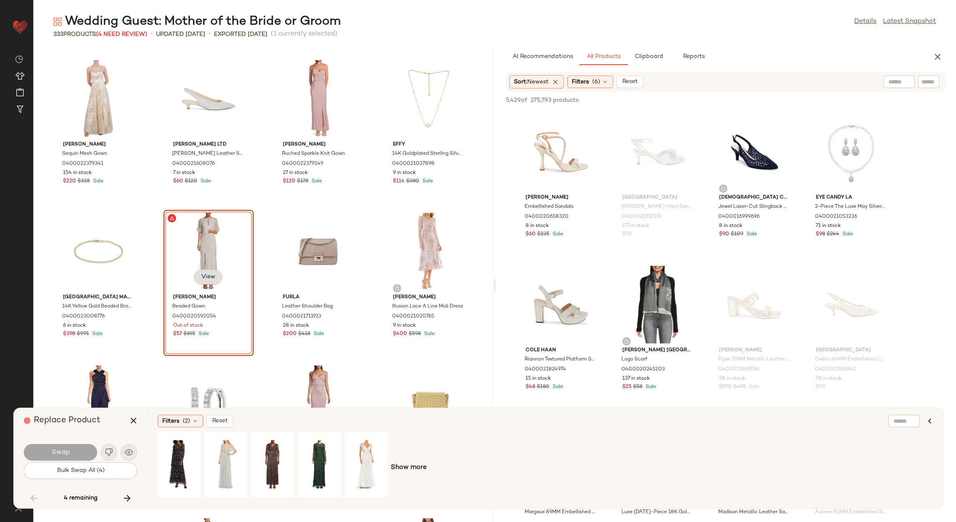
click at [206, 276] on span "View" at bounding box center [208, 277] width 14 height 7
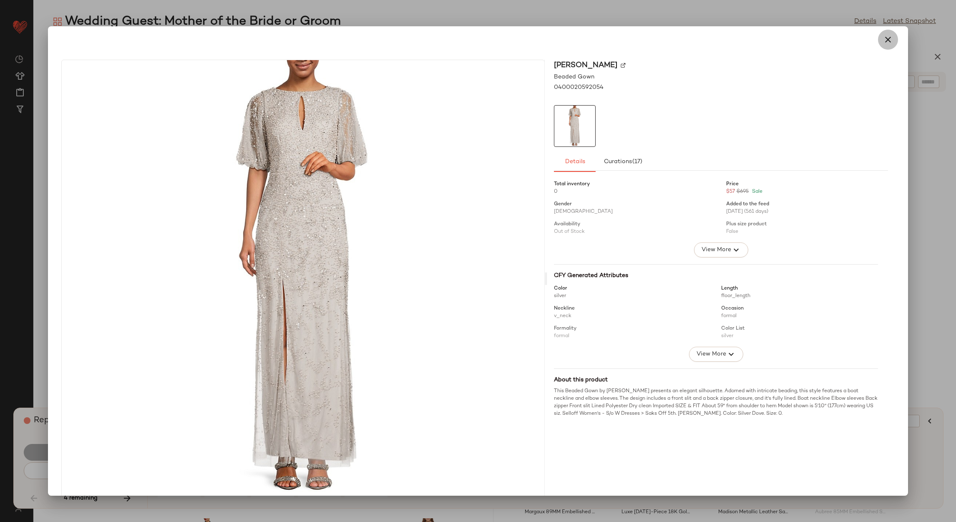
click at [883, 43] on icon "button" at bounding box center [888, 40] width 10 height 10
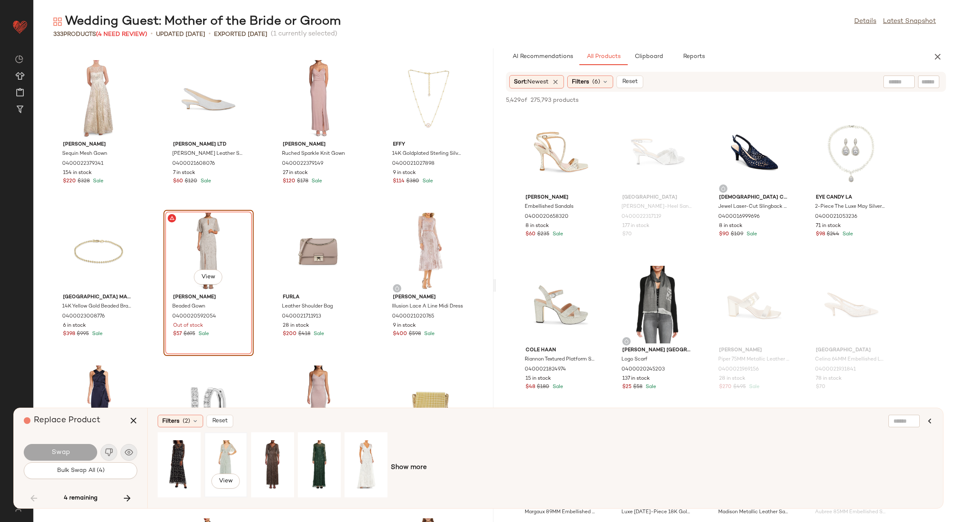
click at [237, 451] on div "View" at bounding box center [225, 464] width 37 height 59
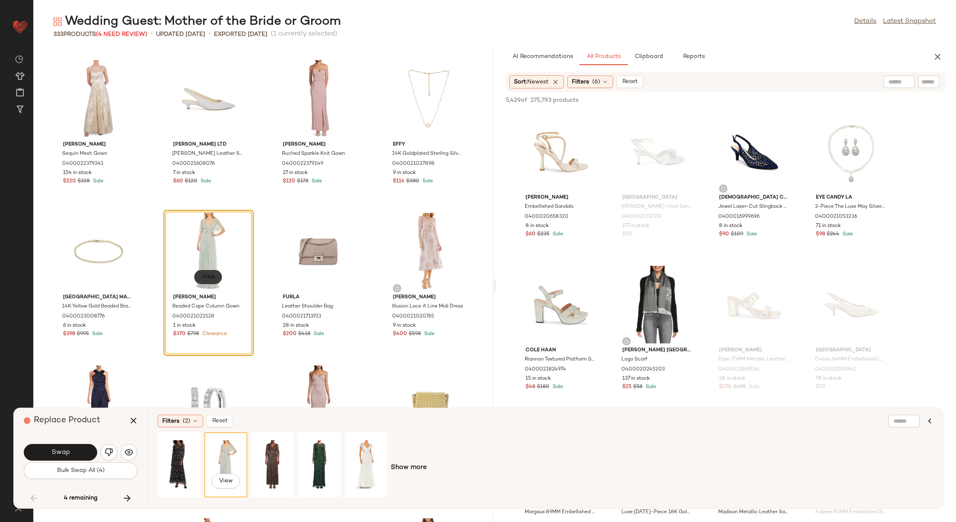
click at [213, 273] on button "View" at bounding box center [208, 276] width 28 height 15
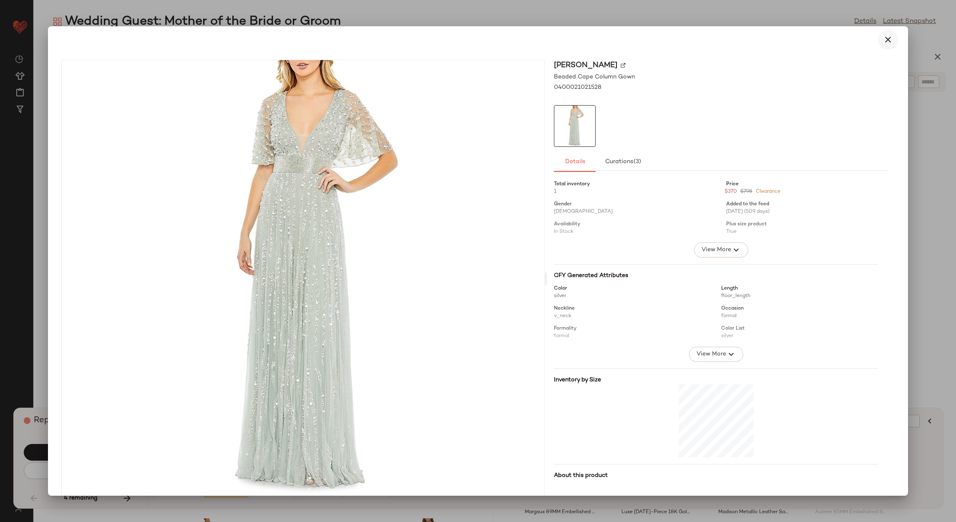
click at [883, 42] on icon "button" at bounding box center [888, 40] width 10 height 10
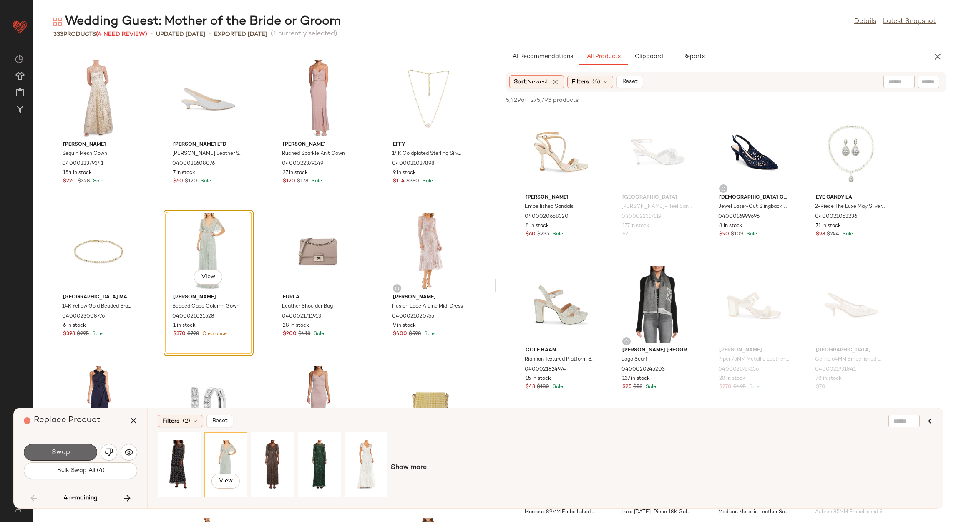
click at [82, 448] on button "Swap" at bounding box center [60, 452] width 73 height 17
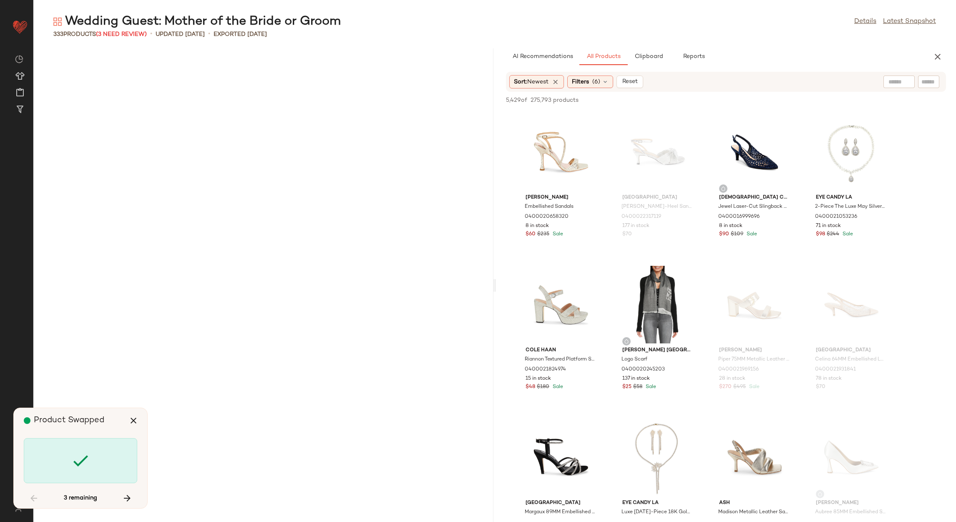
scroll to position [4121, 0]
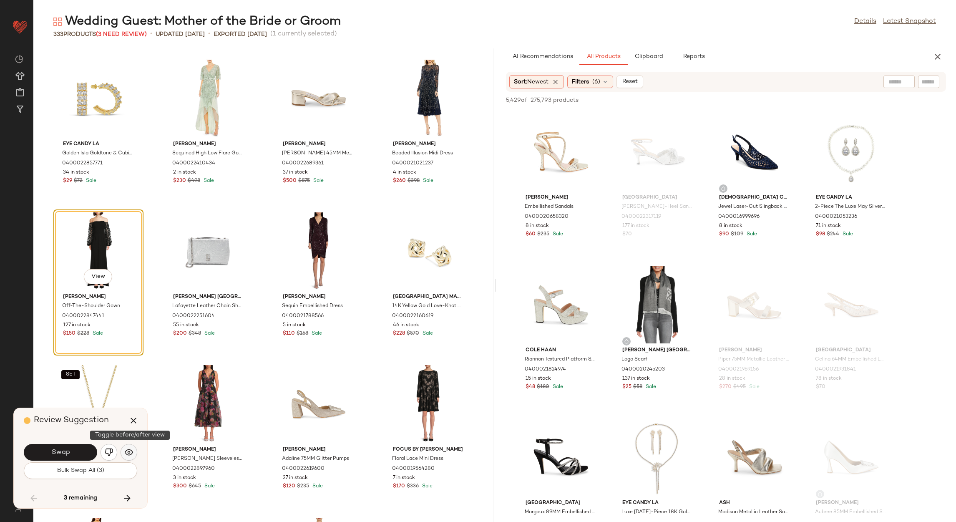
click at [126, 450] on img "button" at bounding box center [129, 452] width 8 height 8
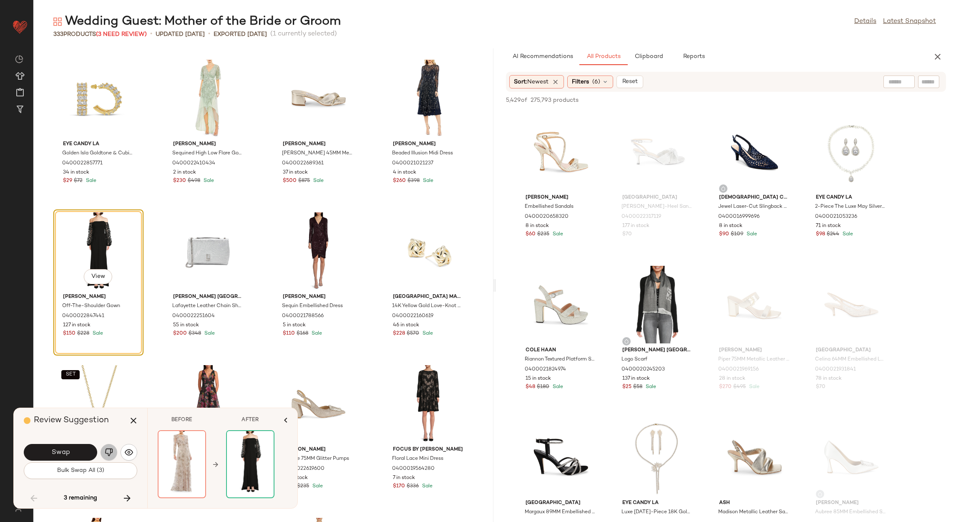
click at [108, 454] on img "button" at bounding box center [109, 452] width 8 height 8
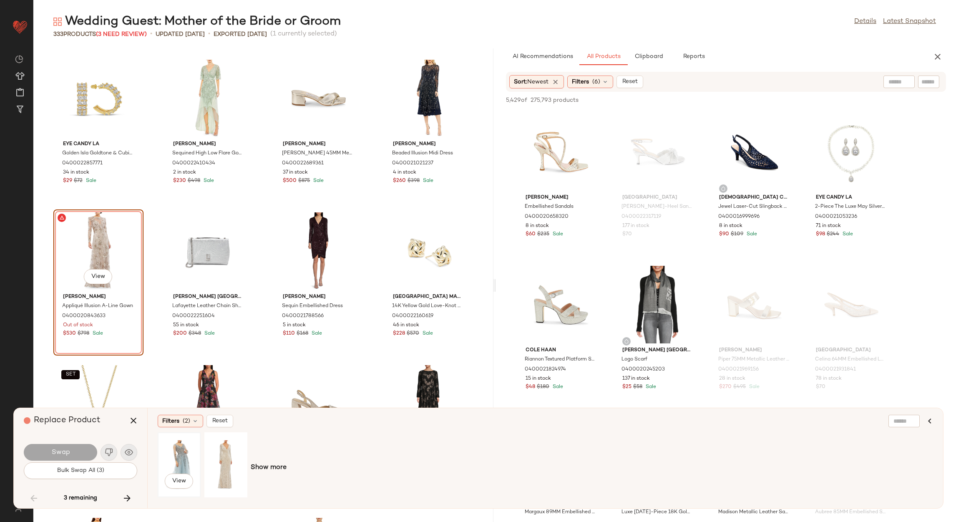
click at [186, 455] on div "View" at bounding box center [179, 464] width 37 height 59
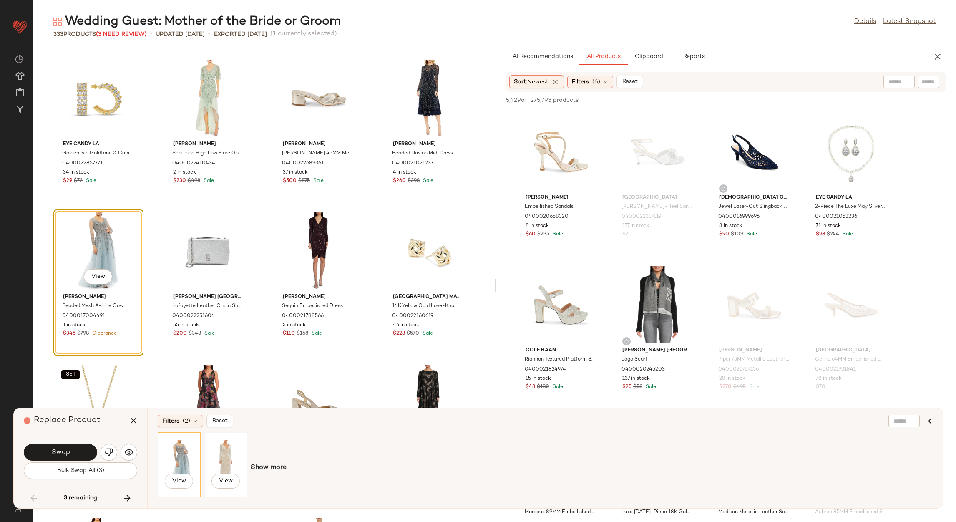
click at [211, 455] on div "View" at bounding box center [225, 464] width 37 height 59
click at [104, 274] on span "View" at bounding box center [98, 276] width 14 height 7
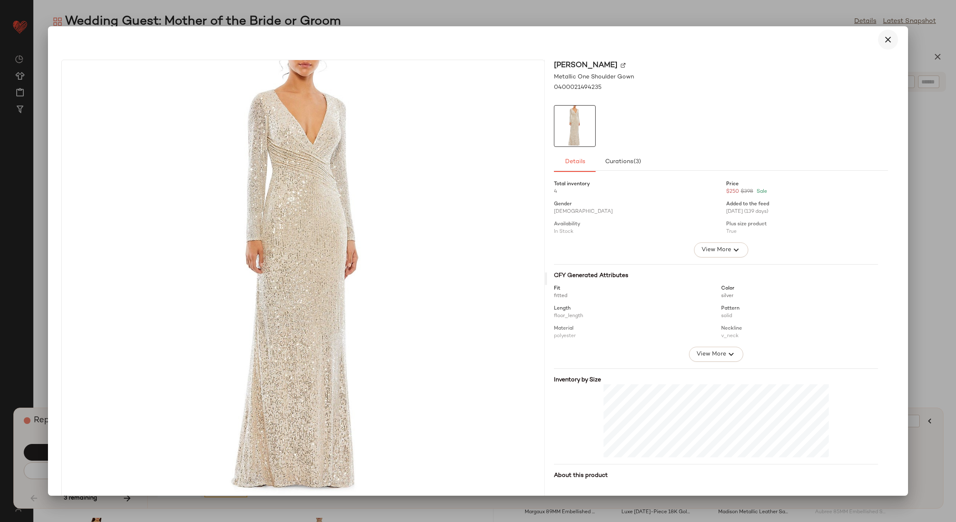
click at [883, 37] on icon "button" at bounding box center [888, 40] width 10 height 10
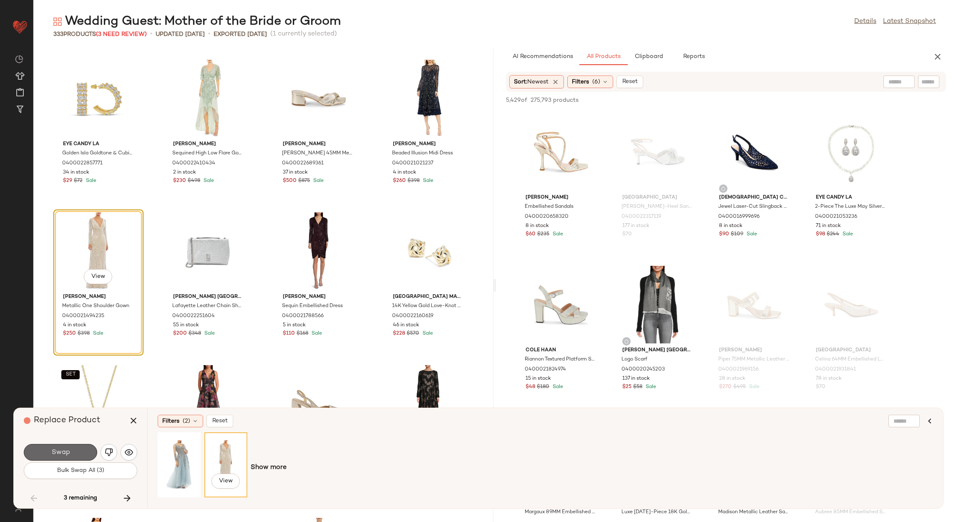
click at [73, 444] on button "Swap" at bounding box center [60, 452] width 73 height 17
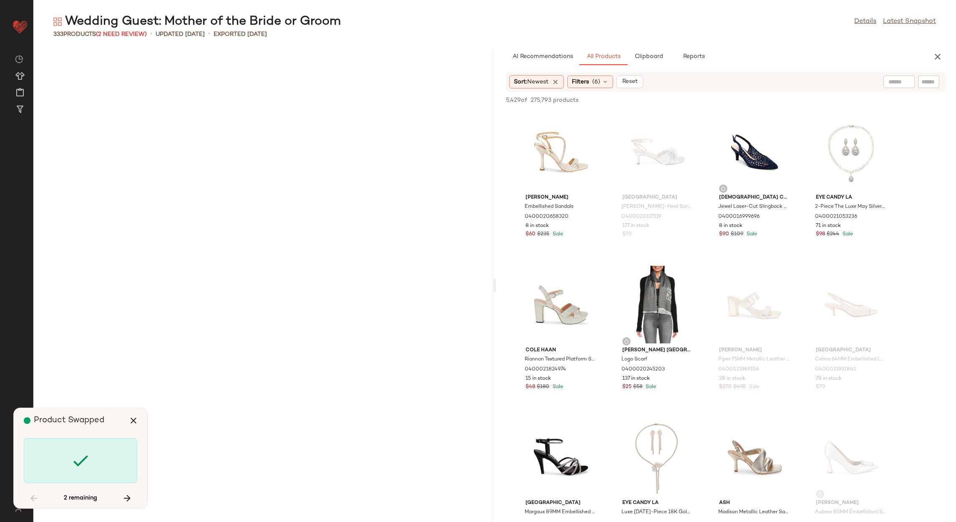
scroll to position [10683, 0]
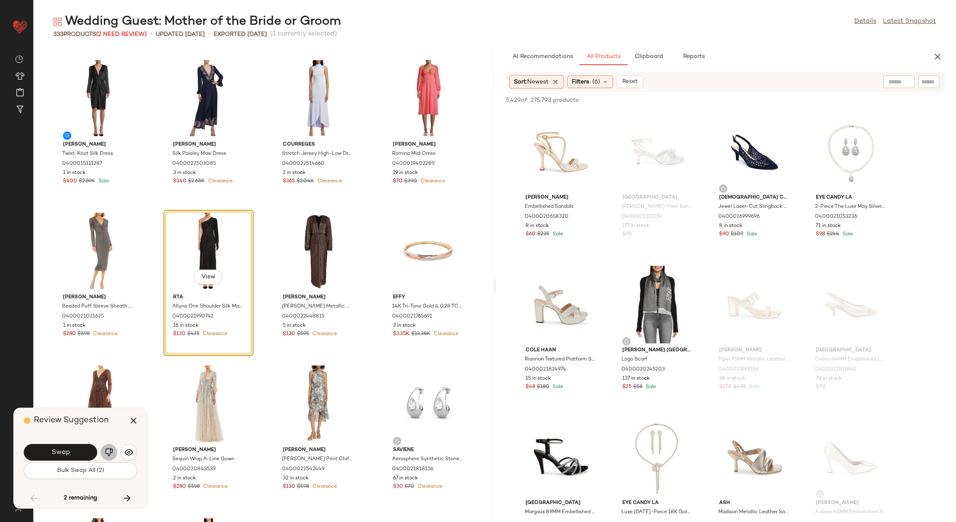
click at [105, 448] on img "button" at bounding box center [109, 452] width 8 height 8
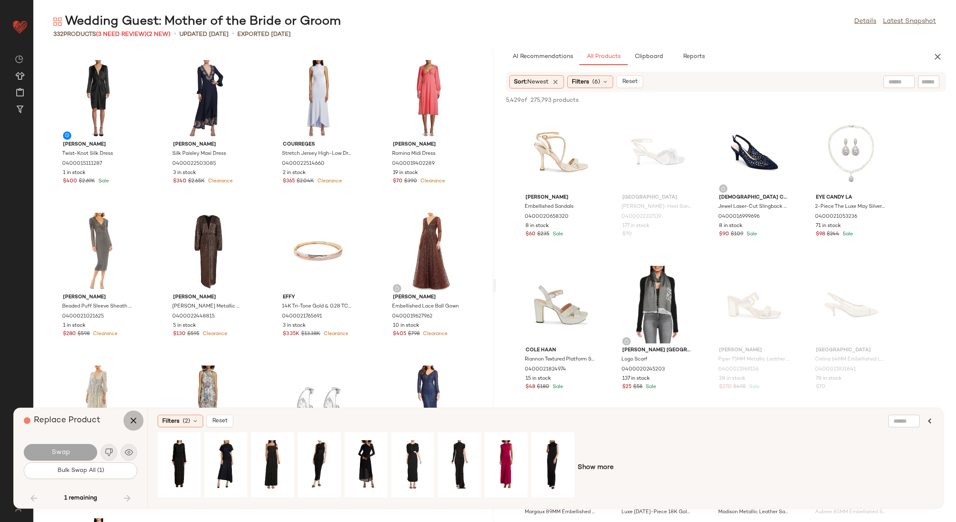
click at [135, 420] on icon "button" at bounding box center [133, 420] width 10 height 10
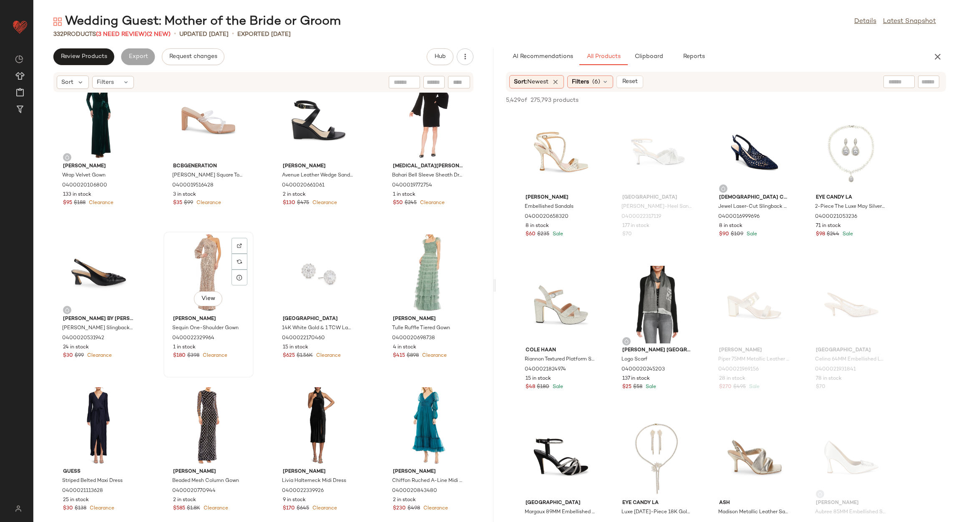
scroll to position [11684, 0]
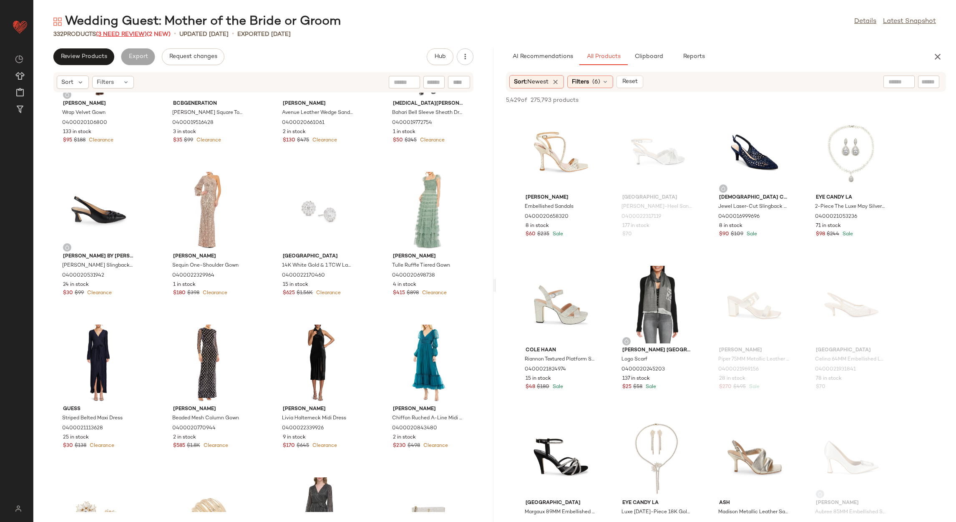
click at [137, 36] on span "(3 Need Review)" at bounding box center [121, 34] width 51 height 6
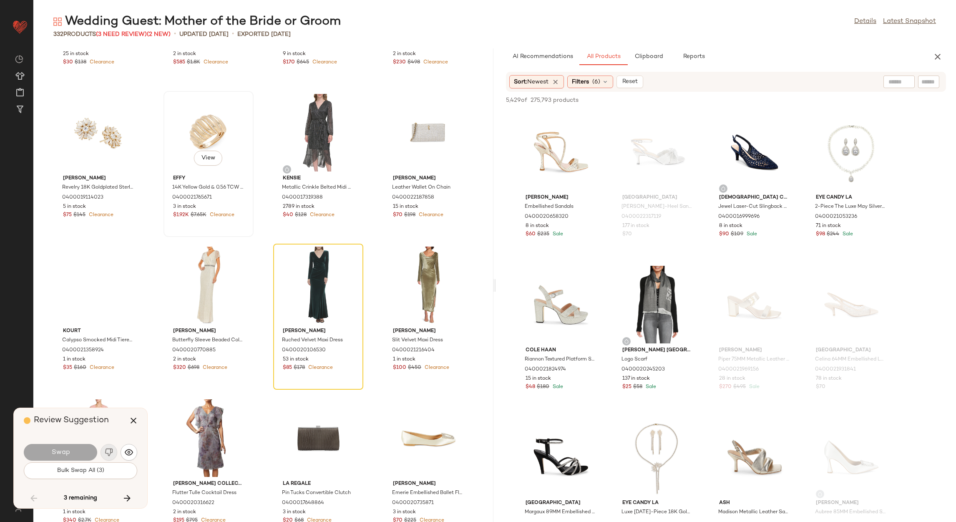
scroll to position [12121, 0]
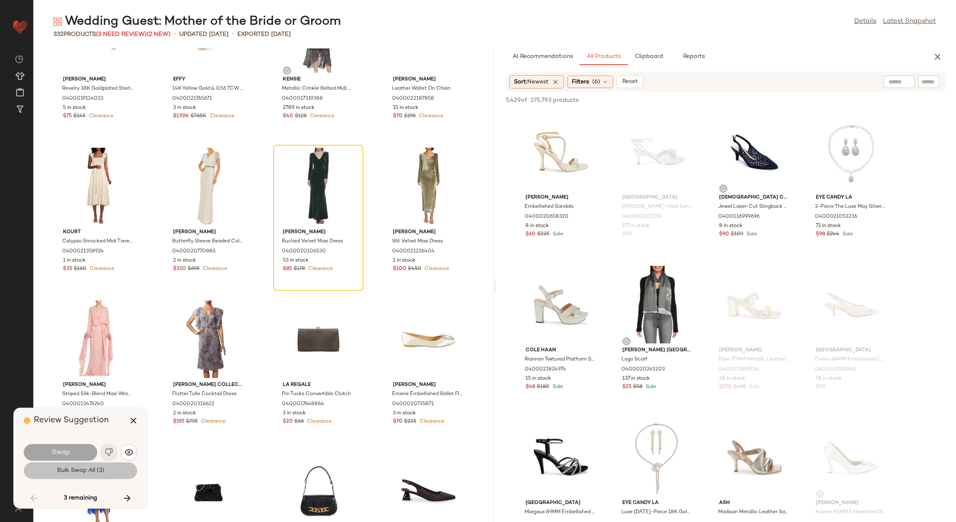
click at [117, 475] on button "Bulk Swap All (3)" at bounding box center [80, 470] width 113 height 17
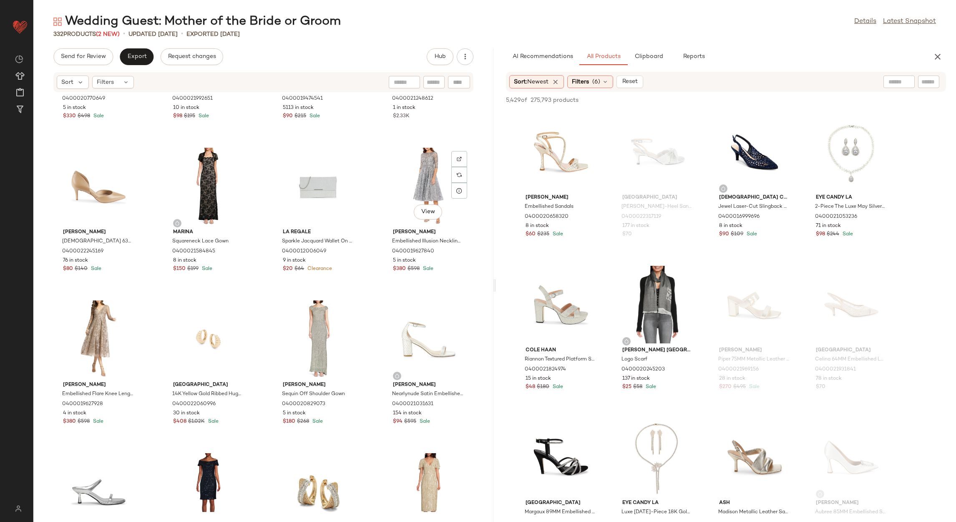
scroll to position [1633, 0]
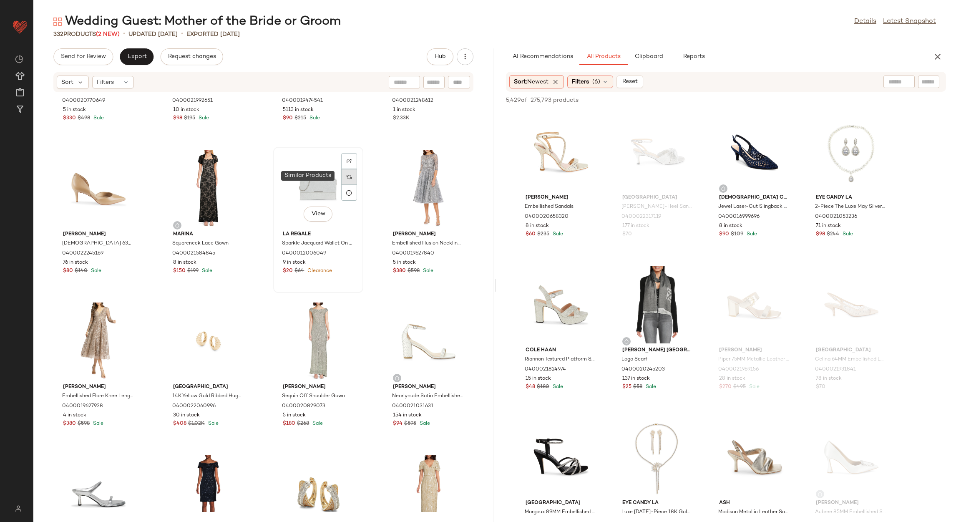
click at [347, 172] on div at bounding box center [349, 177] width 16 height 16
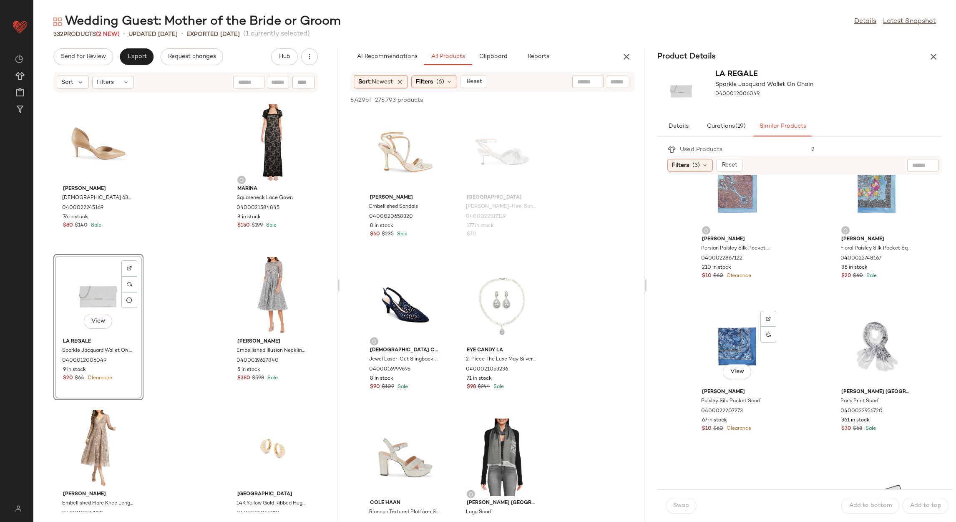
scroll to position [1438, 0]
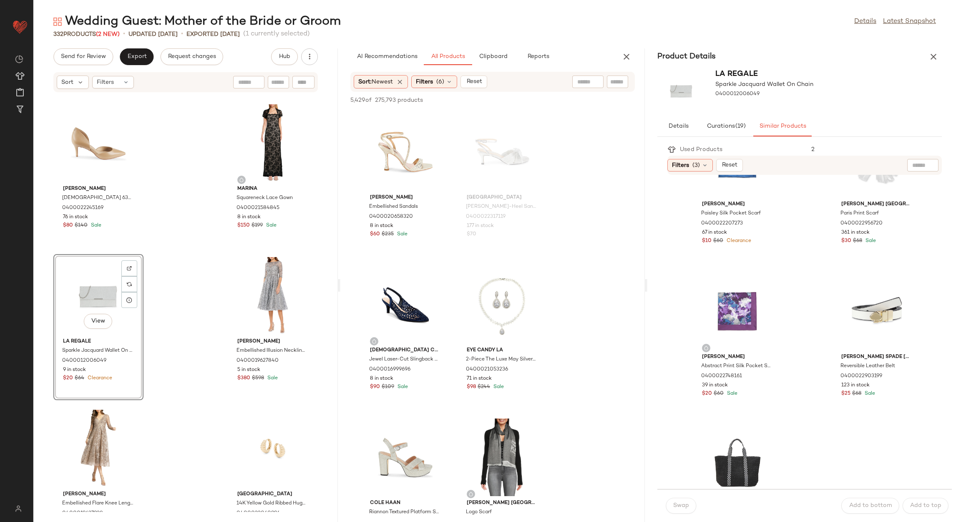
click at [940, 50] on div "Product Details" at bounding box center [799, 56] width 304 height 17
click at [939, 57] on button "button" at bounding box center [933, 56] width 17 height 17
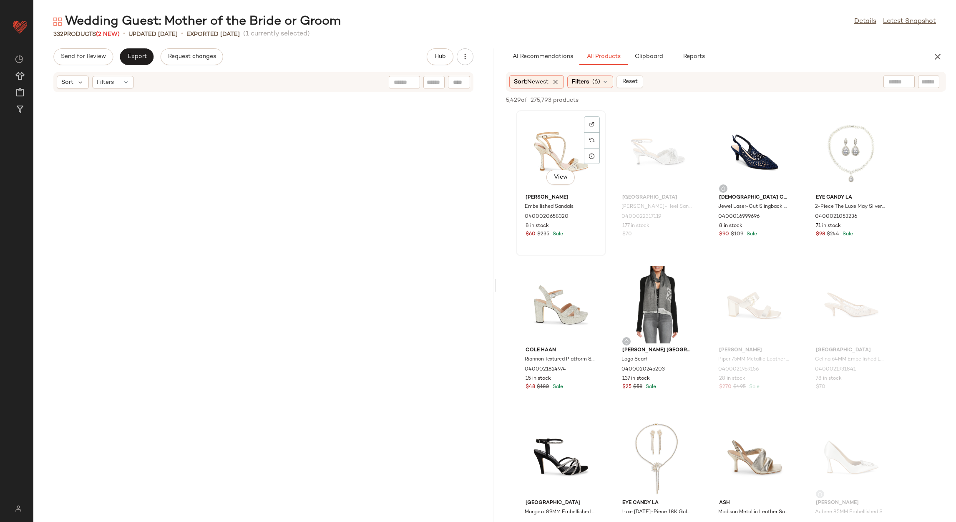
scroll to position [1526, 0]
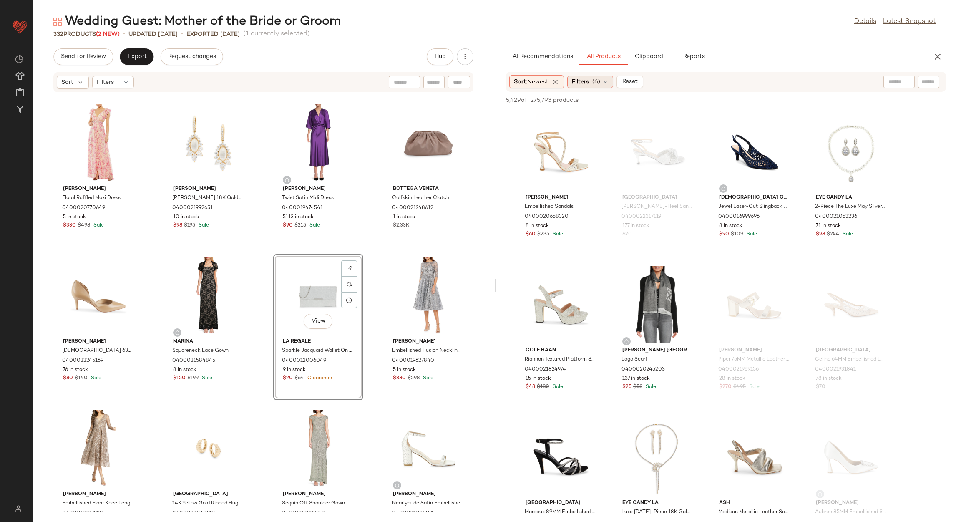
click at [593, 78] on div "Filters (6)" at bounding box center [590, 81] width 46 height 13
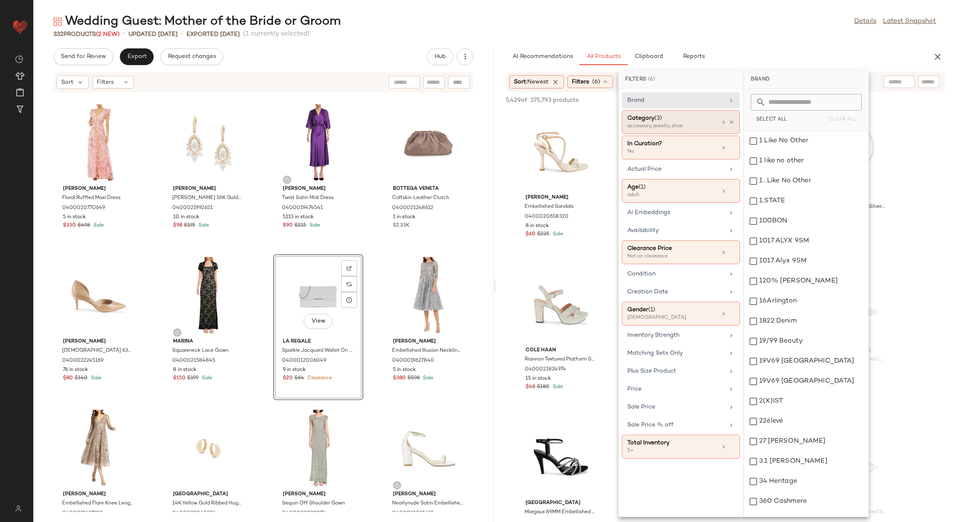
click at [658, 118] on span "(3)" at bounding box center [658, 118] width 8 height 6
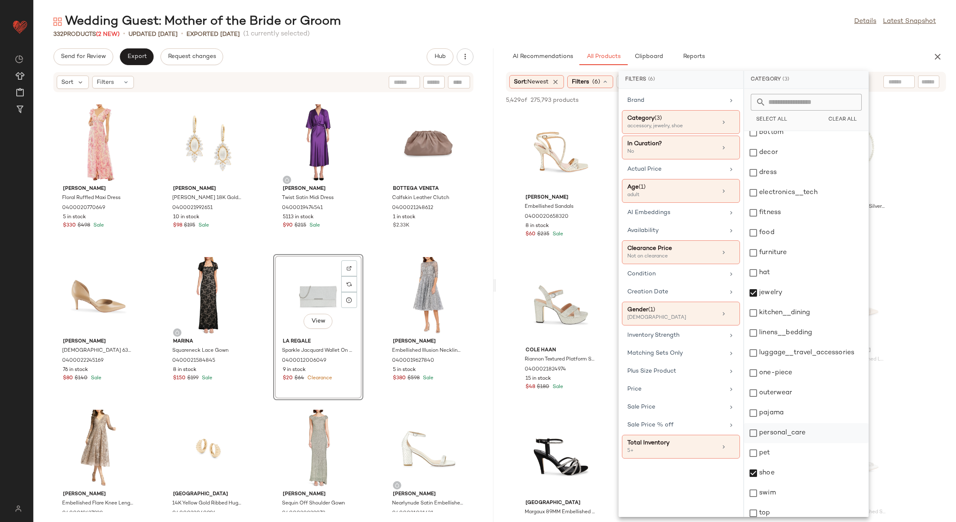
scroll to position [114, 0]
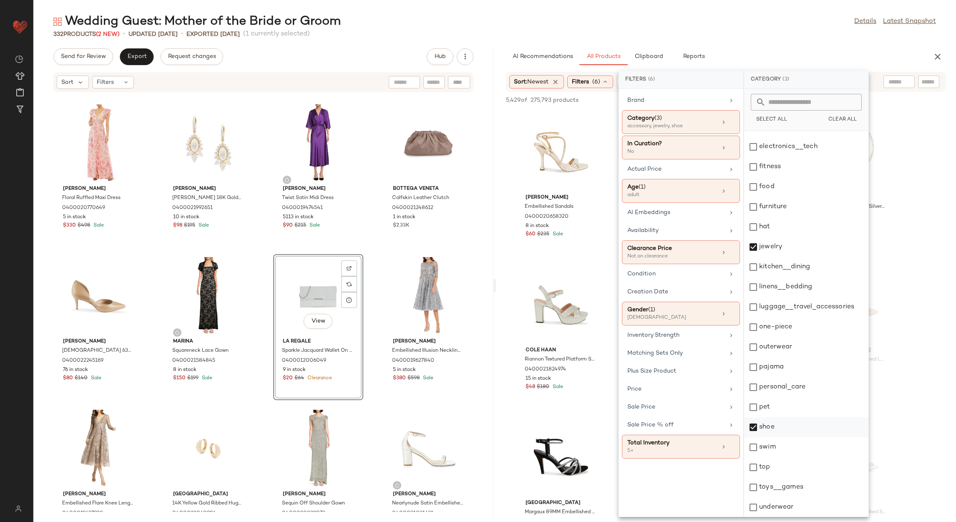
click at [764, 421] on div "shoe" at bounding box center [806, 427] width 124 height 20
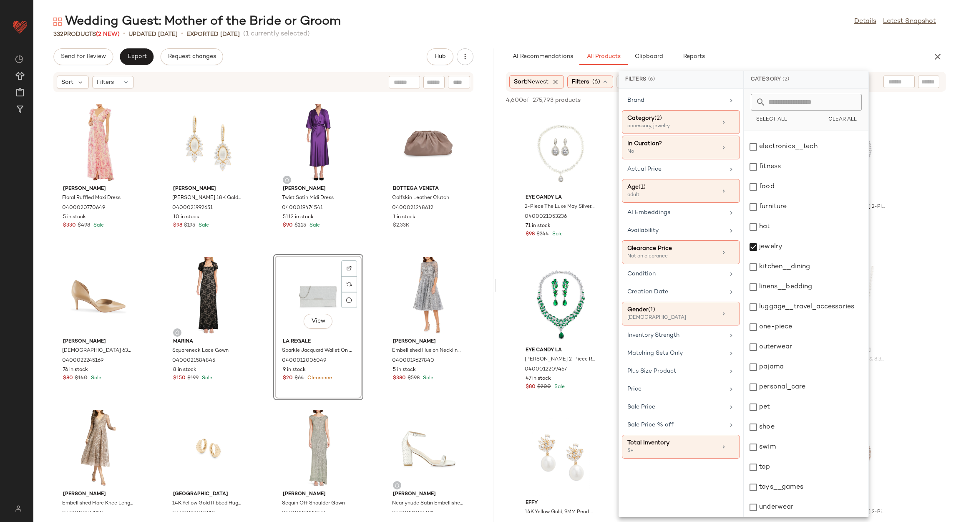
click at [759, 48] on div "AI Recommendations All Products Clipboard Reports" at bounding box center [712, 56] width 413 height 17
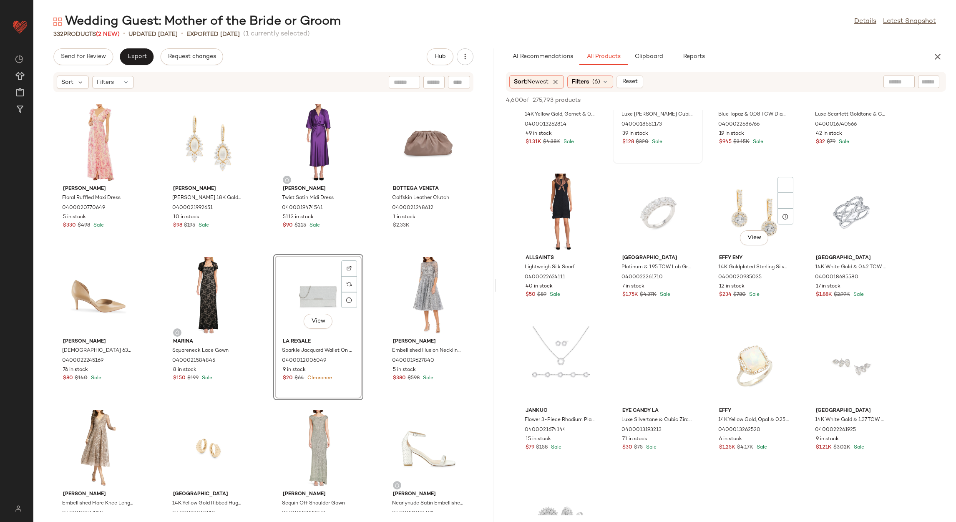
scroll to position [8984, 0]
click at [602, 85] on div "Filters (6)" at bounding box center [590, 81] width 46 height 13
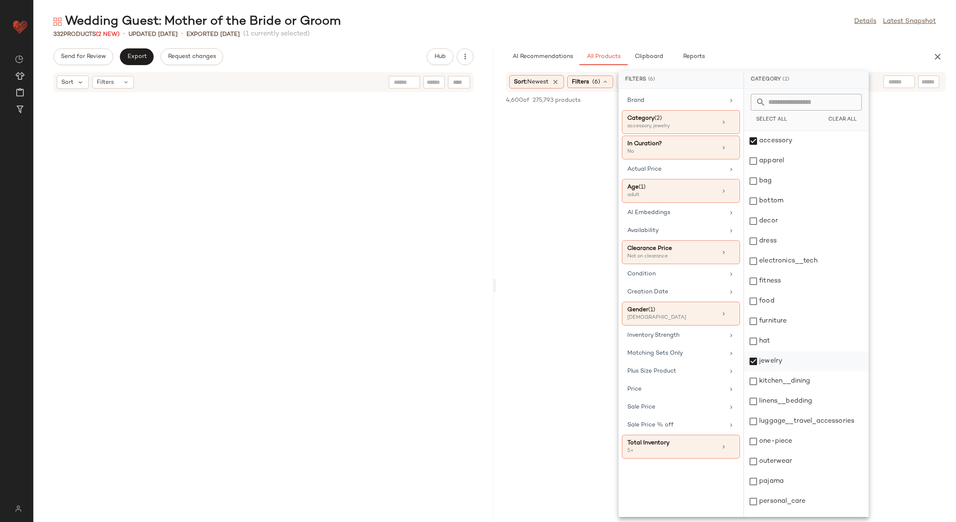
scroll to position [8984, 0]
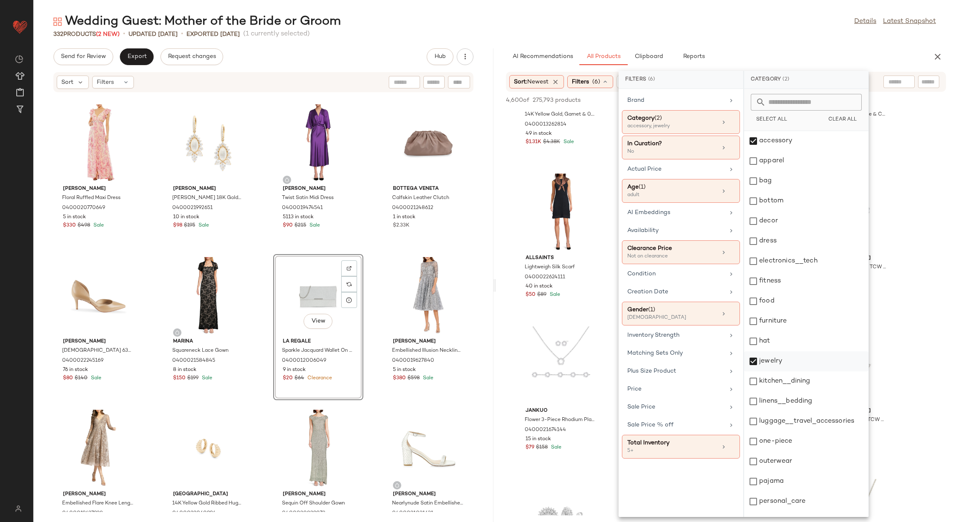
click at [774, 365] on div "jewelry" at bounding box center [806, 361] width 124 height 20
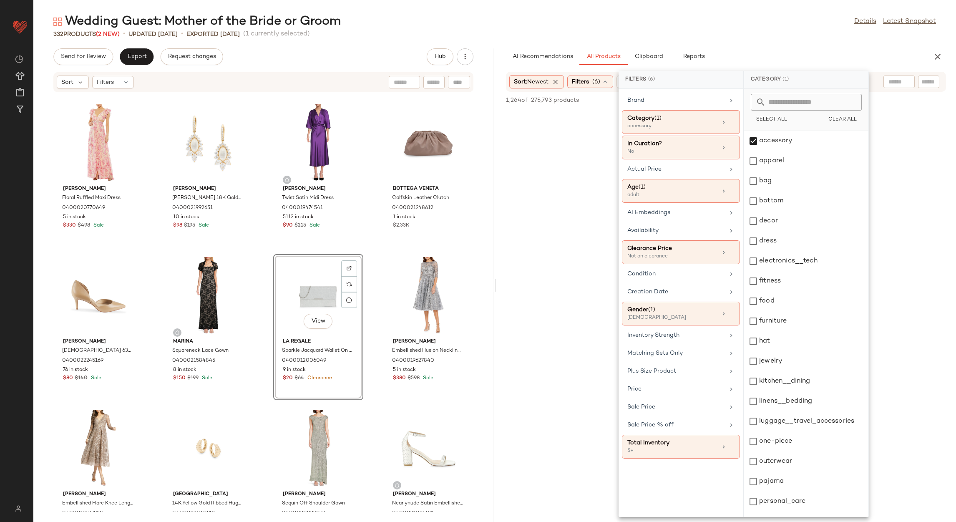
click at [751, 42] on div "Wedding Guest: Mother of the Bride or Groom Details Latest Snapshot 332 Product…" at bounding box center [494, 267] width 922 height 508
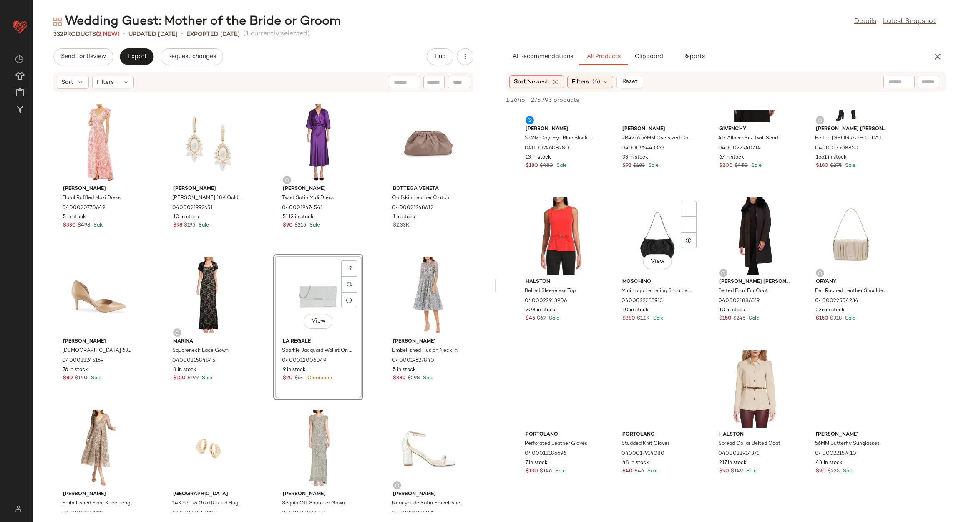
scroll to position [3127, 0]
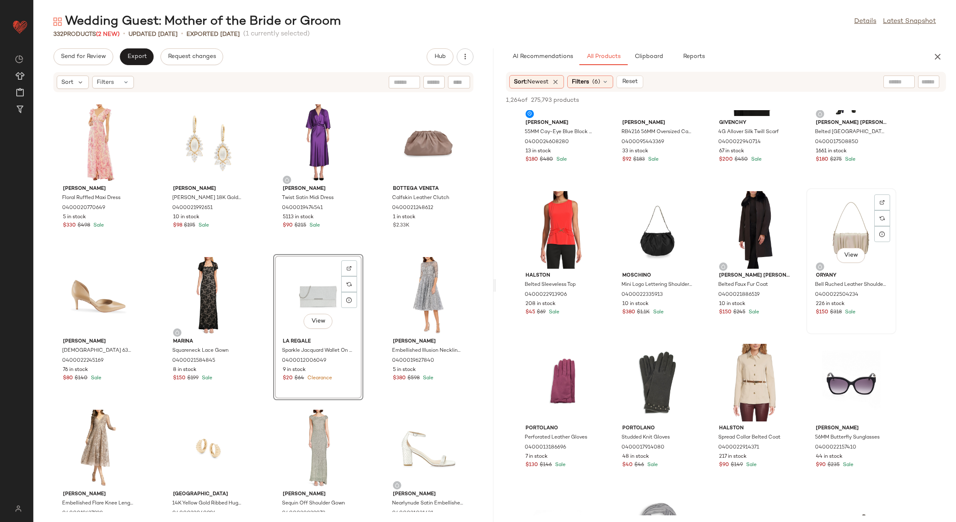
click at [832, 210] on div "View" at bounding box center [851, 230] width 84 height 78
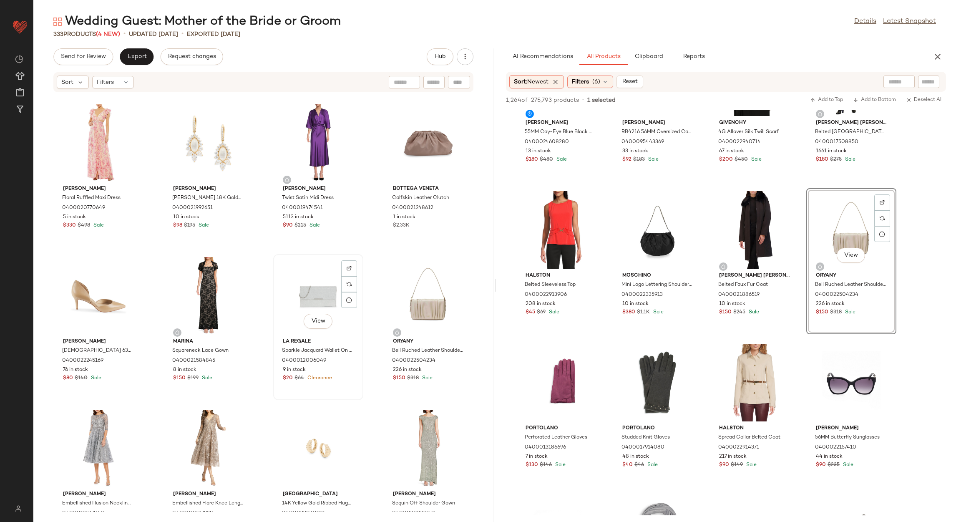
click at [315, 293] on div "View" at bounding box center [318, 296] width 84 height 78
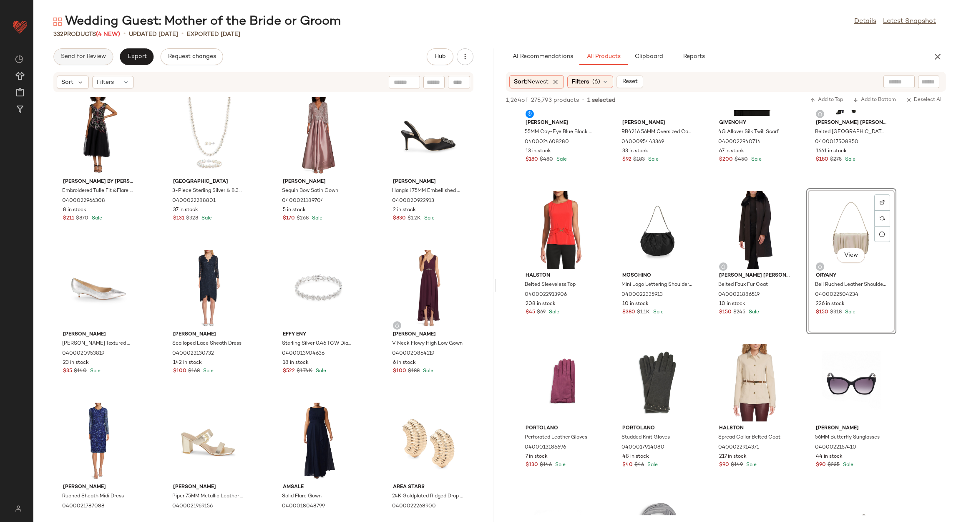
click at [94, 57] on span "Send for Review" at bounding box center [82, 56] width 45 height 7
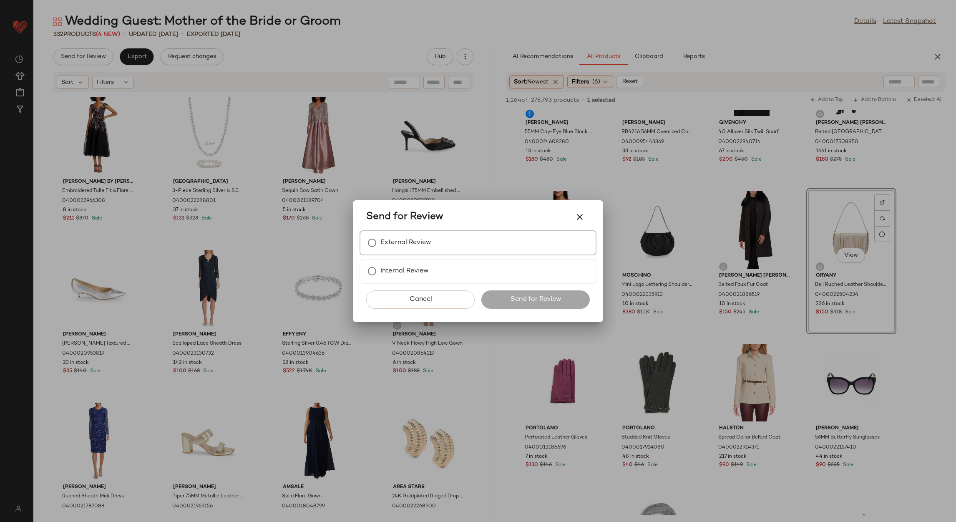
click at [414, 255] on div "External Review Internal Review" at bounding box center [477, 256] width 237 height 53
click at [412, 245] on label "External Review" at bounding box center [405, 242] width 51 height 17
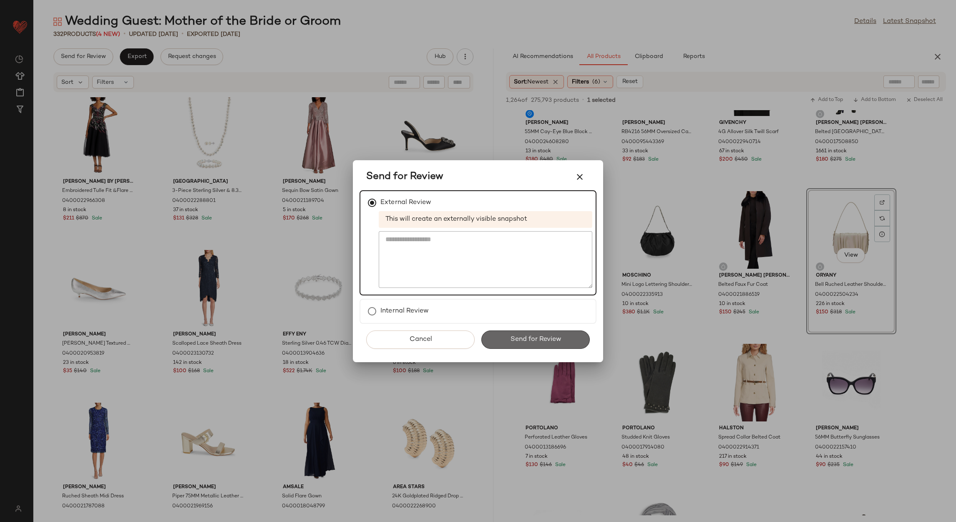
click at [494, 340] on button "Send for Review" at bounding box center [535, 339] width 108 height 18
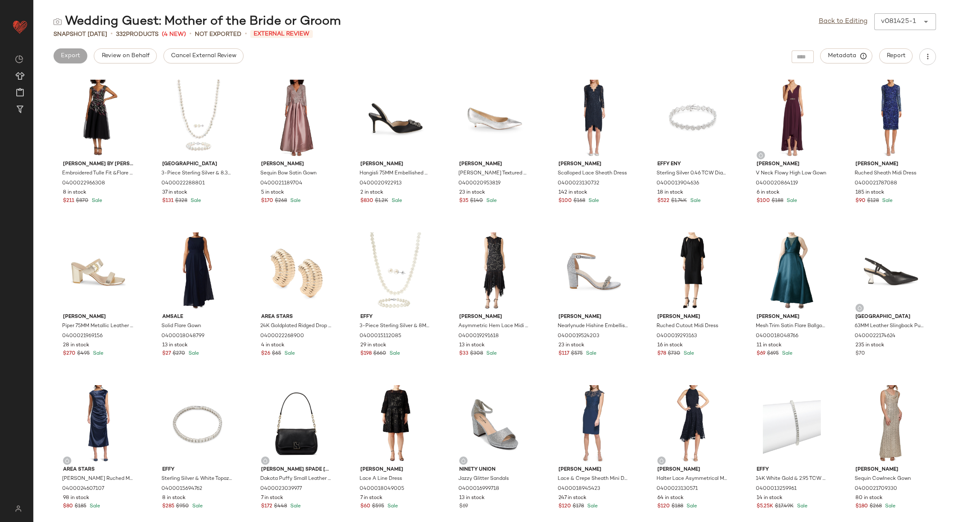
click at [175, 58] on span "Cancel External Review" at bounding box center [204, 56] width 66 height 7
click at [849, 28] on div "Back to Editing v081425-1 ******" at bounding box center [877, 21] width 117 height 17
drag, startPoint x: 845, startPoint y: 22, endPoint x: 837, endPoint y: 30, distance: 11.5
click at [844, 22] on link "Back to Editing" at bounding box center [843, 22] width 49 height 10
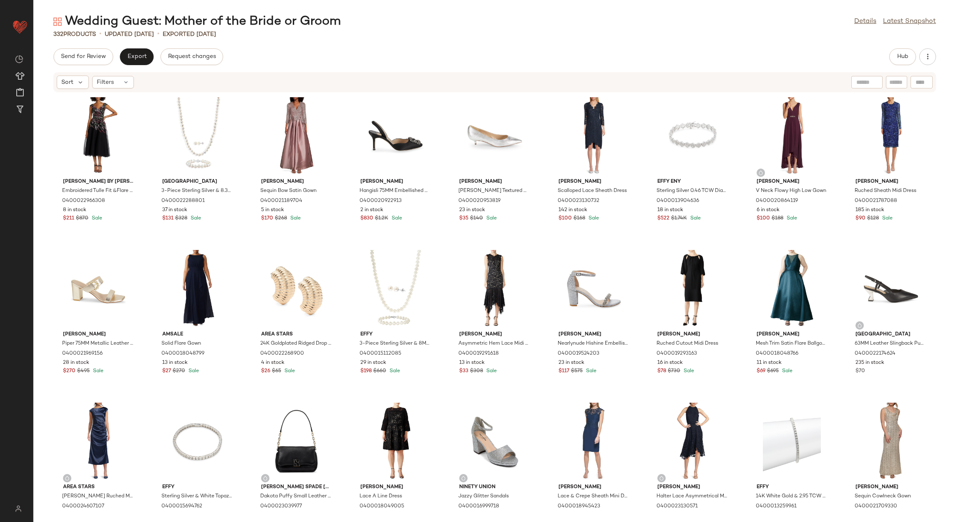
click at [126, 68] on div "Send for Review Export Request changes Hub Sort Filters Teri Jon by Rickie Free…" at bounding box center [494, 284] width 922 height 473
click at [126, 60] on button "Export" at bounding box center [137, 56] width 34 height 17
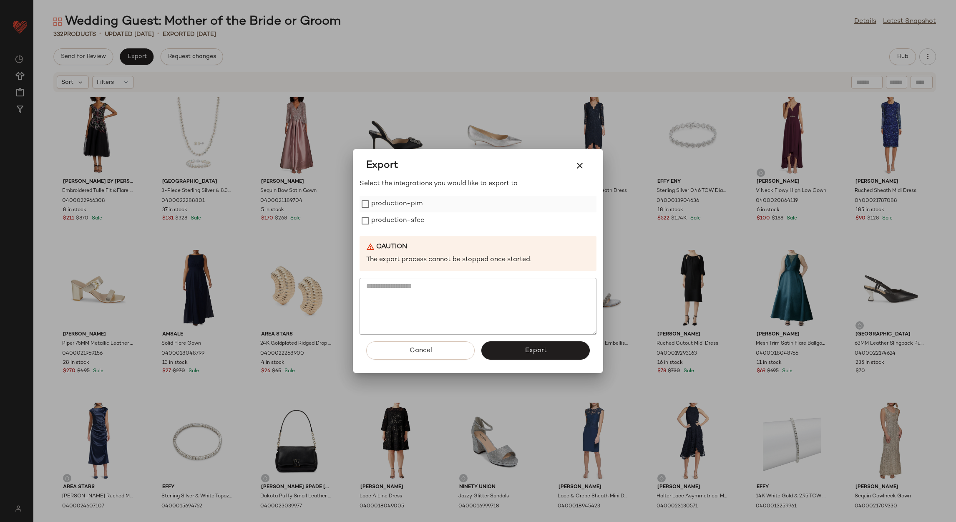
click at [365, 211] on div "production-pim" at bounding box center [477, 204] width 237 height 17
click at [522, 350] on button "Export" at bounding box center [535, 350] width 108 height 18
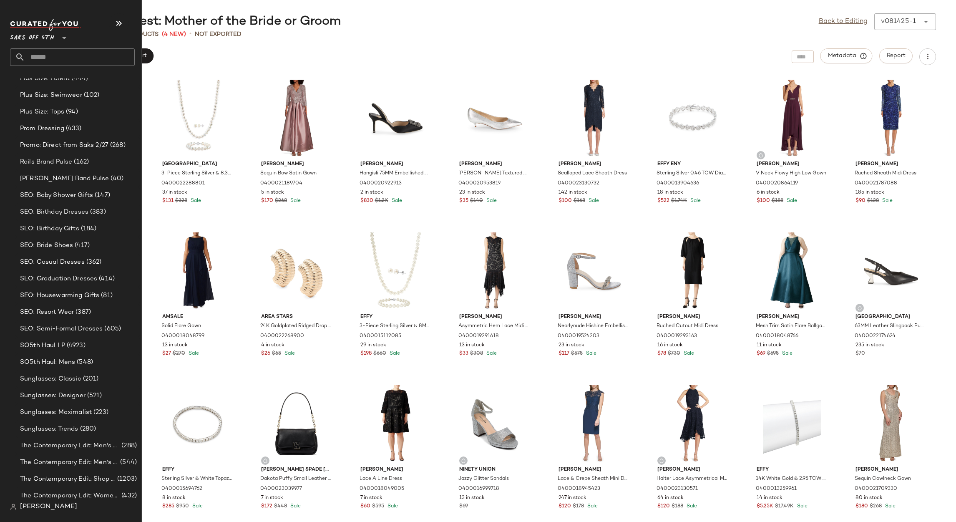
scroll to position [2265, 0]
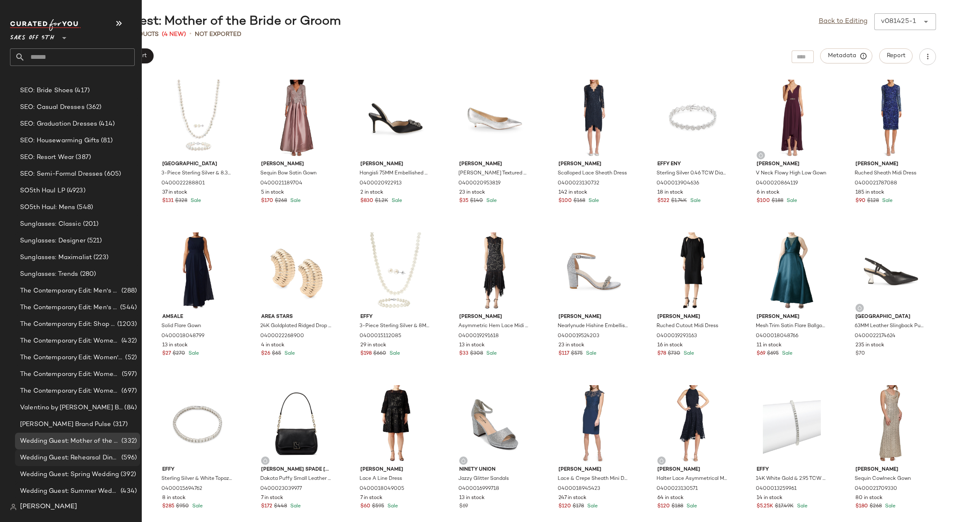
click at [55, 457] on span "Wedding Guest: Rehearsal Dinner" at bounding box center [70, 458] width 100 height 10
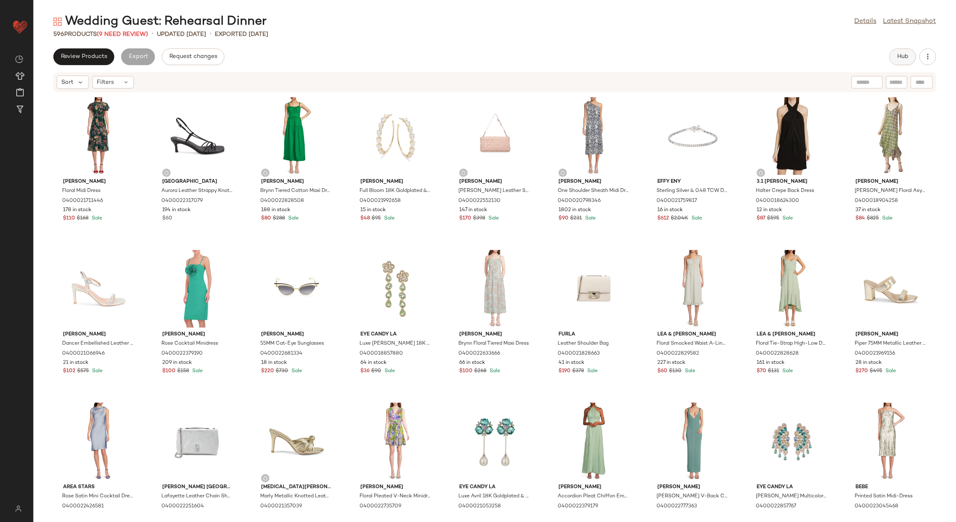
click at [899, 55] on span "Hub" at bounding box center [903, 56] width 12 height 7
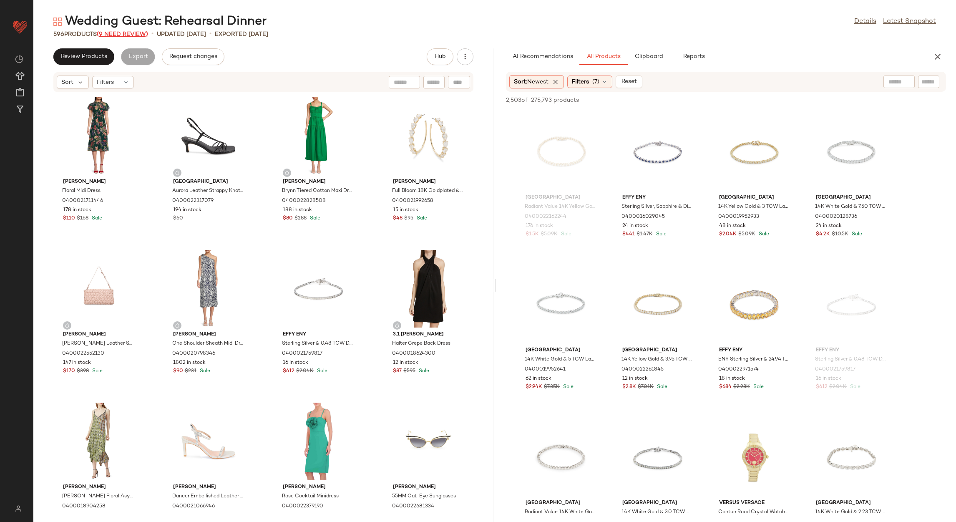
click at [123, 33] on span "(9 Need Review)" at bounding box center [122, 34] width 51 height 6
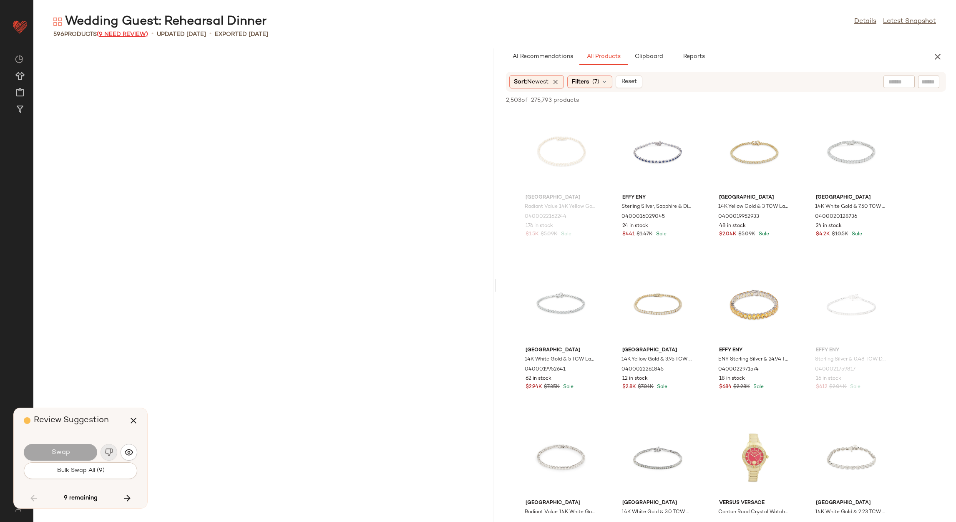
scroll to position [4883, 0]
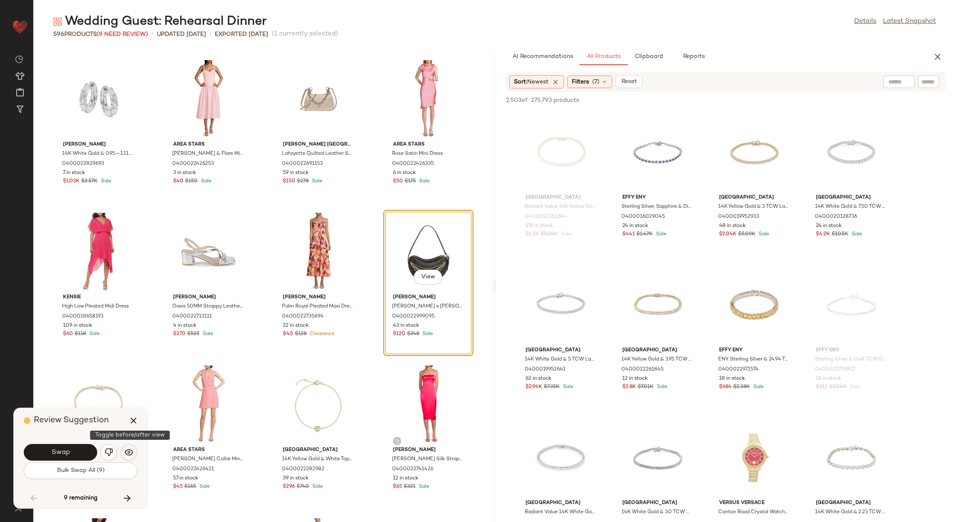
click at [128, 453] on img "button" at bounding box center [129, 452] width 8 height 8
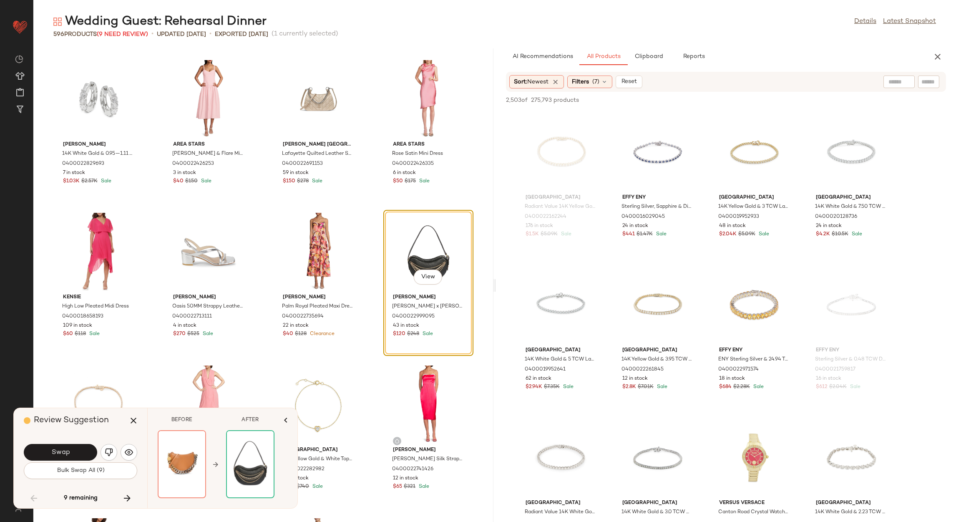
click at [100, 456] on div "Swap" at bounding box center [80, 452] width 113 height 20
click at [108, 449] on img "button" at bounding box center [109, 452] width 8 height 8
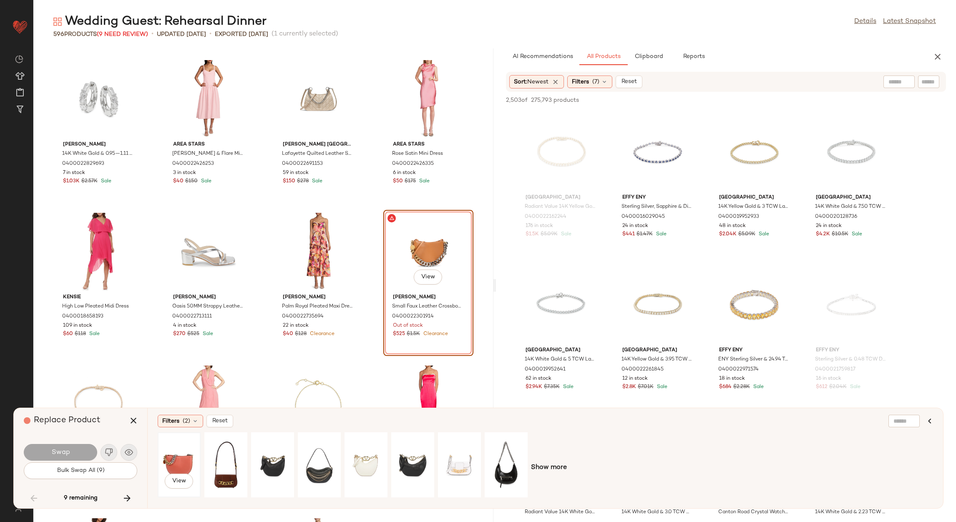
click at [168, 460] on div "View" at bounding box center [179, 464] width 37 height 59
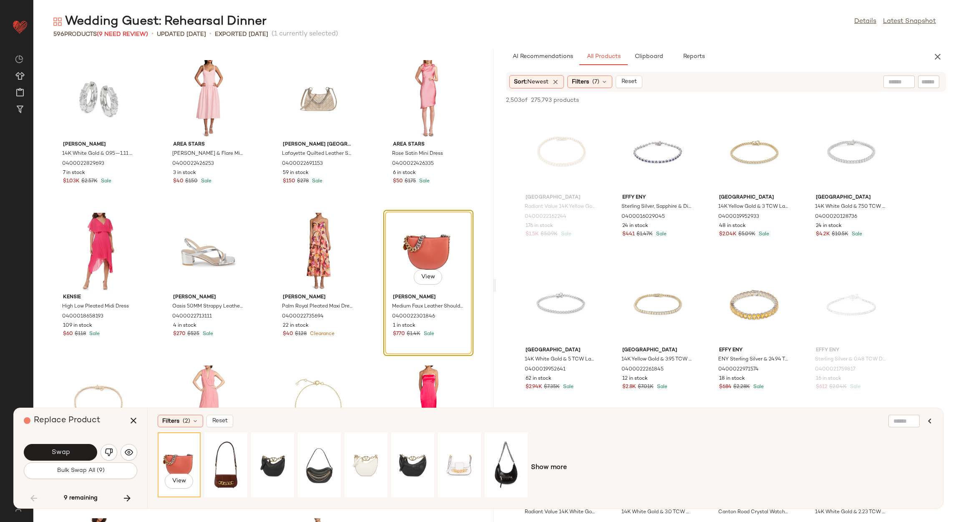
click at [77, 452] on button "Swap" at bounding box center [60, 452] width 73 height 17
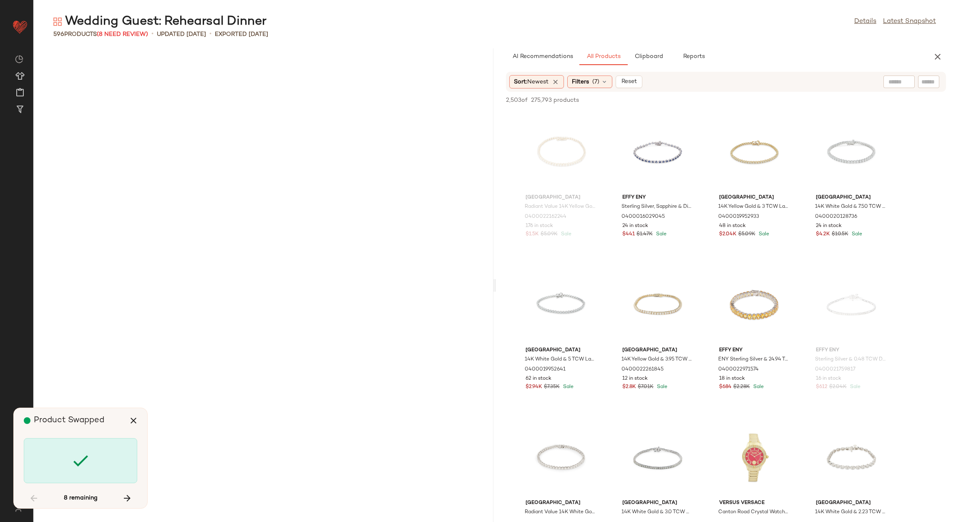
scroll to position [10072, 0]
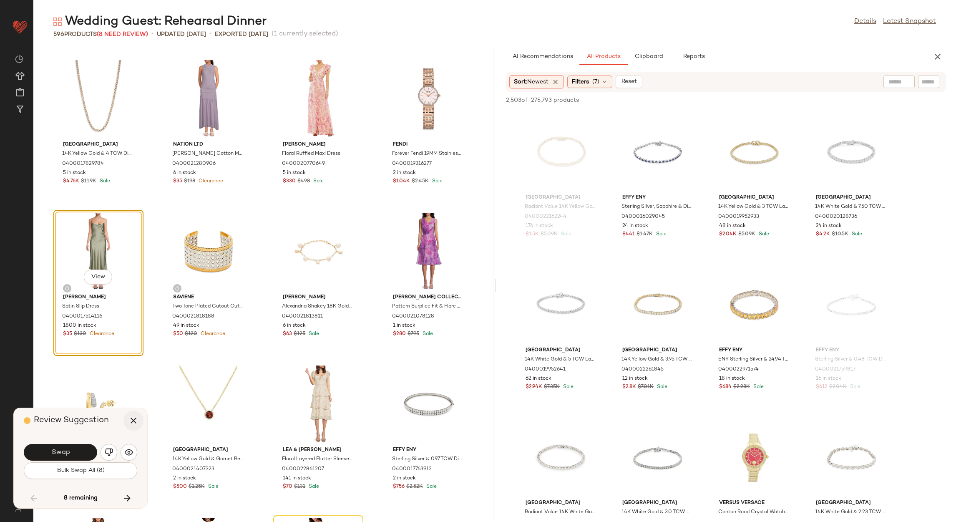
click at [131, 416] on icon "button" at bounding box center [133, 420] width 10 height 10
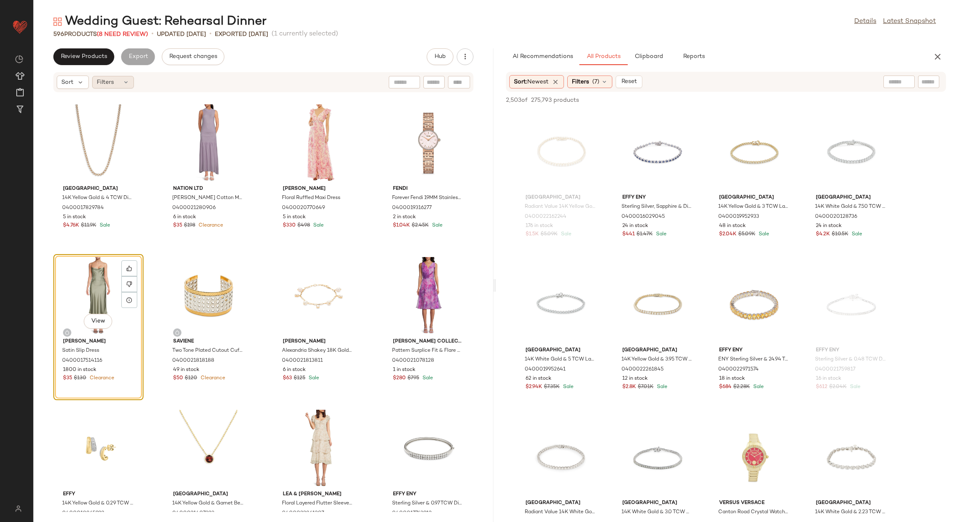
click at [121, 88] on div "Filters" at bounding box center [113, 82] width 42 height 13
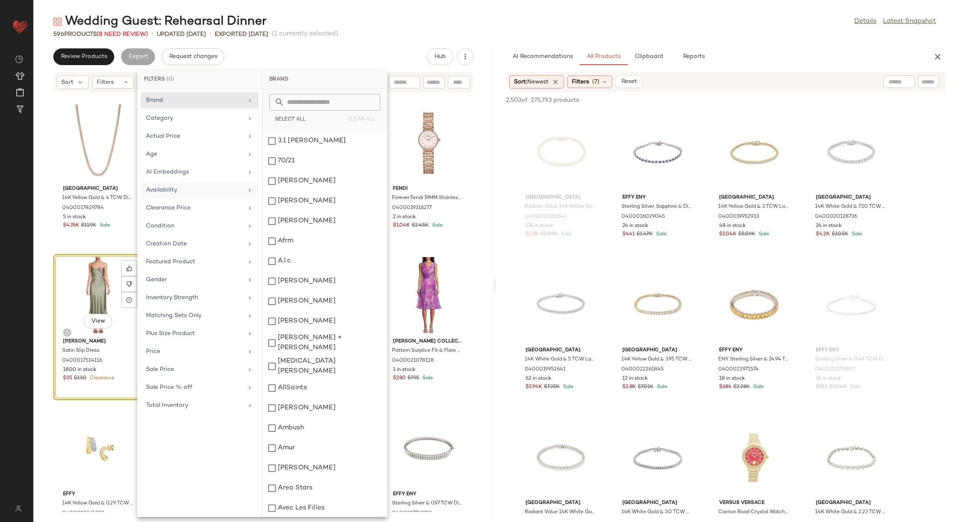
click at [198, 189] on div "Availability" at bounding box center [194, 190] width 97 height 9
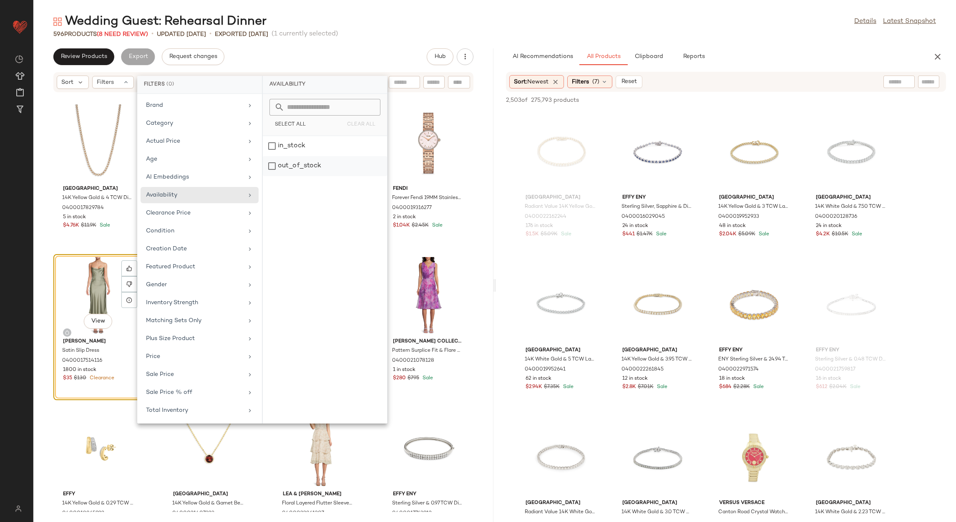
click at [301, 167] on div "out_of_stock" at bounding box center [325, 166] width 124 height 20
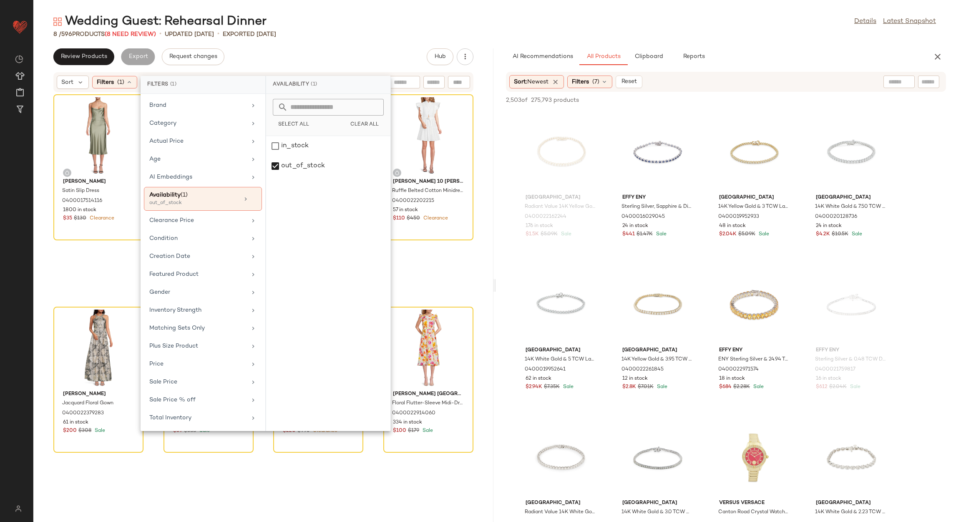
click at [266, 58] on div "Review Products Export Request changes Hub" at bounding box center [263, 56] width 420 height 17
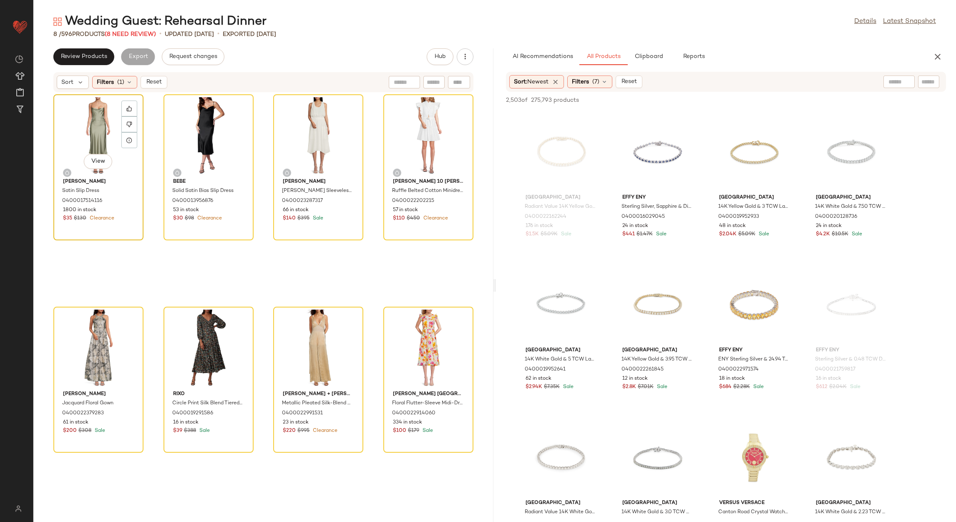
click at [87, 130] on div "View" at bounding box center [98, 136] width 84 height 78
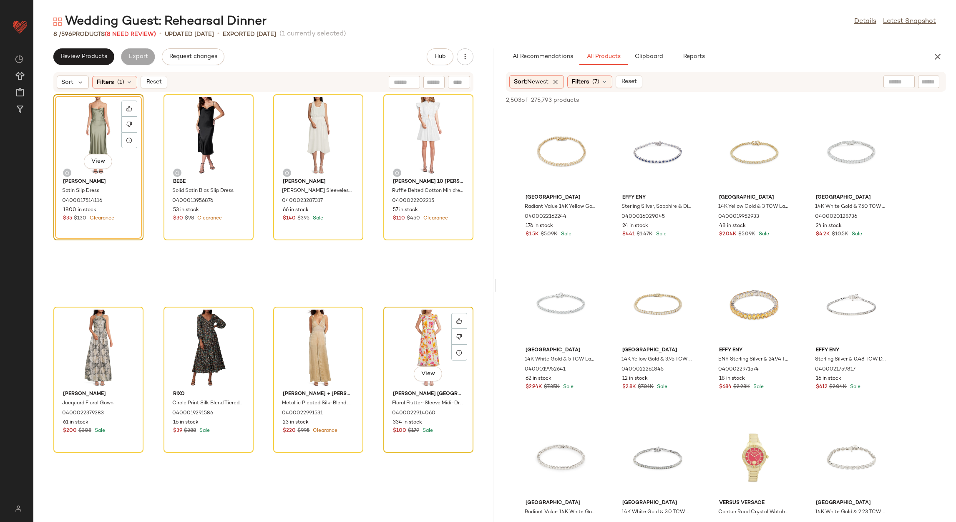
click at [404, 347] on div "View" at bounding box center [428, 348] width 84 height 78
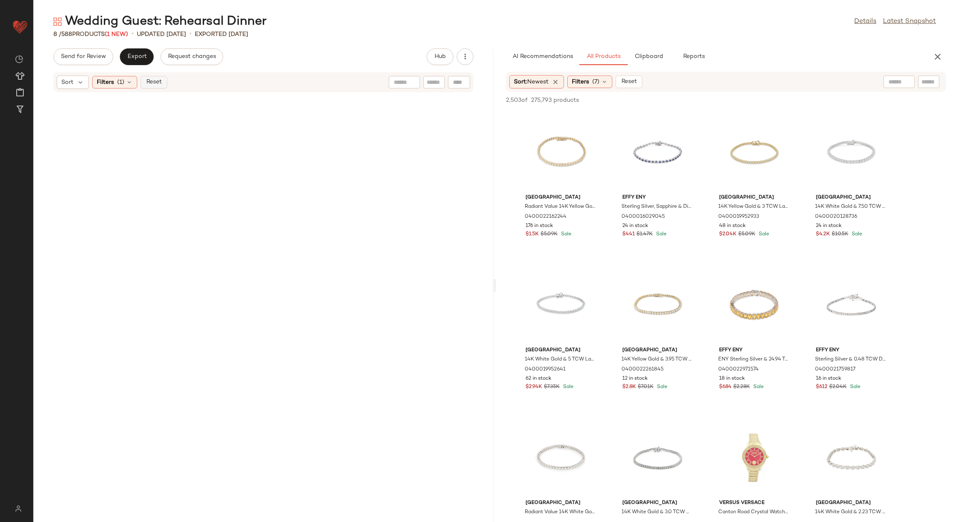
click at [146, 87] on button "Reset" at bounding box center [154, 82] width 27 height 13
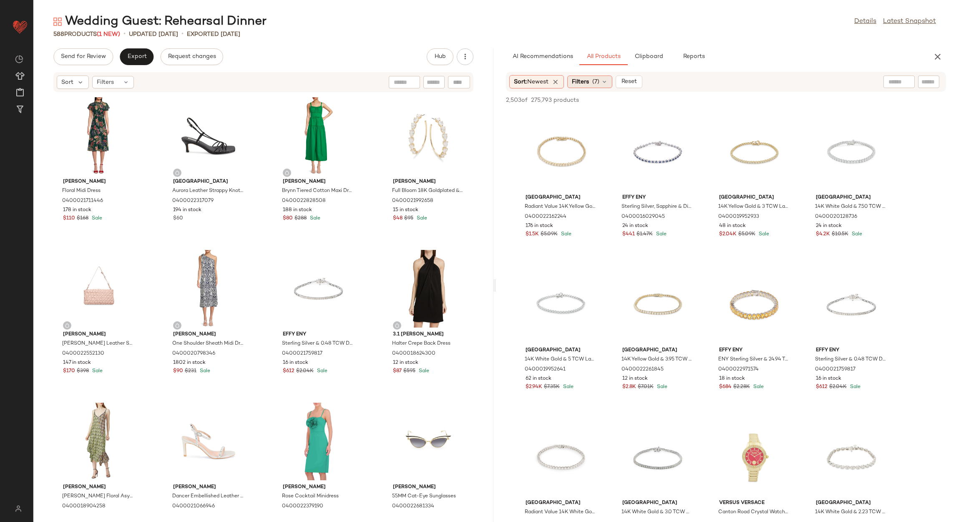
click at [587, 80] on span "Filters" at bounding box center [580, 82] width 17 height 9
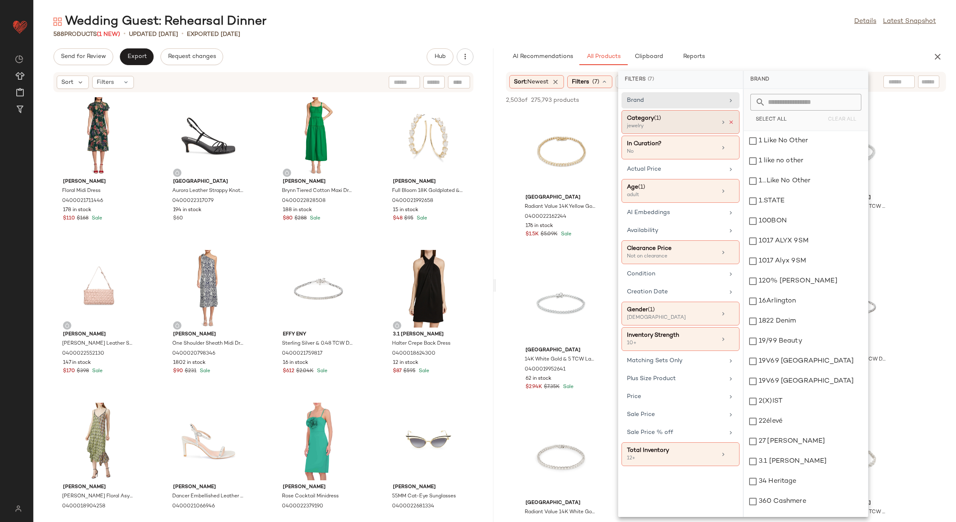
click at [731, 121] on icon at bounding box center [731, 122] width 6 height 6
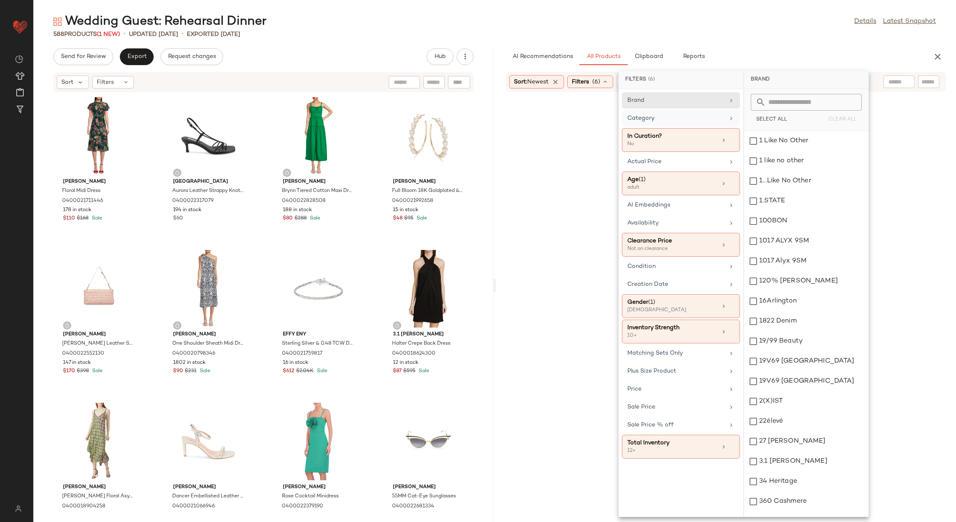
click at [720, 128] on div "Category" at bounding box center [681, 140] width 118 height 24
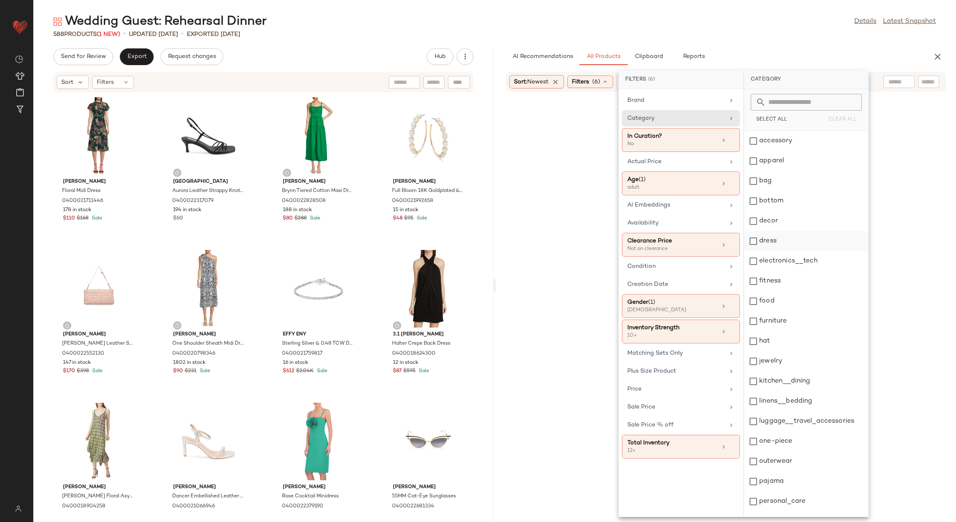
click at [760, 242] on div "dress" at bounding box center [806, 241] width 124 height 20
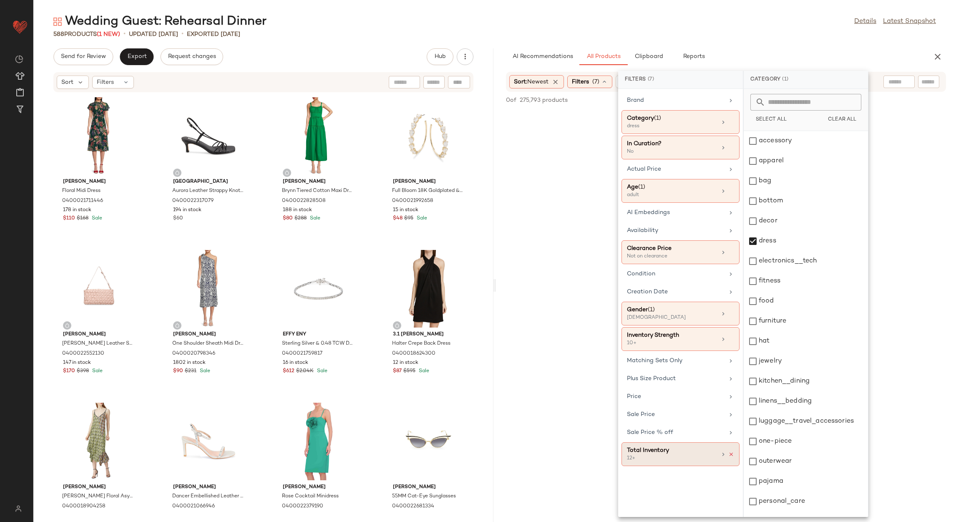
click at [730, 456] on icon at bounding box center [731, 454] width 6 height 6
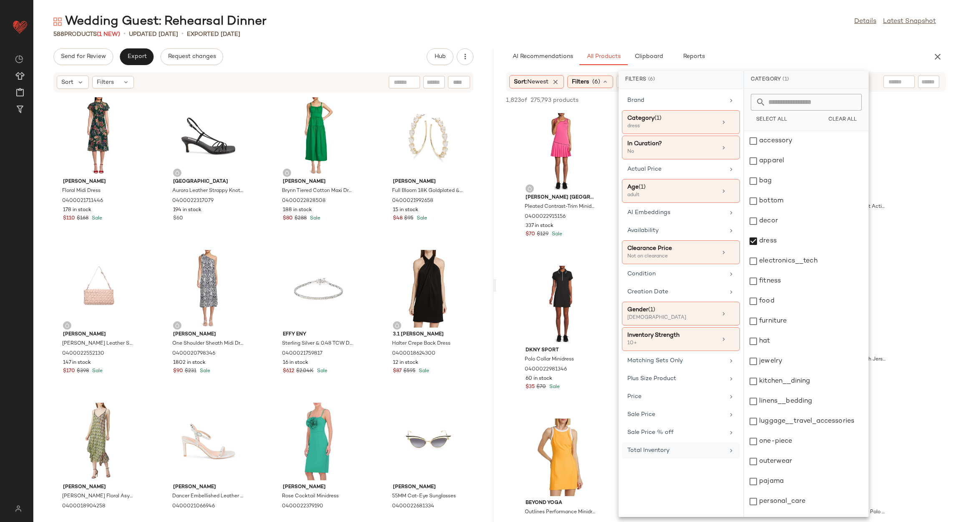
click at [772, 36] on div "588 Products (1 New) • updated Aug 14th • Exported Aug 12th" at bounding box center [494, 34] width 922 height 8
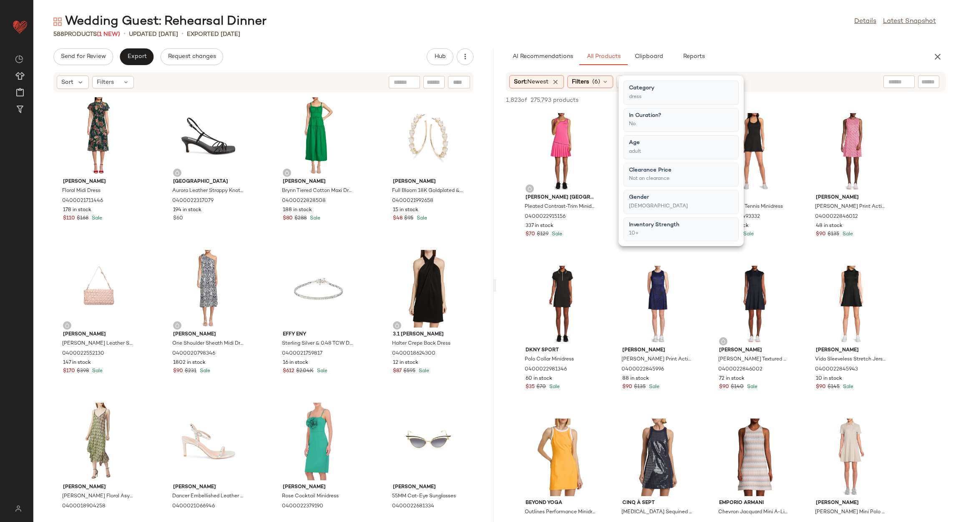
click at [805, 33] on div "588 Products (1 New) • updated Aug 14th • Exported Aug 12th" at bounding box center [494, 34] width 922 height 8
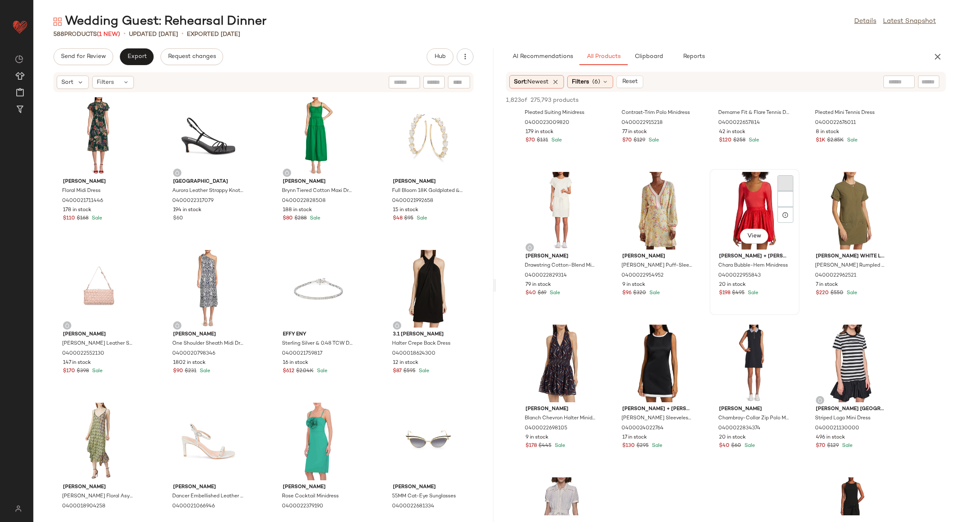
scroll to position [563, 0]
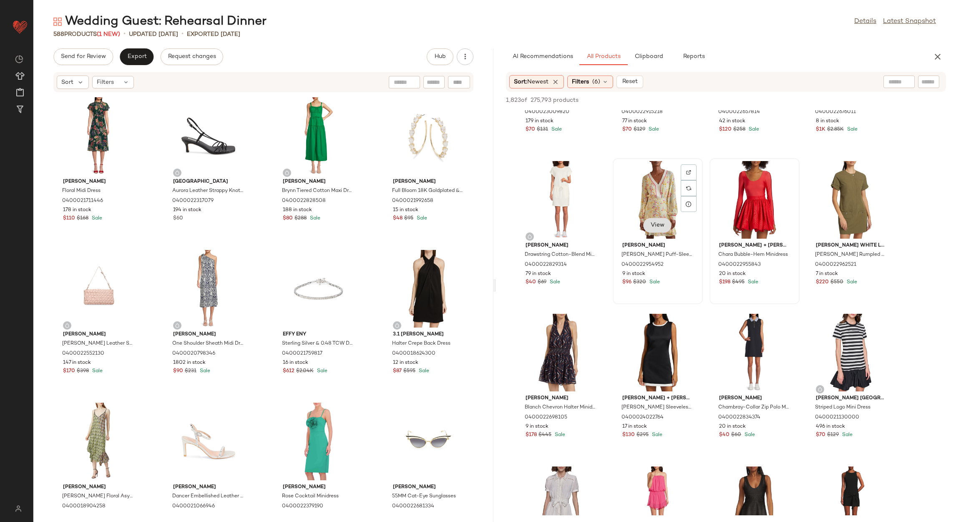
click at [651, 227] on span "View" at bounding box center [657, 225] width 14 height 7
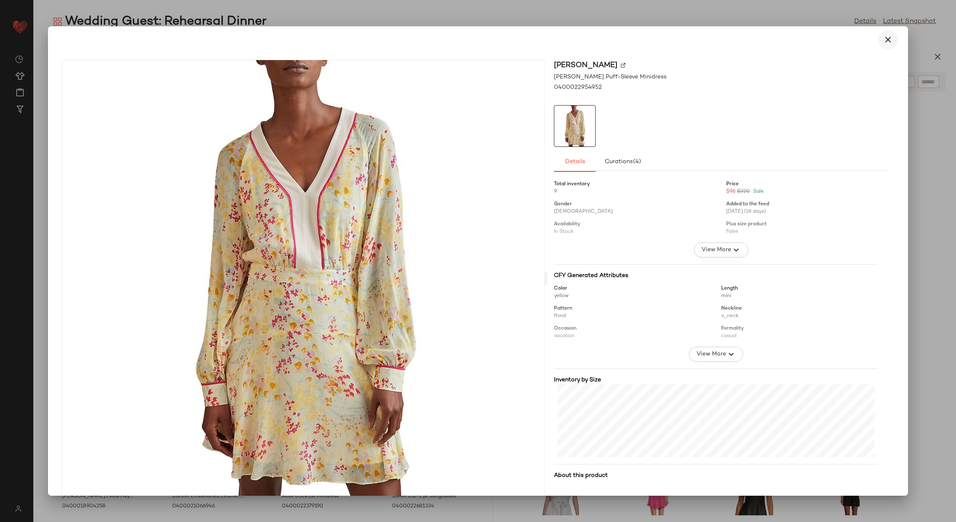
click at [887, 36] on icon "button" at bounding box center [888, 40] width 10 height 10
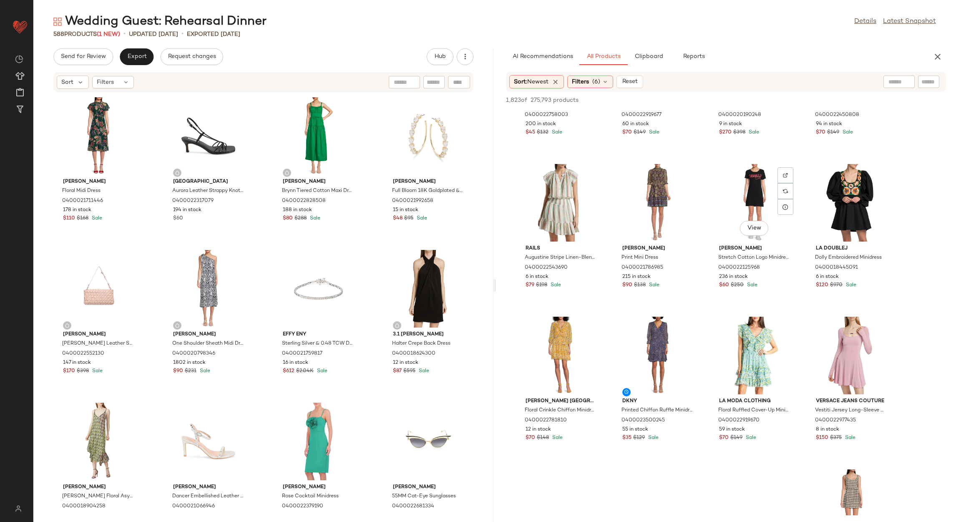
scroll to position [4253, 0]
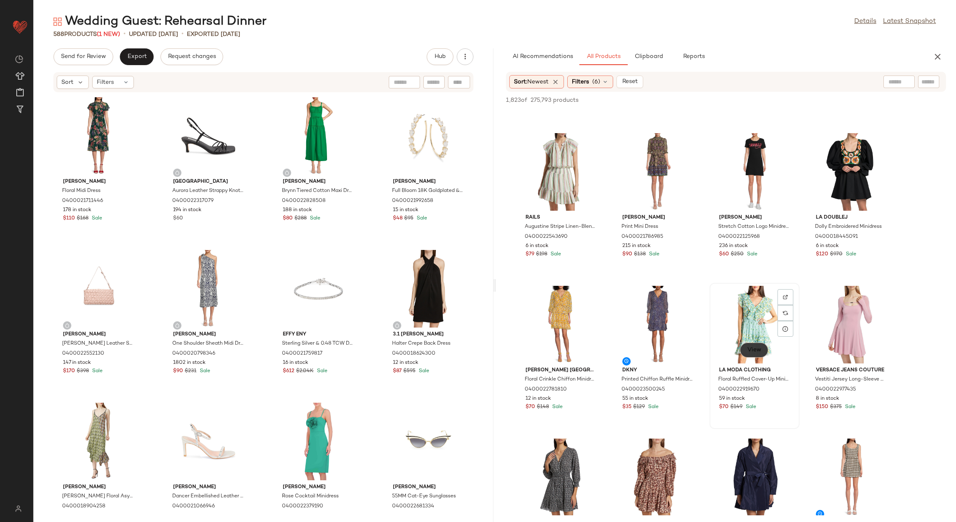
click at [757, 350] on span "View" at bounding box center [754, 350] width 14 height 7
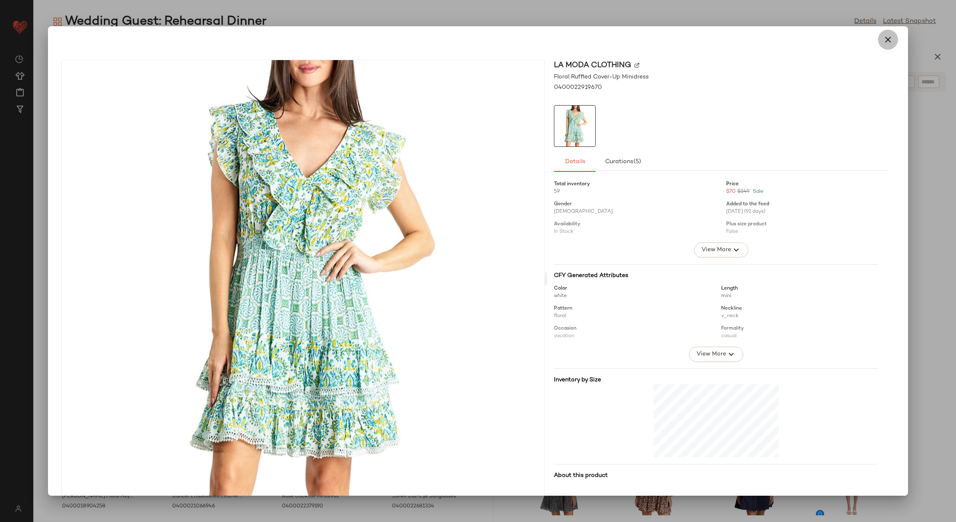
click at [883, 35] on icon "button" at bounding box center [888, 40] width 10 height 10
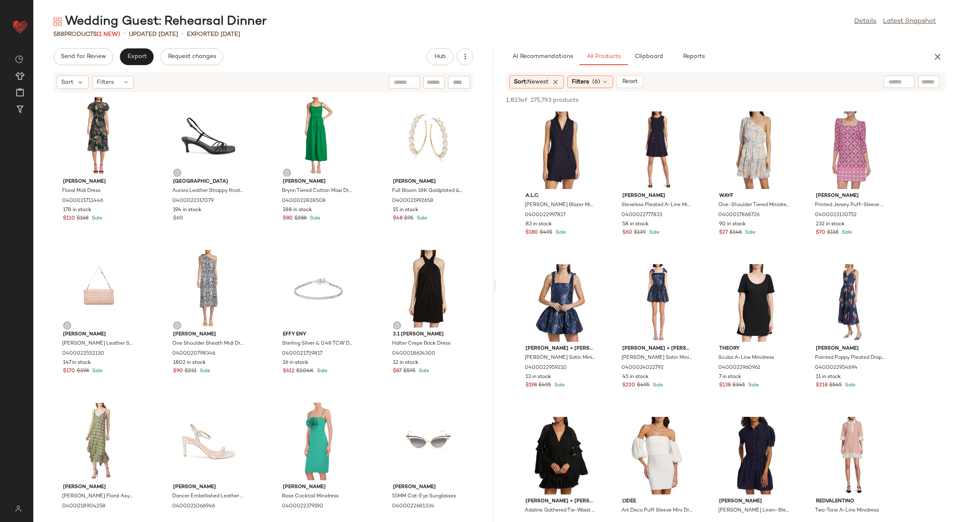
scroll to position [5691, 0]
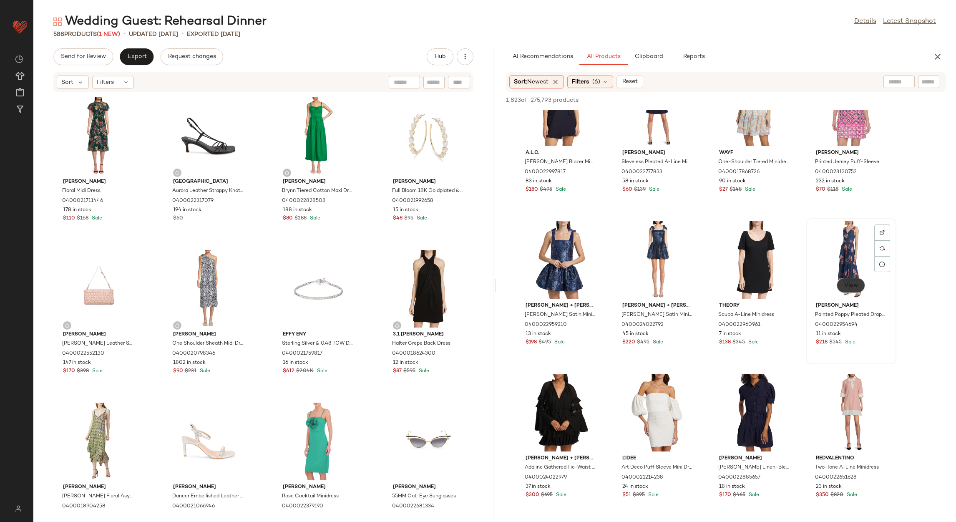
click at [850, 282] on span "View" at bounding box center [851, 285] width 14 height 7
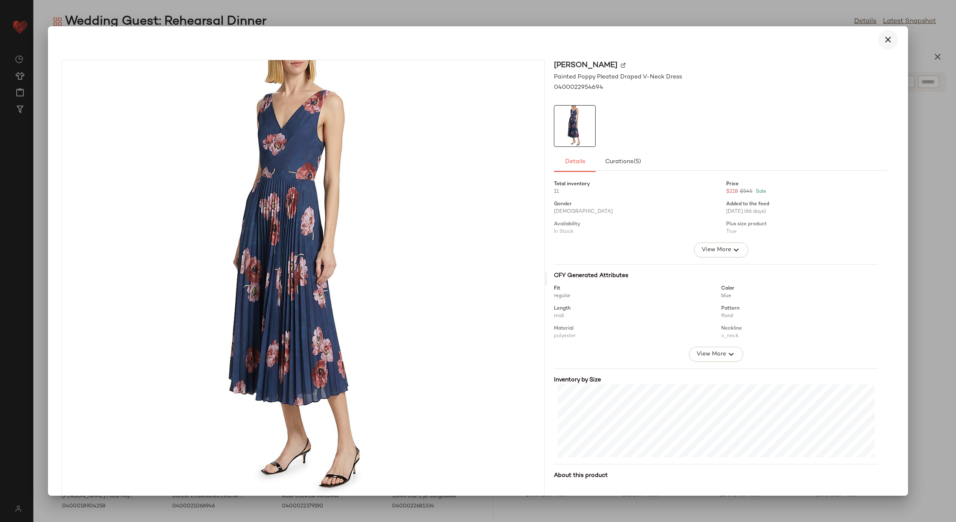
click at [883, 36] on icon "button" at bounding box center [888, 40] width 10 height 10
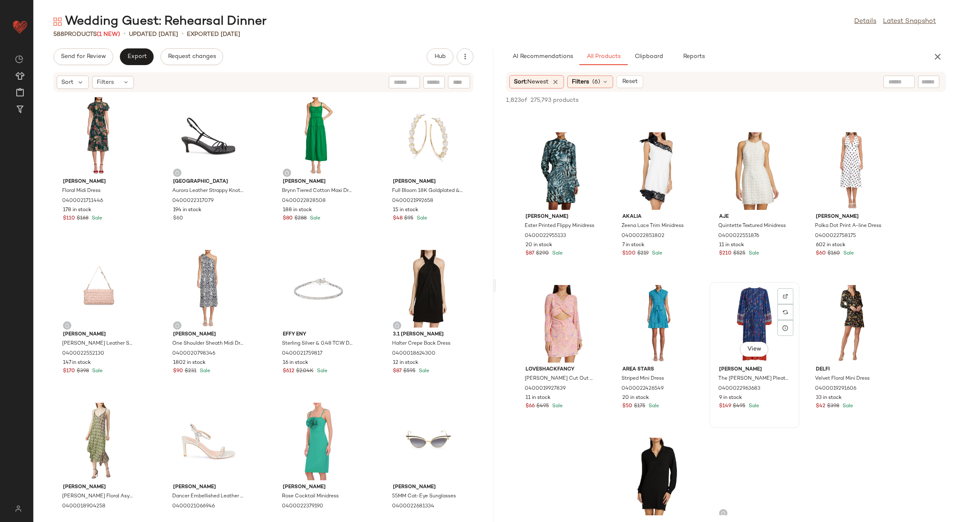
scroll to position [6254, 0]
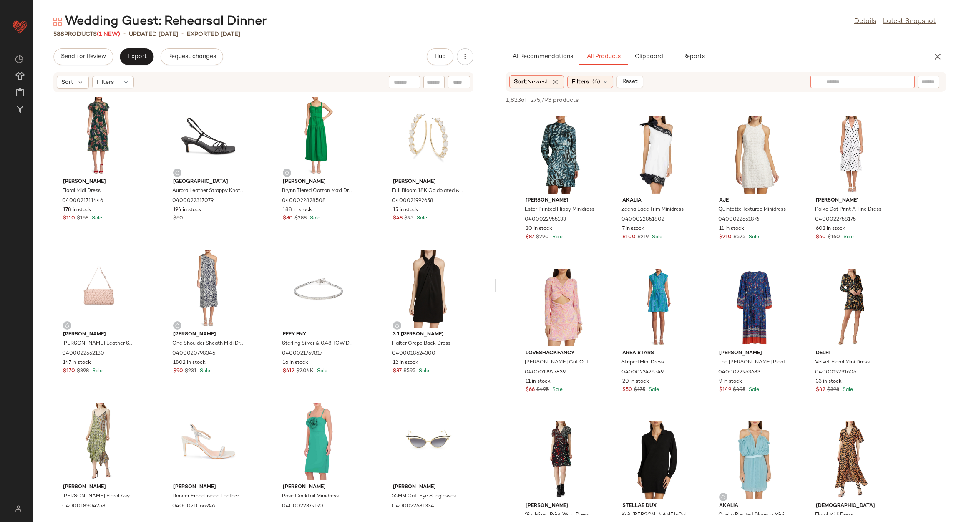
click at [898, 82] on input "text" at bounding box center [862, 82] width 73 height 9
type input "*****"
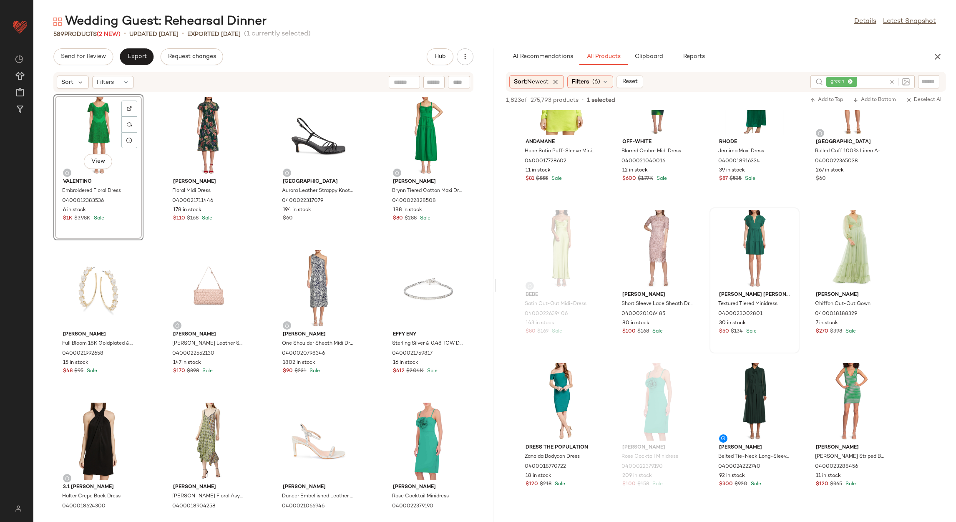
scroll to position [688, 0]
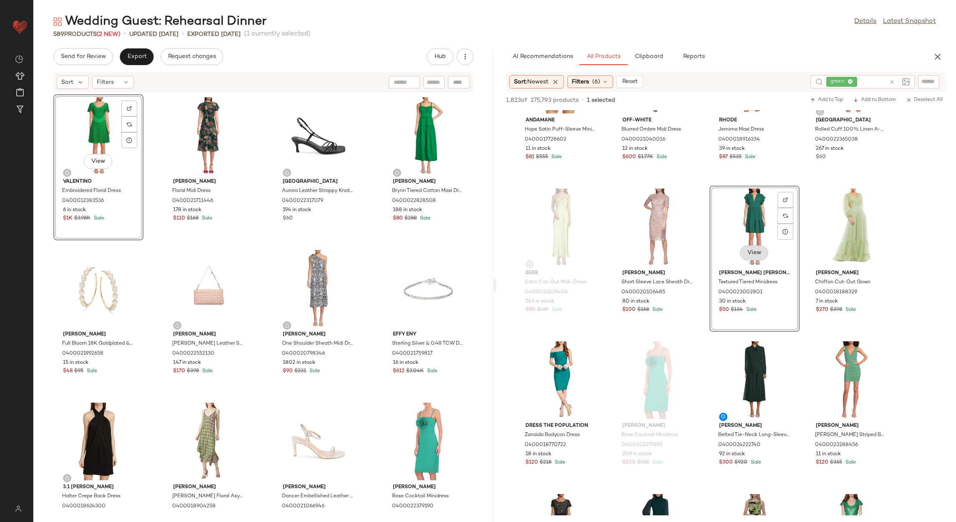
click at [752, 252] on span "View" at bounding box center [754, 252] width 14 height 7
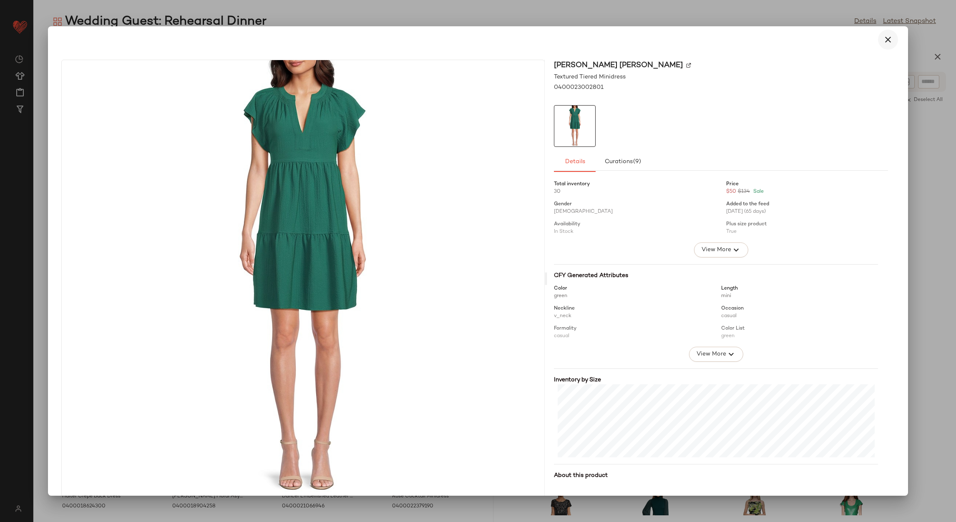
click at [887, 38] on icon "button" at bounding box center [888, 40] width 10 height 10
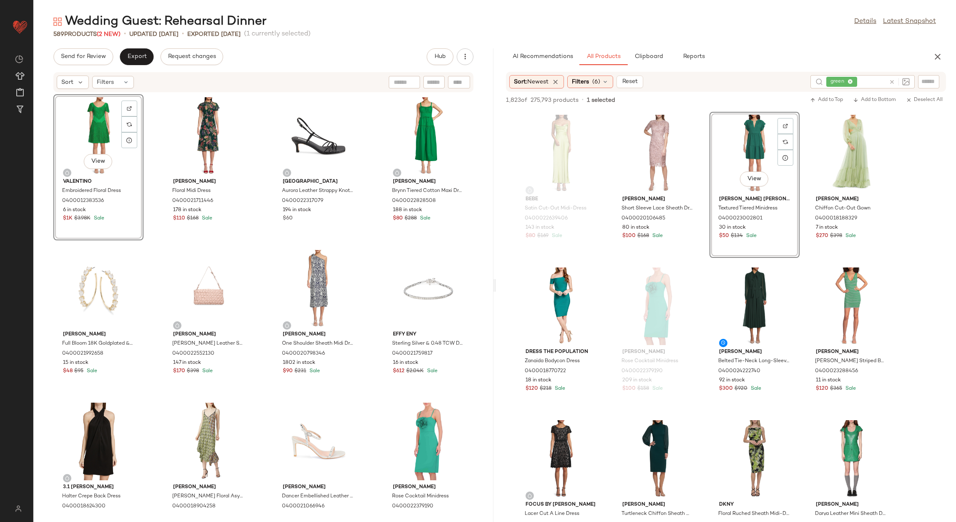
scroll to position [813, 0]
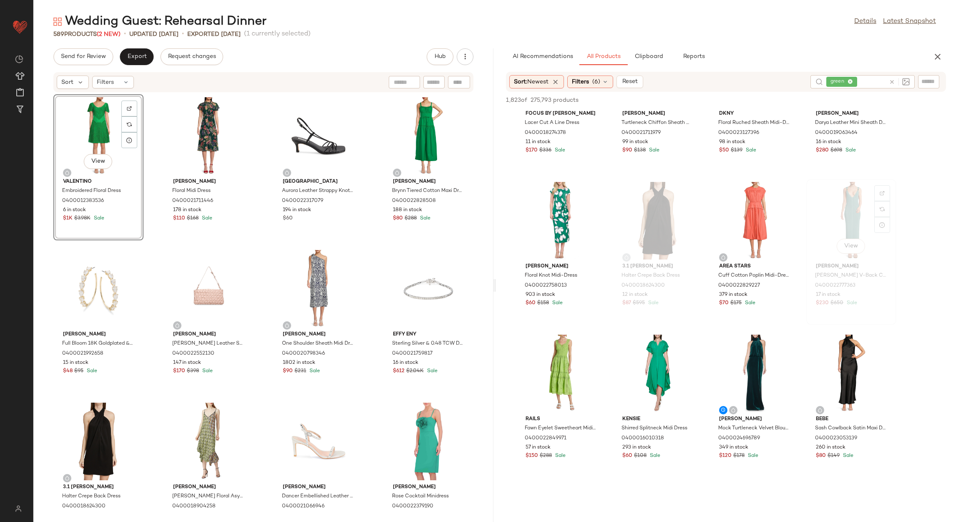
scroll to position [1188, 0]
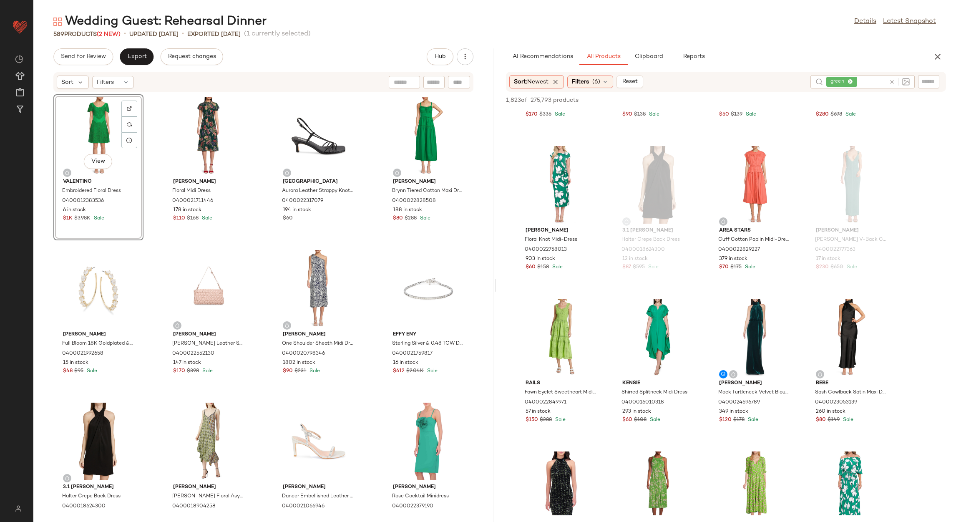
click at [64, 124] on div "View" at bounding box center [98, 136] width 84 height 78
click at [889, 80] on icon at bounding box center [892, 82] width 6 height 6
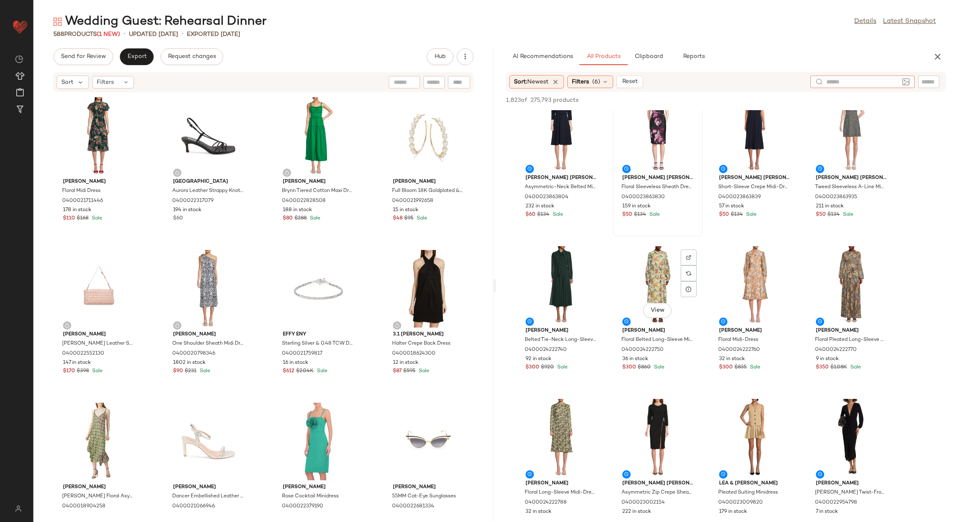
scroll to position [1438, 0]
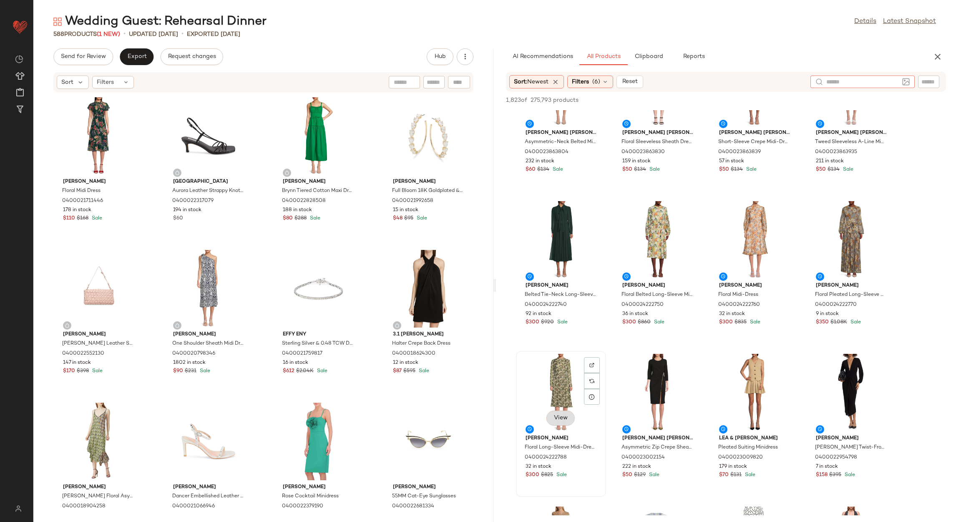
click at [563, 411] on button "View" at bounding box center [560, 417] width 28 height 15
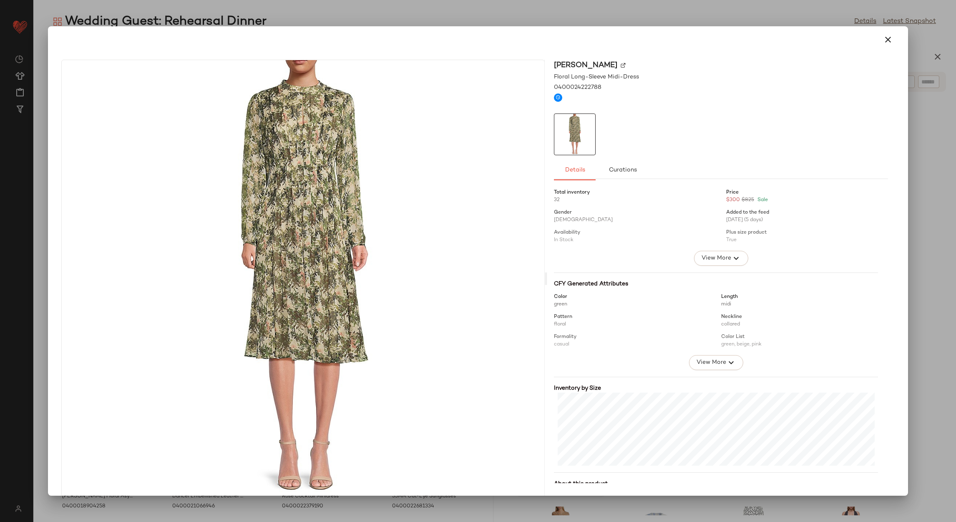
click at [883, 35] on icon "button" at bounding box center [888, 40] width 10 height 10
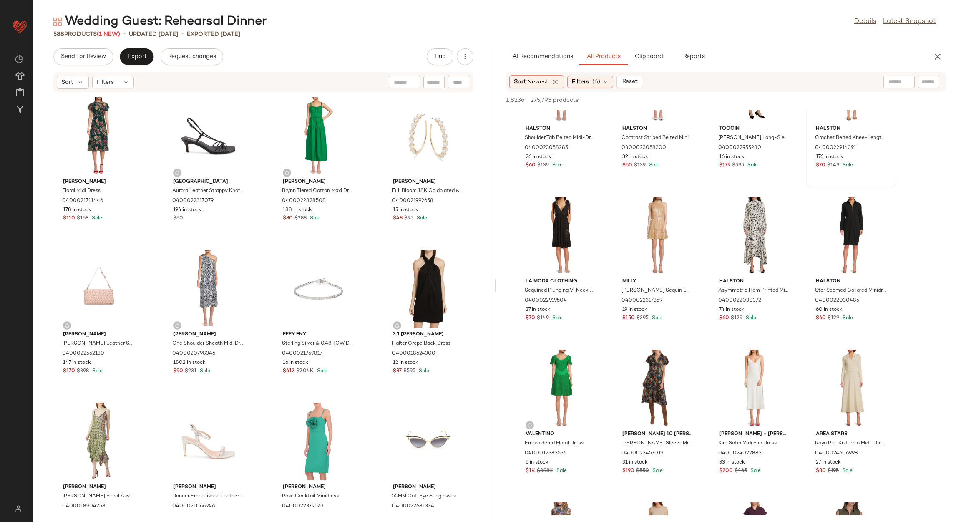
scroll to position [2689, 0]
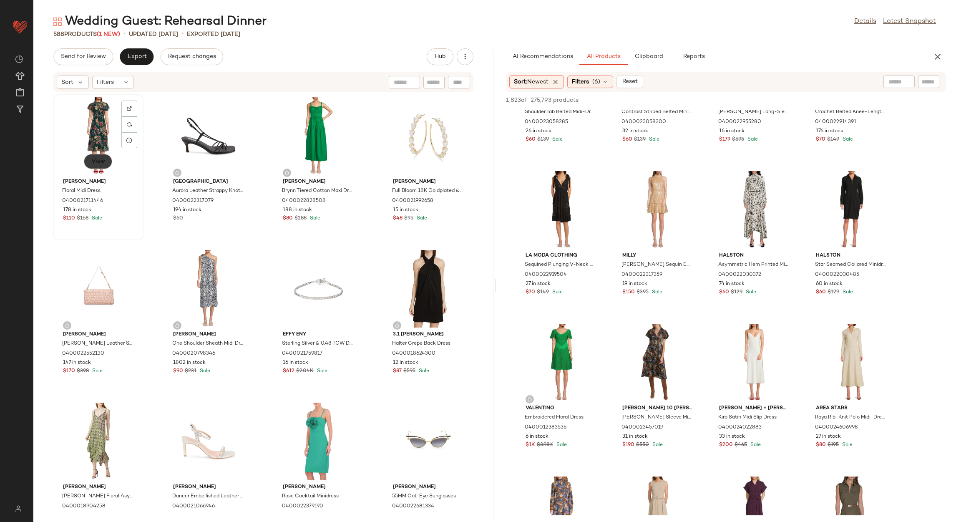
click at [100, 159] on span "View" at bounding box center [98, 161] width 14 height 7
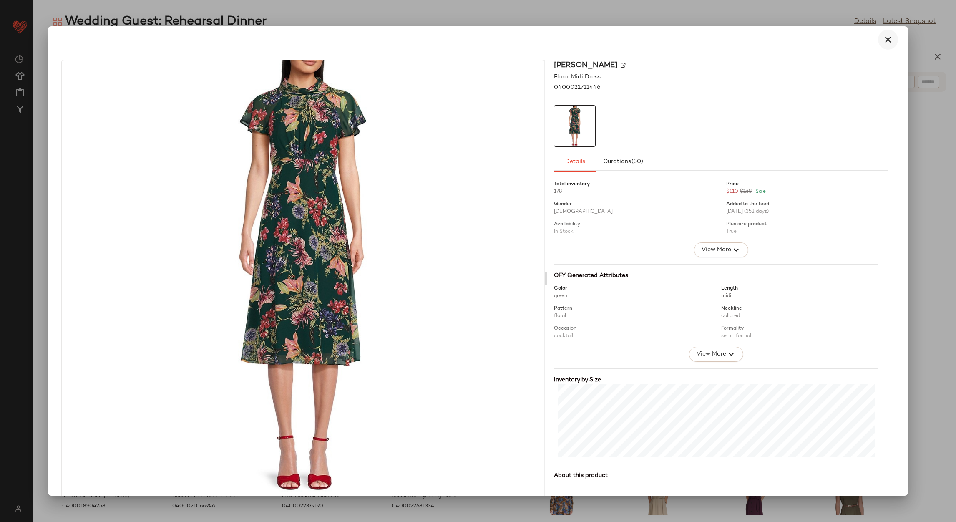
click at [887, 39] on icon "button" at bounding box center [888, 40] width 10 height 10
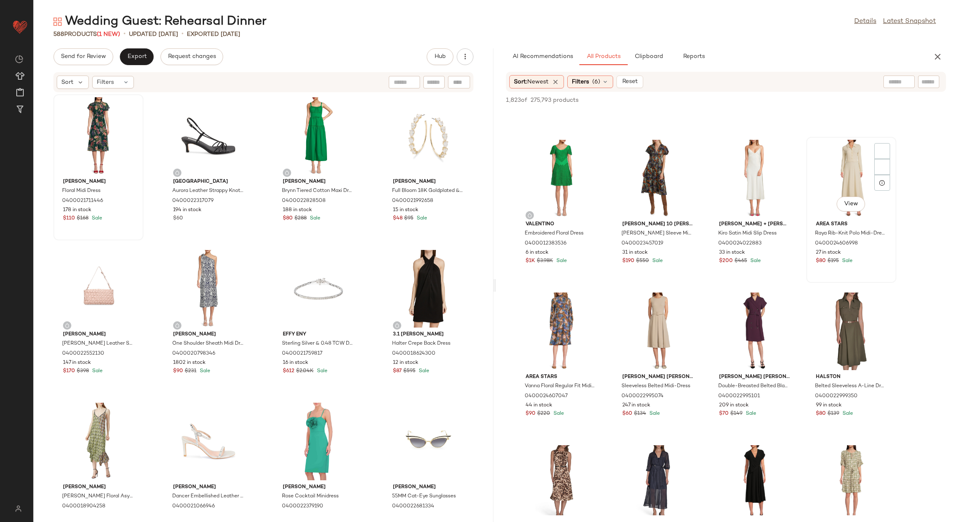
scroll to position [2877, 0]
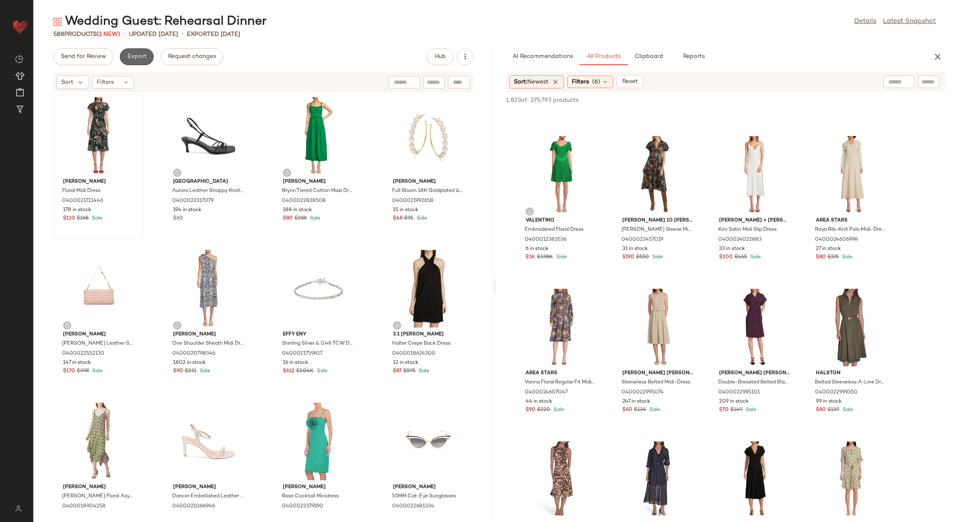
click at [128, 52] on button "Export" at bounding box center [137, 56] width 34 height 17
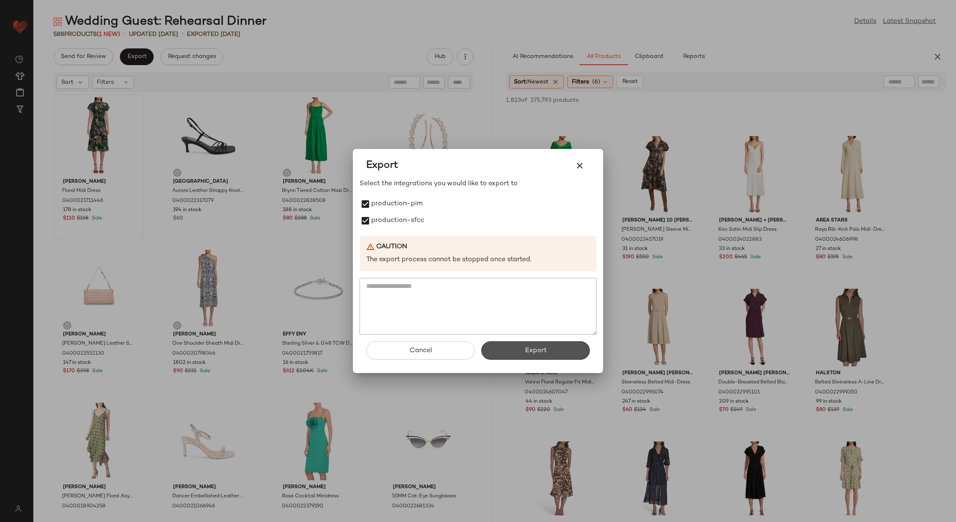
drag, startPoint x: 499, startPoint y: 350, endPoint x: 497, endPoint y: 346, distance: 5.2
click at [499, 350] on button "Export" at bounding box center [535, 350] width 108 height 18
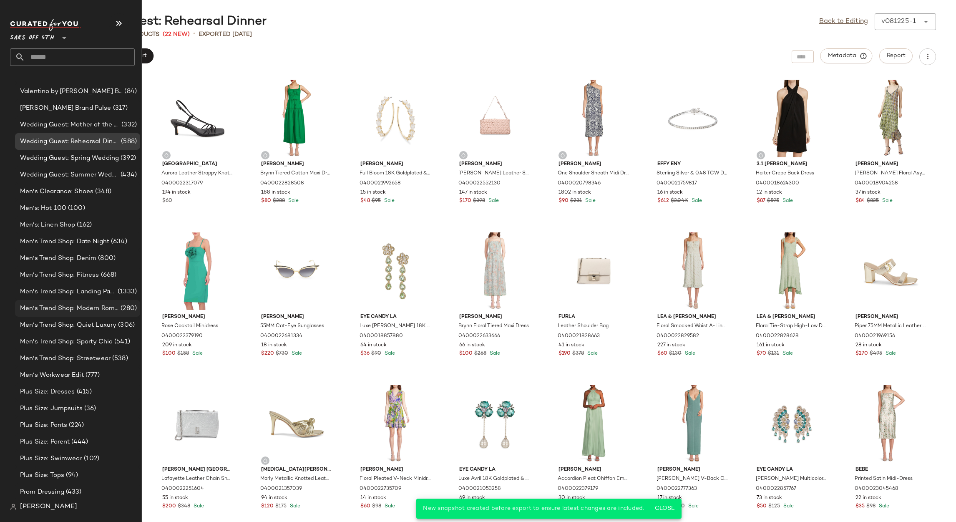
scroll to position [2706, 0]
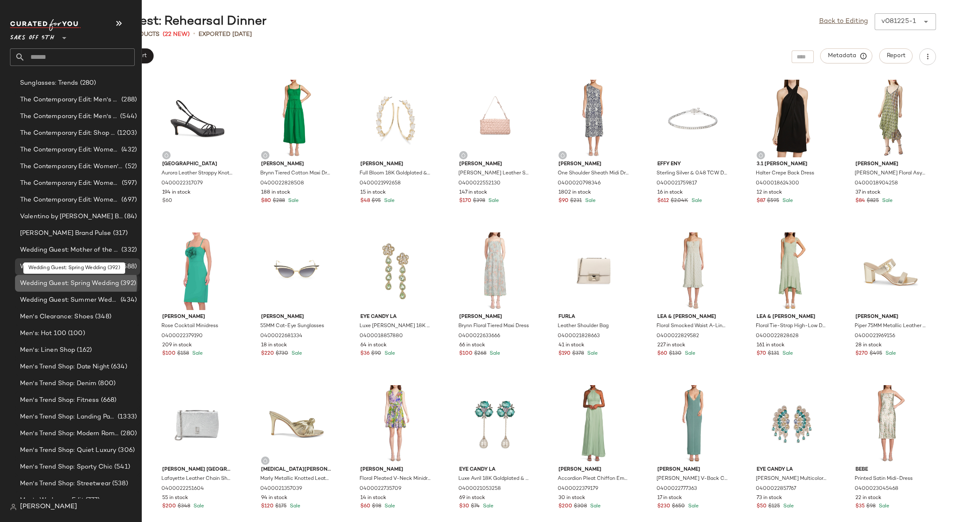
click at [89, 280] on span "Wedding Guest: Spring Wedding" at bounding box center [69, 284] width 99 height 10
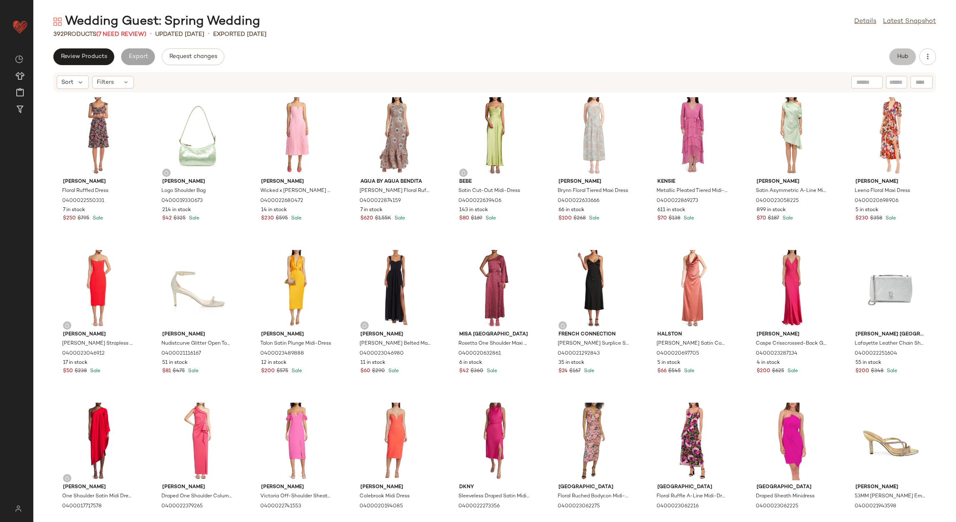
click at [905, 60] on button "Hub" at bounding box center [902, 56] width 27 height 17
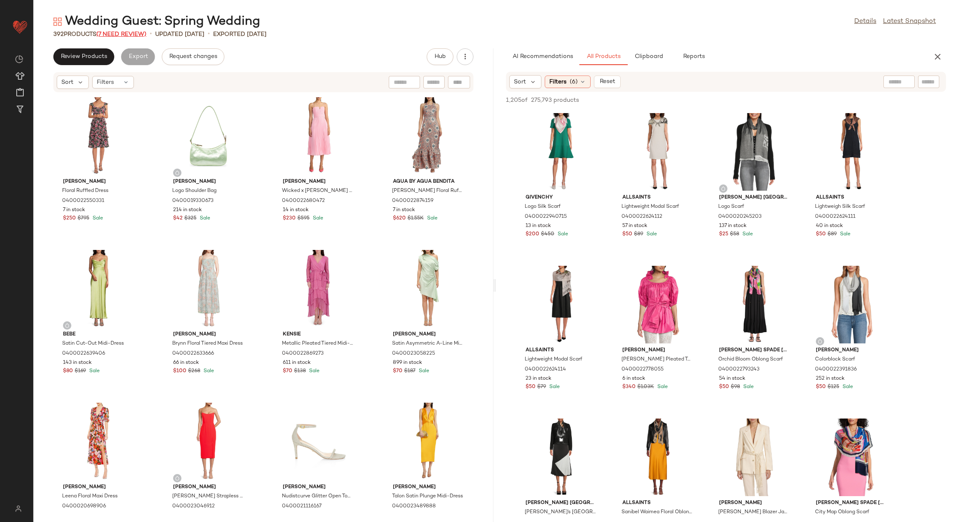
click at [133, 32] on span "(7 Need Review)" at bounding box center [121, 34] width 50 height 6
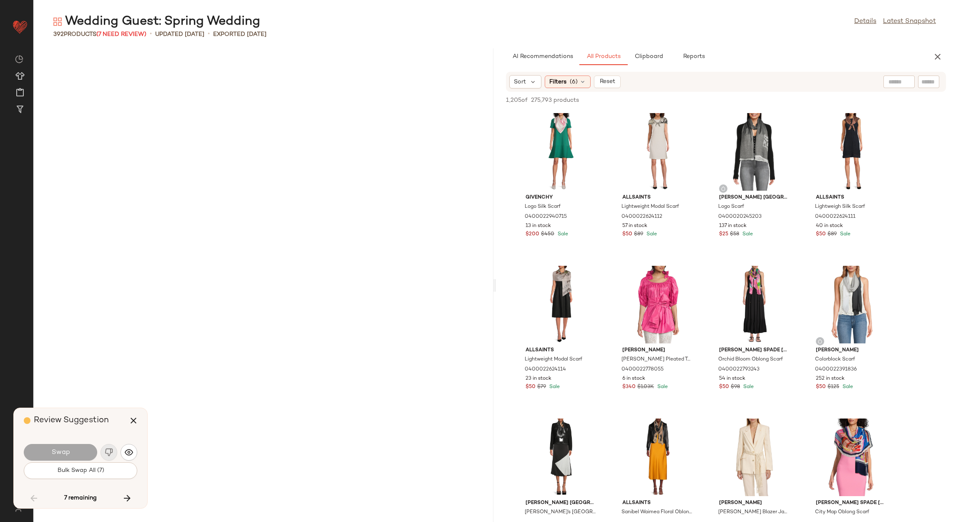
scroll to position [6562, 0]
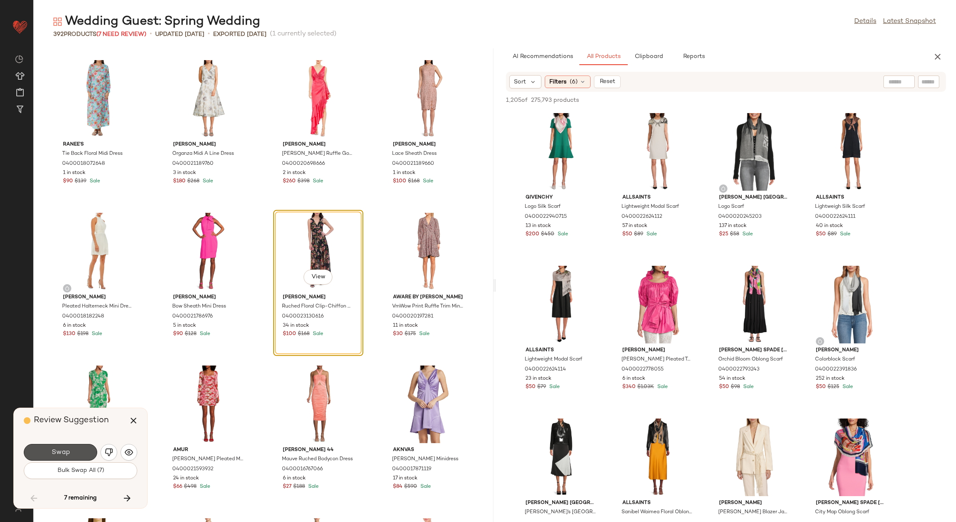
click at [43, 456] on button "Swap" at bounding box center [60, 452] width 73 height 17
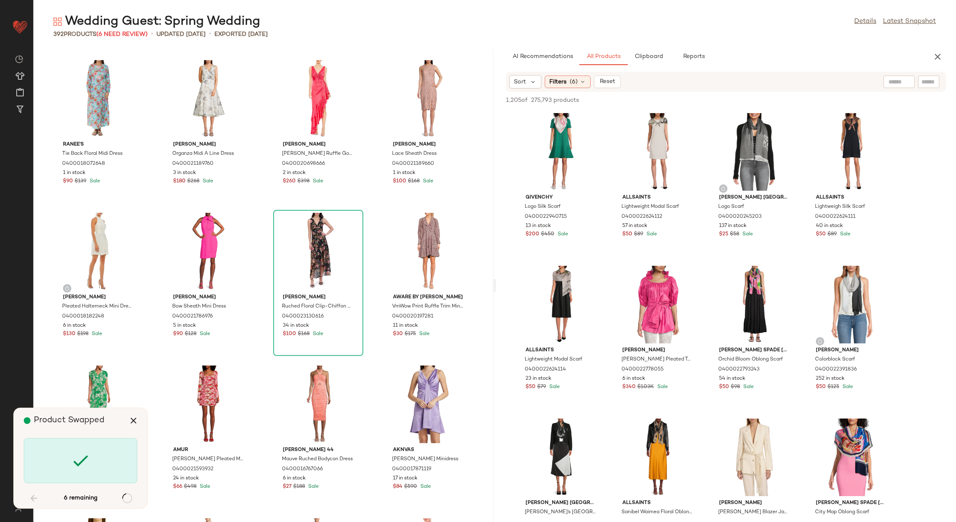
scroll to position [8851, 0]
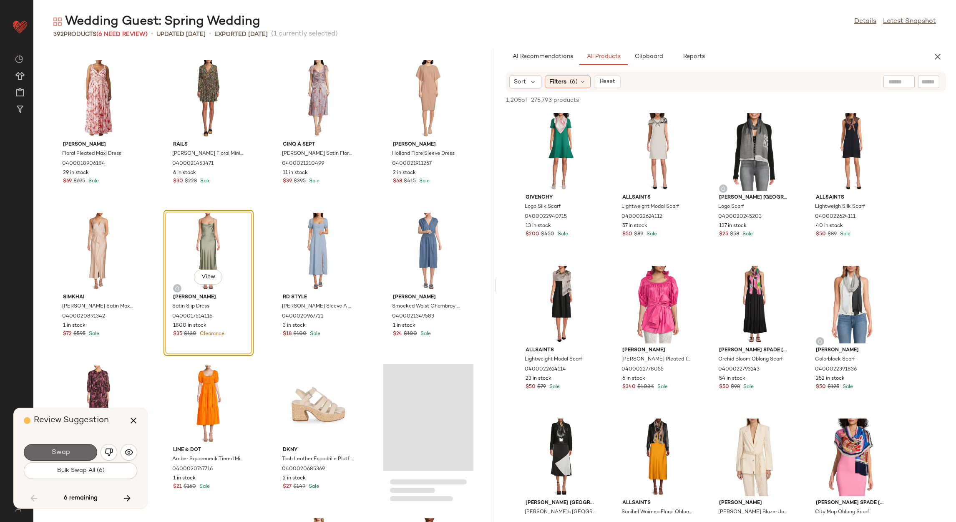
click at [65, 452] on span "Swap" at bounding box center [60, 452] width 19 height 8
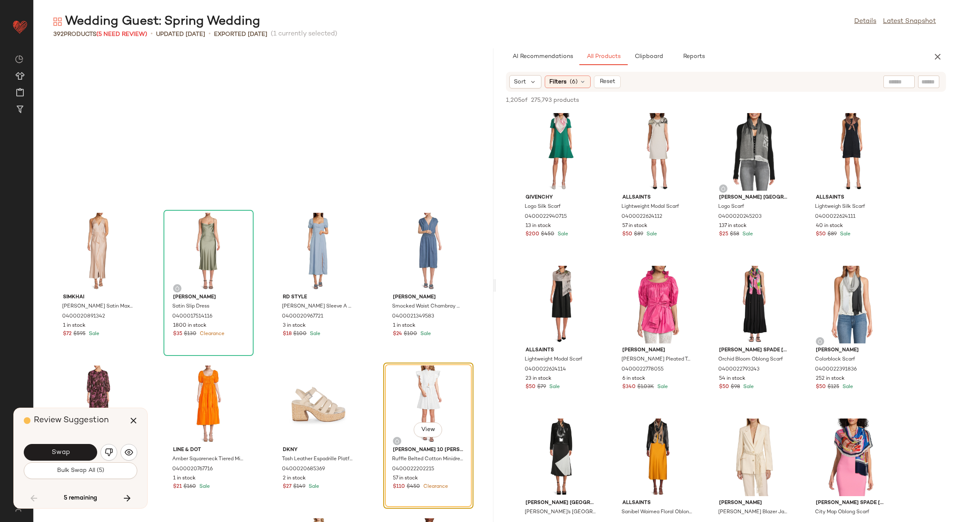
scroll to position [9004, 0]
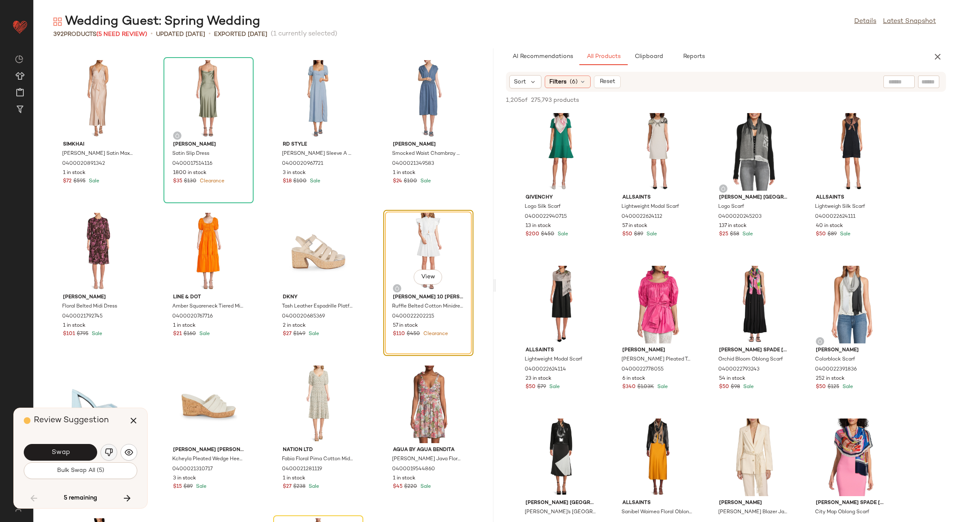
click at [110, 452] on img "button" at bounding box center [109, 452] width 8 height 8
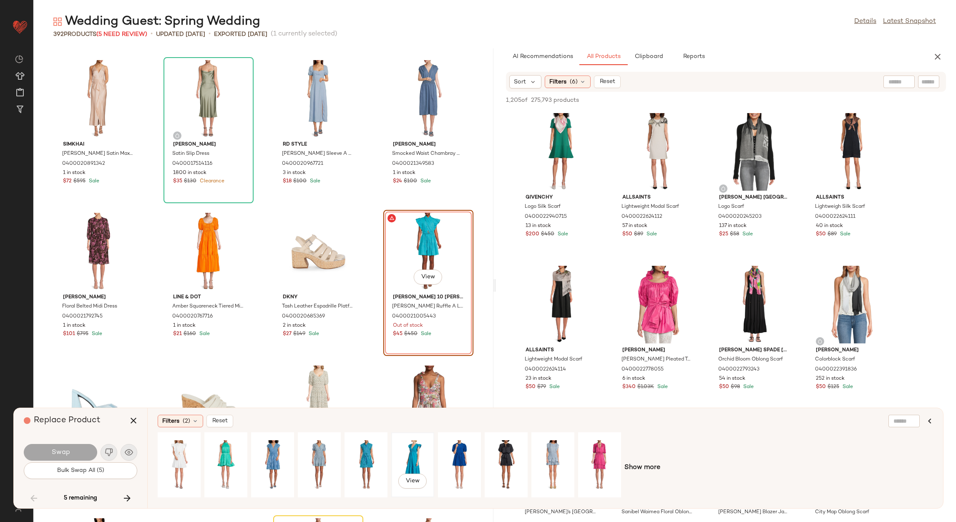
click at [420, 455] on div "View" at bounding box center [412, 464] width 37 height 59
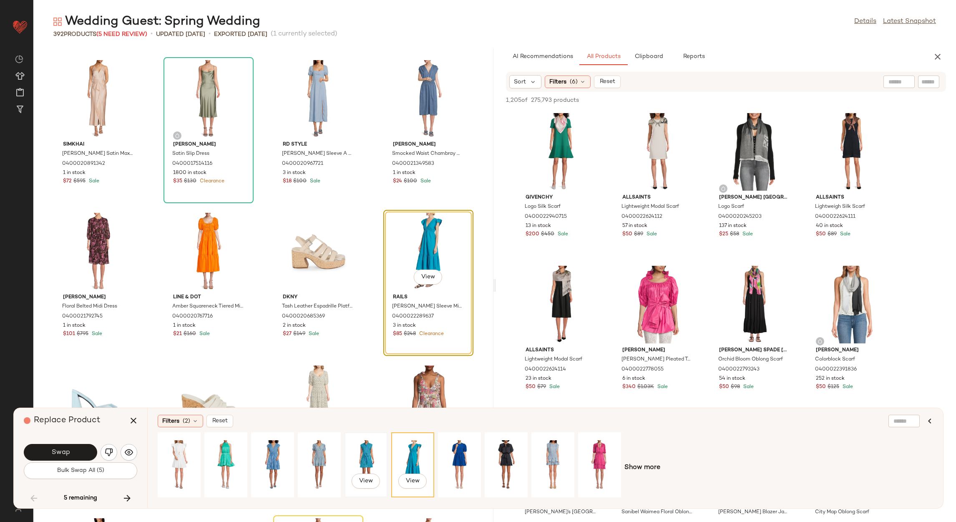
click at [362, 453] on div "View" at bounding box center [365, 464] width 37 height 59
click at [327, 445] on div "View" at bounding box center [319, 464] width 37 height 59
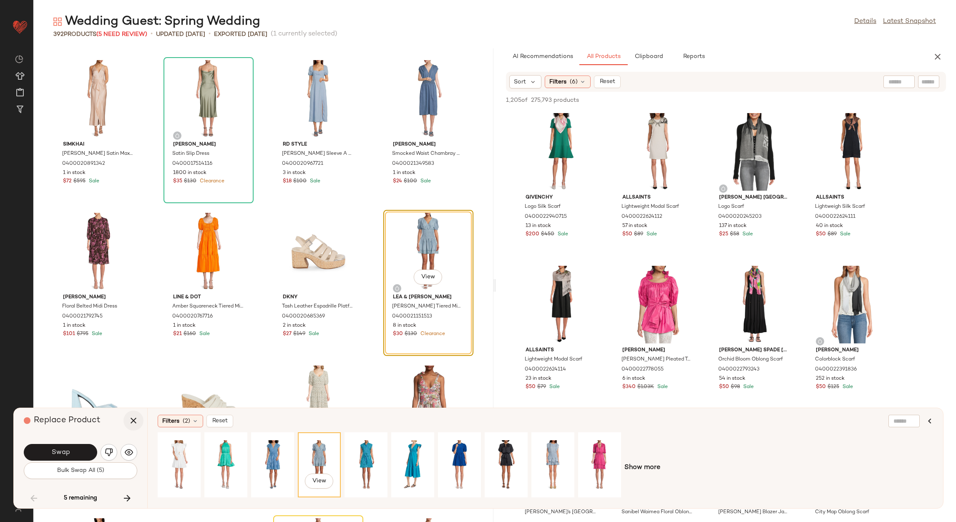
click at [129, 423] on icon "button" at bounding box center [133, 420] width 10 height 10
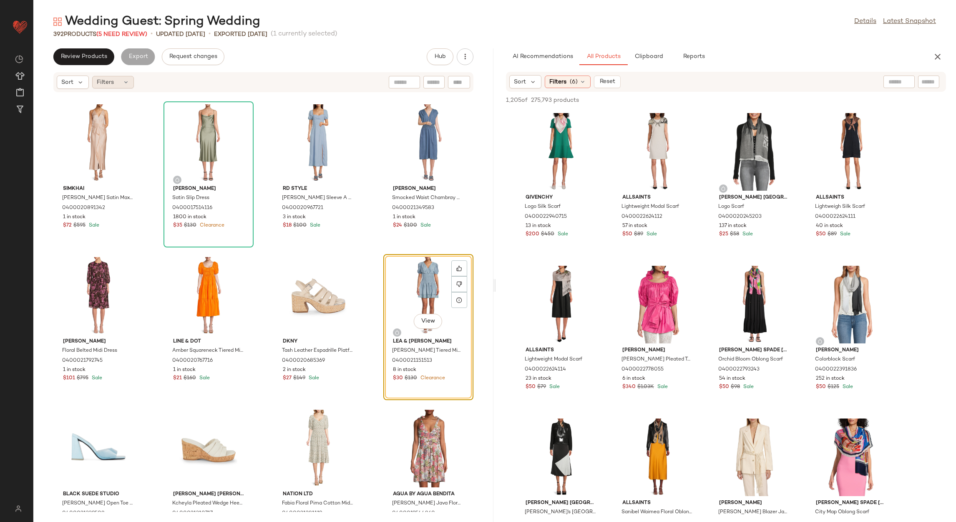
click at [105, 80] on span "Filters" at bounding box center [105, 82] width 17 height 9
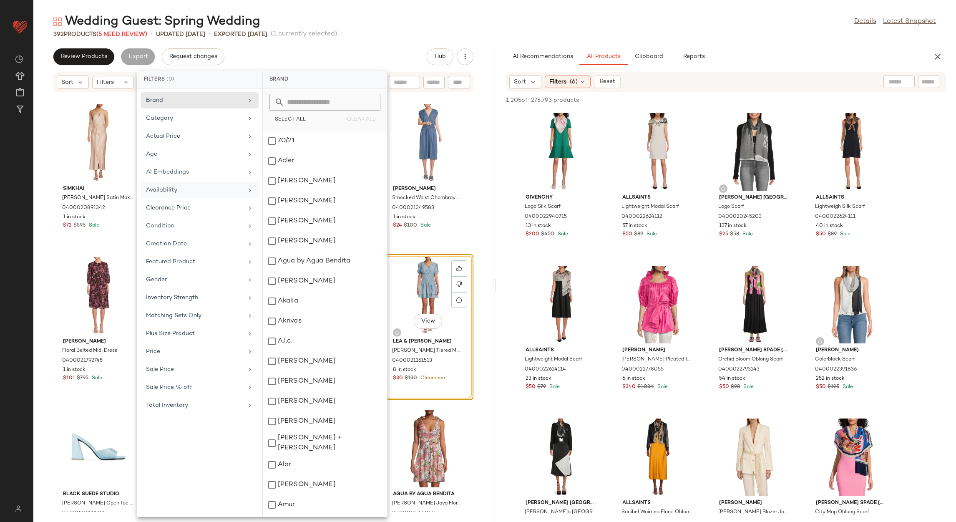
click at [199, 193] on div "Availability" at bounding box center [194, 190] width 97 height 9
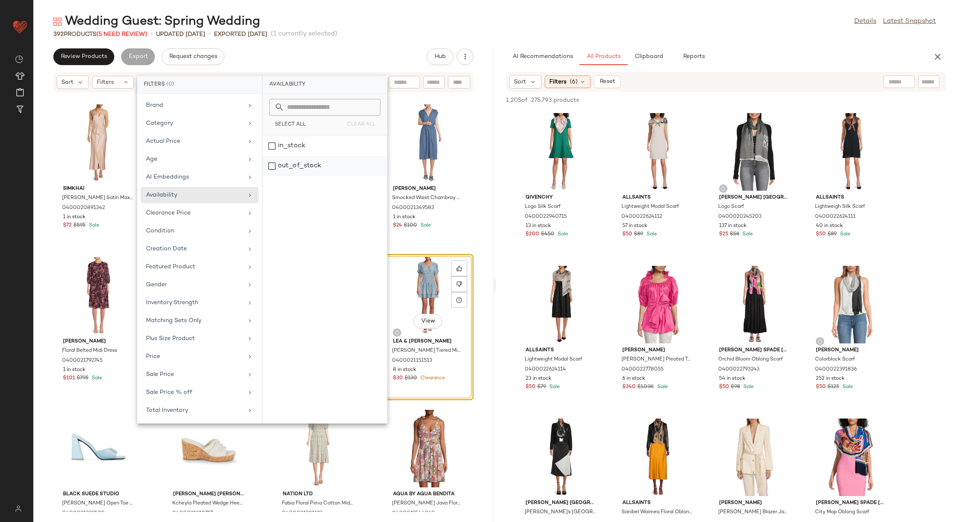
click at [298, 165] on div "out_of_stock" at bounding box center [325, 166] width 124 height 20
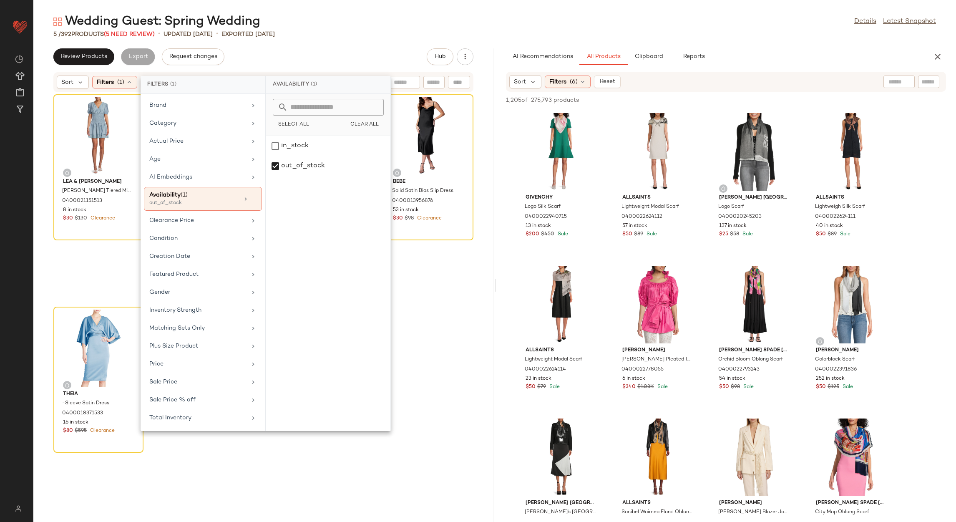
click at [327, 46] on div "Wedding Guest: Spring Wedding Details Latest Snapshot 5 / 392 Products (5 Need …" at bounding box center [494, 267] width 922 height 508
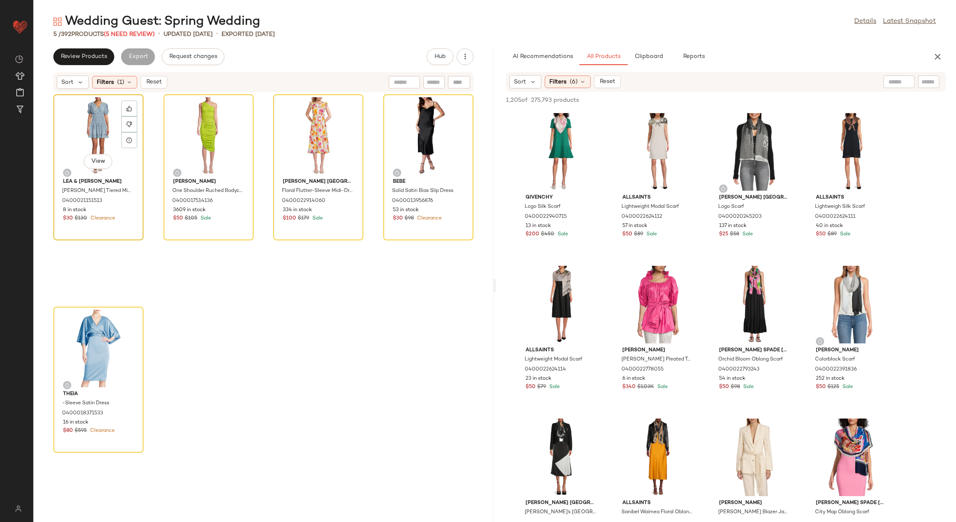
click at [121, 133] on div "View" at bounding box center [98, 136] width 84 height 78
click at [109, 133] on div "View" at bounding box center [98, 136] width 84 height 78
click at [89, 338] on div "View" at bounding box center [98, 348] width 84 height 78
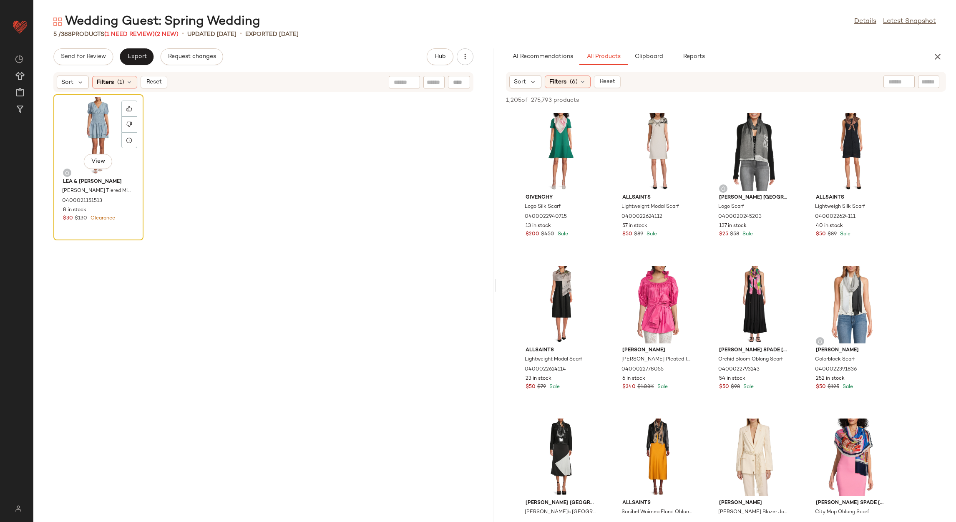
click at [83, 135] on div "View" at bounding box center [98, 136] width 84 height 78
click at [132, 122] on div at bounding box center [129, 124] width 16 height 16
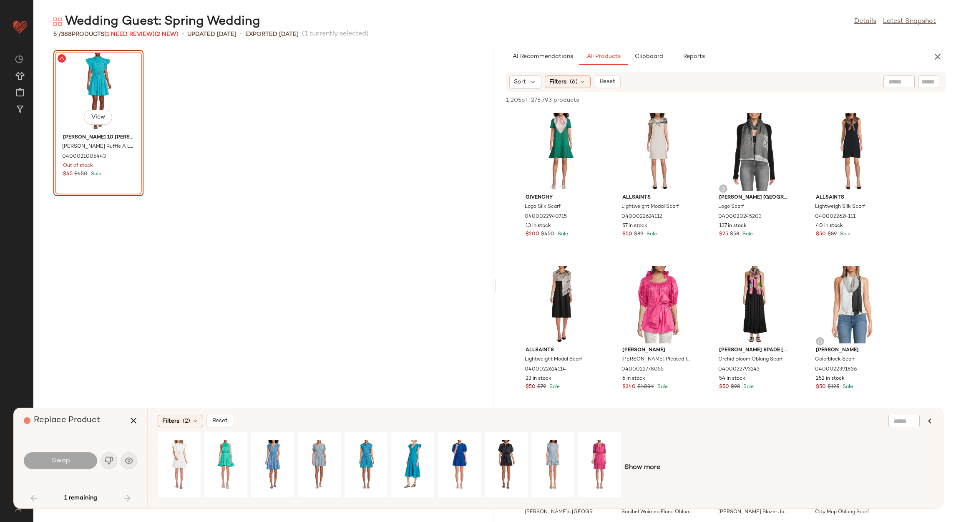
click at [96, 98] on div "View" at bounding box center [98, 92] width 84 height 78
click at [136, 420] on icon "button" at bounding box center [133, 420] width 10 height 10
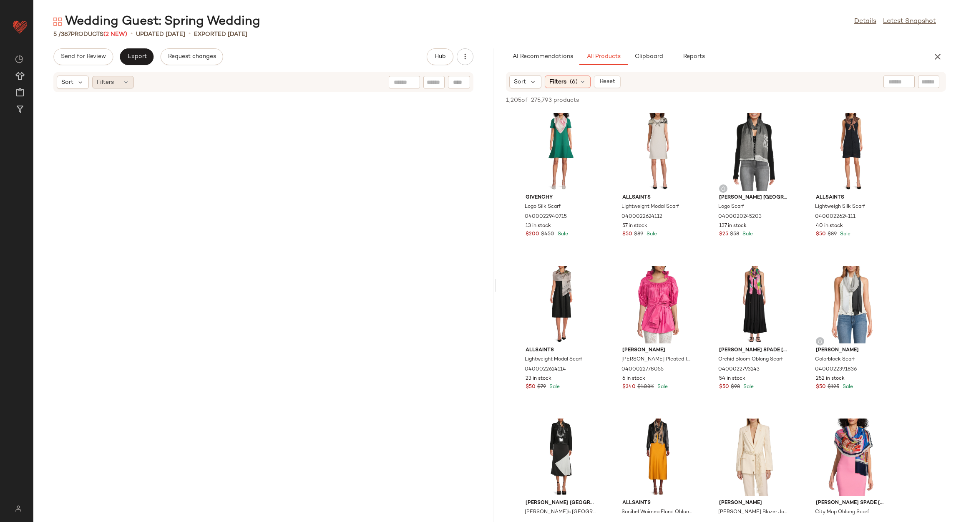
click at [118, 85] on div "Filters" at bounding box center [113, 82] width 42 height 13
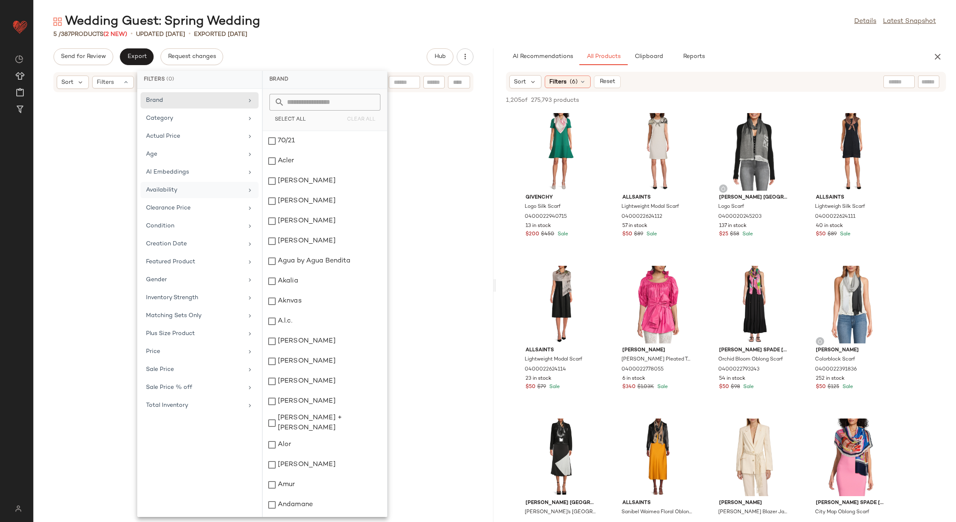
click at [226, 192] on div "Availability" at bounding box center [194, 190] width 97 height 9
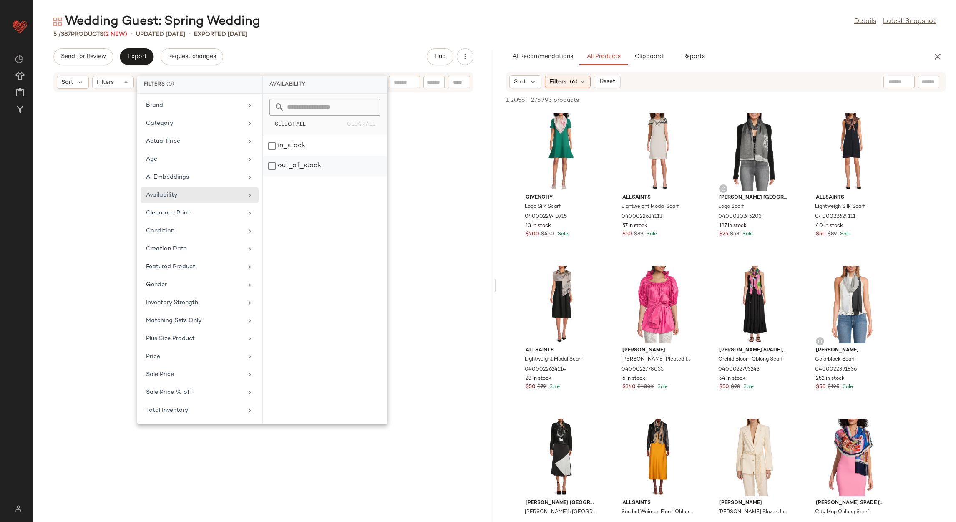
click at [292, 162] on div "out_of_stock" at bounding box center [325, 166] width 124 height 20
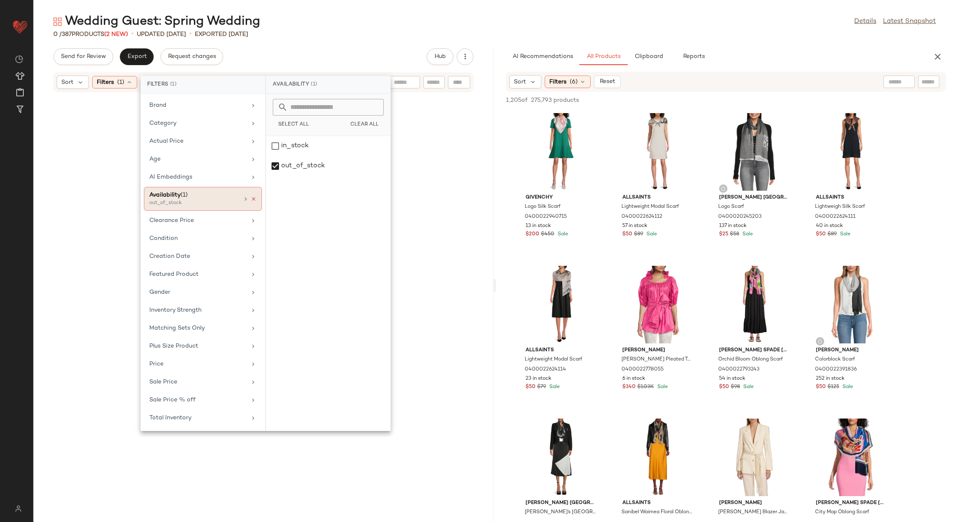
click at [254, 197] on icon at bounding box center [254, 199] width 6 height 6
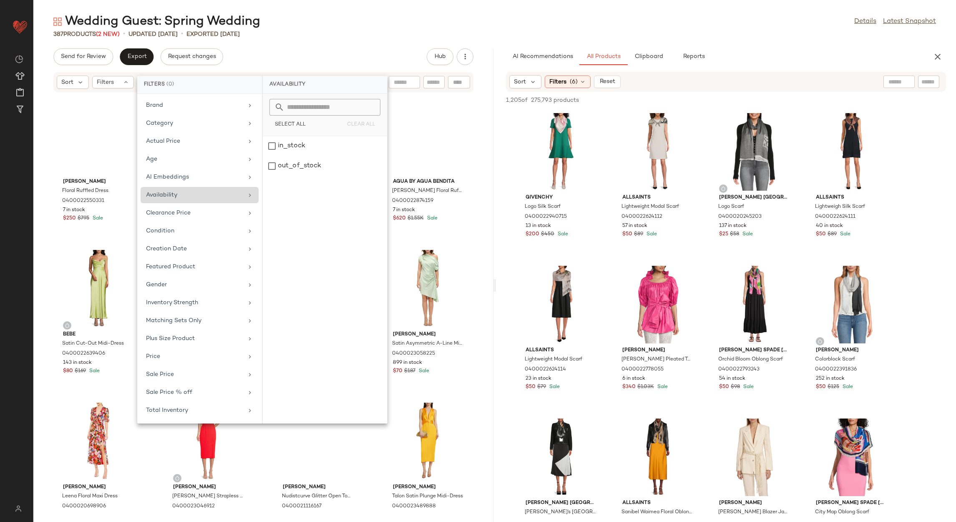
click at [349, 28] on div "Wedding Guest: Spring Wedding Details Latest Snapshot" at bounding box center [494, 21] width 922 height 17
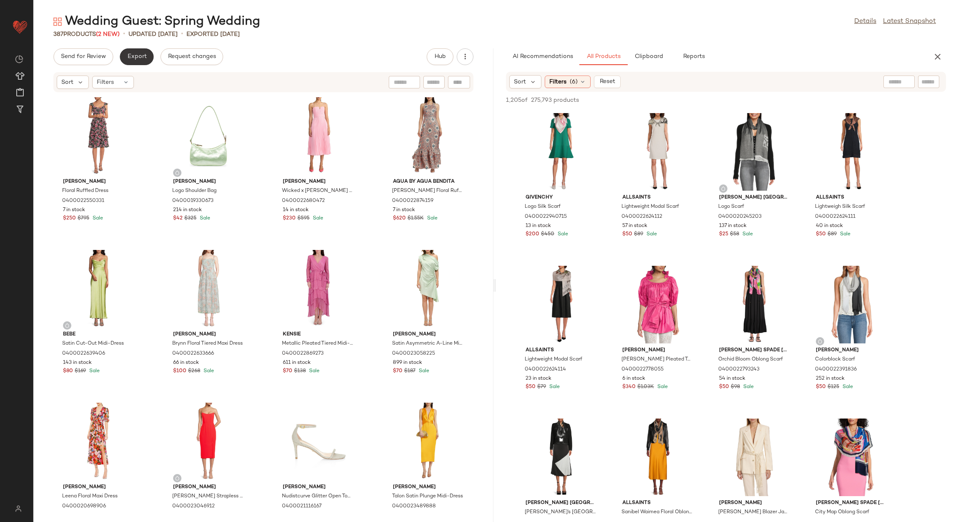
click at [142, 58] on span "Export" at bounding box center [137, 56] width 20 height 7
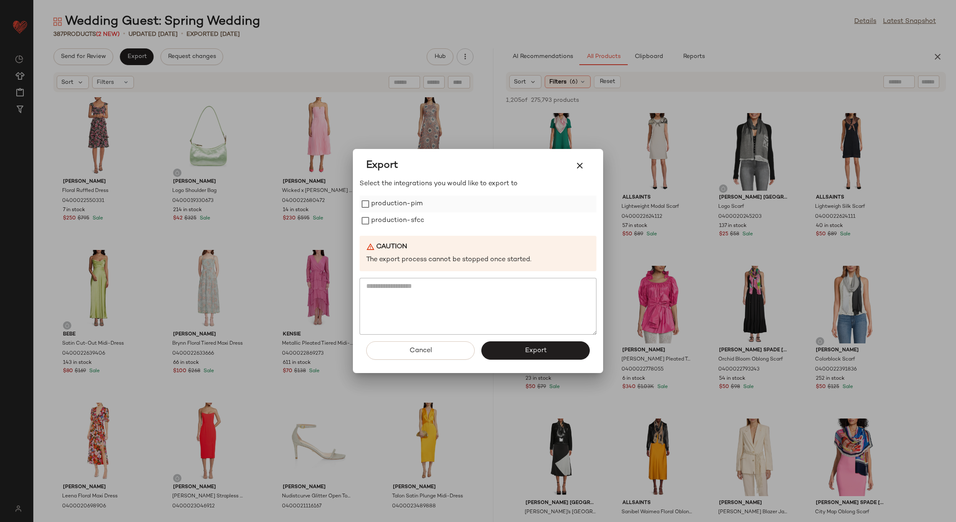
click at [399, 208] on label "production-pim" at bounding box center [396, 204] width 51 height 17
click at [396, 218] on label "production-sfcc" at bounding box center [397, 220] width 53 height 17
click at [522, 356] on button "Export" at bounding box center [535, 350] width 108 height 18
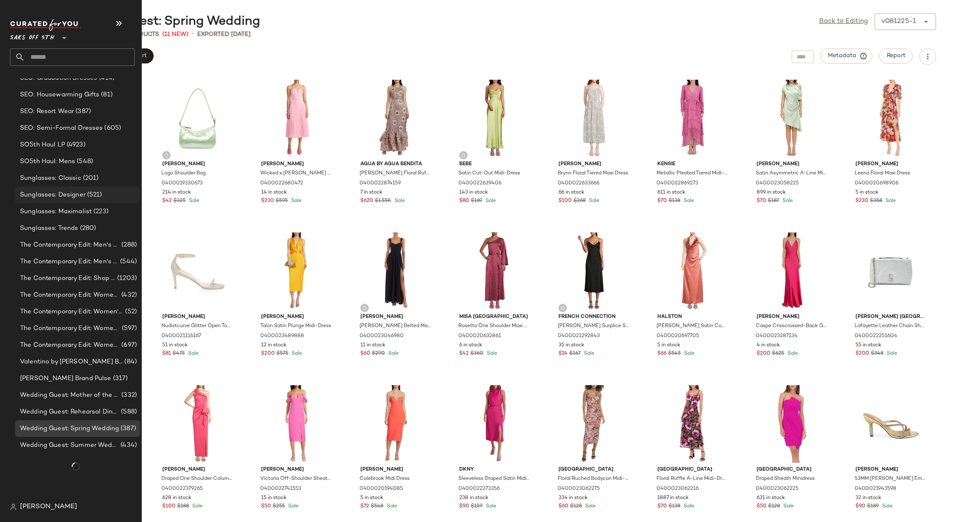
scroll to position [1744, 0]
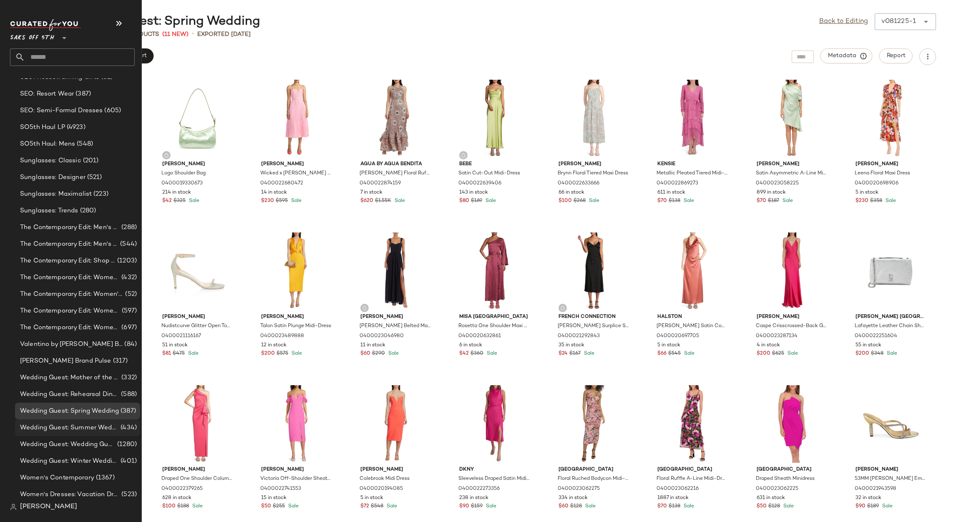
click at [66, 432] on span "Wedding Guest: Summer Wedding Guest" at bounding box center [69, 428] width 99 height 10
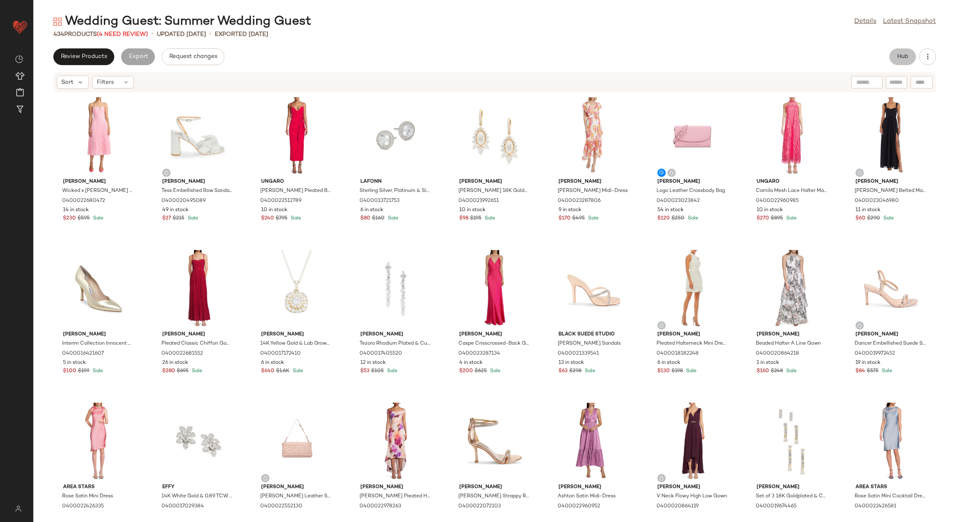
click at [908, 51] on button "Hub" at bounding box center [902, 56] width 27 height 17
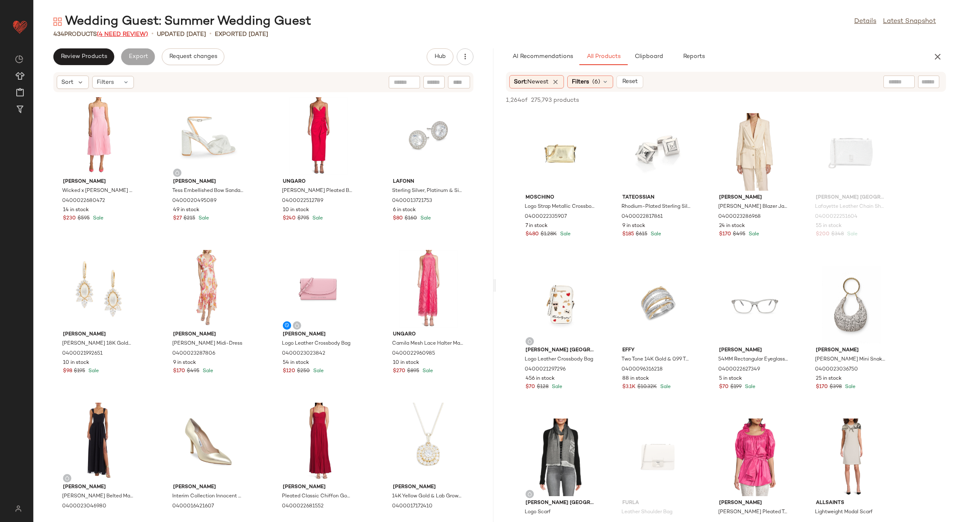
click at [134, 35] on span "(4 Need Review)" at bounding box center [122, 34] width 51 height 6
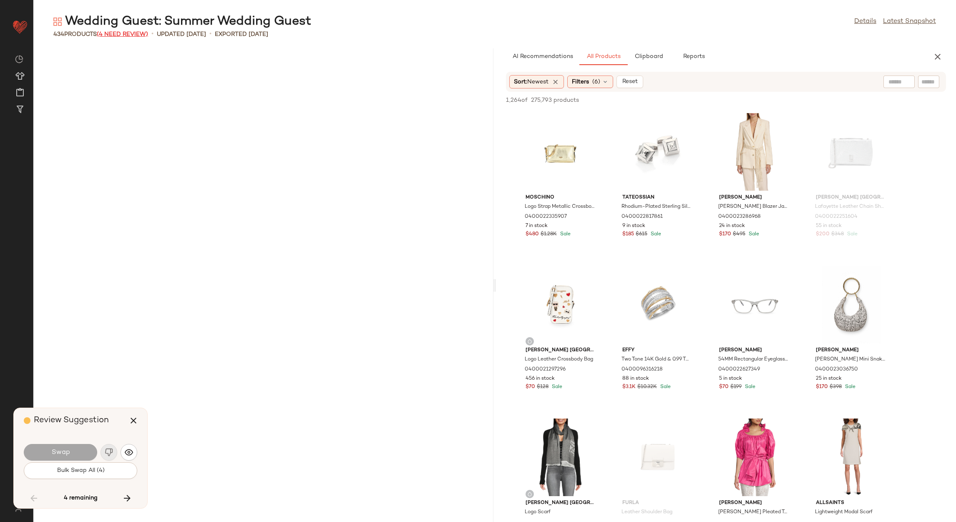
scroll to position [11141, 0]
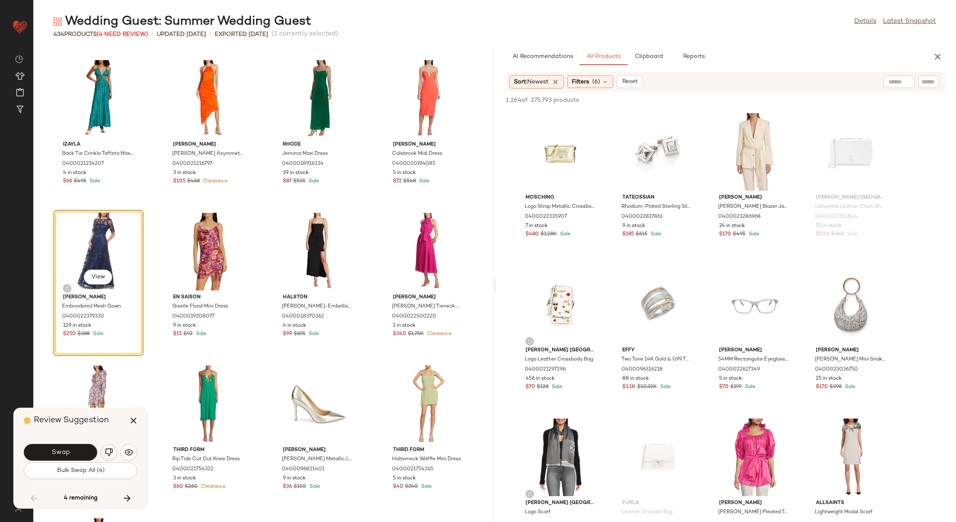
click at [108, 451] on img "button" at bounding box center [109, 452] width 8 height 8
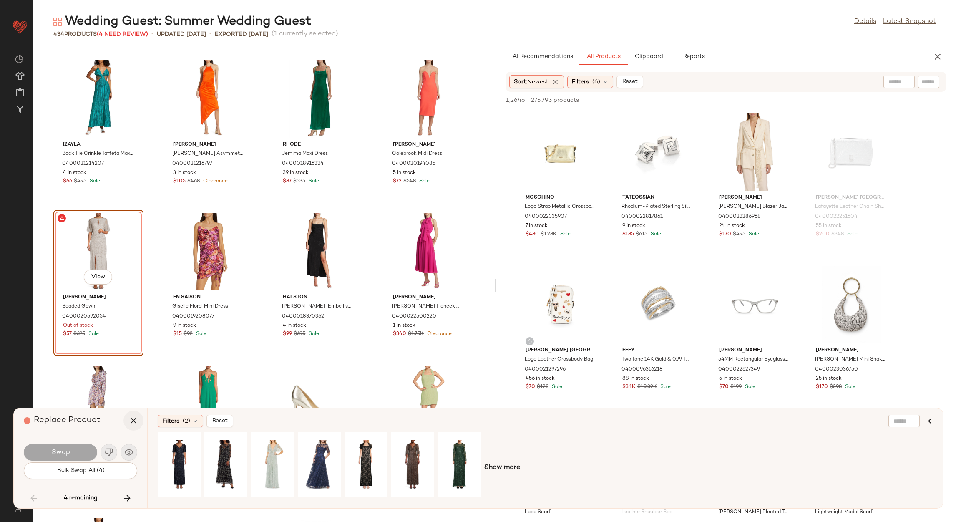
click at [136, 415] on icon "button" at bounding box center [133, 420] width 10 height 10
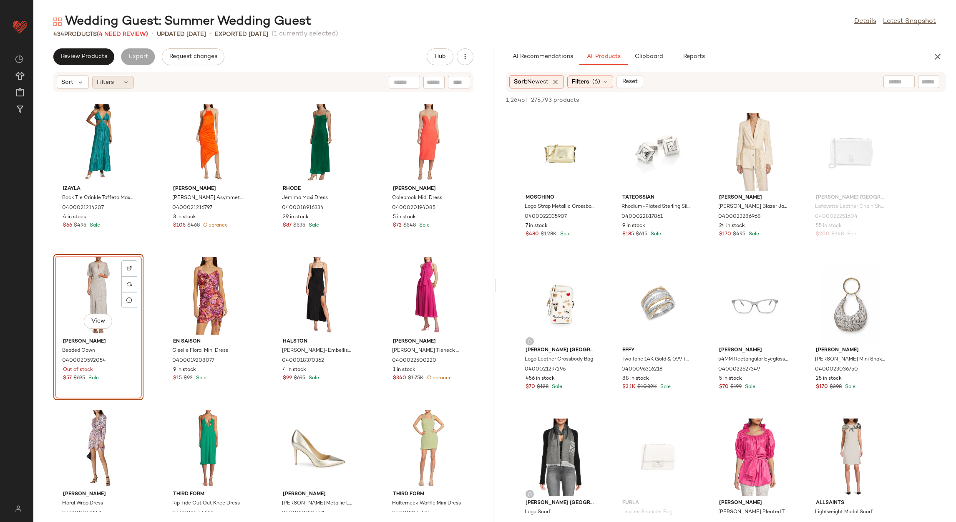
click at [123, 83] on icon at bounding box center [126, 82] width 7 height 7
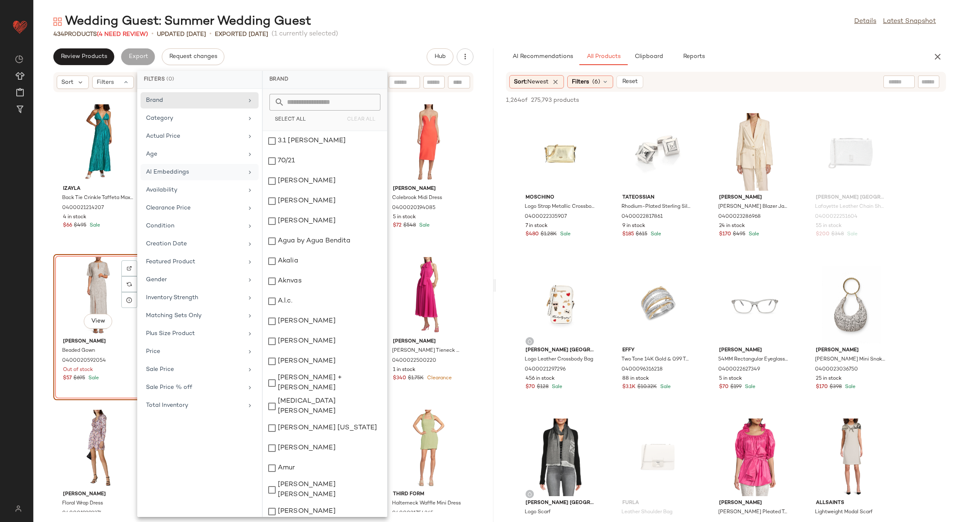
drag, startPoint x: 200, startPoint y: 193, endPoint x: 206, endPoint y: 181, distance: 13.4
click at [199, 193] on div "Availability" at bounding box center [194, 190] width 97 height 9
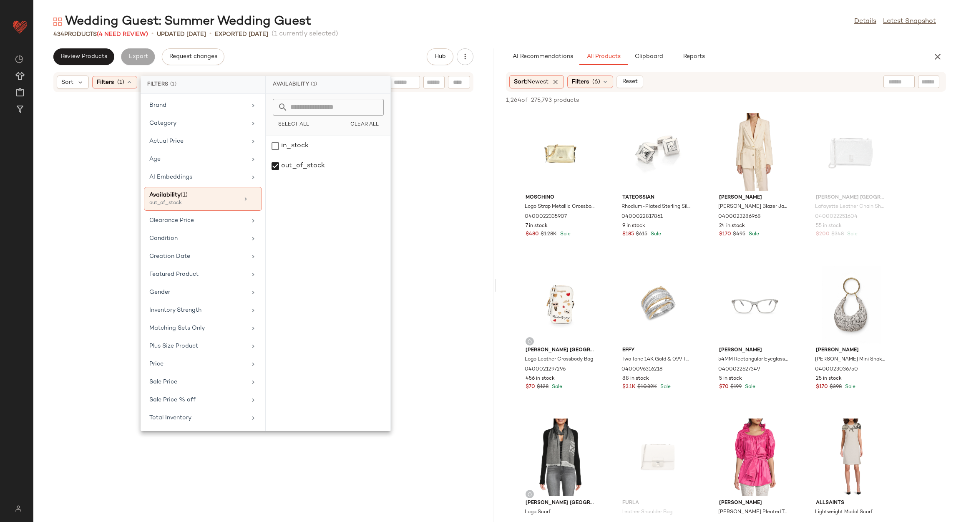
scroll to position [11141, 0]
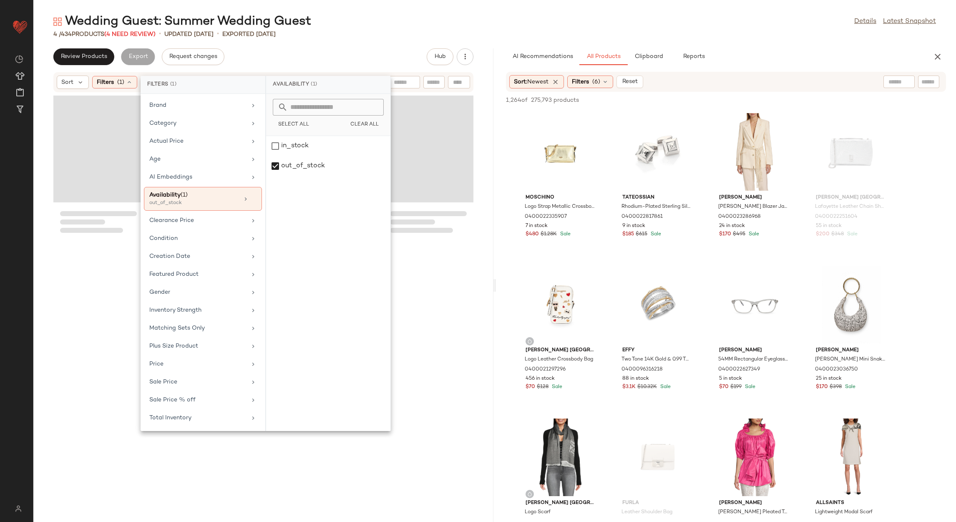
click at [332, 55] on div "Review Products Export Request changes Hub" at bounding box center [263, 56] width 420 height 17
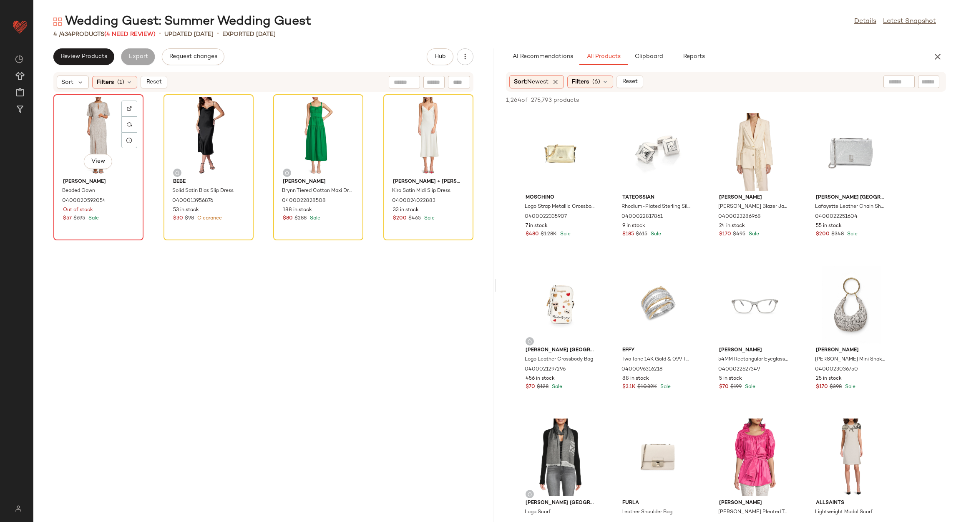
click at [96, 122] on div "View" at bounding box center [98, 136] width 84 height 78
click at [399, 131] on div "View" at bounding box center [428, 136] width 84 height 78
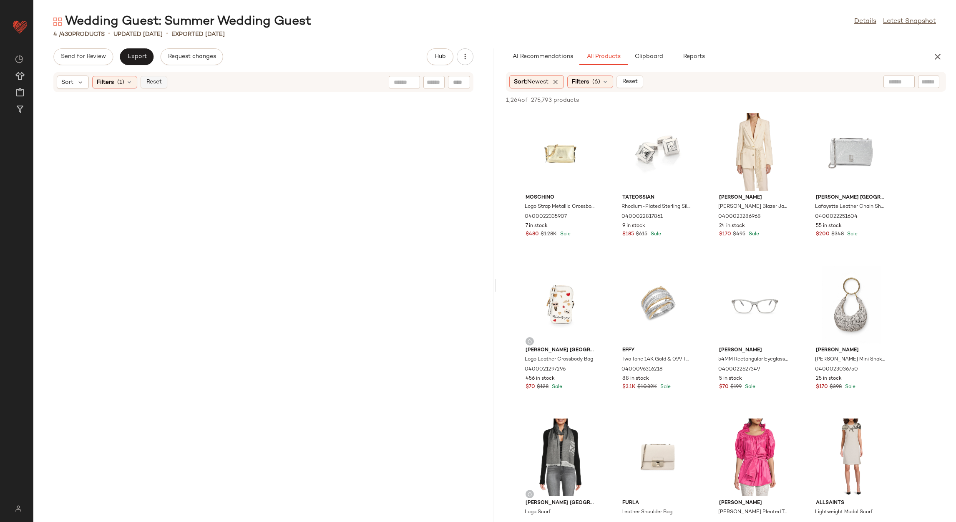
click at [152, 83] on span "Reset" at bounding box center [154, 82] width 16 height 7
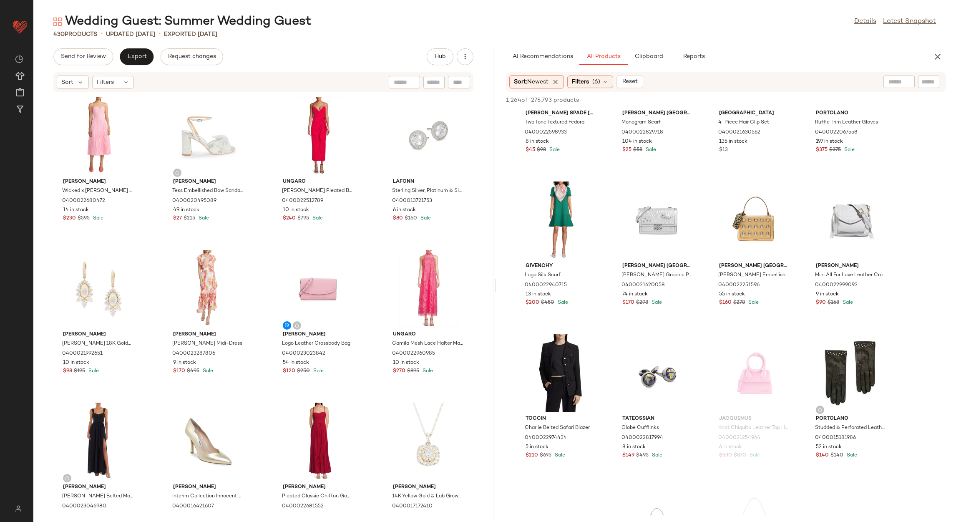
scroll to position [1001, 0]
click at [589, 83] on span "Filters" at bounding box center [580, 82] width 17 height 9
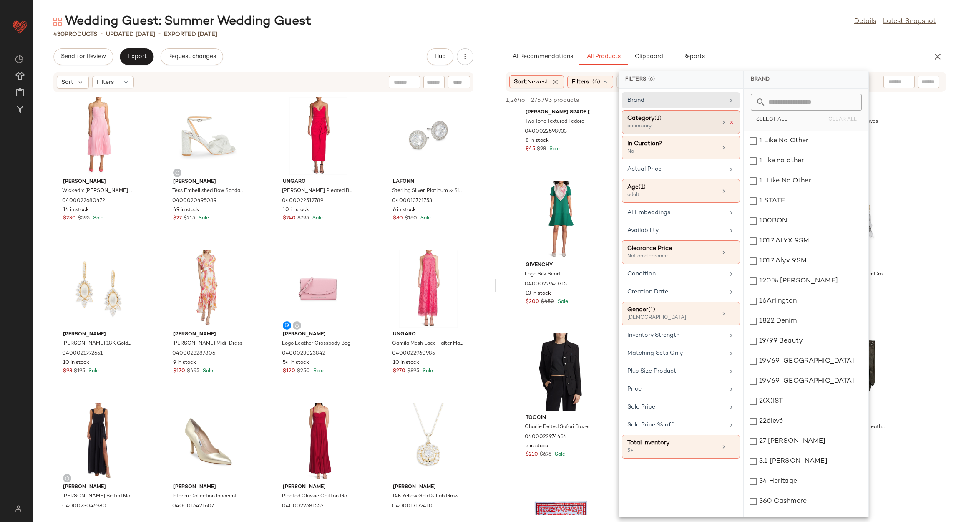
click at [729, 123] on icon at bounding box center [731, 122] width 6 height 6
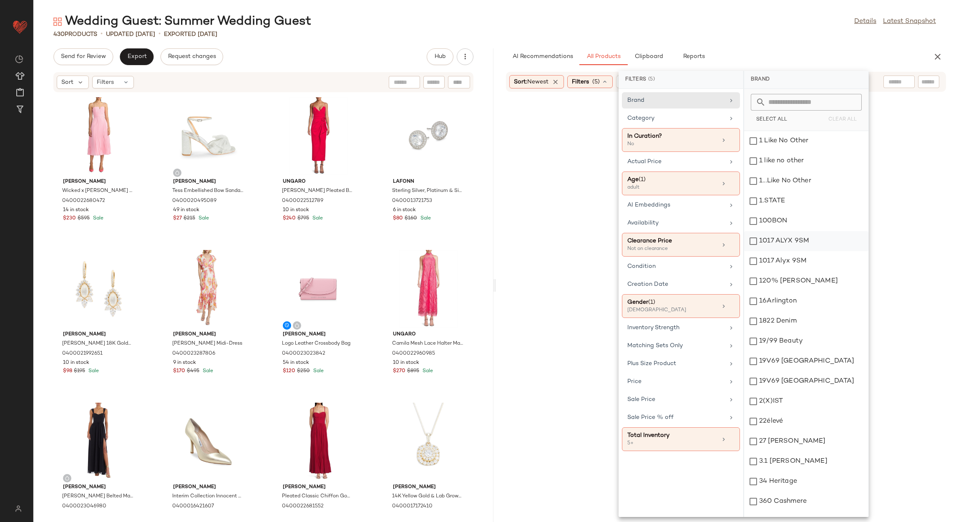
drag, startPoint x: 728, startPoint y: 123, endPoint x: 790, endPoint y: 236, distance: 129.1
click at [728, 128] on div "Category" at bounding box center [681, 140] width 118 height 24
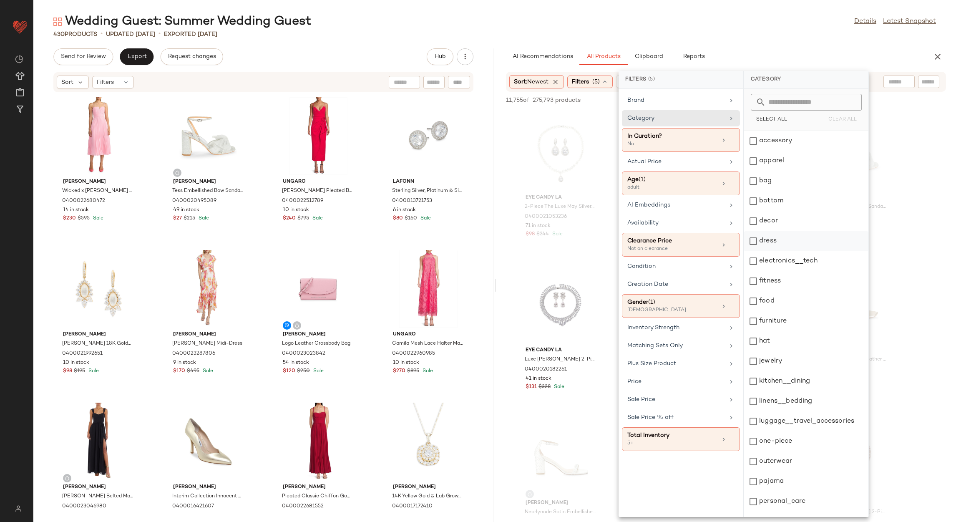
click at [779, 246] on div "dress" at bounding box center [806, 241] width 124 height 20
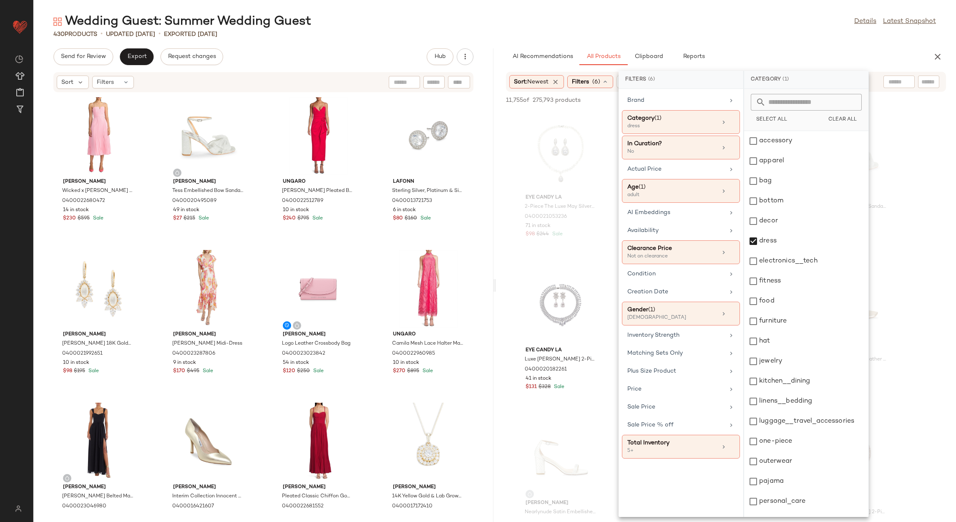
click at [735, 38] on div "430 Products • updated [DATE] • Exported [DATE]" at bounding box center [494, 34] width 922 height 8
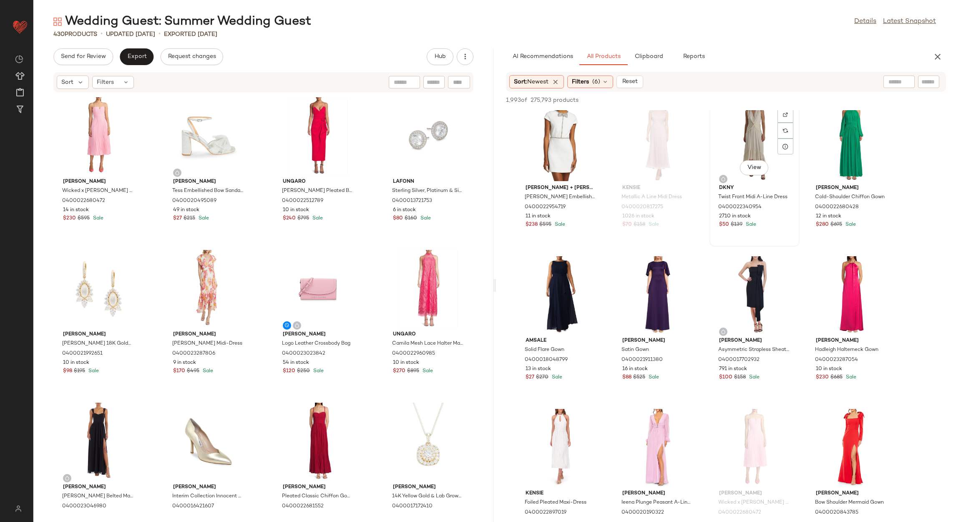
scroll to position [1751, 0]
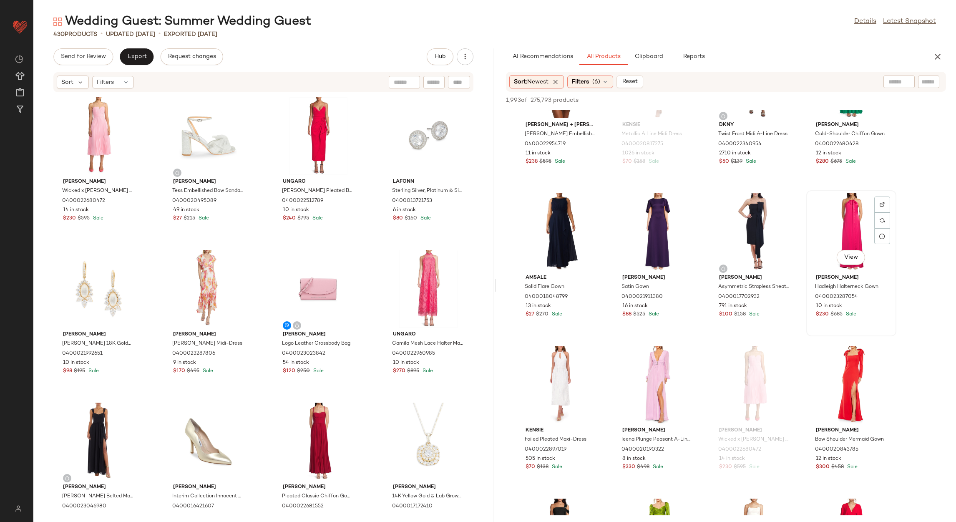
click at [854, 248] on div "View" at bounding box center [851, 232] width 84 height 78
click at [846, 254] on span "View" at bounding box center [851, 257] width 14 height 7
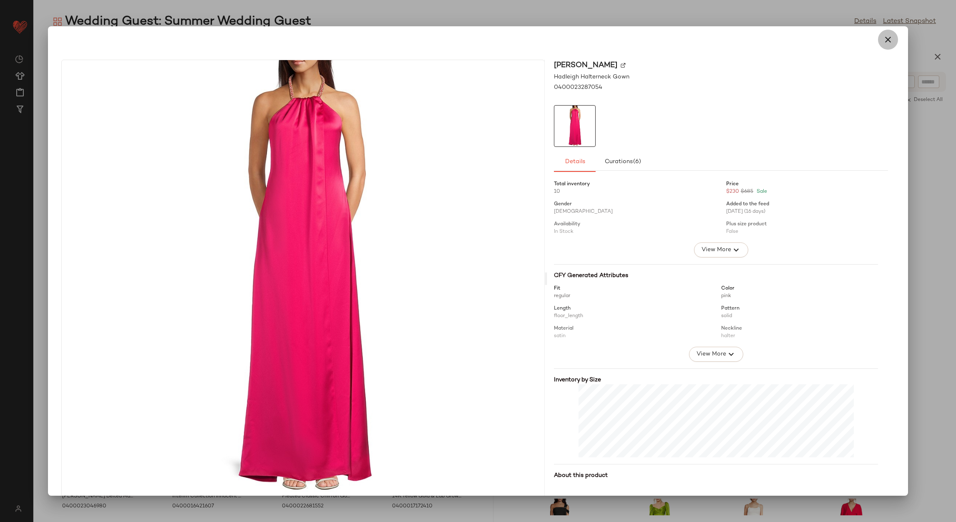
click at [878, 39] on button "button" at bounding box center [888, 40] width 20 height 20
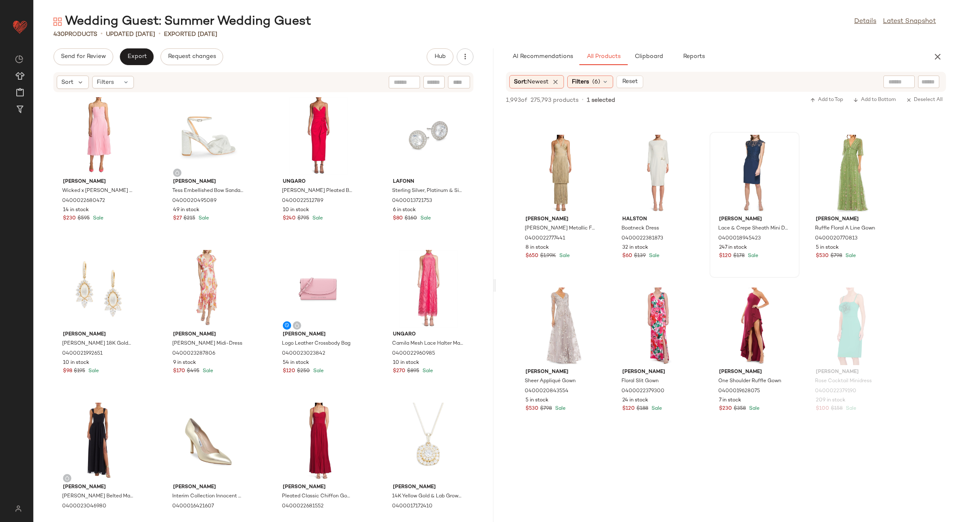
scroll to position [7819, 0]
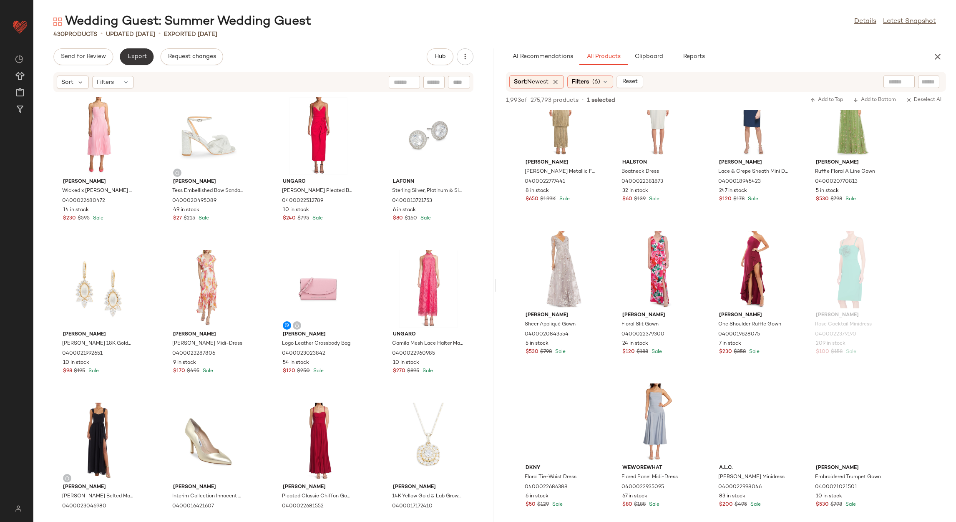
click at [131, 60] on button "Export" at bounding box center [137, 56] width 34 height 17
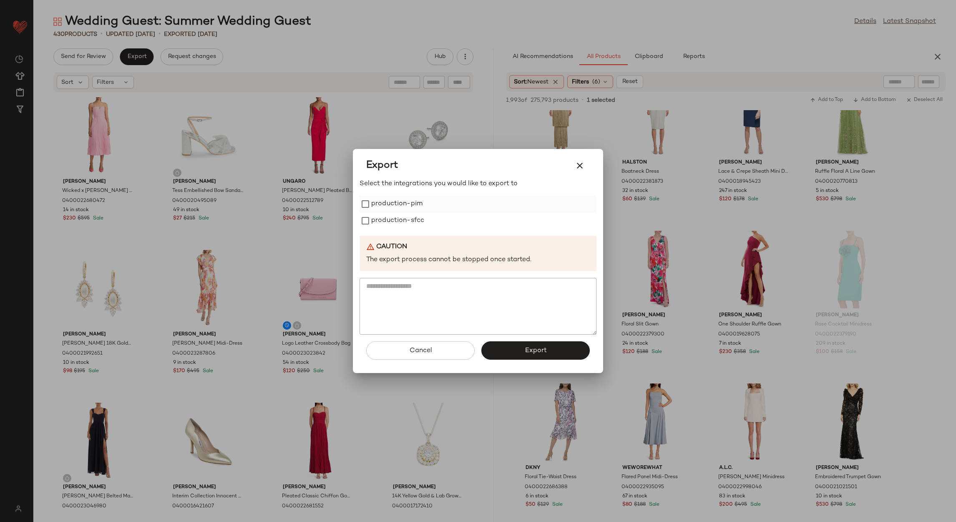
click at [384, 208] on label "production-pim" at bounding box center [396, 204] width 51 height 17
drag, startPoint x: 385, startPoint y: 213, endPoint x: 406, endPoint y: 233, distance: 28.3
click at [386, 215] on label "production-sfcc" at bounding box center [397, 220] width 53 height 17
click at [517, 352] on button "Export" at bounding box center [535, 350] width 108 height 18
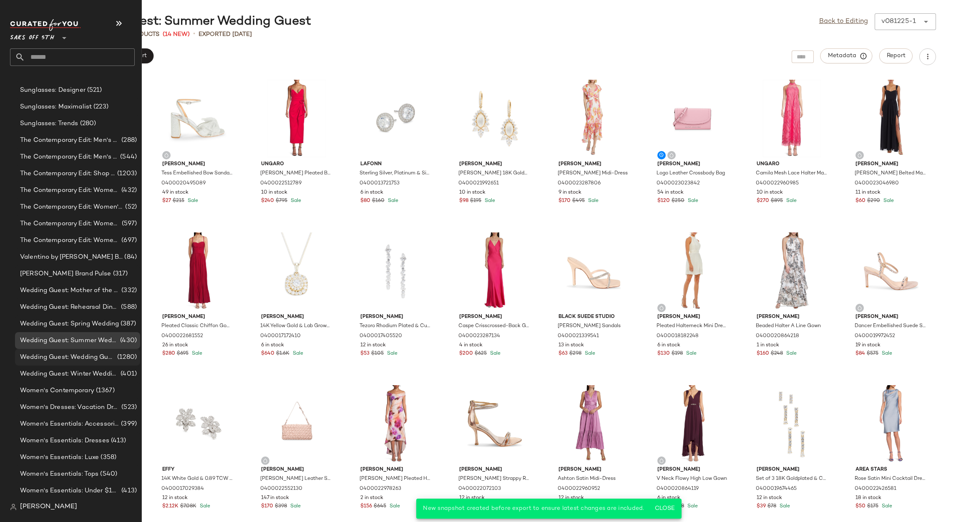
scroll to position [1832, 0]
click at [78, 353] on span "Wedding Guest: Wedding Guest" at bounding box center [67, 357] width 95 height 10
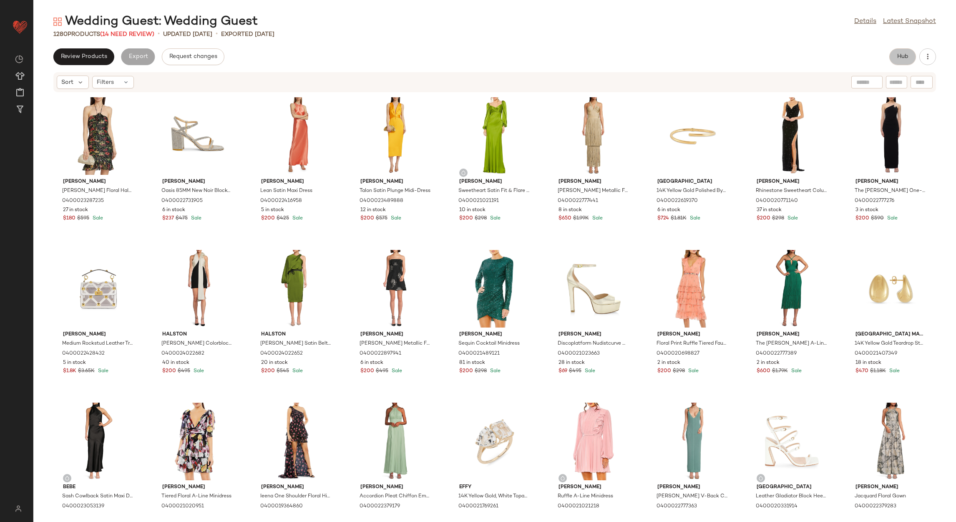
click at [904, 50] on button "Hub" at bounding box center [902, 56] width 27 height 17
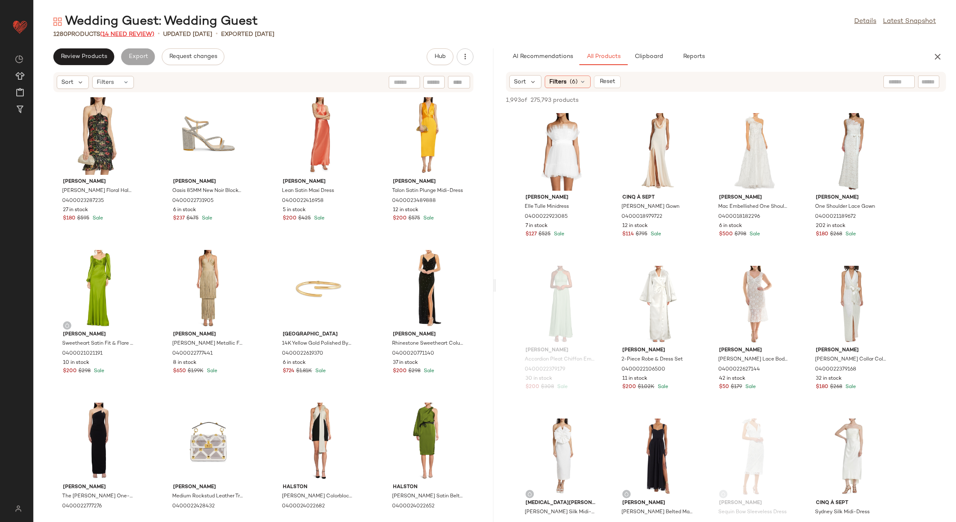
click at [139, 31] on span "(14 Need Review)" at bounding box center [127, 34] width 54 height 6
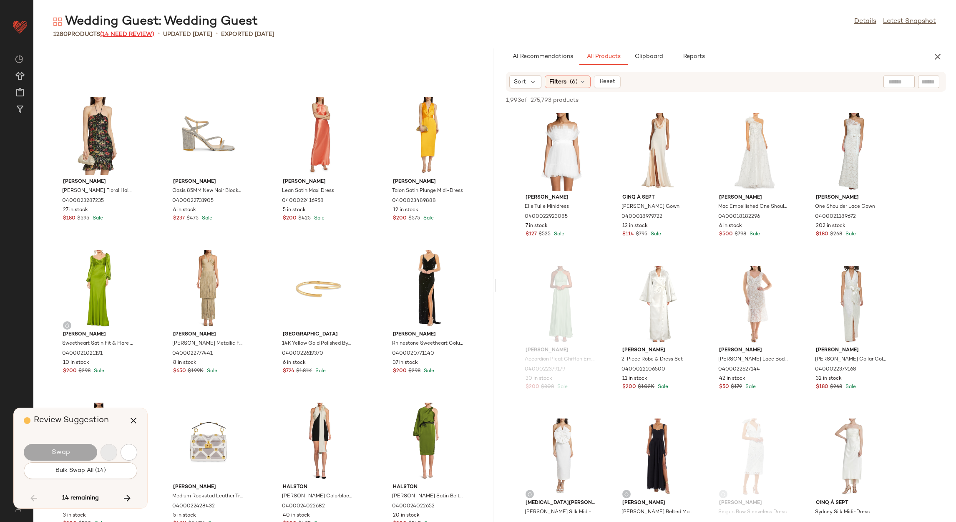
click at [139, 31] on span "(14 Need Review)" at bounding box center [127, 34] width 54 height 6
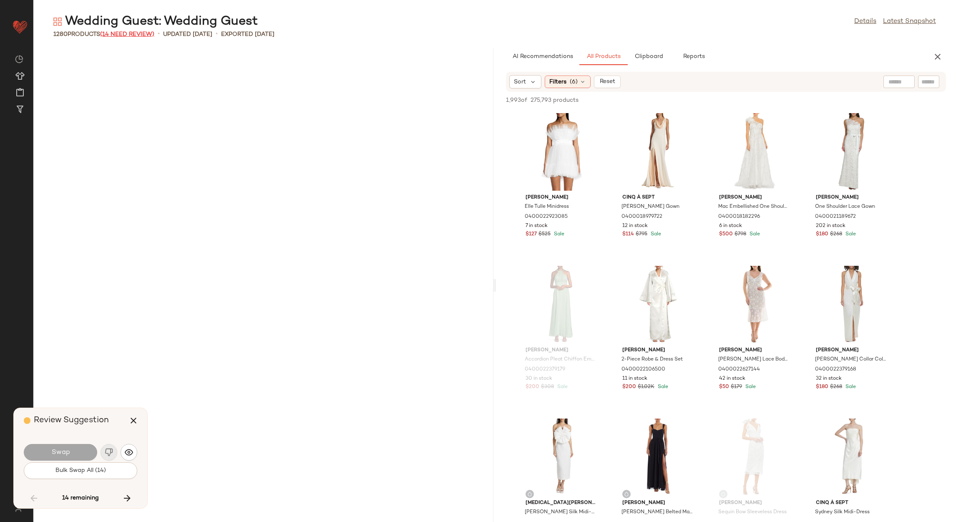
scroll to position [5646, 0]
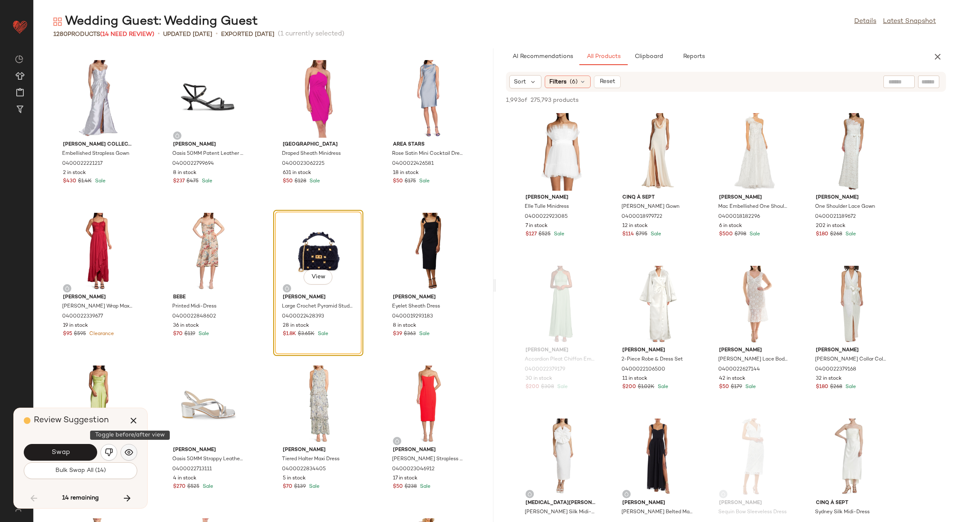
click at [131, 452] on img "button" at bounding box center [129, 452] width 8 height 8
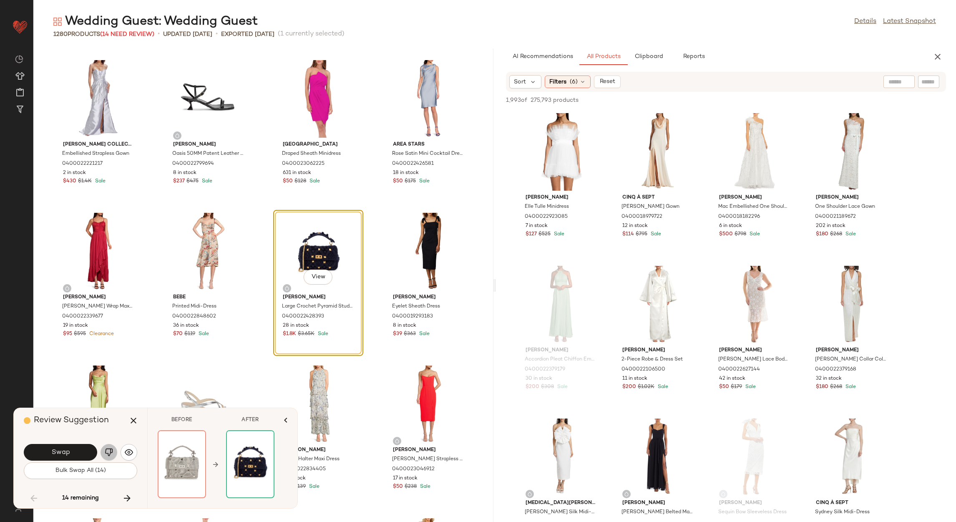
click at [108, 455] on img "button" at bounding box center [109, 452] width 8 height 8
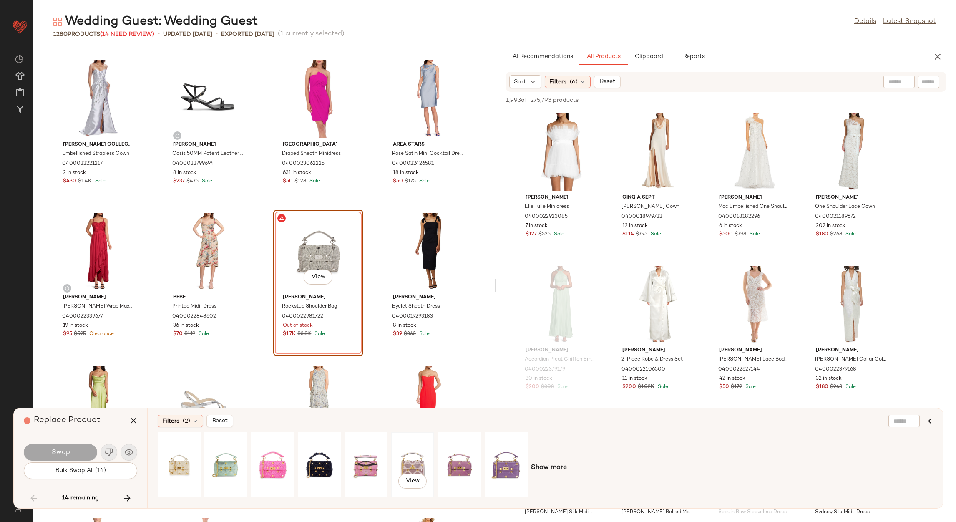
click at [409, 466] on div "View" at bounding box center [412, 464] width 37 height 59
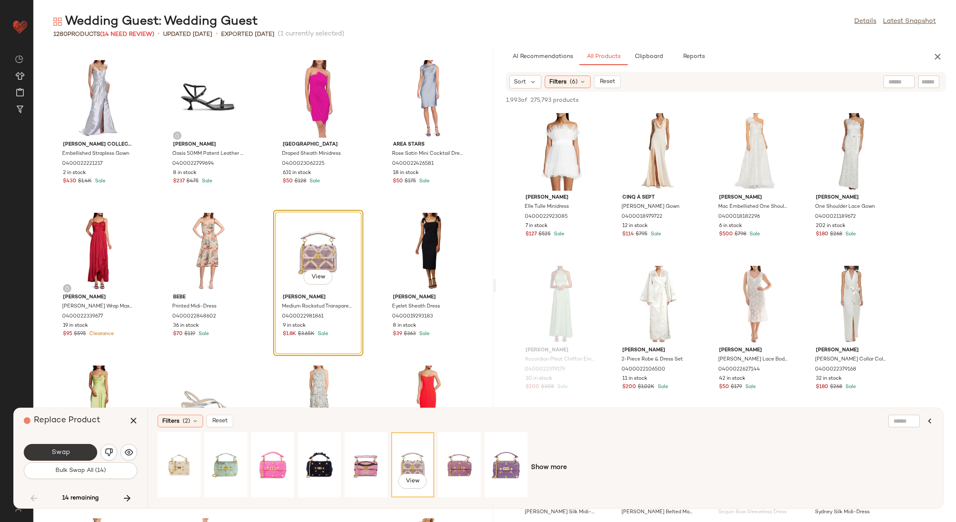
click at [84, 454] on button "Swap" at bounding box center [60, 452] width 73 height 17
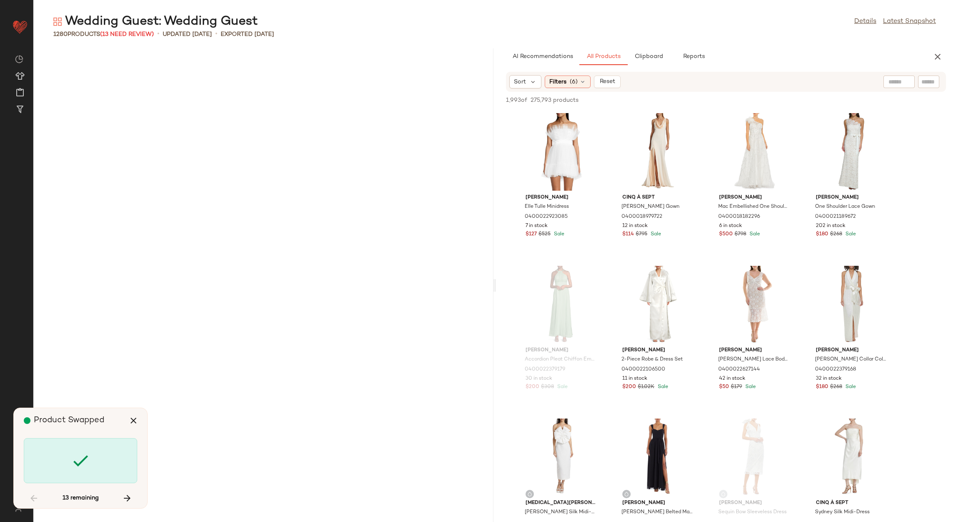
scroll to position [10378, 0]
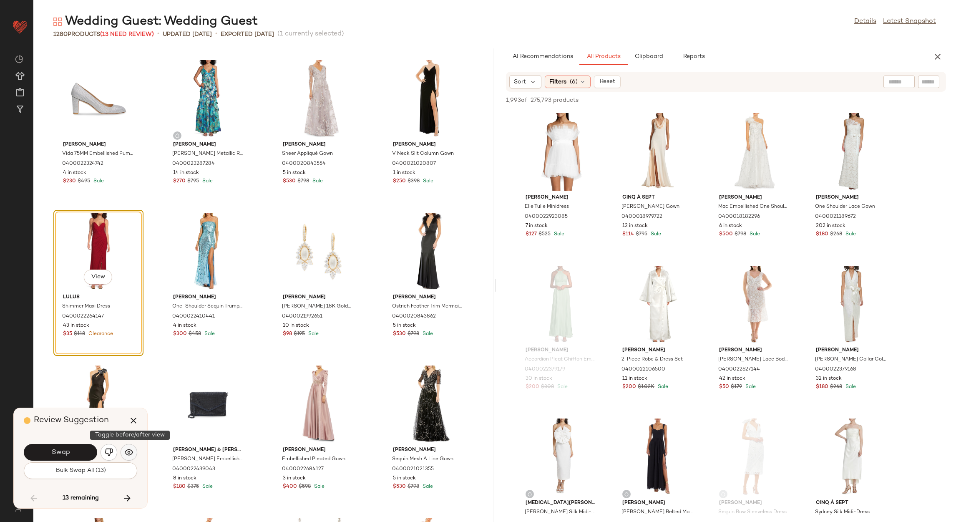
click at [124, 455] on button "button" at bounding box center [129, 452] width 17 height 17
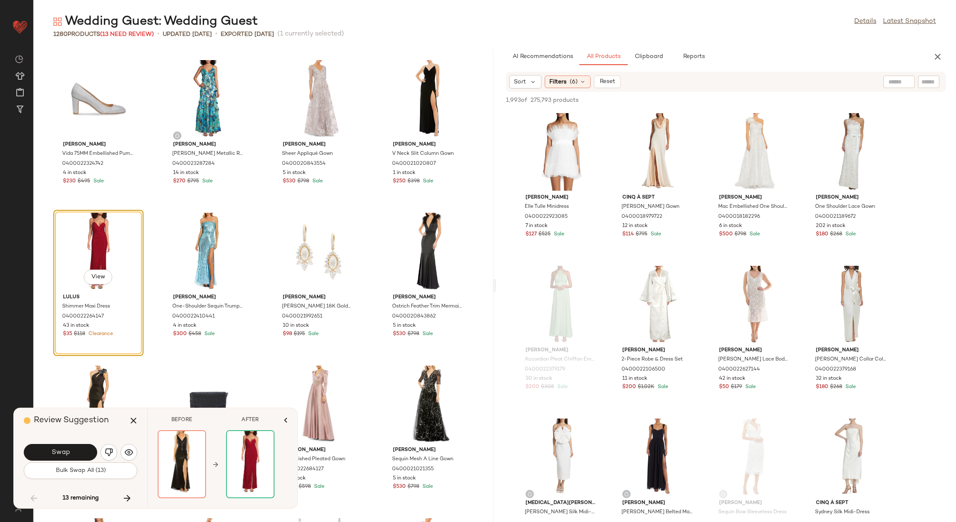
click at [104, 446] on button "button" at bounding box center [108, 452] width 17 height 17
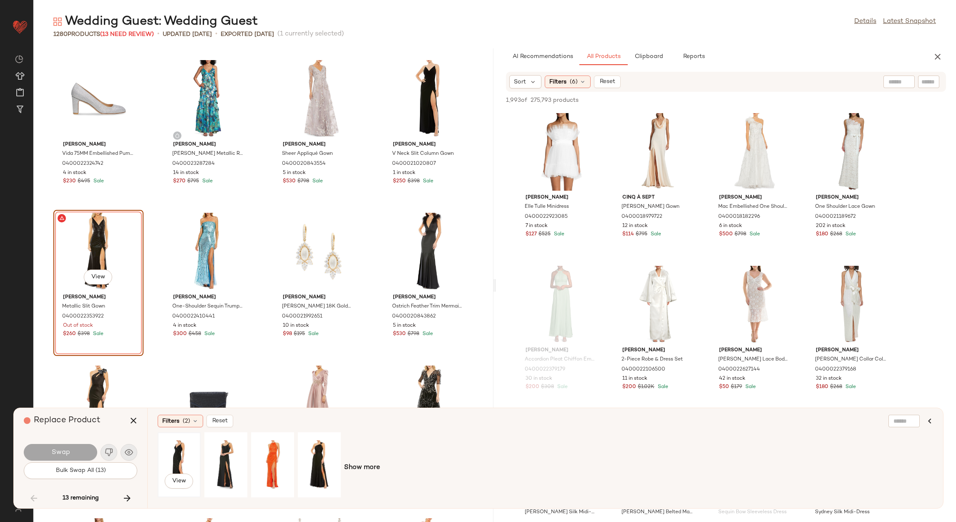
click at [181, 453] on div "View" at bounding box center [179, 464] width 37 height 59
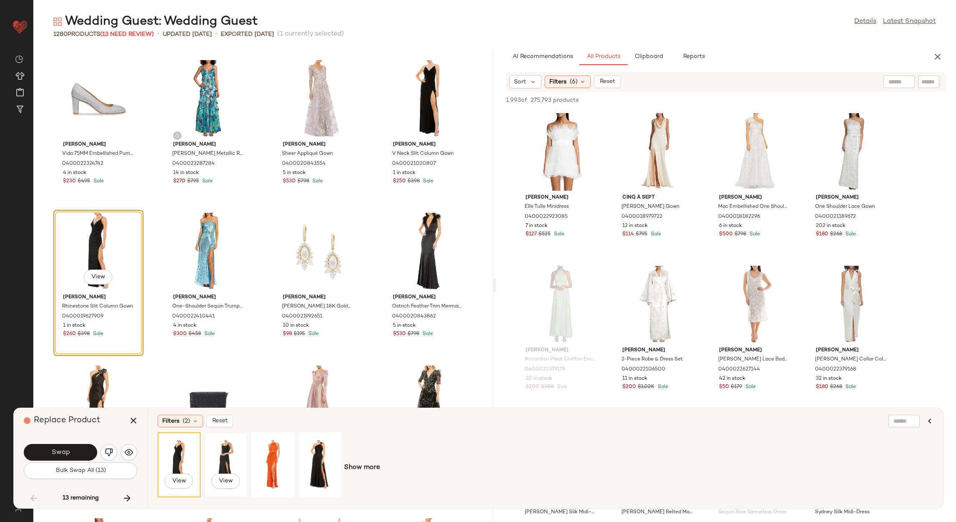
click at [222, 441] on div "View" at bounding box center [225, 464] width 37 height 59
click at [321, 455] on div "View" at bounding box center [319, 464] width 37 height 59
click at [214, 463] on div "View" at bounding box center [225, 464] width 37 height 59
click at [357, 463] on span "Show more" at bounding box center [362, 467] width 36 height 10
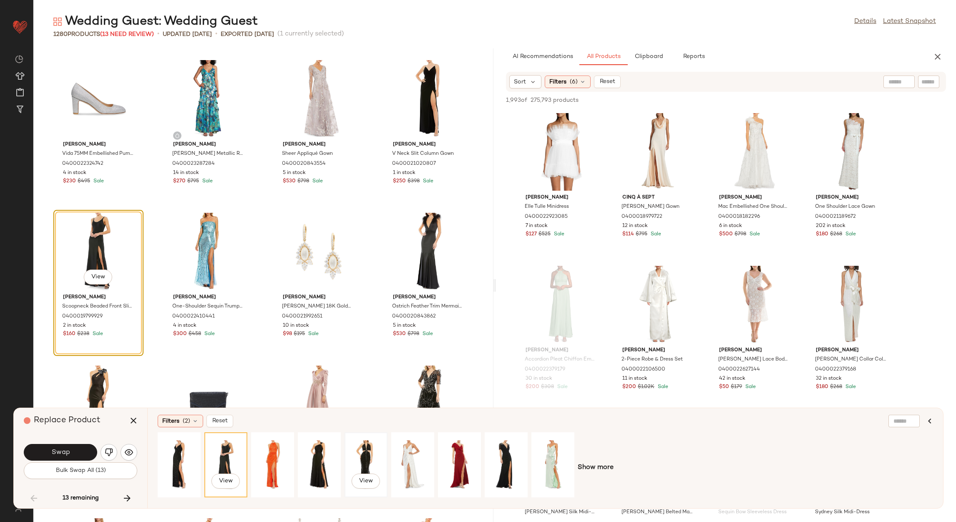
click at [356, 457] on div "View" at bounding box center [365, 464] width 37 height 59
click at [224, 450] on div "View" at bounding box center [225, 464] width 37 height 59
click at [499, 446] on div "View" at bounding box center [505, 464] width 37 height 59
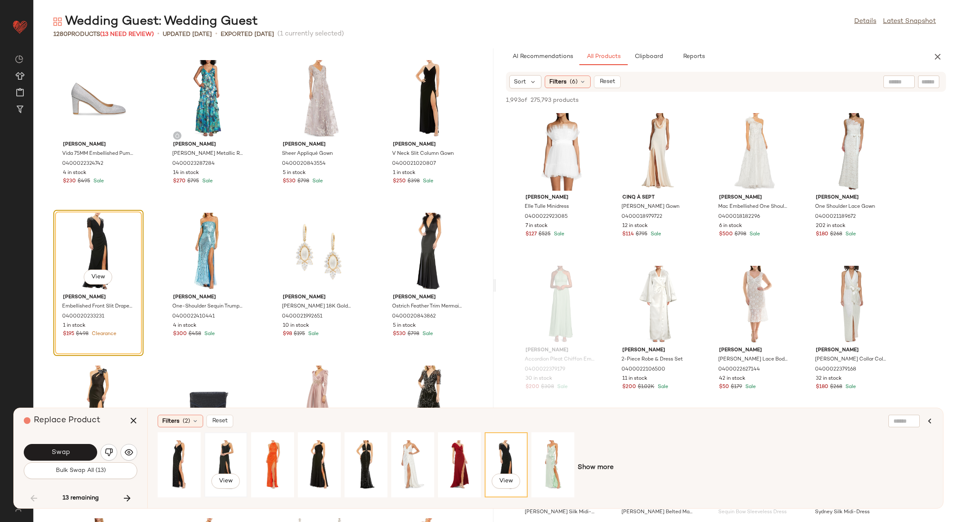
click at [226, 450] on div "View" at bounding box center [225, 464] width 37 height 59
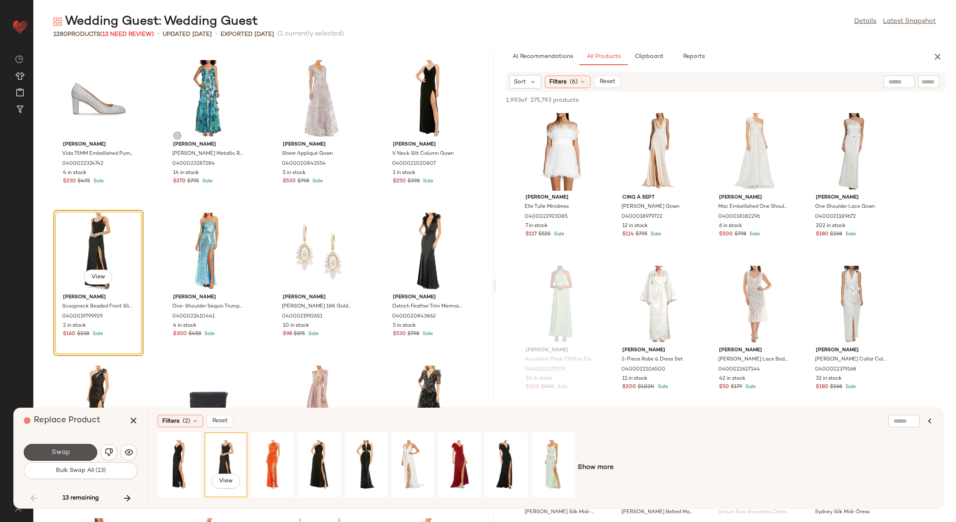
click at [58, 455] on span "Swap" at bounding box center [60, 452] width 19 height 8
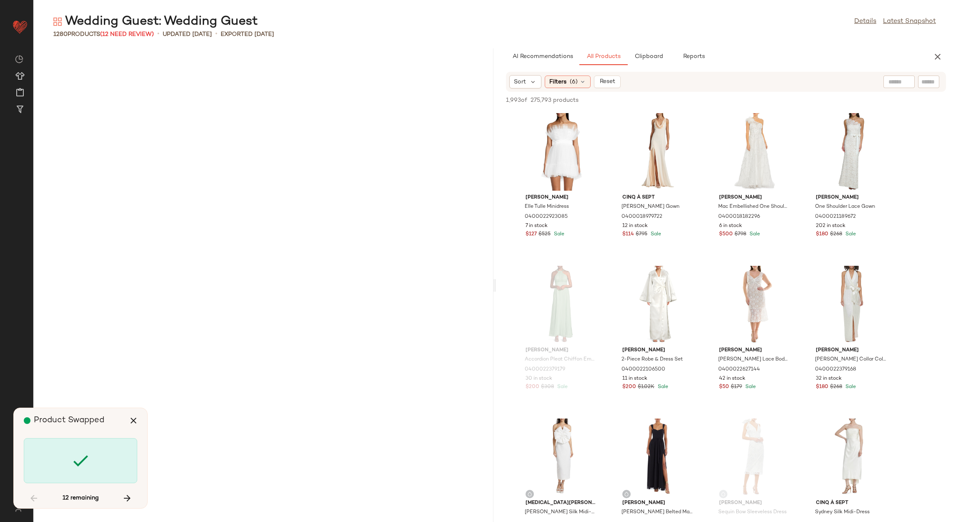
scroll to position [13125, 0]
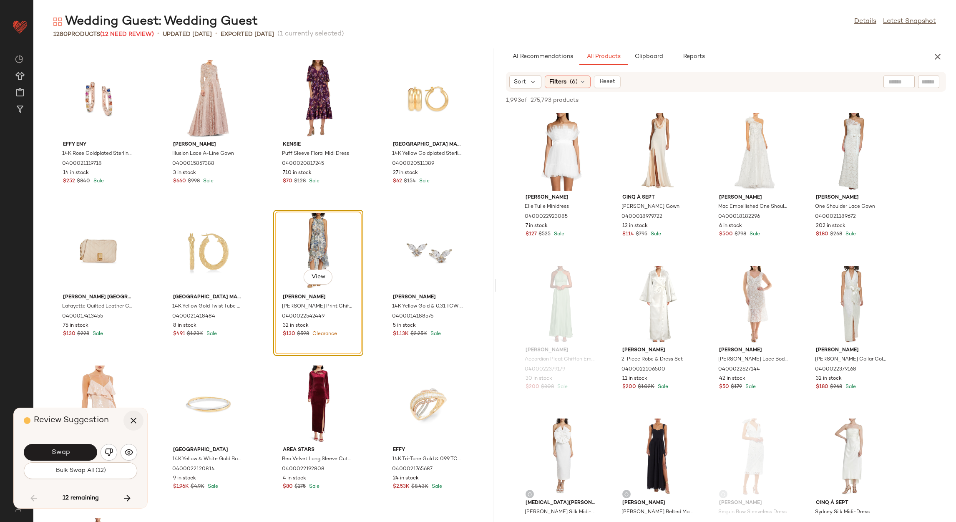
click at [133, 418] on icon "button" at bounding box center [133, 420] width 10 height 10
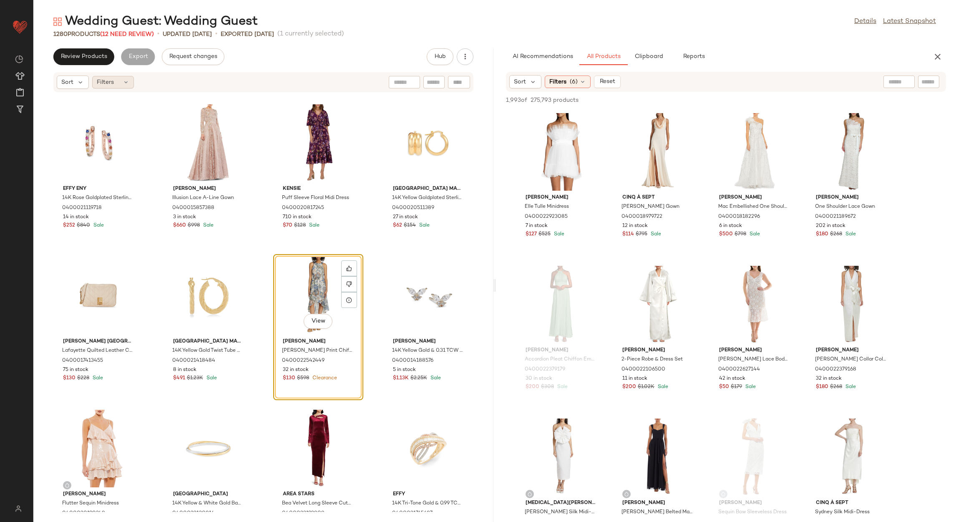
click at [116, 78] on div "Filters" at bounding box center [113, 82] width 42 height 13
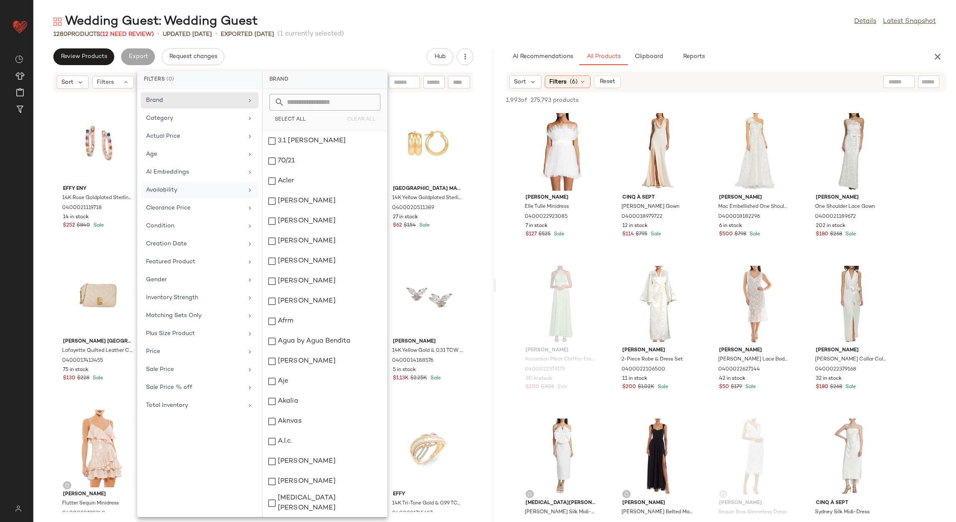
click at [201, 194] on div "Availability" at bounding box center [194, 190] width 97 height 9
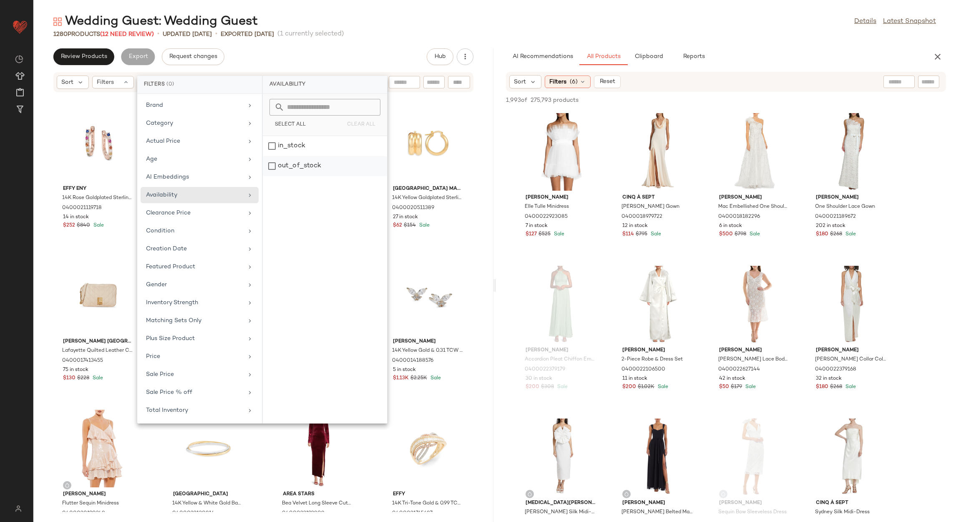
click at [289, 166] on div "out_of_stock" at bounding box center [325, 166] width 124 height 20
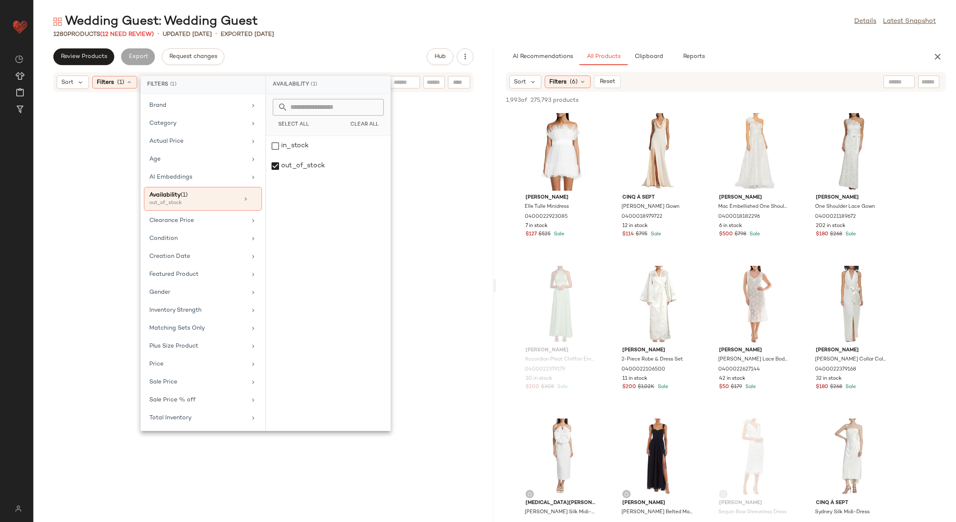
click at [369, 67] on div "Review Products Export Request changes Hub Sort Filters (1) Reset" at bounding box center [263, 284] width 460 height 473
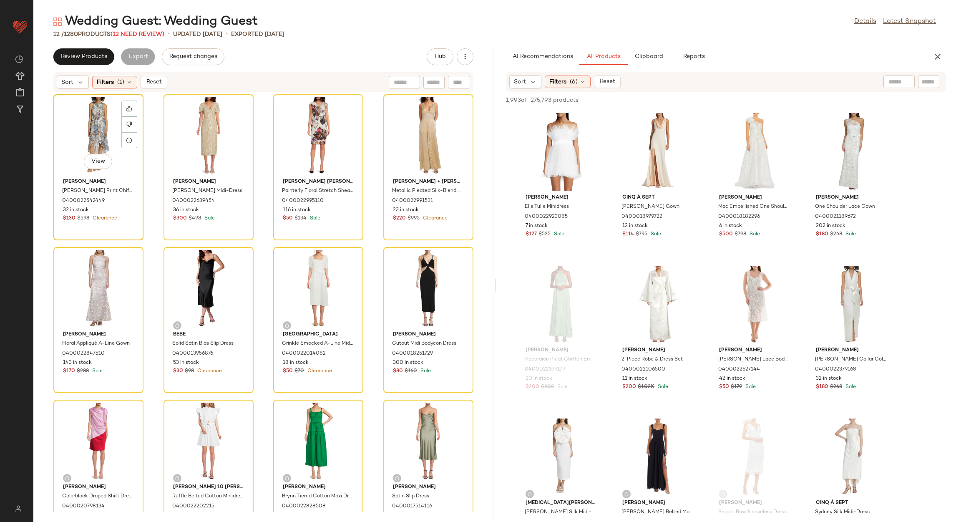
click at [98, 139] on div "View" at bounding box center [98, 136] width 84 height 78
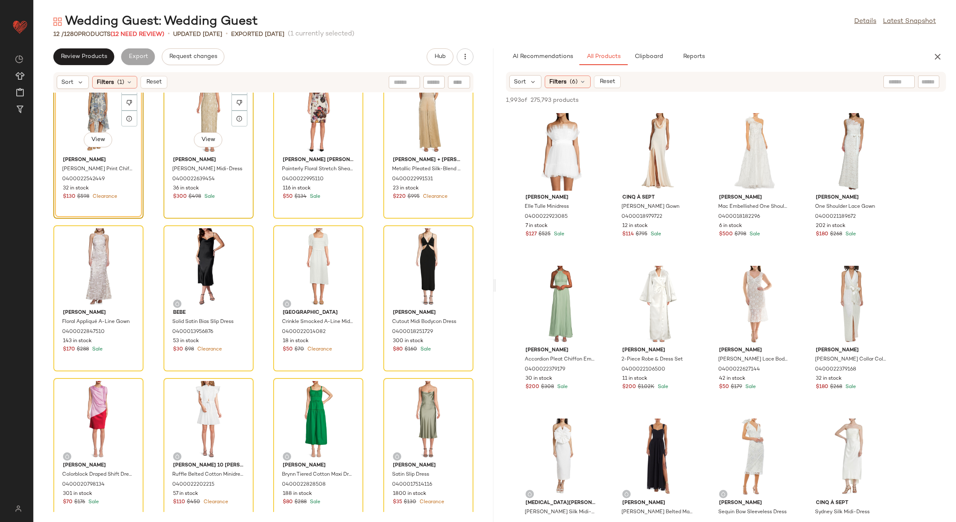
scroll to position [33, 0]
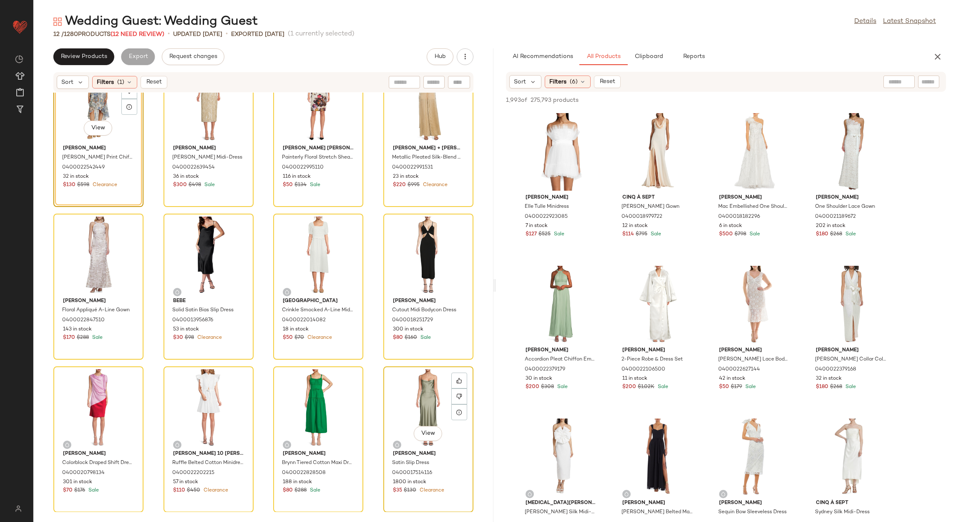
click at [409, 401] on div "View" at bounding box center [428, 408] width 84 height 78
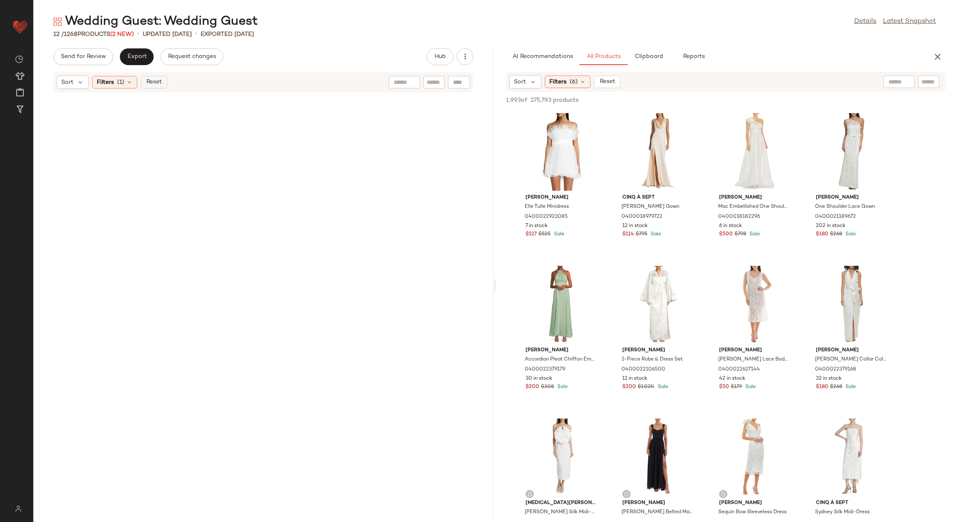
click at [161, 80] on span "Reset" at bounding box center [154, 82] width 16 height 7
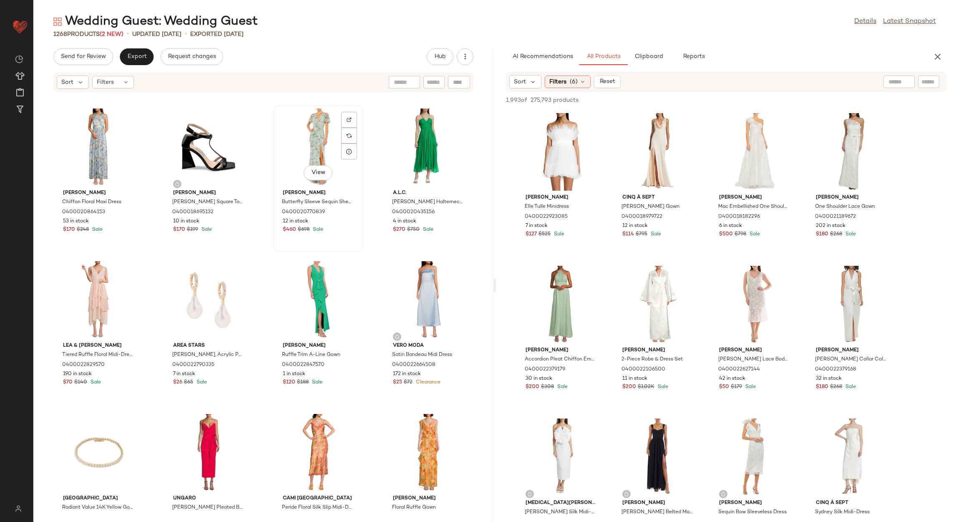
scroll to position [7387, 0]
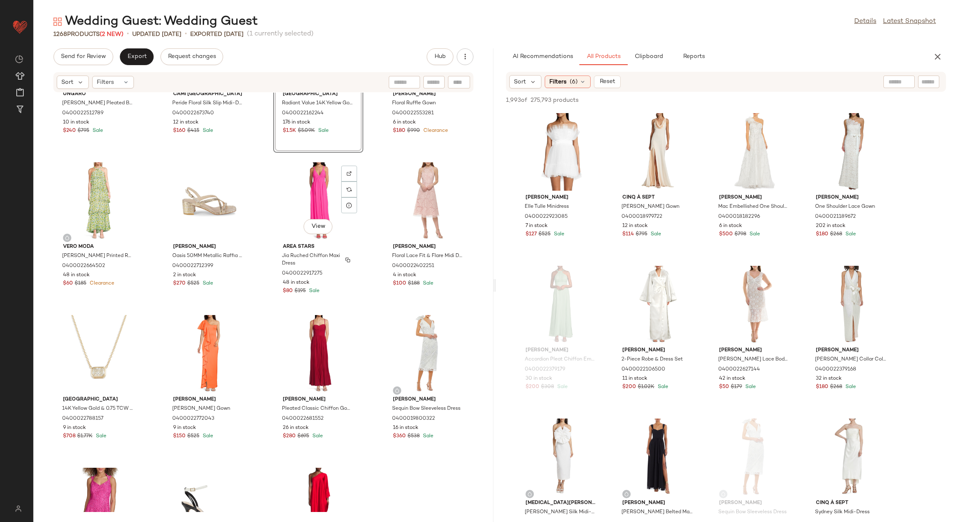
scroll to position [7575, 0]
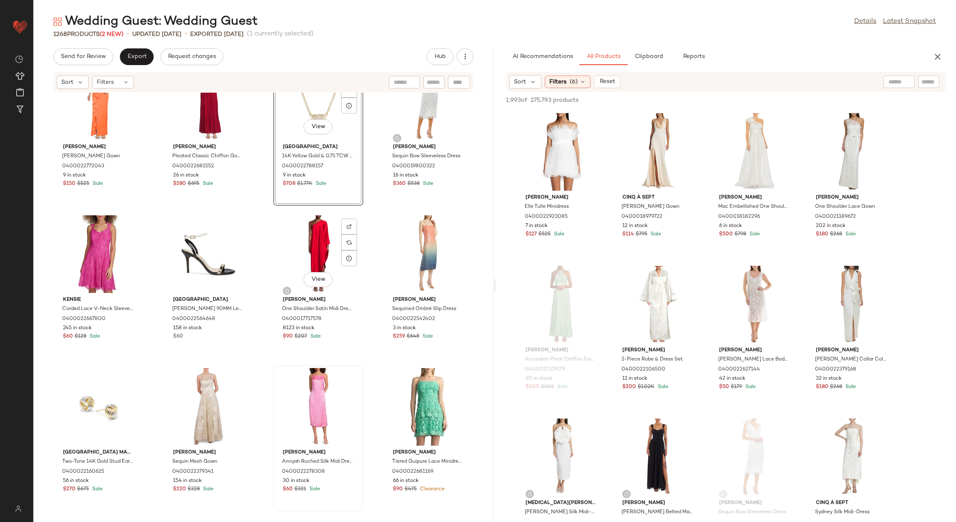
scroll to position [7950, 0]
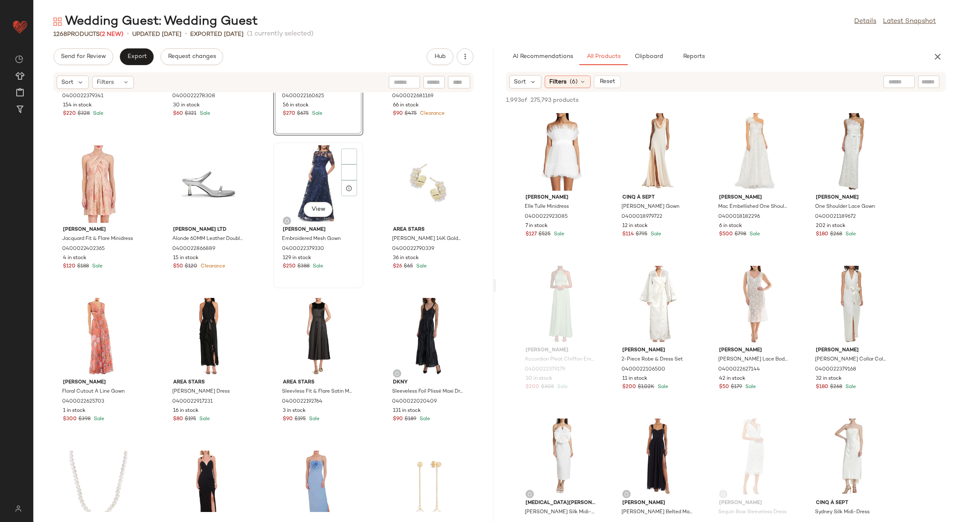
scroll to position [8138, 0]
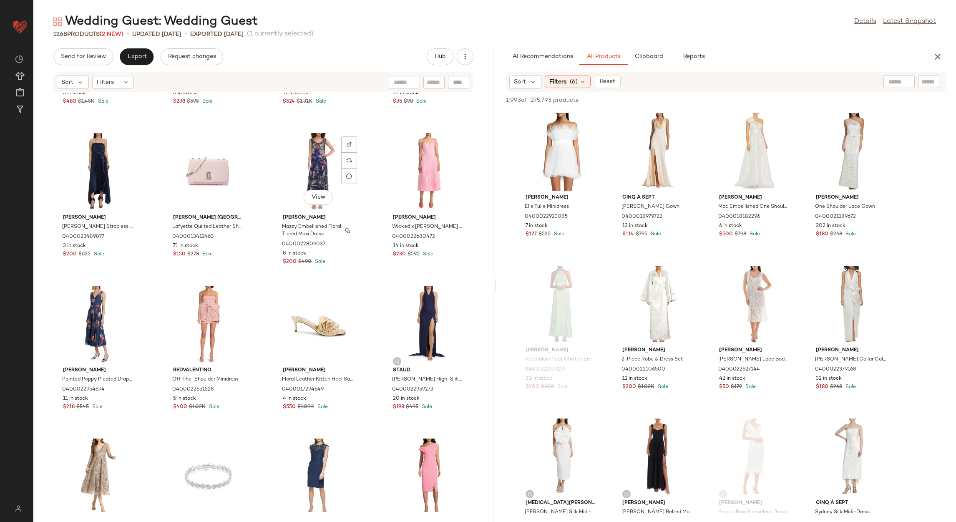
scroll to position [1195, 0]
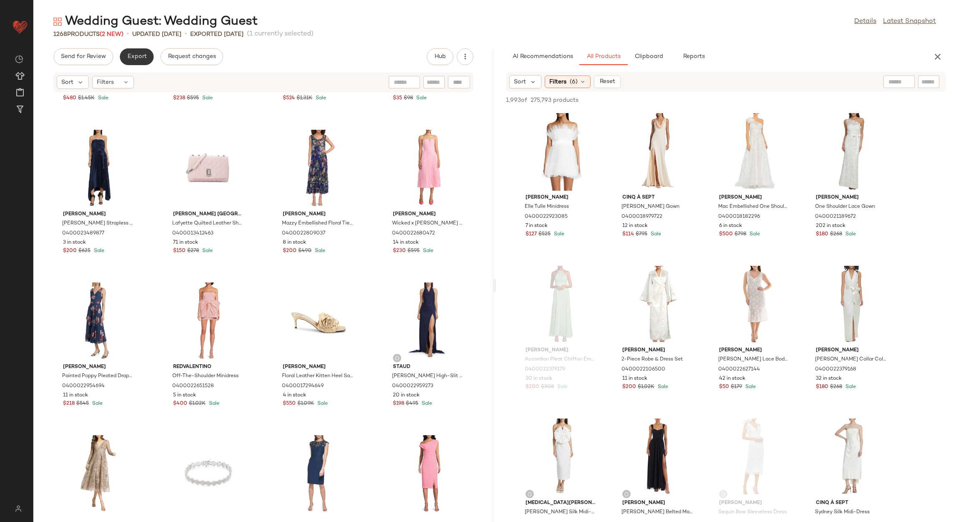
click at [142, 55] on span "Export" at bounding box center [137, 56] width 20 height 7
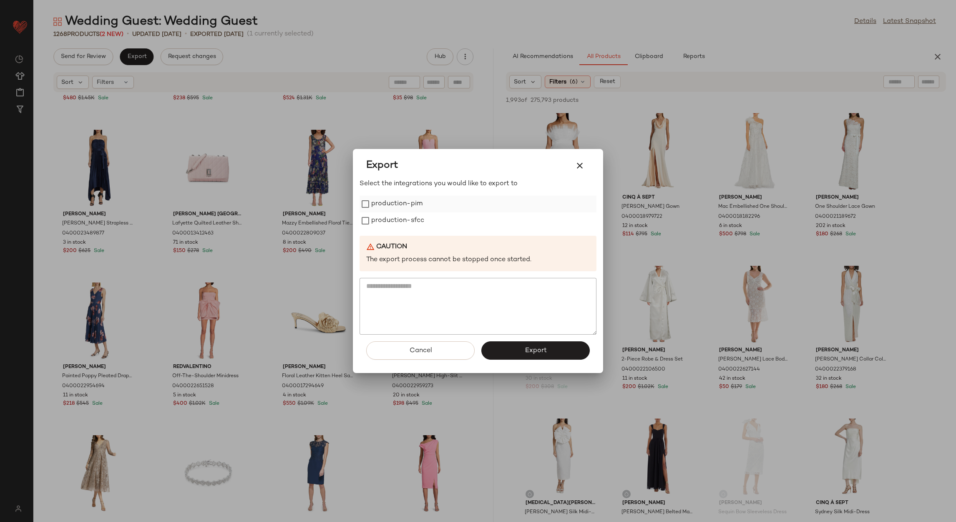
click at [386, 206] on label "production-pim" at bounding box center [396, 204] width 51 height 17
drag, startPoint x: 389, startPoint y: 221, endPoint x: 395, endPoint y: 232, distance: 12.7
click at [389, 224] on label "production-sfcc" at bounding box center [397, 220] width 53 height 17
click at [511, 354] on button "Export" at bounding box center [535, 350] width 108 height 18
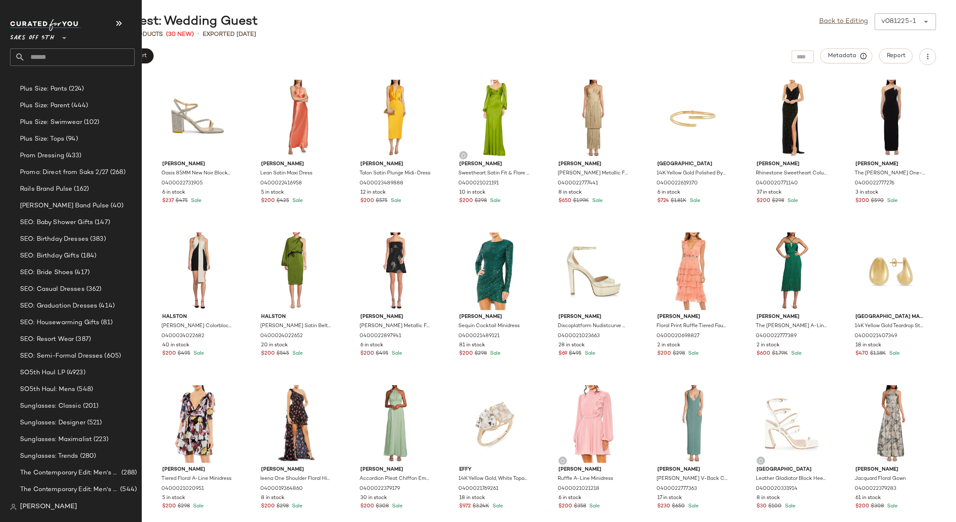
scroll to position [4182, 0]
click at [58, 60] on input "text" at bounding box center [80, 57] width 110 height 18
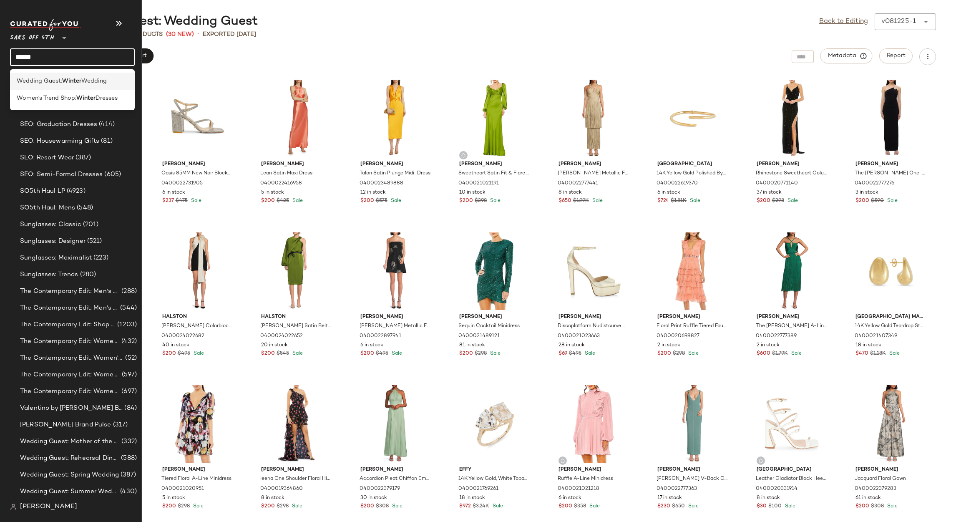
type input "******"
click at [76, 80] on b "Winter" at bounding box center [71, 81] width 19 height 9
